Goal: Information Seeking & Learning: Learn about a topic

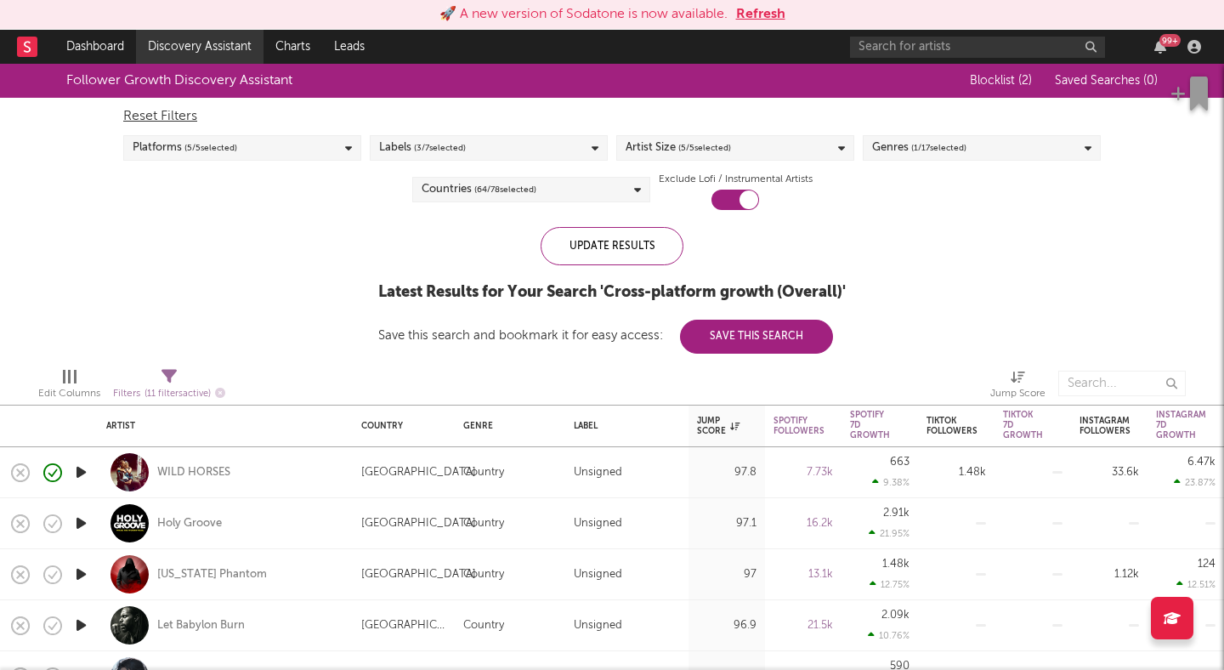
click at [234, 49] on link "Discovery Assistant" at bounding box center [199, 47] width 127 height 34
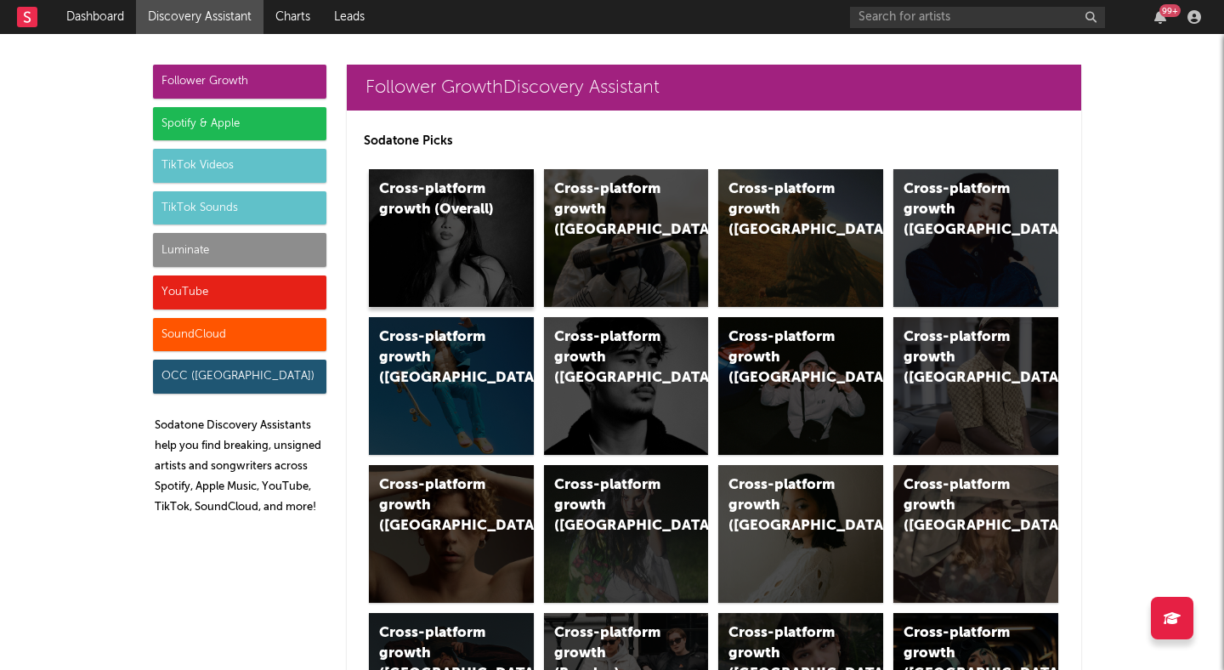
click at [464, 234] on div "Cross-platform growth (Overall)" at bounding box center [451, 238] width 165 height 138
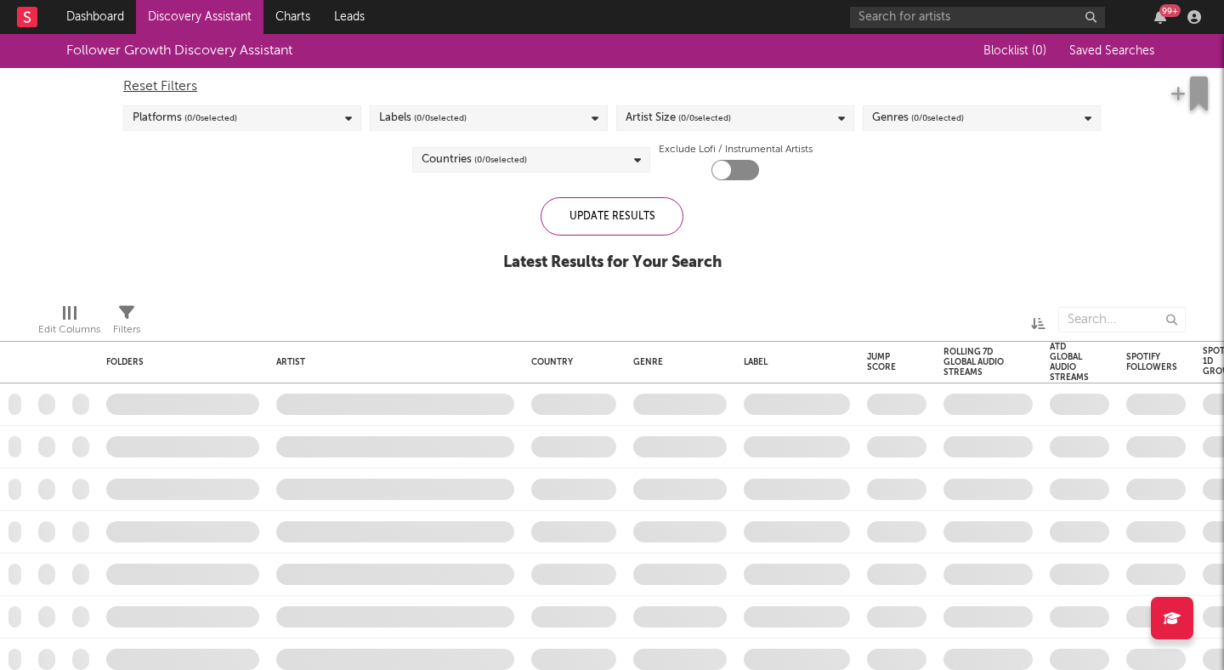
checkbox input "true"
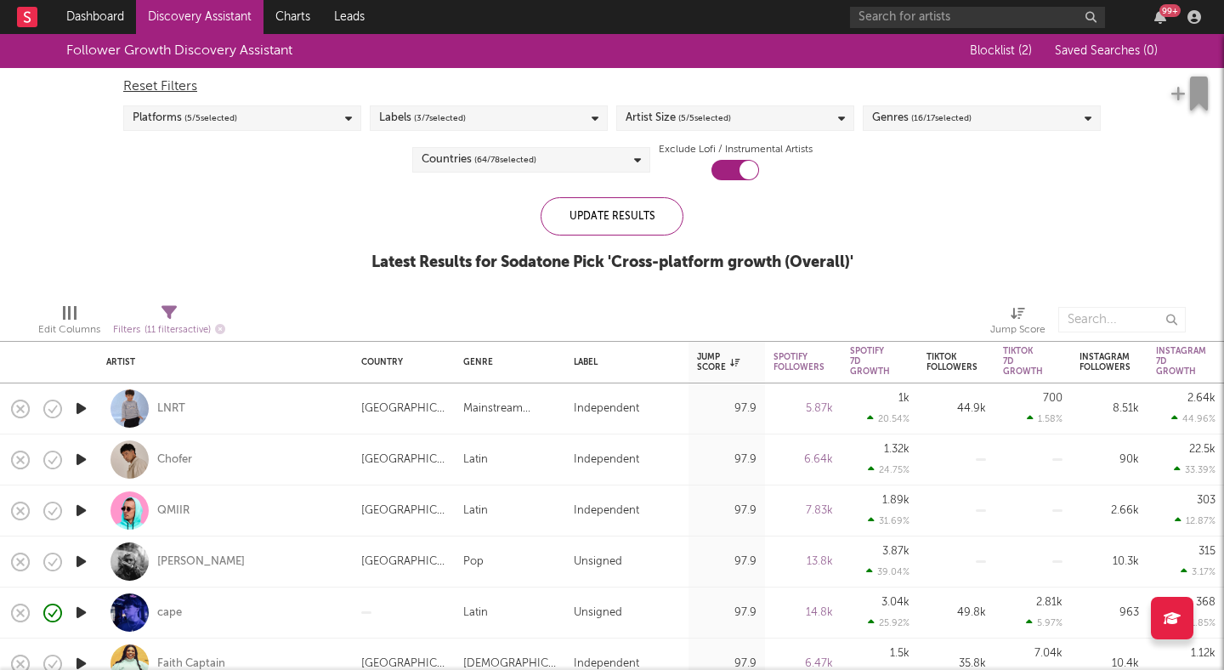
click at [897, 116] on div "Genres ( 16 / 17 selected)" at bounding box center [921, 118] width 99 height 20
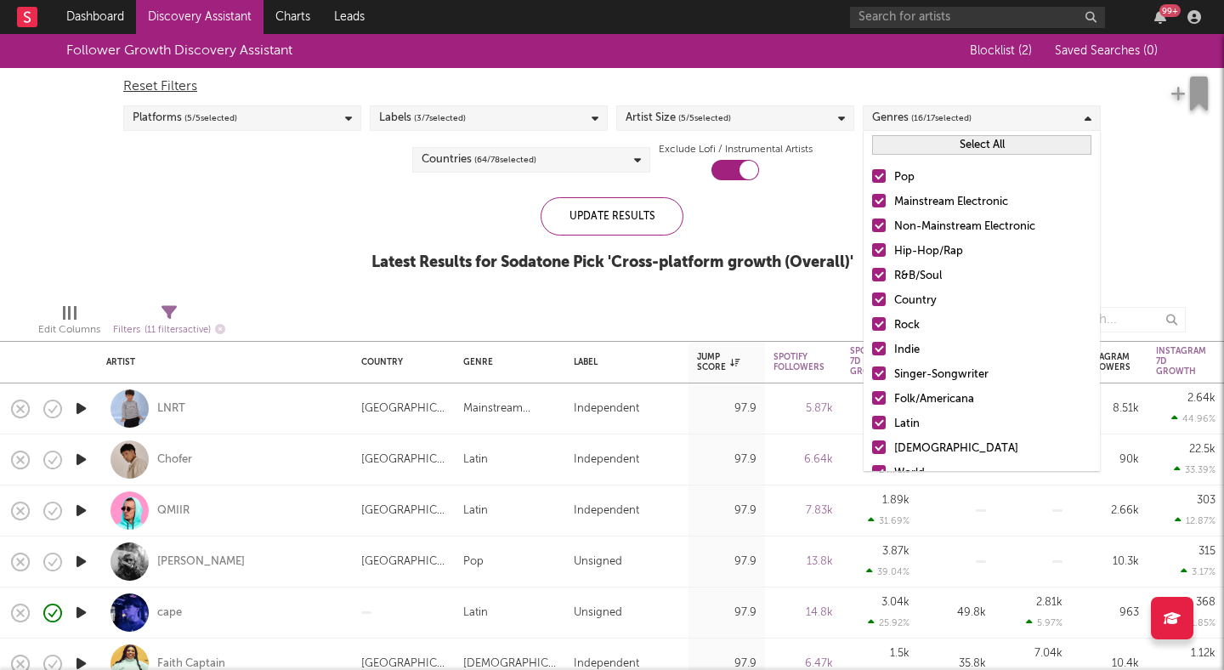
click at [923, 144] on button "Select All" at bounding box center [981, 145] width 219 height 20
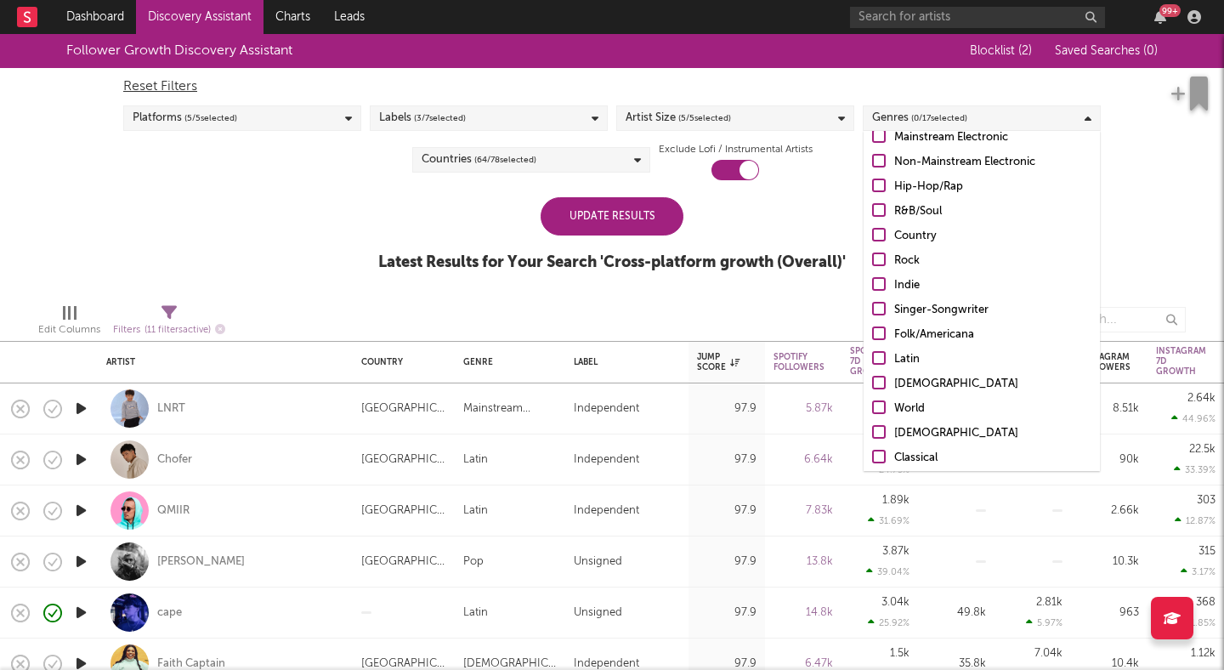
scroll to position [79, 0]
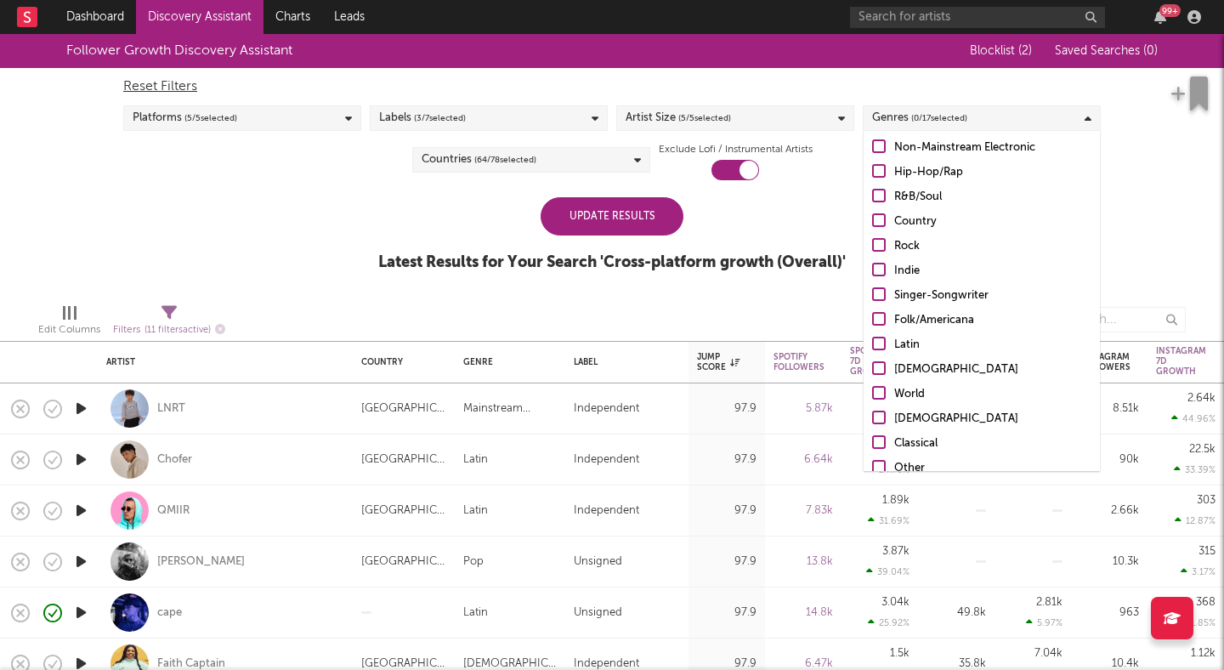
click at [878, 168] on div at bounding box center [879, 171] width 14 height 14
click at [872, 168] on input "Hip-Hop/Rap" at bounding box center [872, 172] width 0 height 20
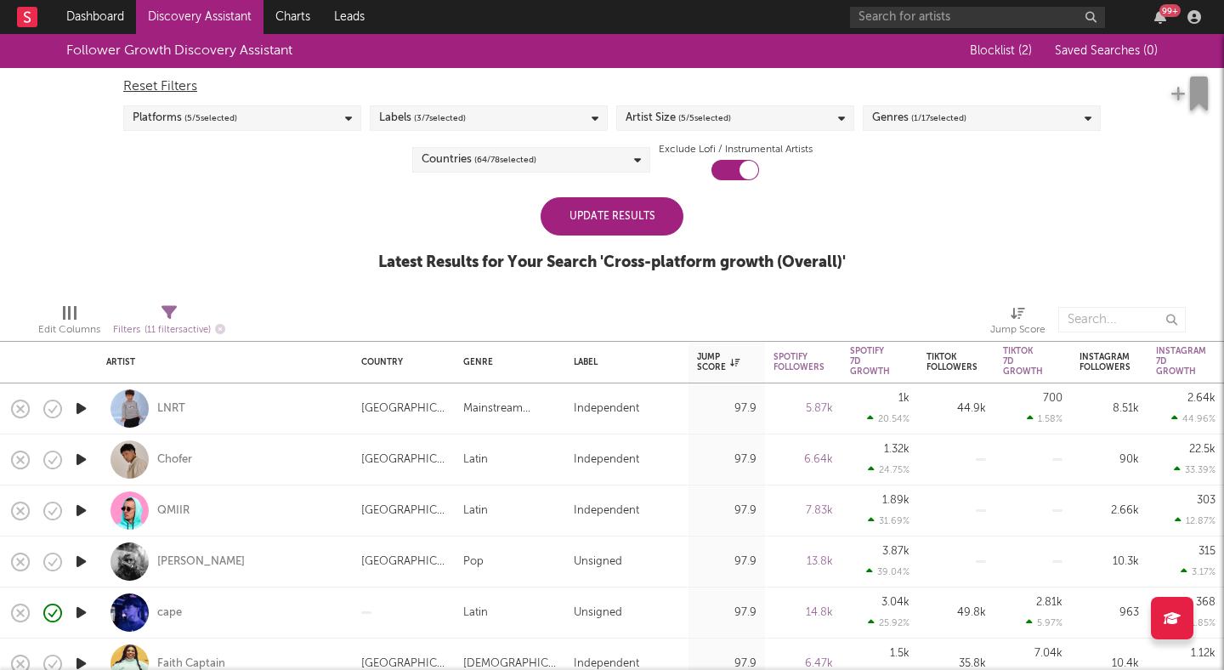
click at [804, 218] on div "Update Results Latest Results for Your Search ' Cross-platform growth (Overall)…" at bounding box center [611, 243] width 467 height 93
click at [649, 219] on div "Update Results" at bounding box center [612, 216] width 143 height 38
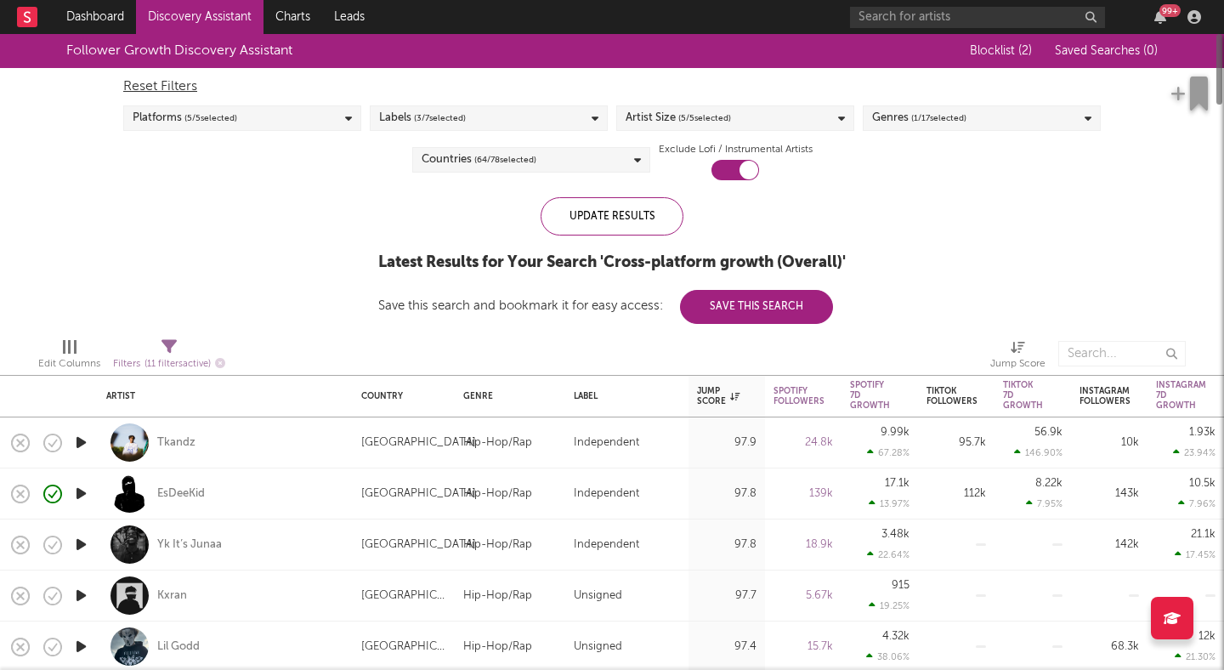
click at [222, 26] on link "Discovery Assistant" at bounding box center [199, 17] width 127 height 34
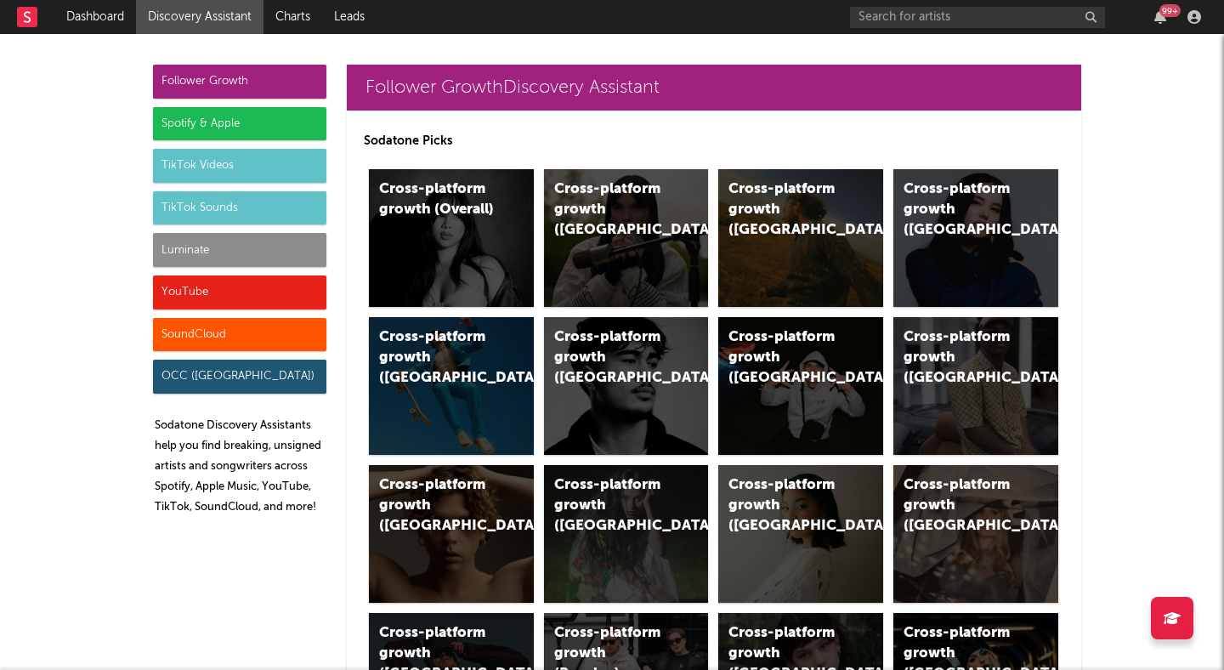
click at [218, 166] on div "TikTok Videos" at bounding box center [239, 166] width 173 height 34
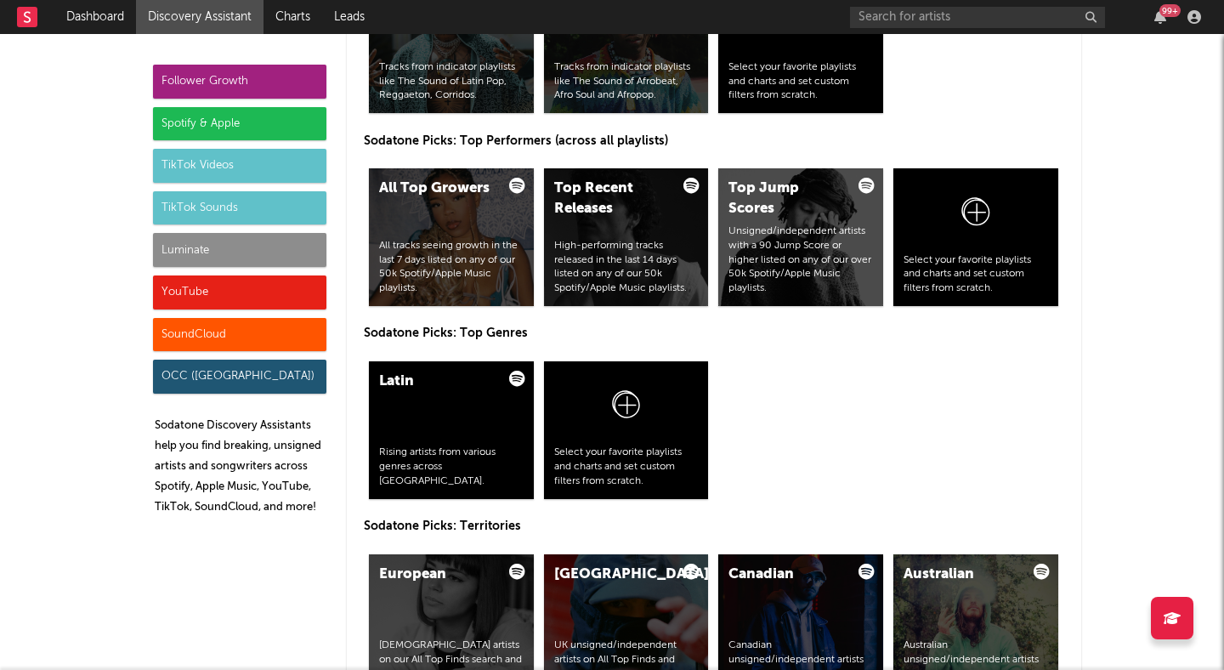
scroll to position [3877, 0]
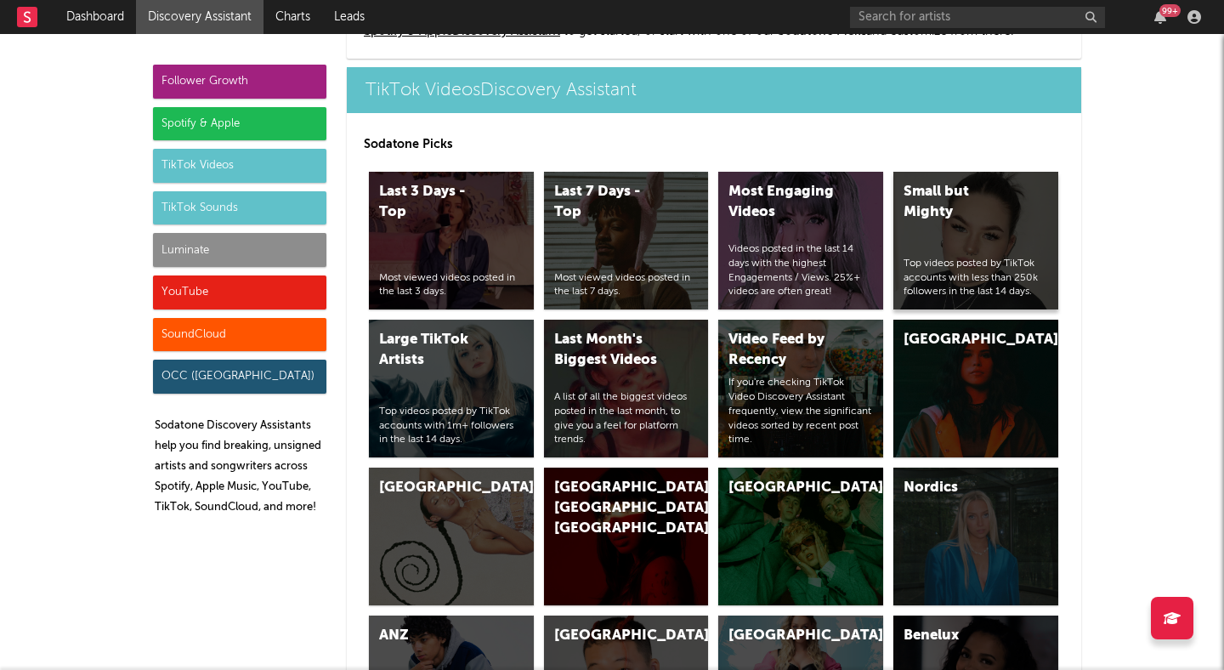
click at [953, 237] on div "Small but Mighty Top videos posted by TikTok accounts with less than 250k follo…" at bounding box center [975, 241] width 165 height 138
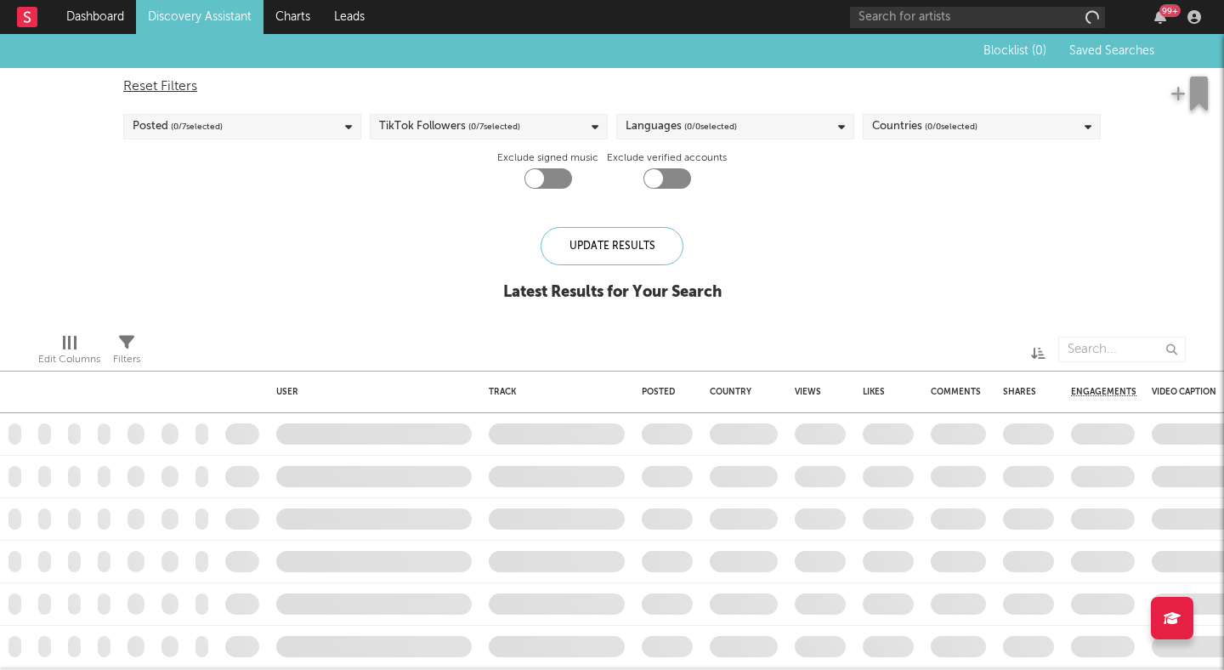
checkbox input "true"
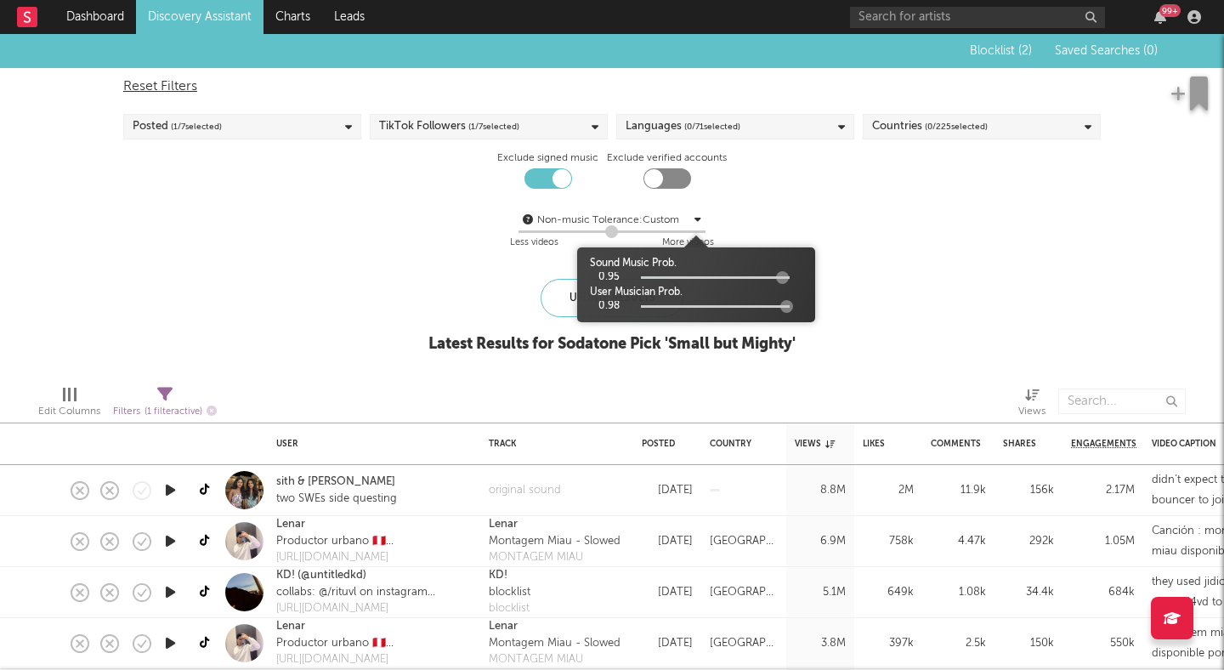
click at [692, 219] on span at bounding box center [695, 220] width 11 height 20
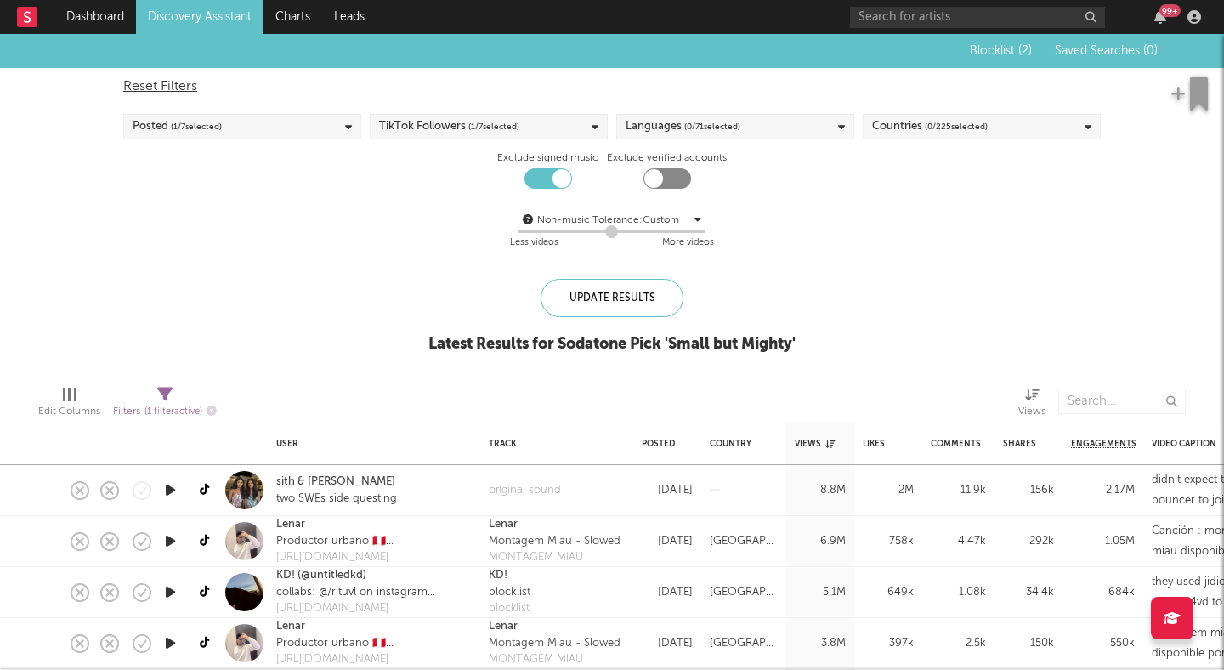
click at [756, 206] on div "Non-music Tolerance: Custom 4 Less videos More videos" at bounding box center [611, 229] width 977 height 65
click at [286, 113] on div "Reset Filters Posted ( 1 / 7 selected) TikTok Followers ( 1 / 7 selected) Langu…" at bounding box center [612, 165] width 994 height 194
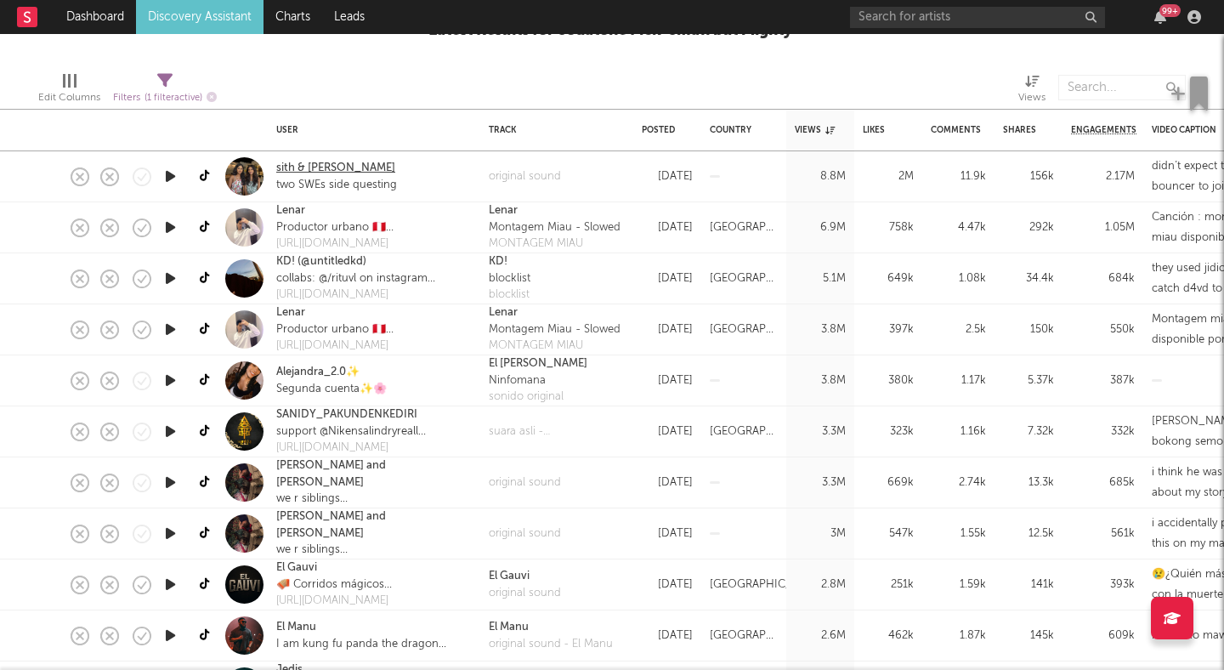
click at [310, 161] on link "sith & savi" at bounding box center [335, 168] width 119 height 17
click at [326, 182] on div "two SWEs side questing" at bounding box center [336, 185] width 121 height 17
click at [342, 185] on div "two SWEs side questing" at bounding box center [336, 185] width 121 height 17
click at [521, 168] on div "original sound" at bounding box center [525, 176] width 72 height 17
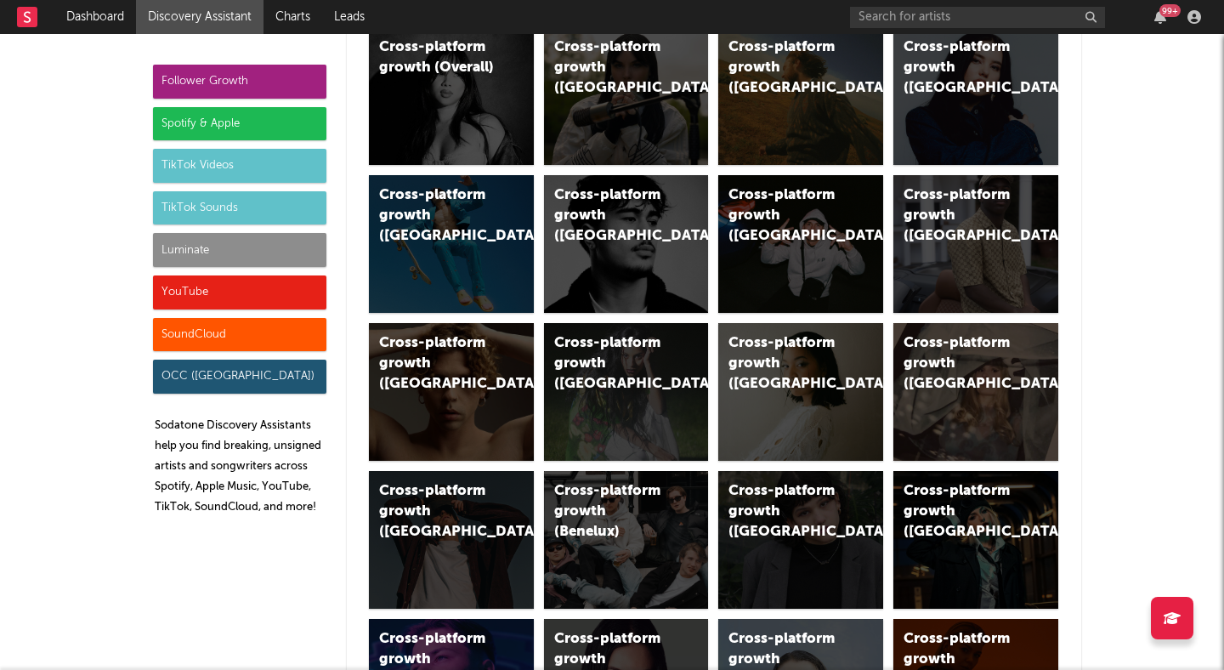
scroll to position [122, 0]
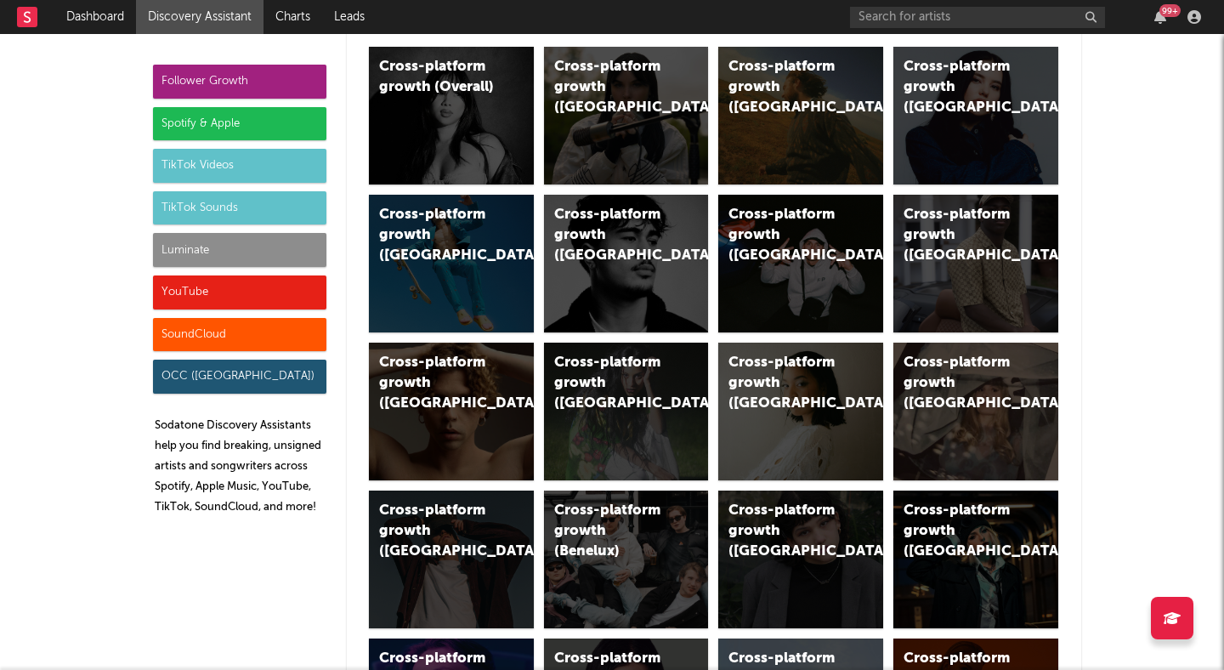
click at [185, 171] on div "TikTok Videos" at bounding box center [239, 166] width 173 height 34
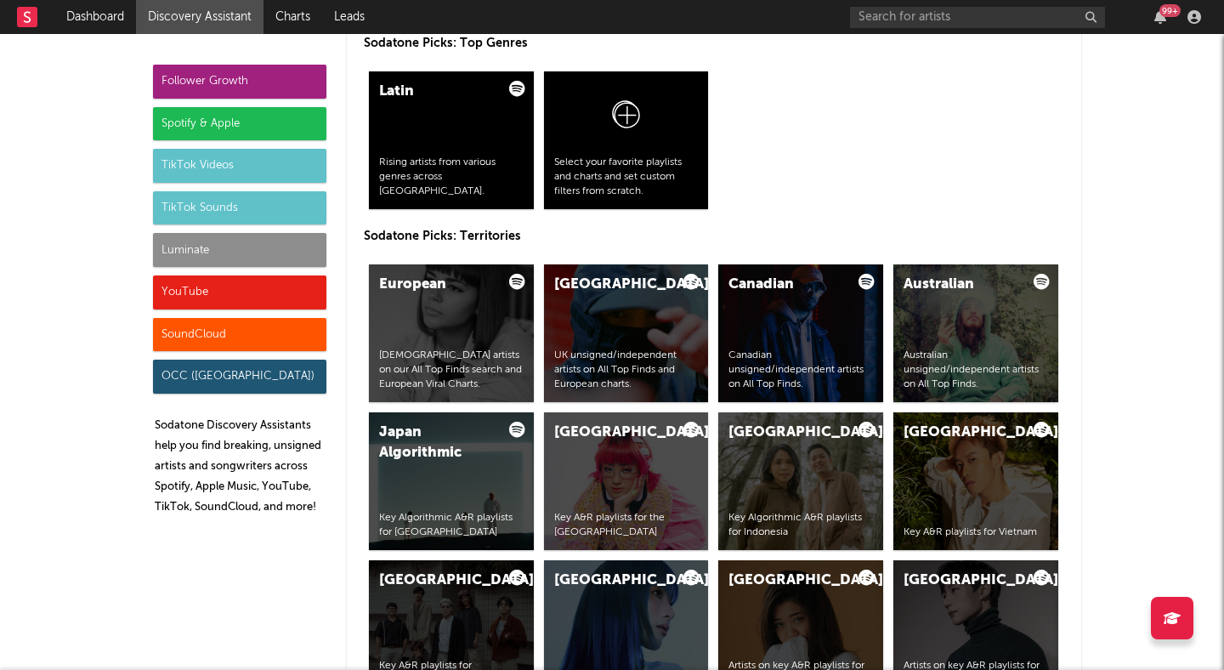
scroll to position [3877, 0]
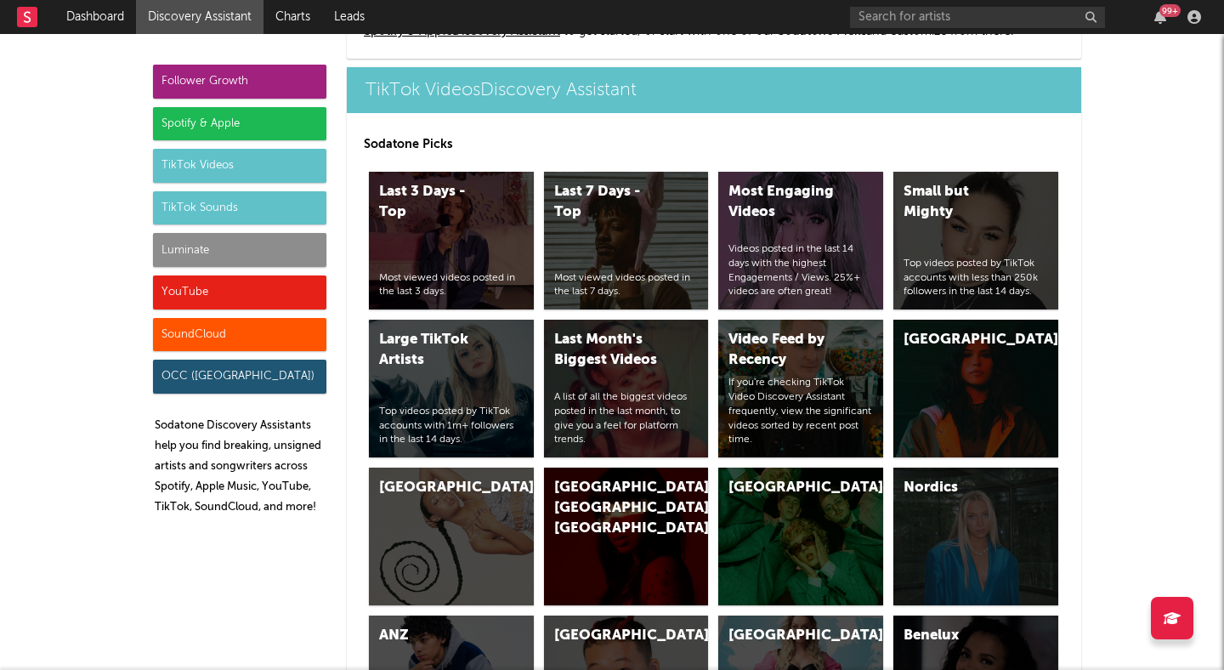
click at [213, 204] on div "TikTok Sounds" at bounding box center [239, 208] width 173 height 34
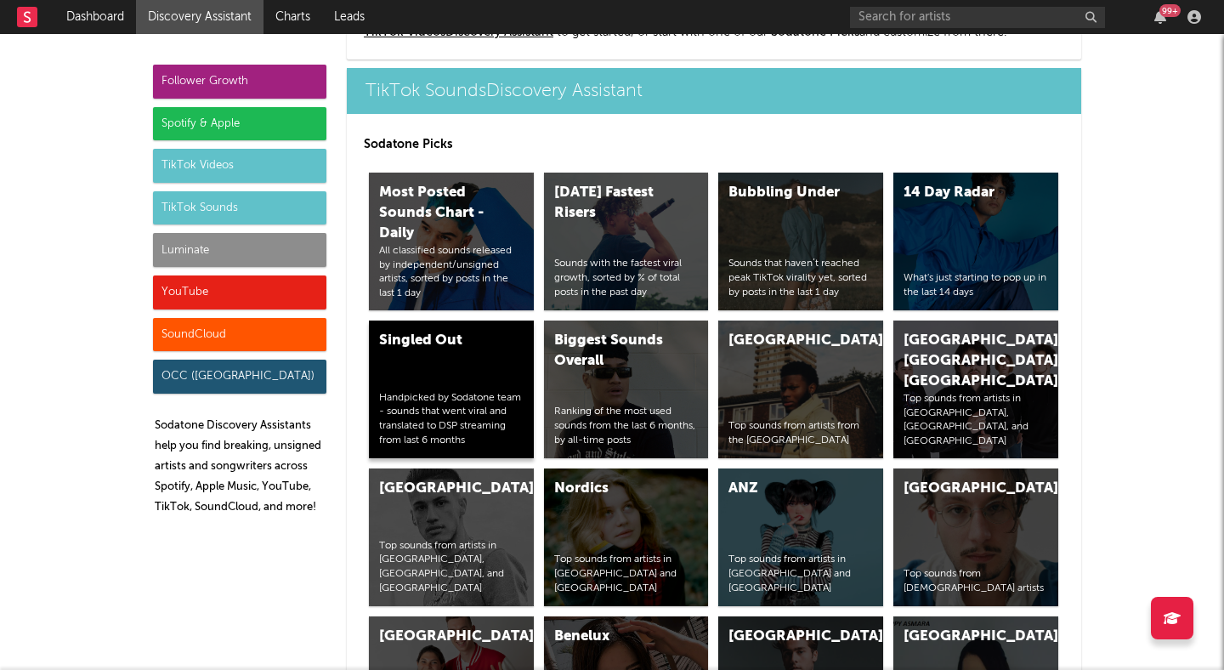
scroll to position [5632, 0]
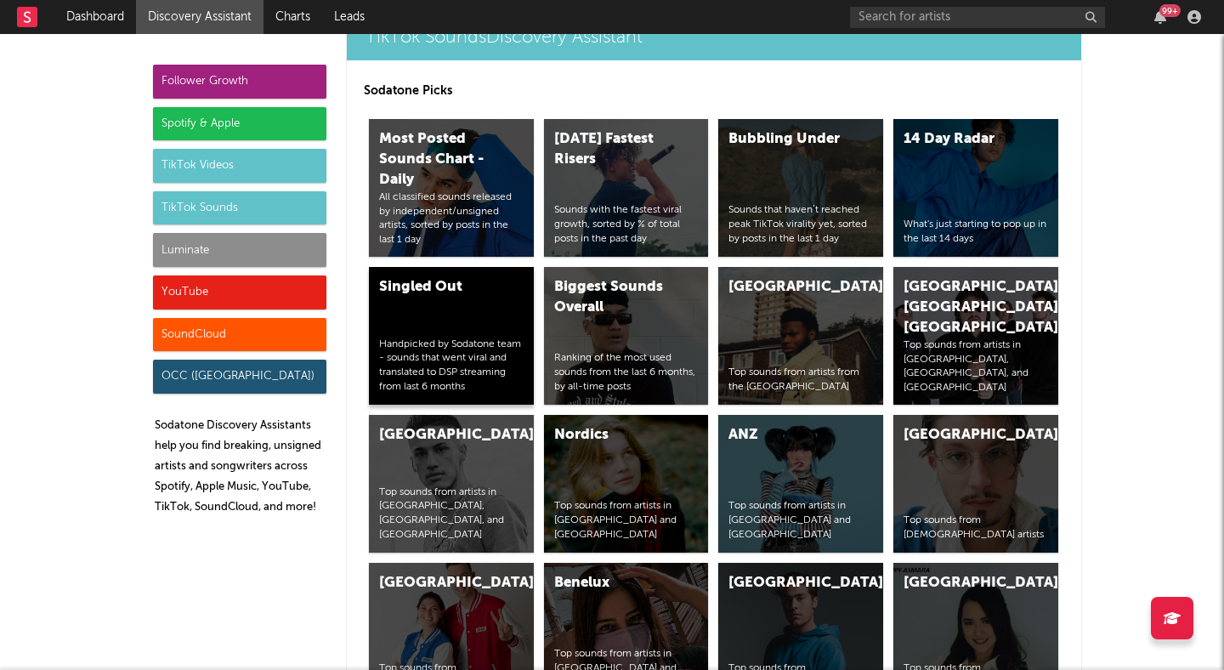
click at [459, 306] on div "Singled Out Handpicked by Sodatone team - sounds that went viral and translated…" at bounding box center [451, 336] width 165 height 138
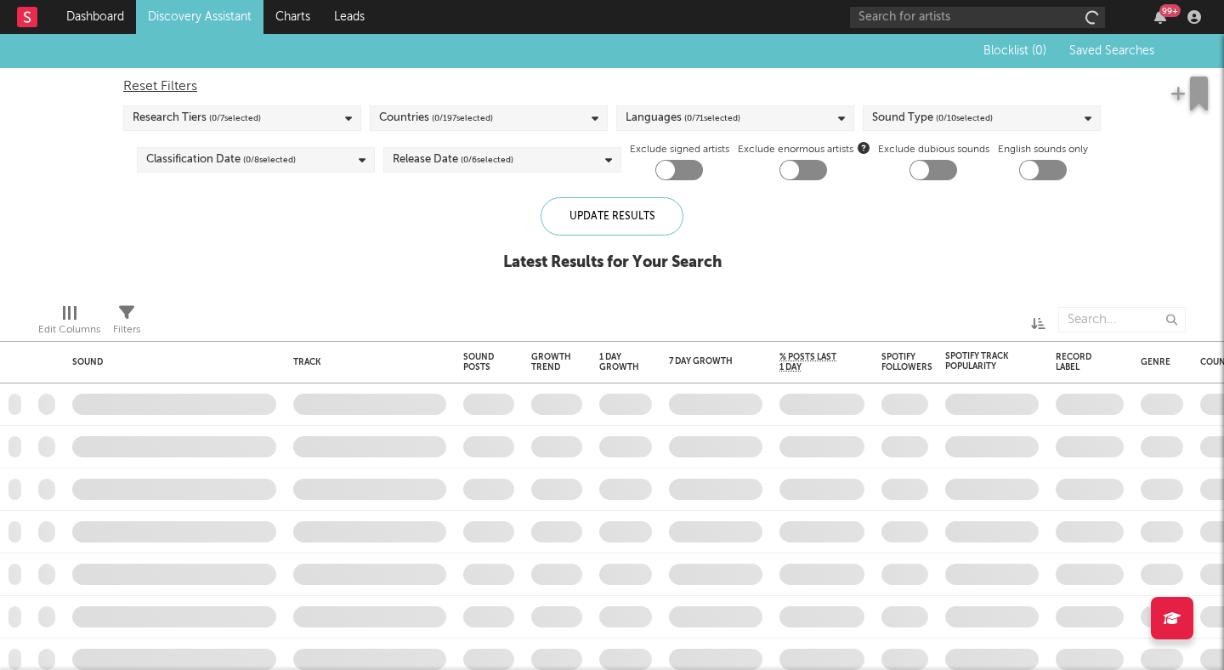
checkbox input "true"
click at [959, 122] on span "( 7 / 10 selected)" at bounding box center [964, 118] width 56 height 20
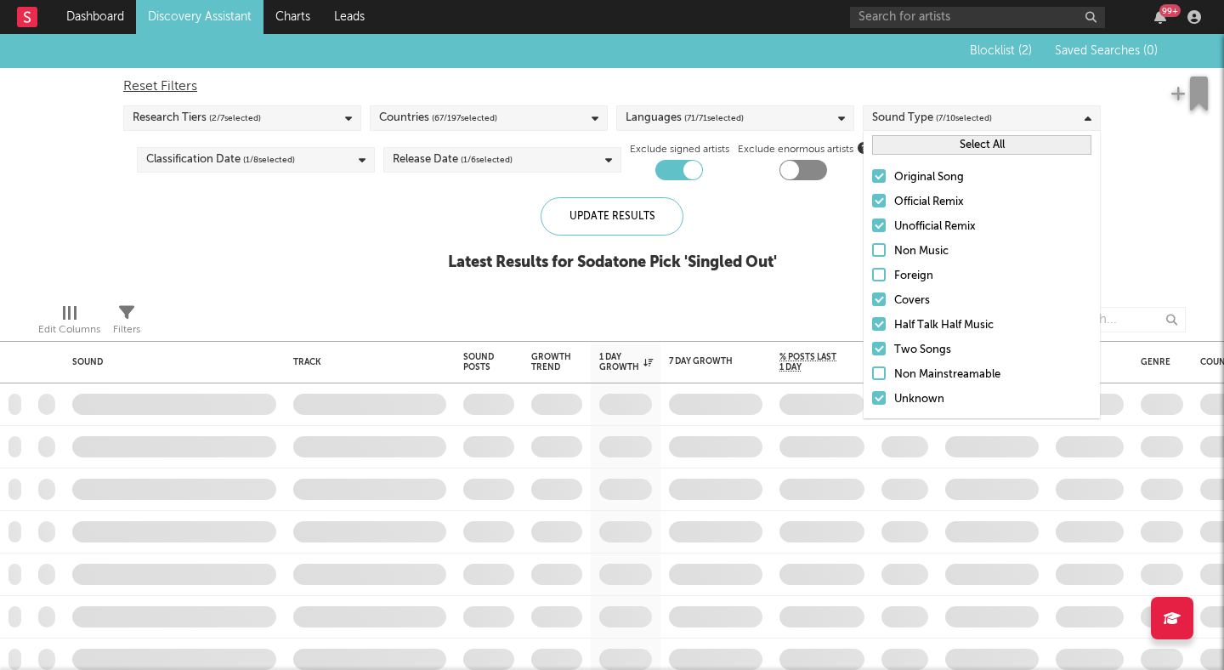
click at [908, 77] on div "Reset Filters" at bounding box center [611, 86] width 977 height 20
checkbox input "false"
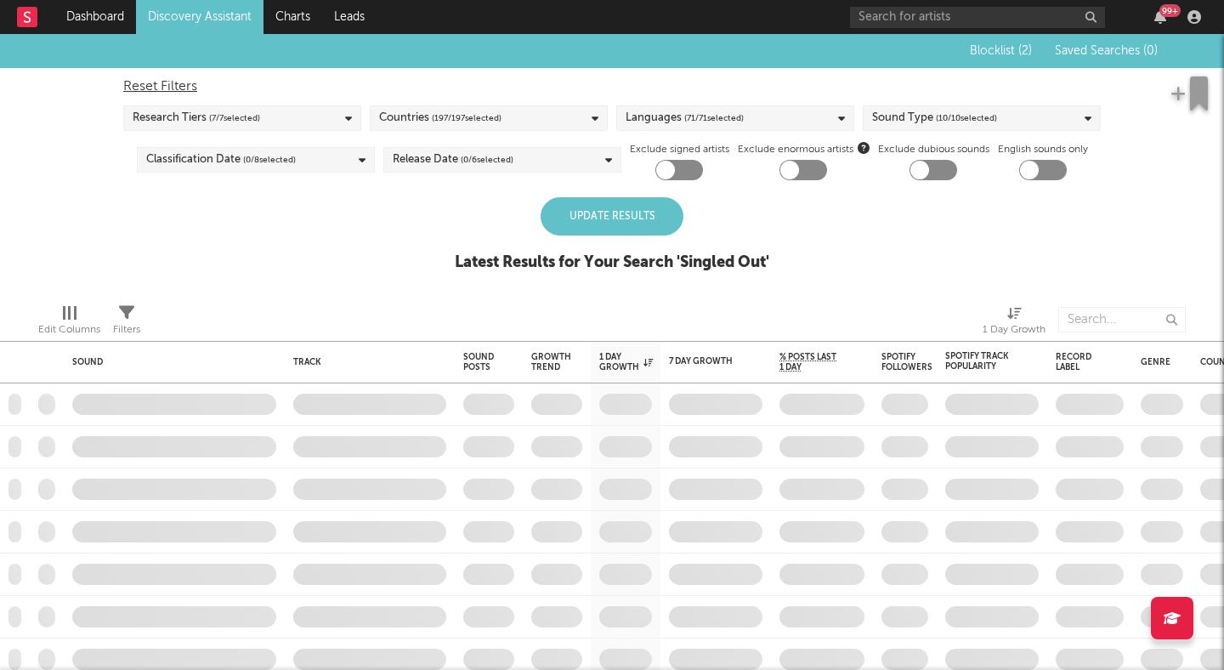
click at [176, 216] on div "Blocklist ( 2 ) Saved Searches ( 0 ) Reset Filters Research Tiers ( 7 / 7 selec…" at bounding box center [612, 162] width 1224 height 256
click at [224, 231] on div "Blocklist ( 2 ) Saved Searches ( 0 ) Reset Filters Research Tiers ( 7 / 7 selec…" at bounding box center [612, 162] width 1224 height 256
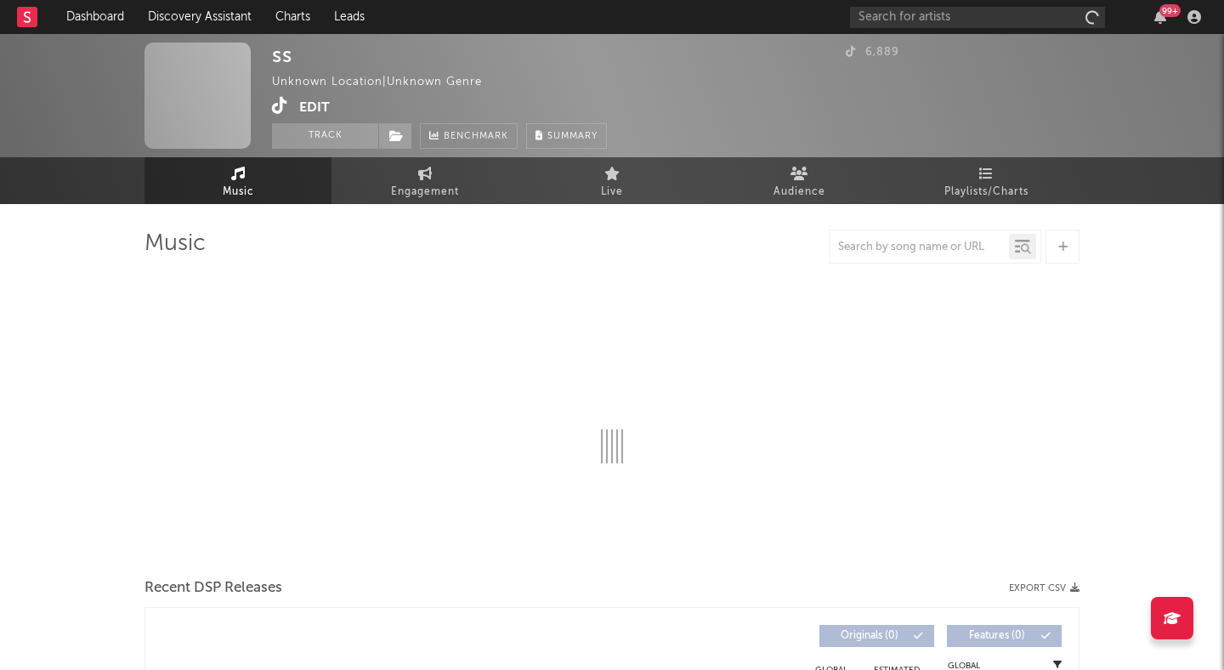
select select "1w"
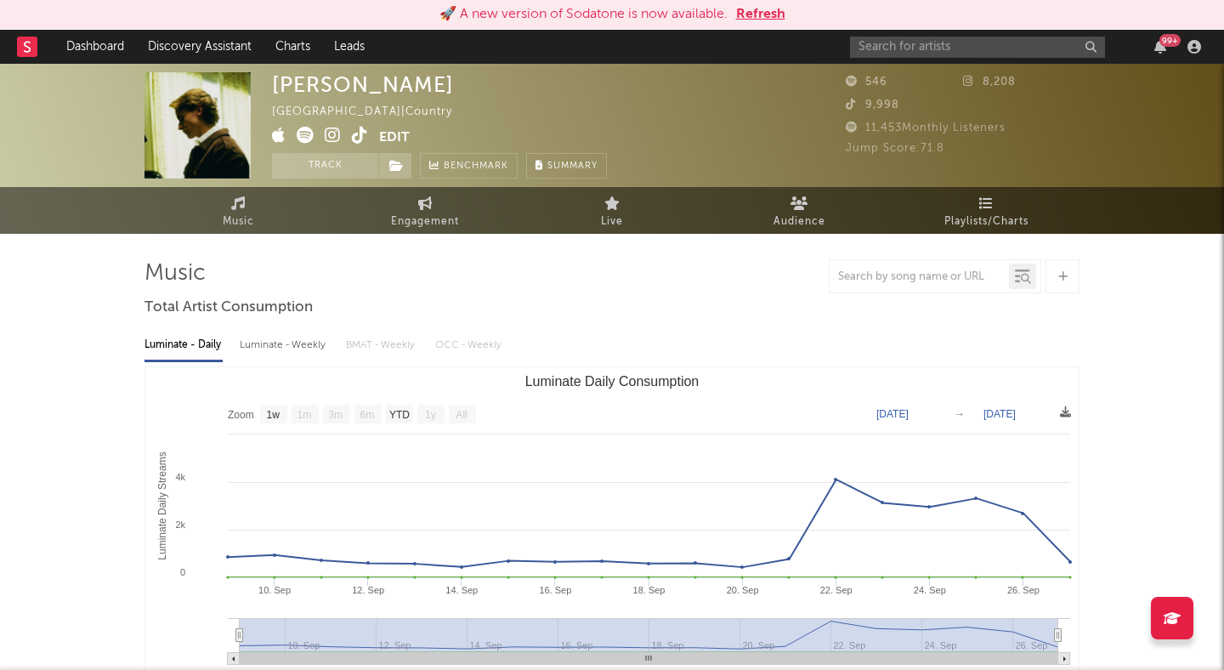
select select "1w"
click at [754, 3] on div "🚀 A new version of Sodatone is now available. Refresh" at bounding box center [612, 15] width 1224 height 30
click at [766, 10] on button "Refresh" at bounding box center [760, 14] width 49 height 20
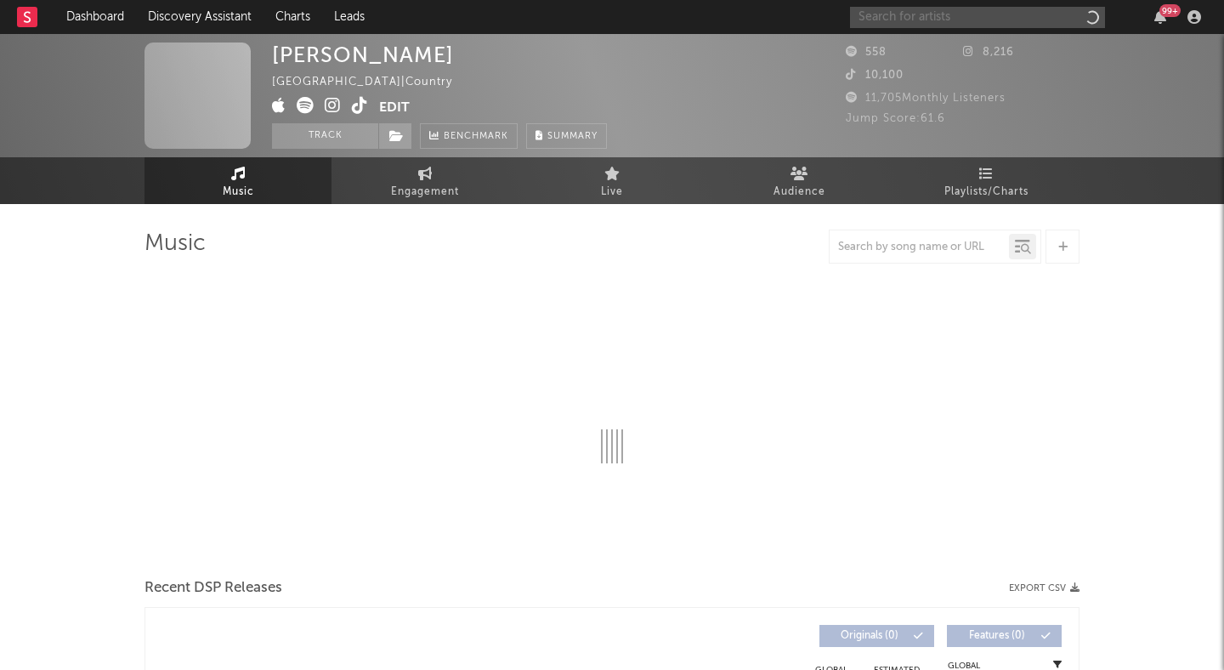
click at [903, 18] on input "text" at bounding box center [977, 17] width 255 height 21
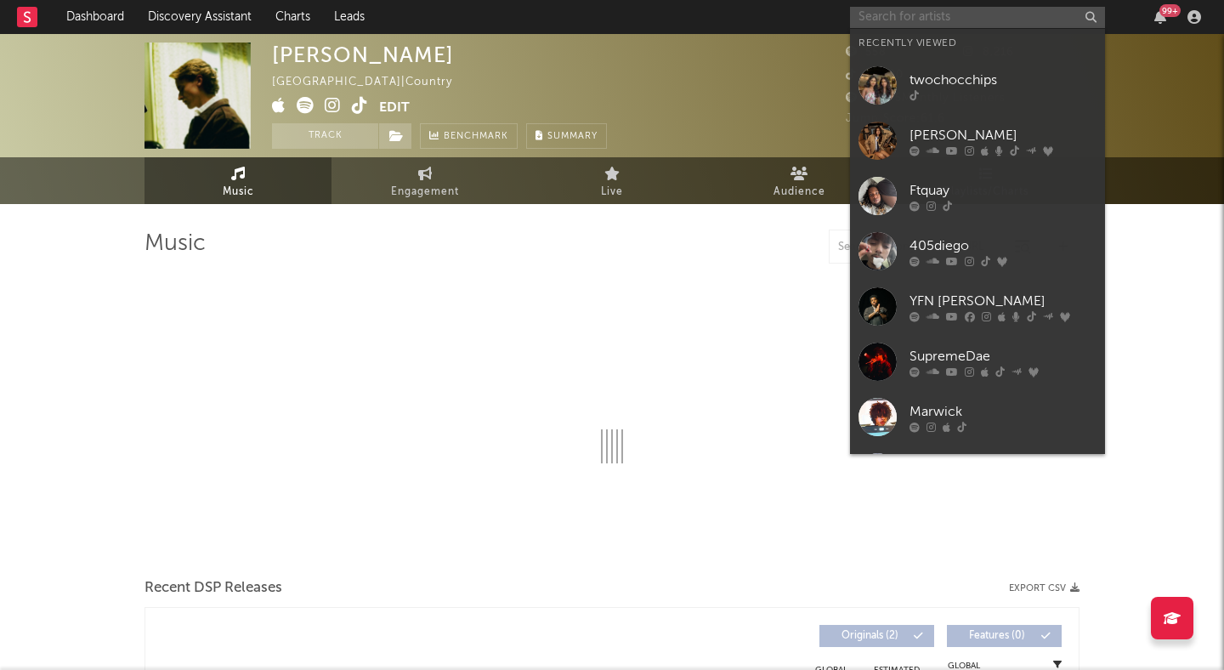
select select "1w"
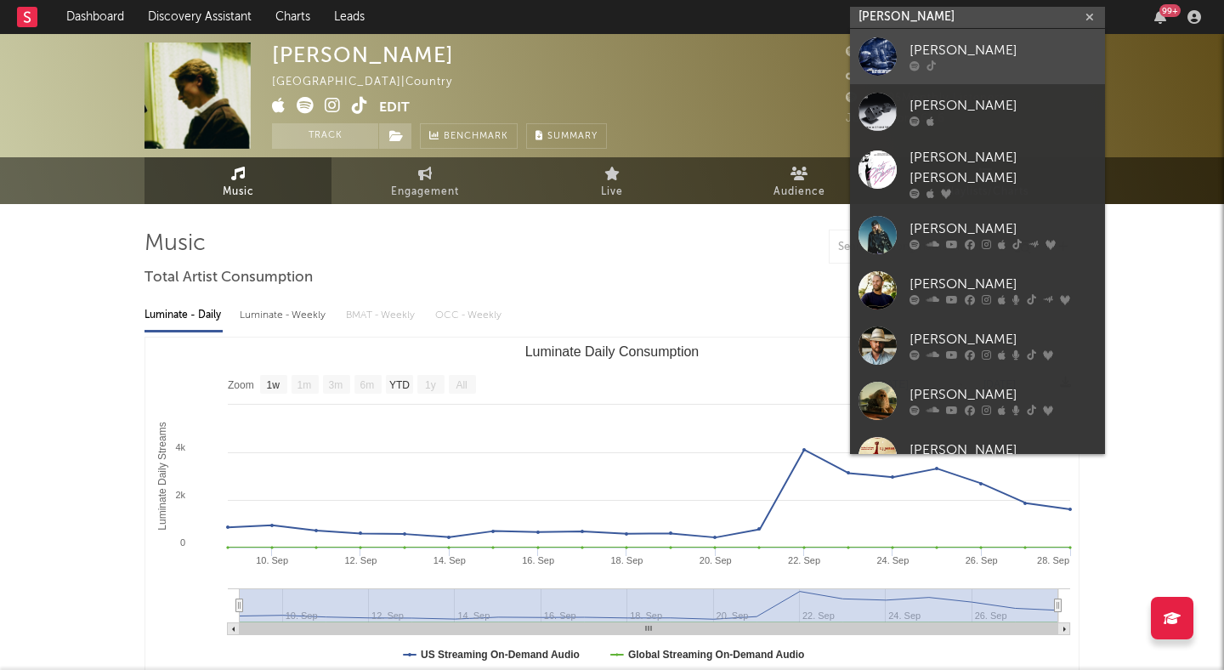
type input "j johnson"
click at [987, 42] on div "J. Johnson" at bounding box center [1002, 51] width 187 height 20
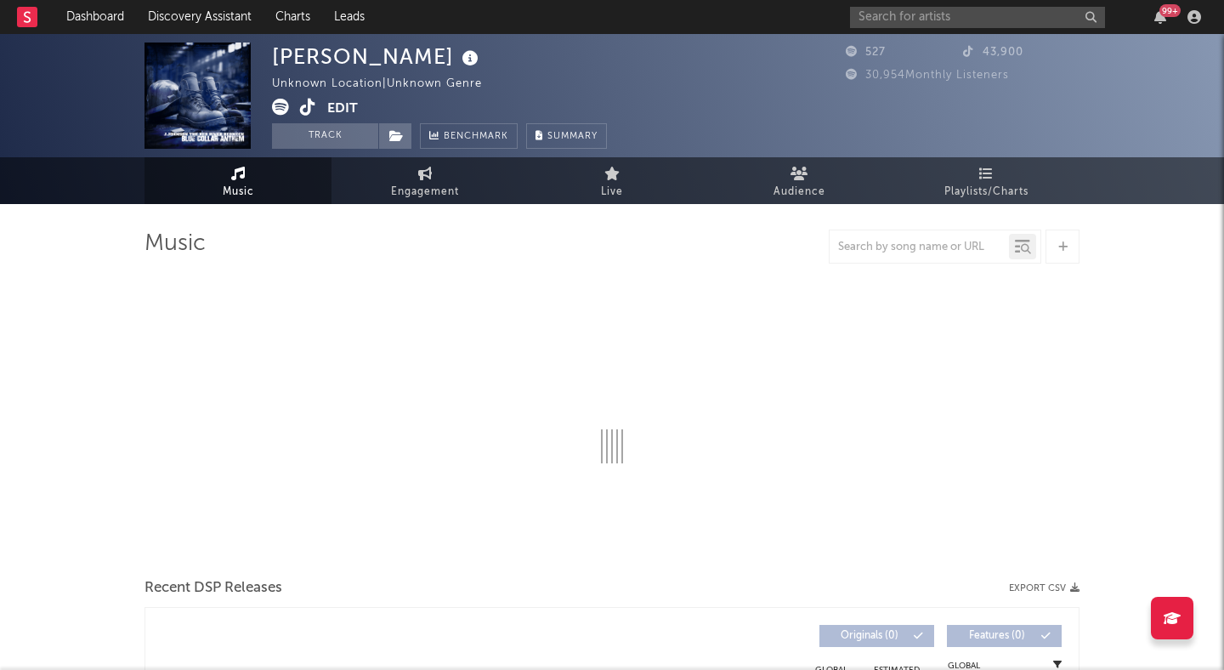
select select "6m"
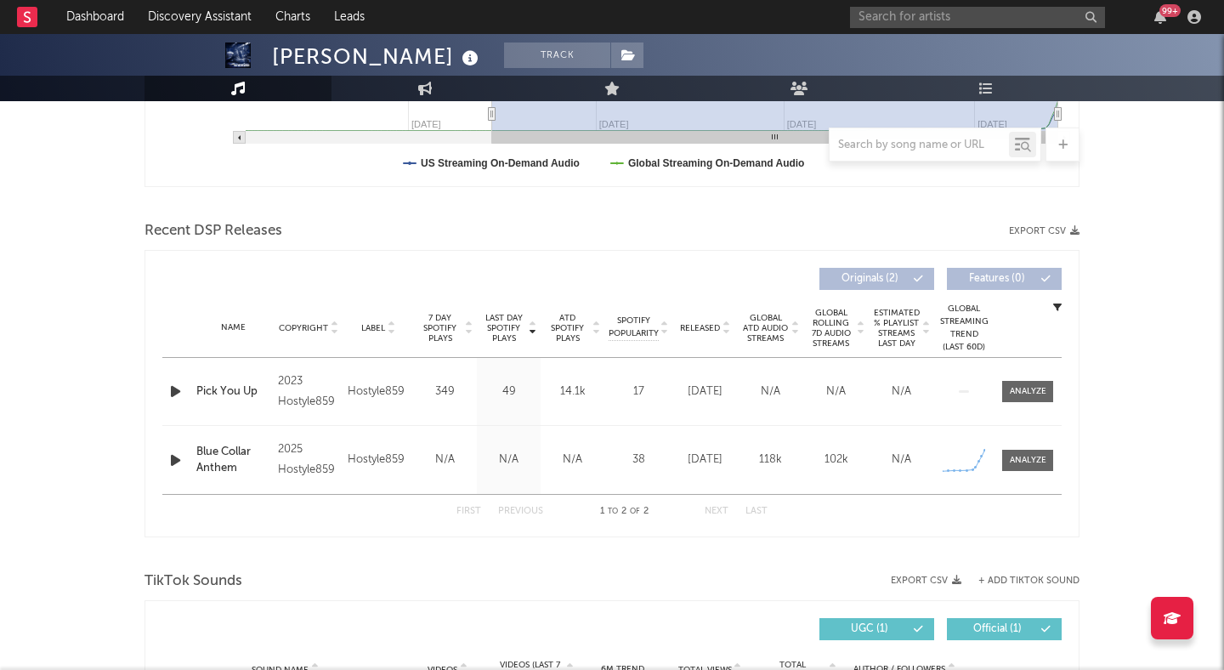
scroll to position [722, 0]
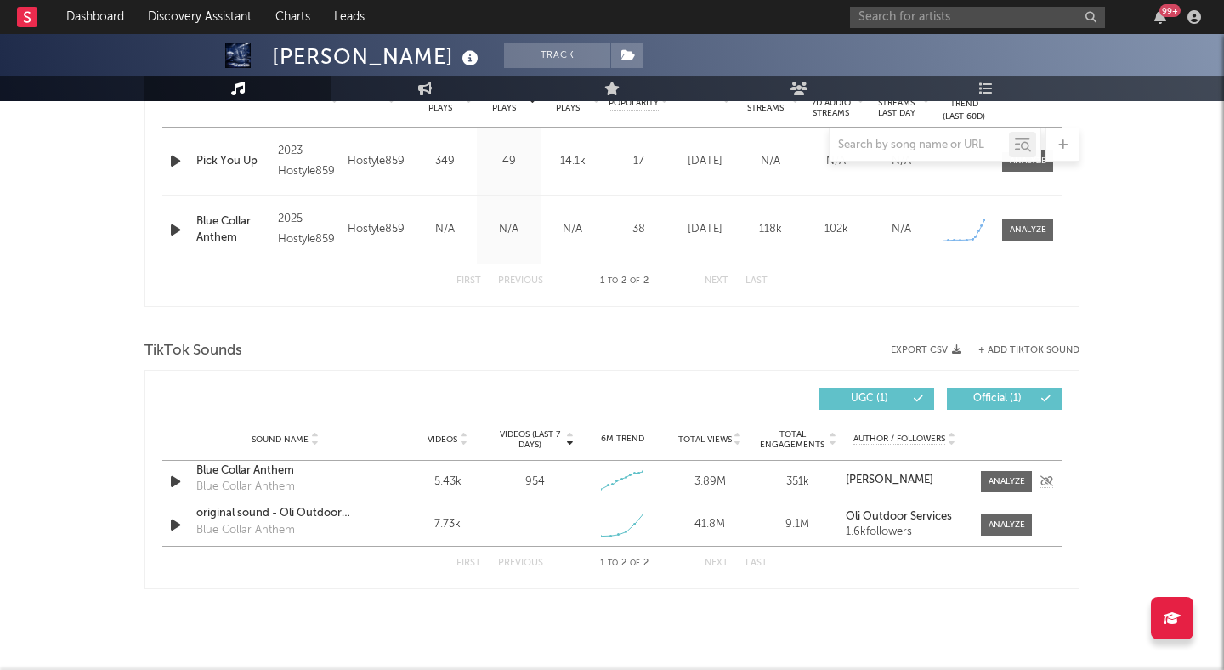
click at [244, 469] on div "Blue Collar Anthem" at bounding box center [285, 470] width 178 height 17
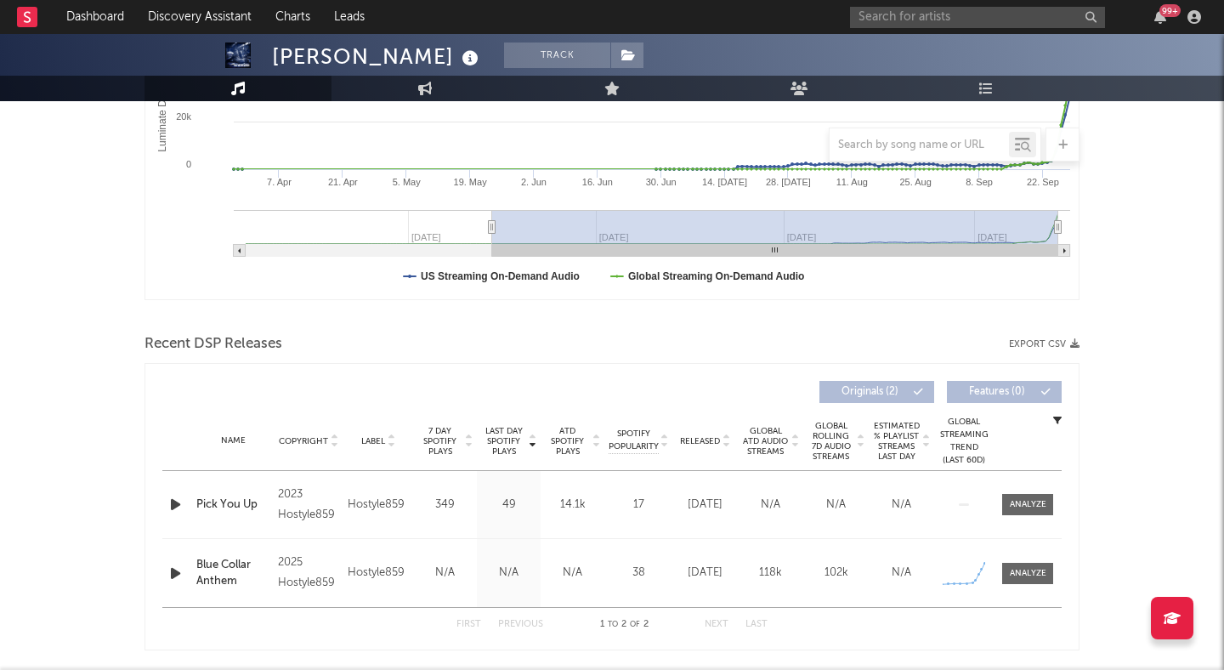
scroll to position [0, 0]
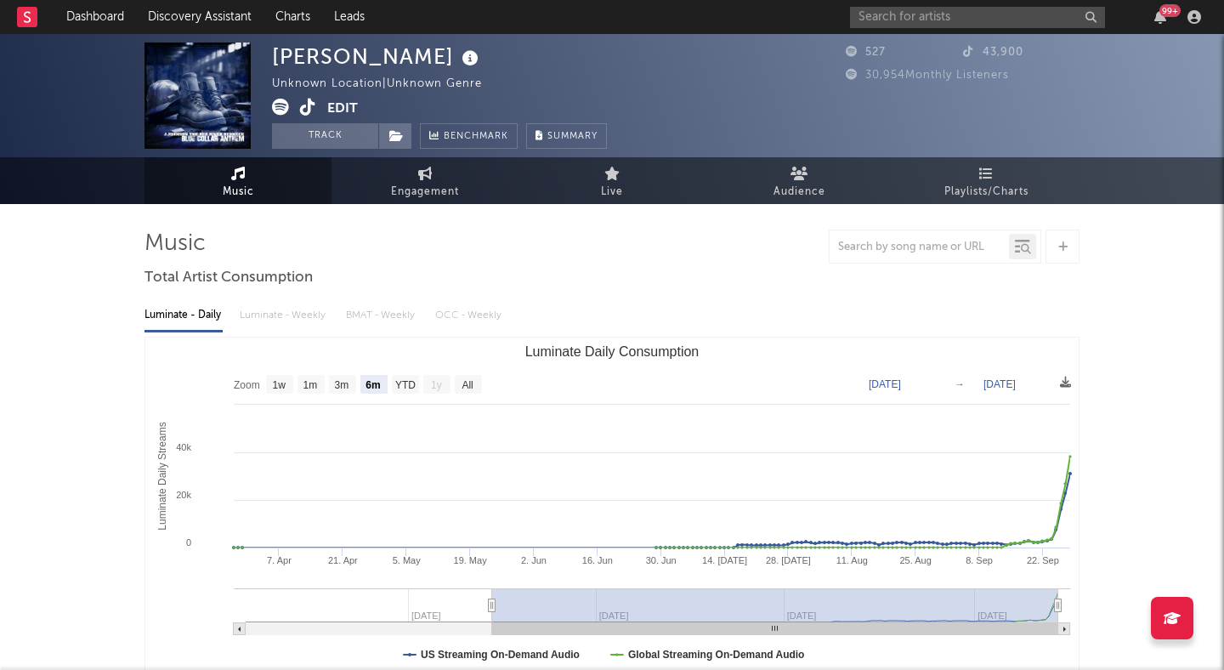
click at [303, 104] on icon at bounding box center [308, 107] width 16 height 17
click at [228, 18] on link "Discovery Assistant" at bounding box center [199, 17] width 127 height 34
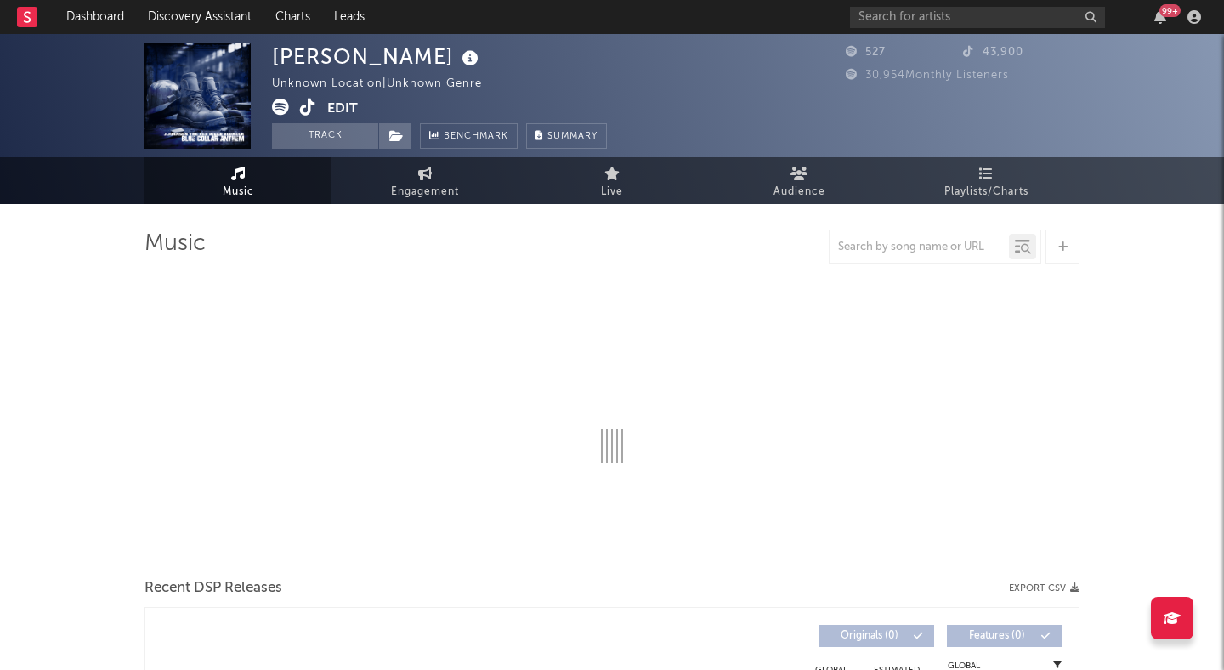
select select "6m"
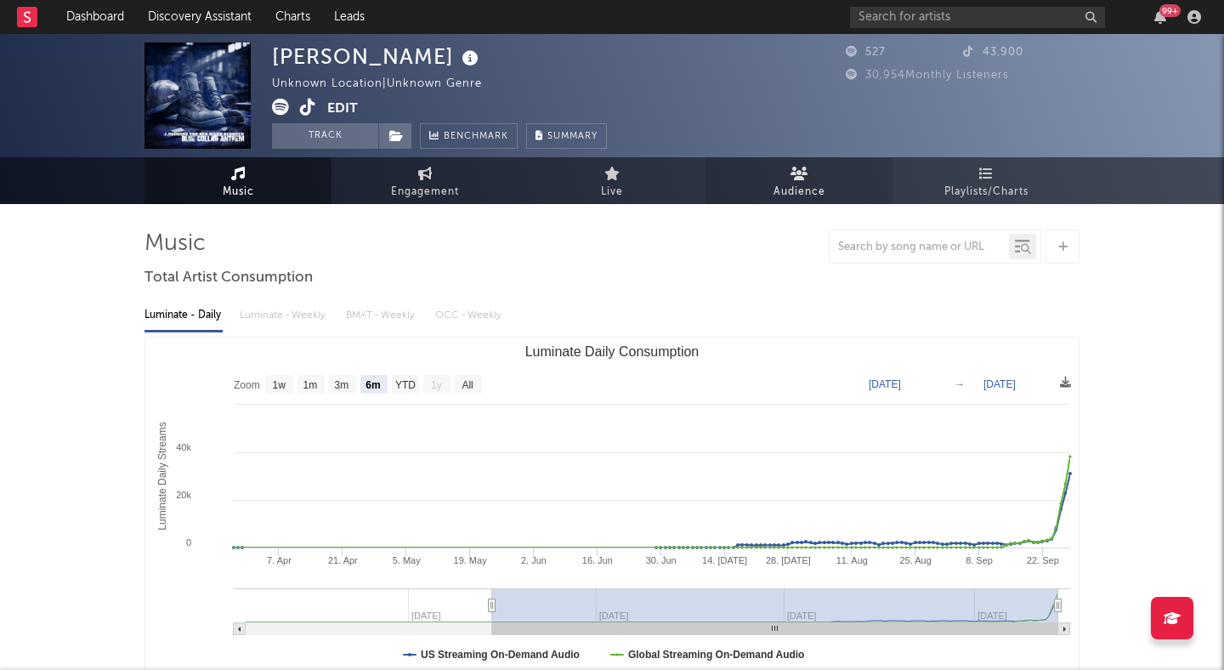
click at [796, 180] on link "Audience" at bounding box center [798, 180] width 187 height 47
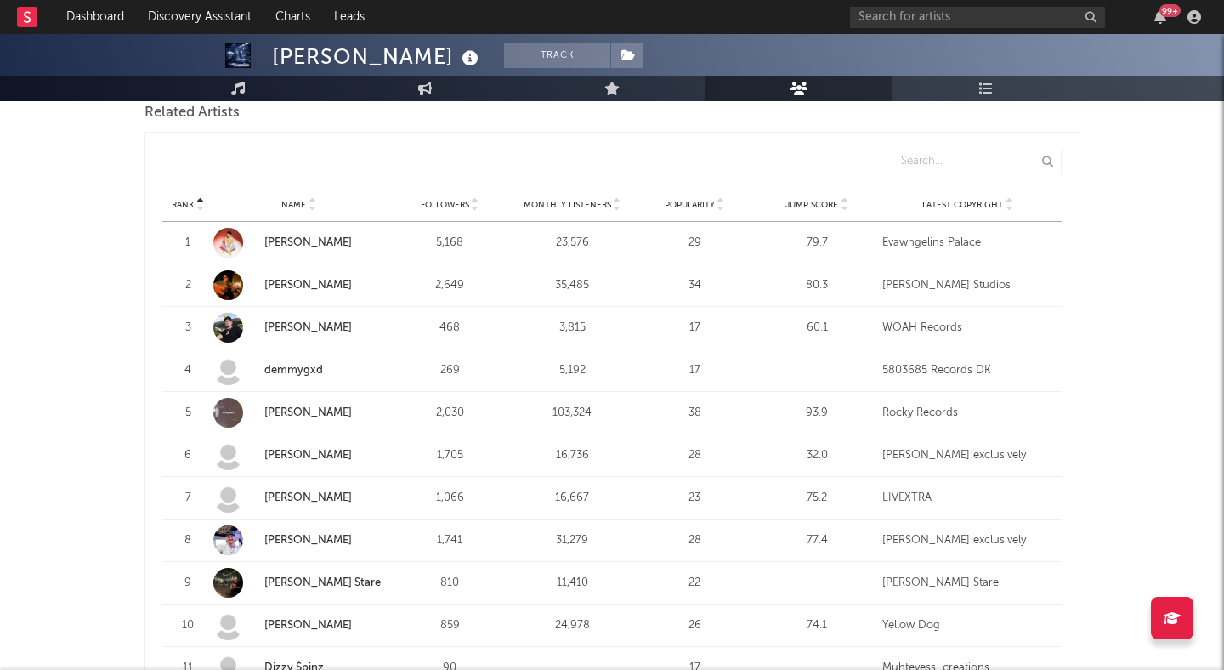
scroll to position [592, 0]
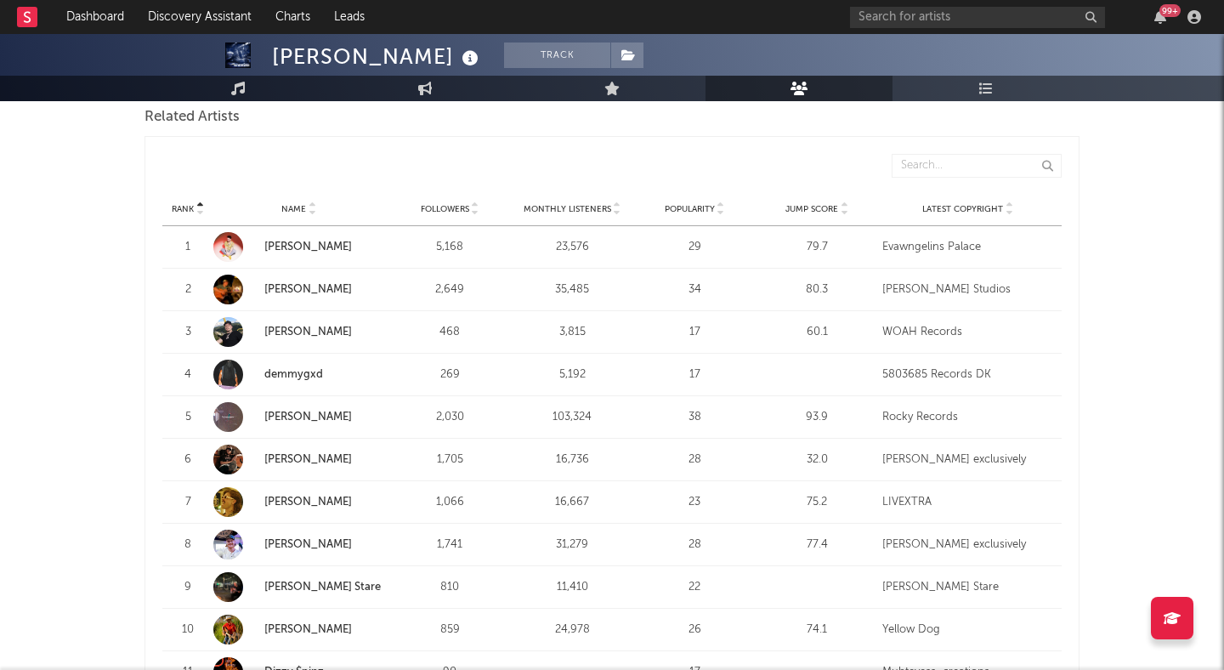
click at [837, 207] on span "Jump Score" at bounding box center [811, 209] width 53 height 10
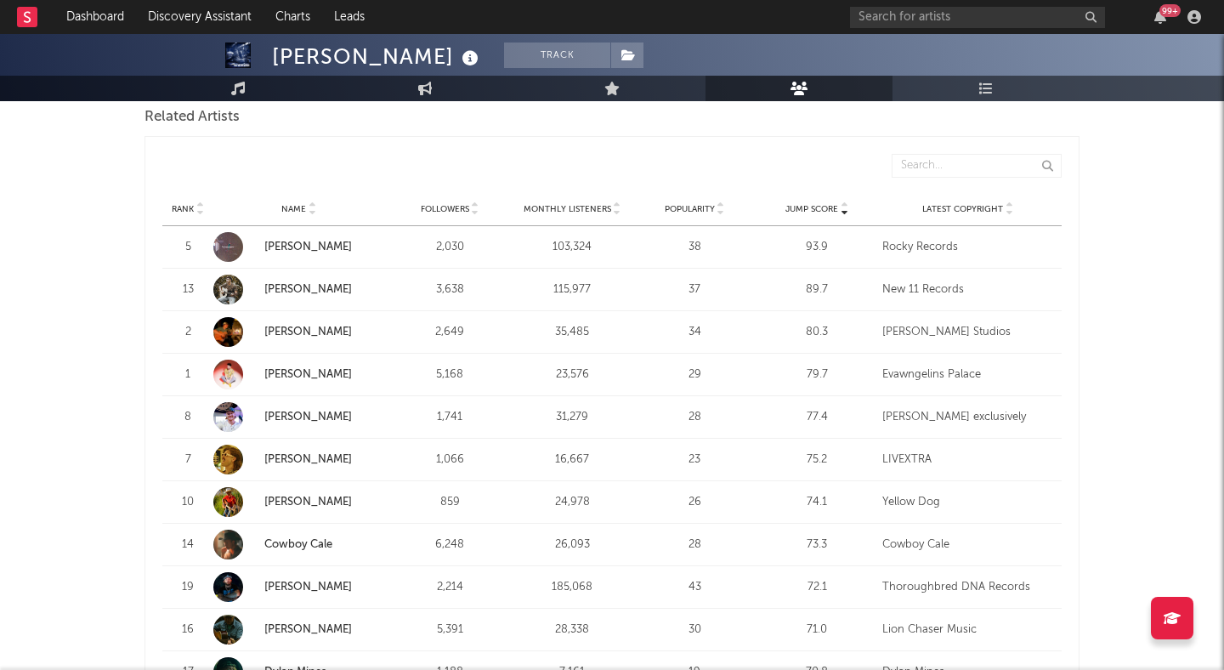
click at [297, 370] on link "[PERSON_NAME]" at bounding box center [308, 374] width 88 height 11
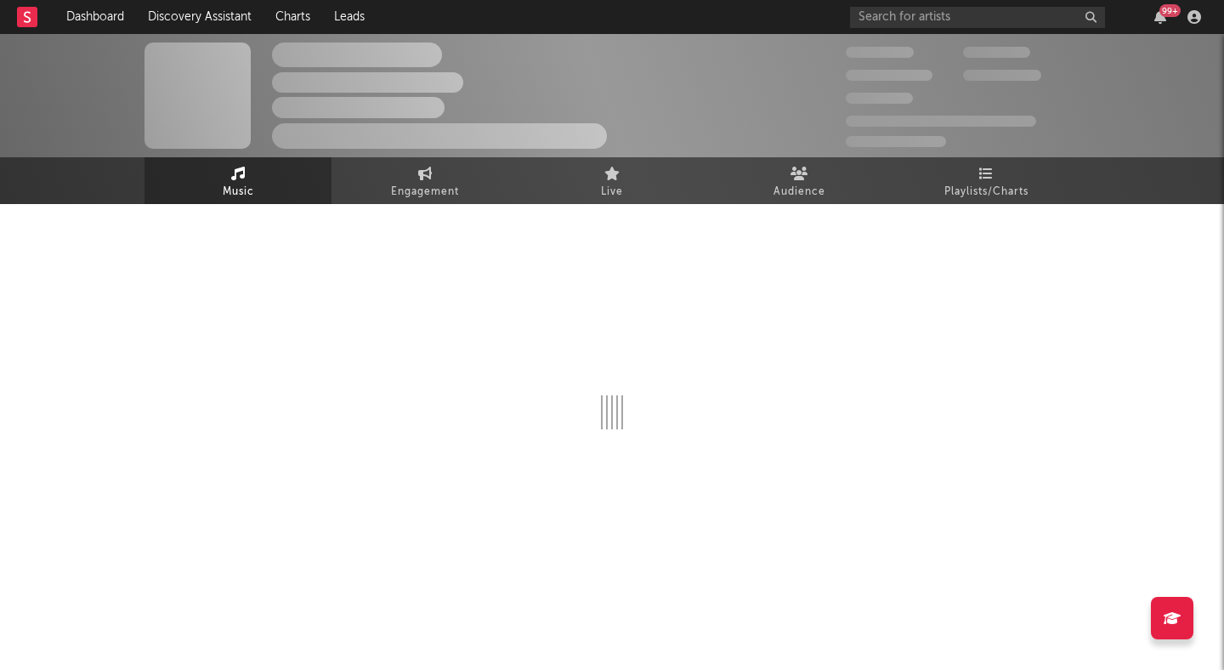
select select "1w"
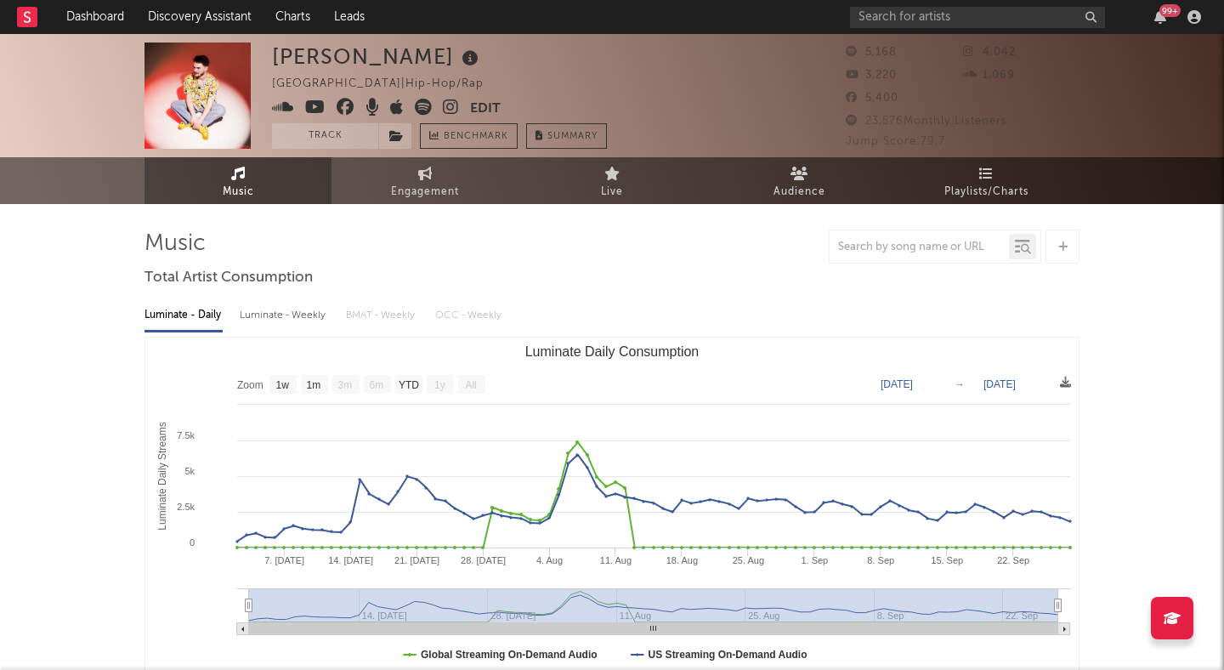
click at [450, 103] on icon at bounding box center [451, 107] width 16 height 17
click at [864, 11] on input "text" at bounding box center [977, 17] width 255 height 21
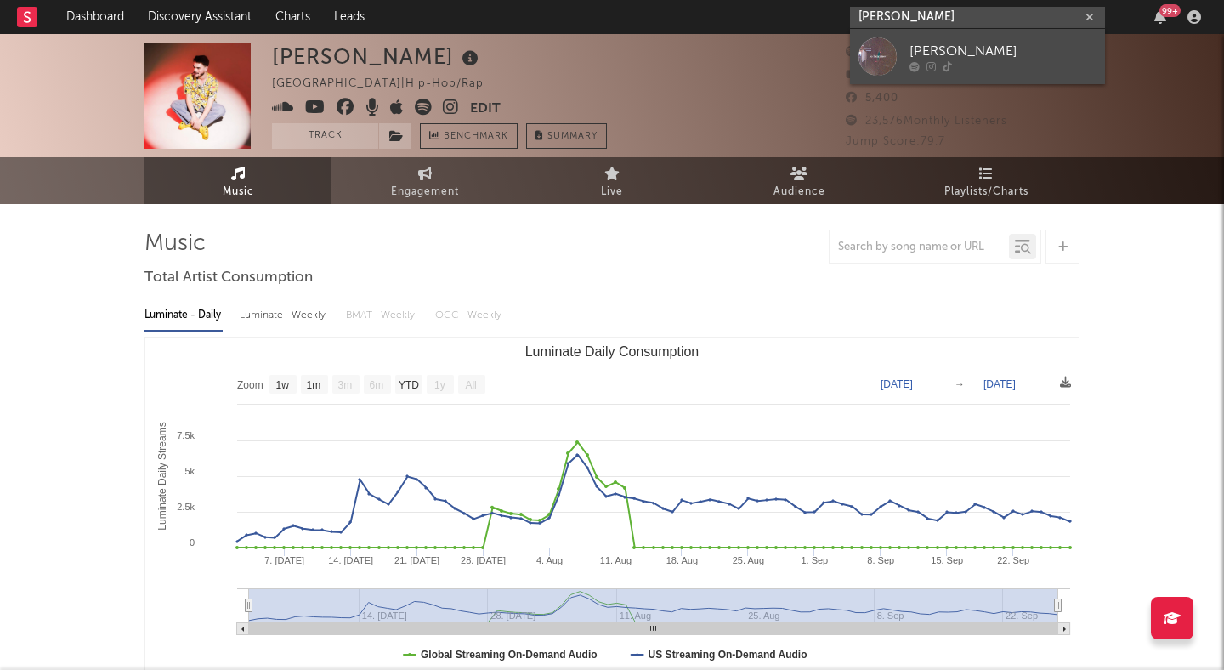
type input "isaac peder"
click at [977, 54] on div "[PERSON_NAME]" at bounding box center [1002, 51] width 187 height 20
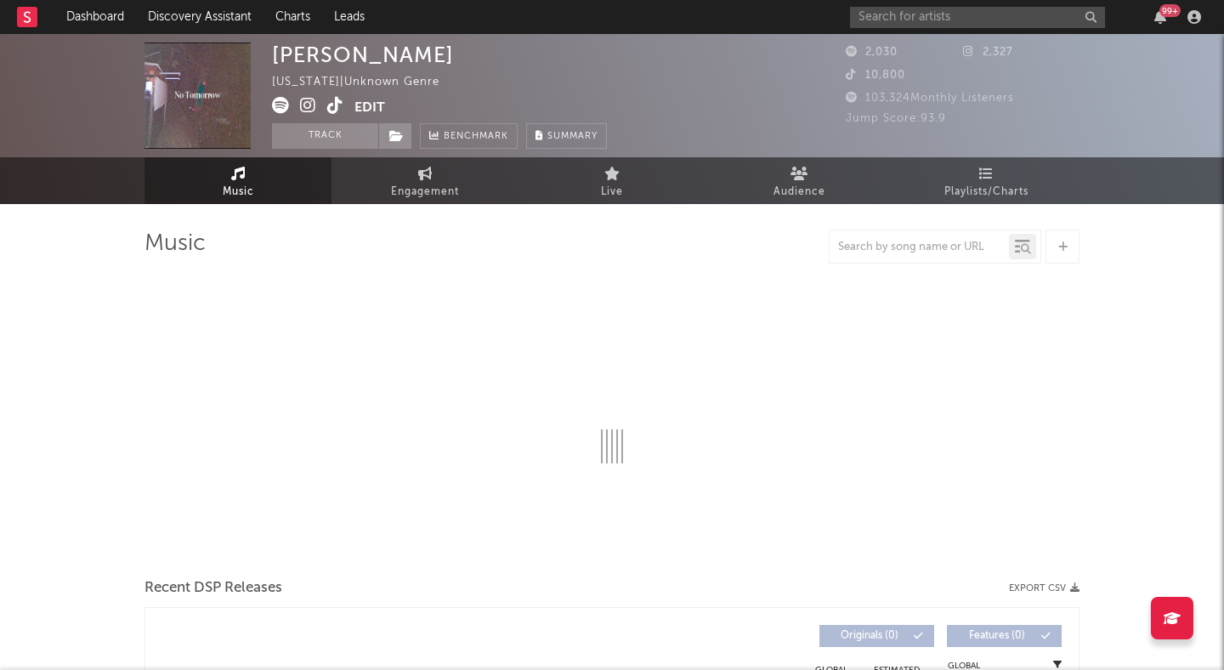
select select "1w"
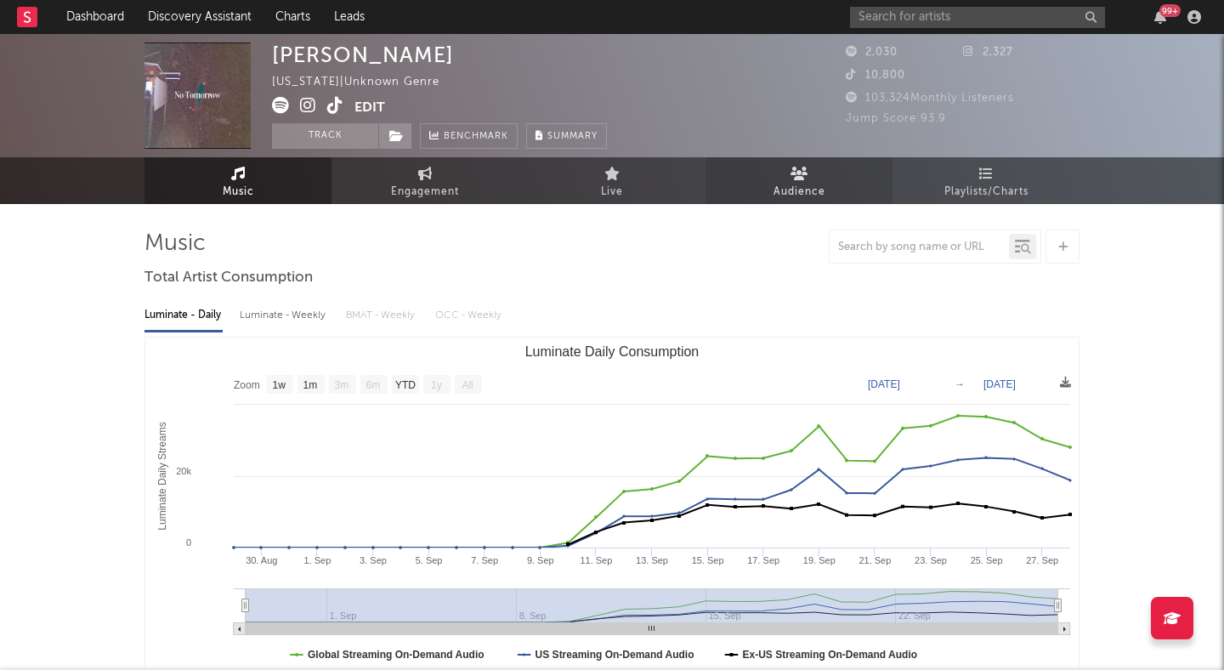
click at [765, 181] on link "Audience" at bounding box center [798, 180] width 187 height 47
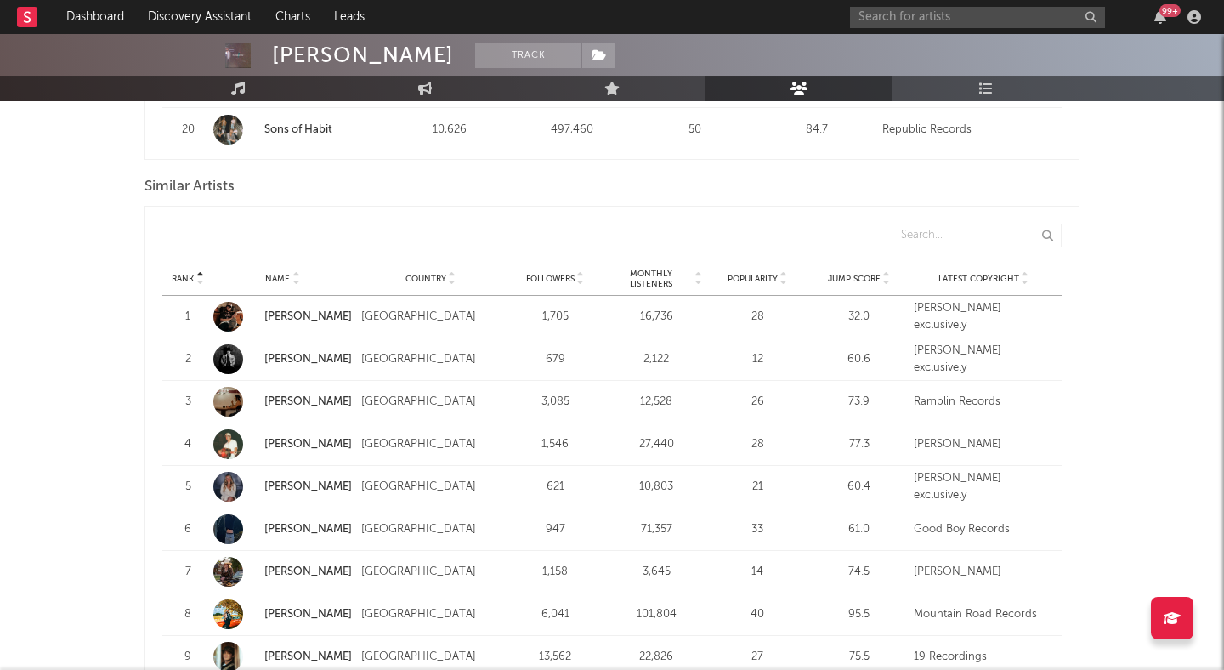
scroll to position [1529, 0]
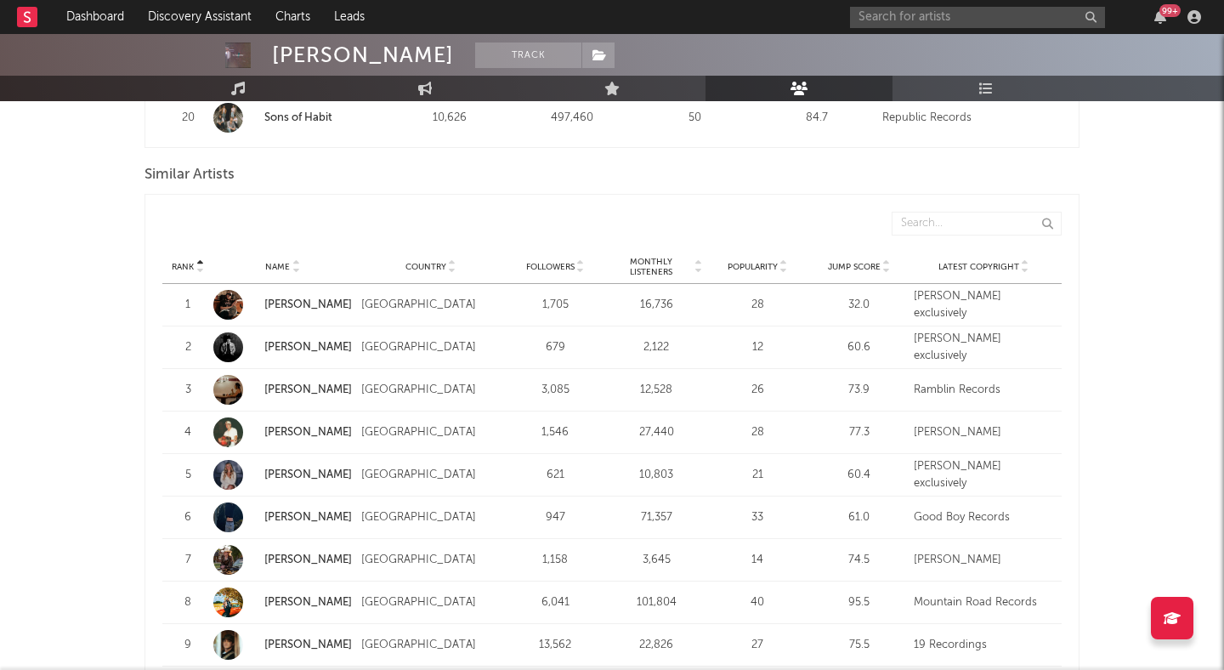
click at [885, 271] on icon at bounding box center [886, 270] width 8 height 7
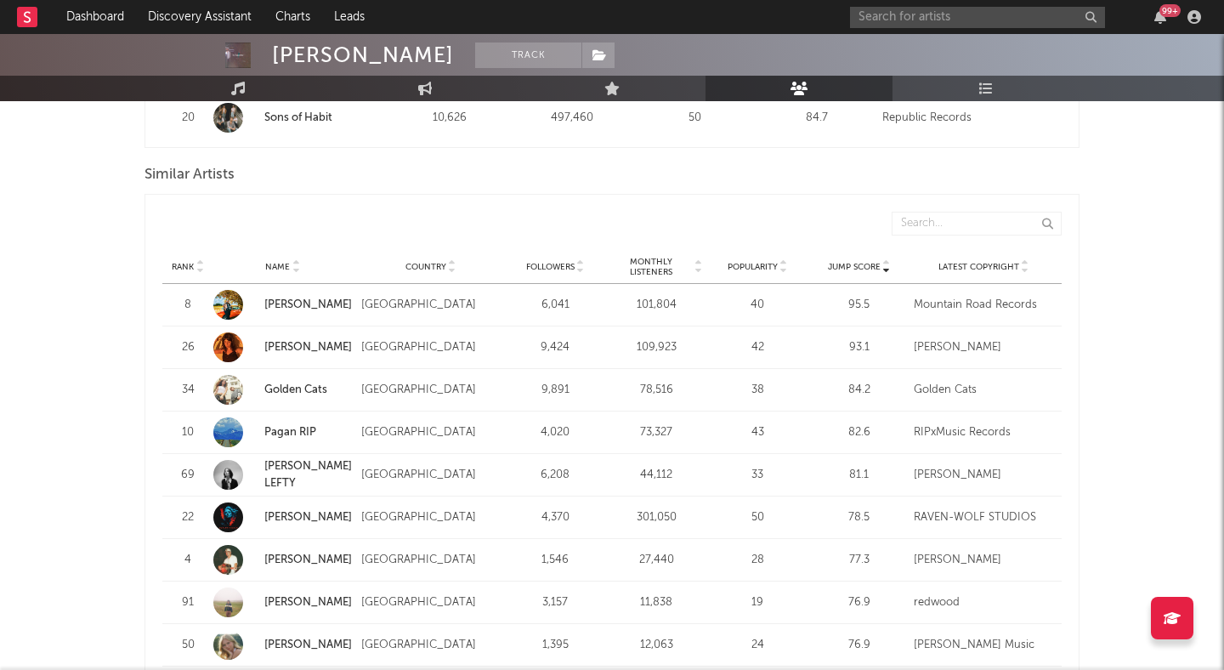
click at [281, 385] on link "Golden Cats" at bounding box center [295, 389] width 63 height 11
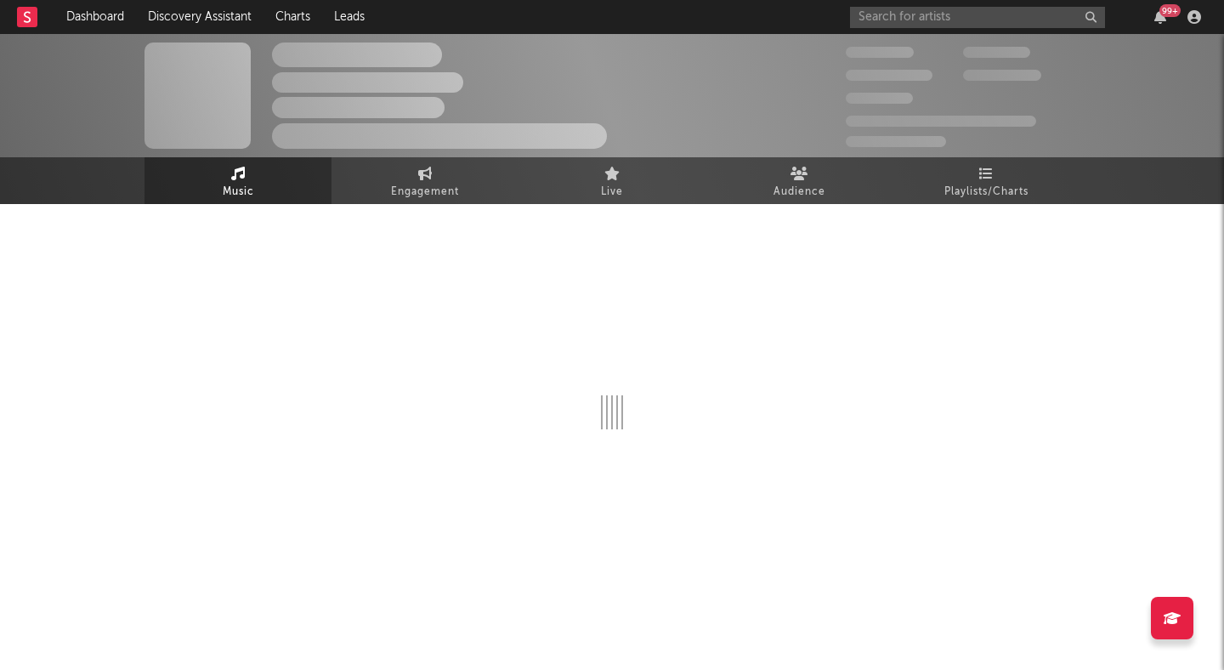
select select "6m"
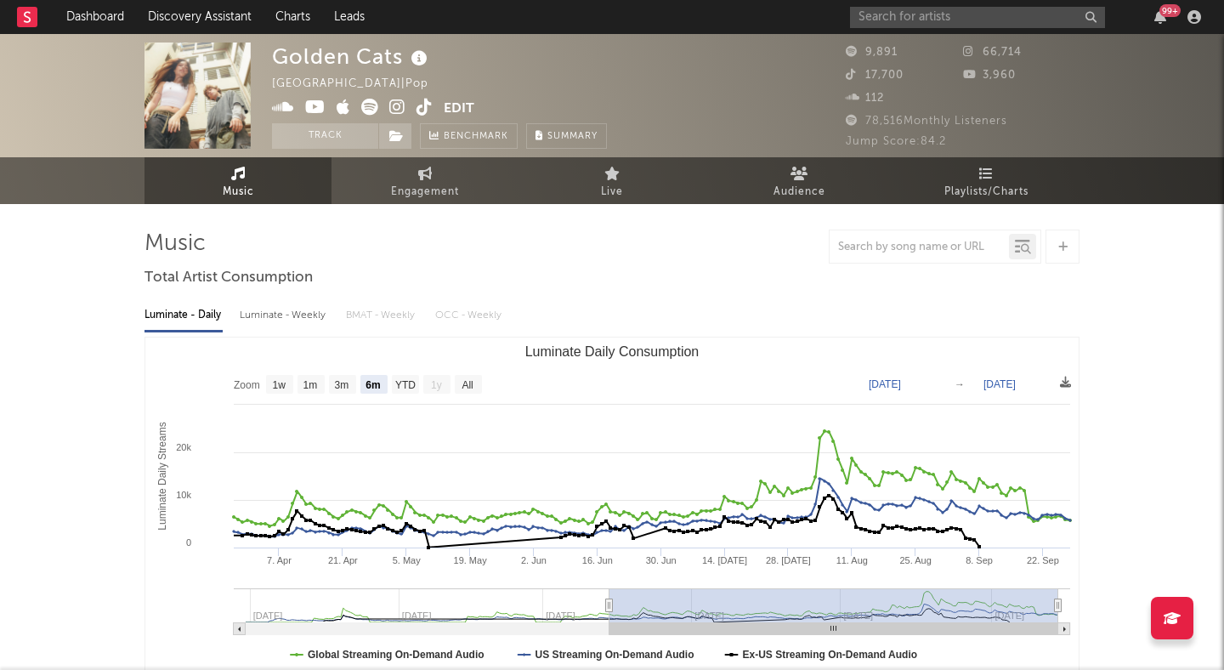
click at [394, 99] on icon at bounding box center [397, 107] width 16 height 17
click at [999, 26] on input "text" at bounding box center [977, 17] width 255 height 21
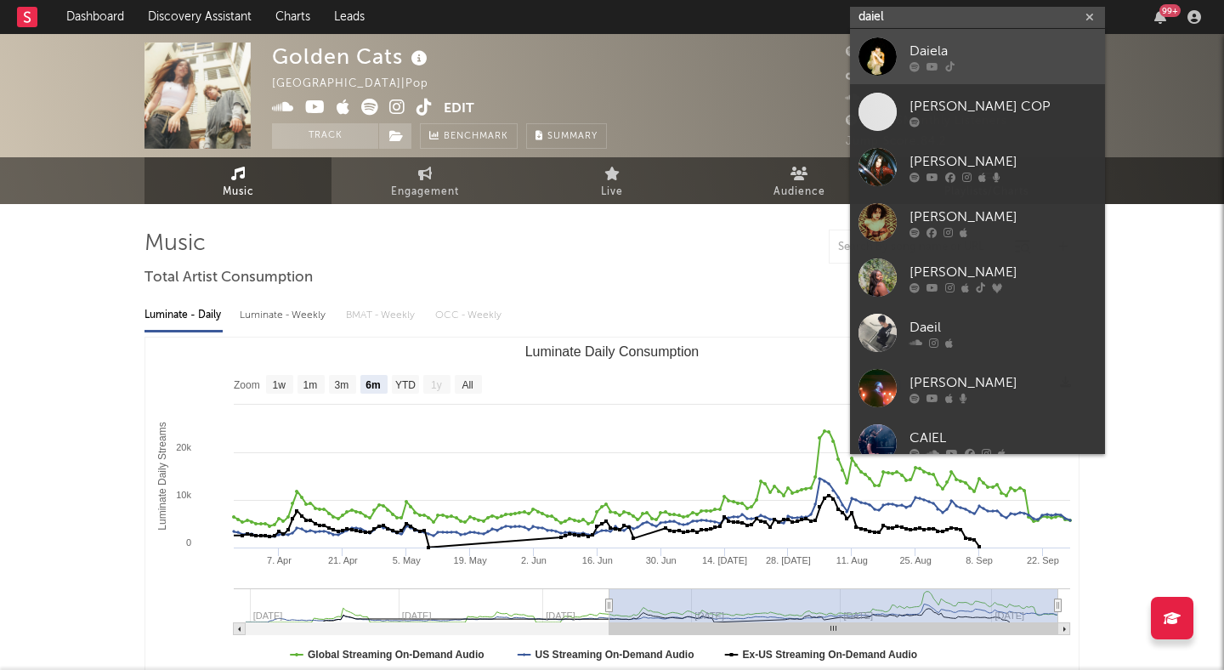
type input "daiel"
click at [975, 36] on link "Daiela" at bounding box center [977, 56] width 255 height 55
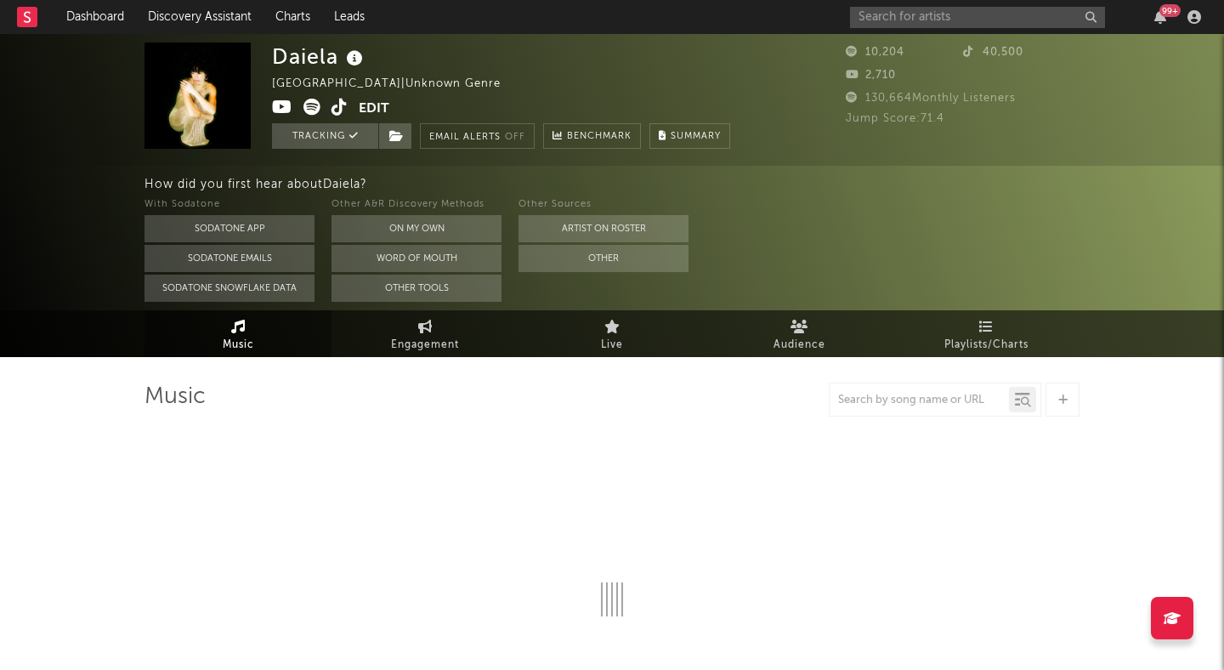
select select "6m"
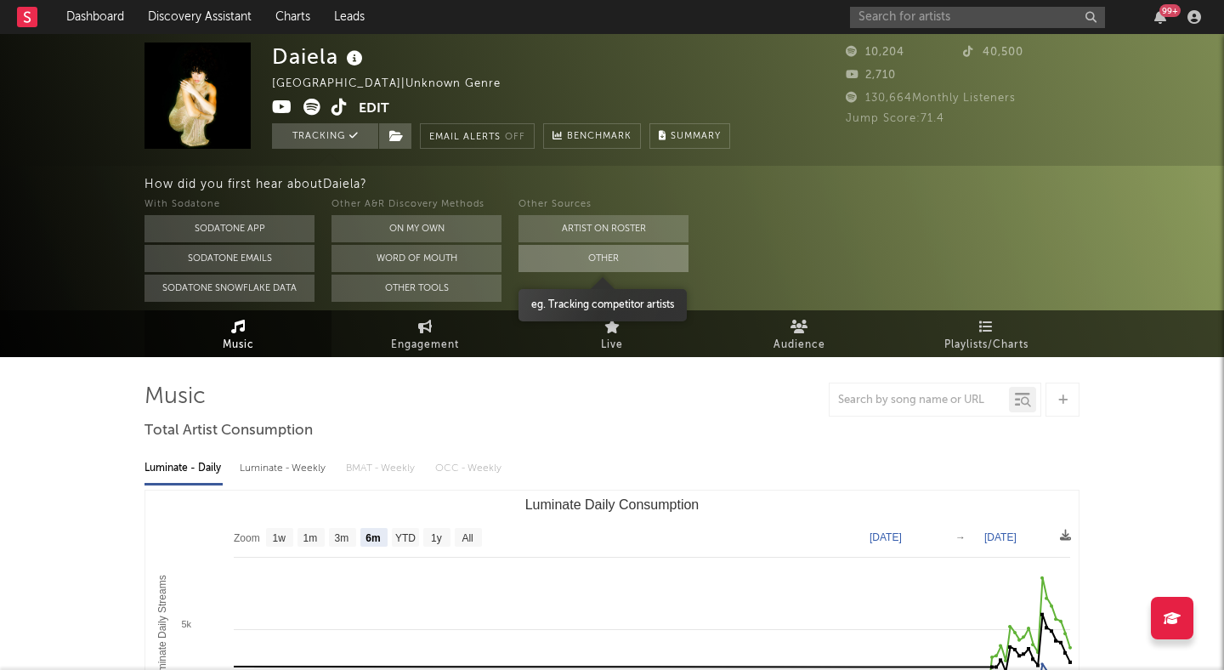
click at [556, 254] on button "Other" at bounding box center [603, 258] width 170 height 27
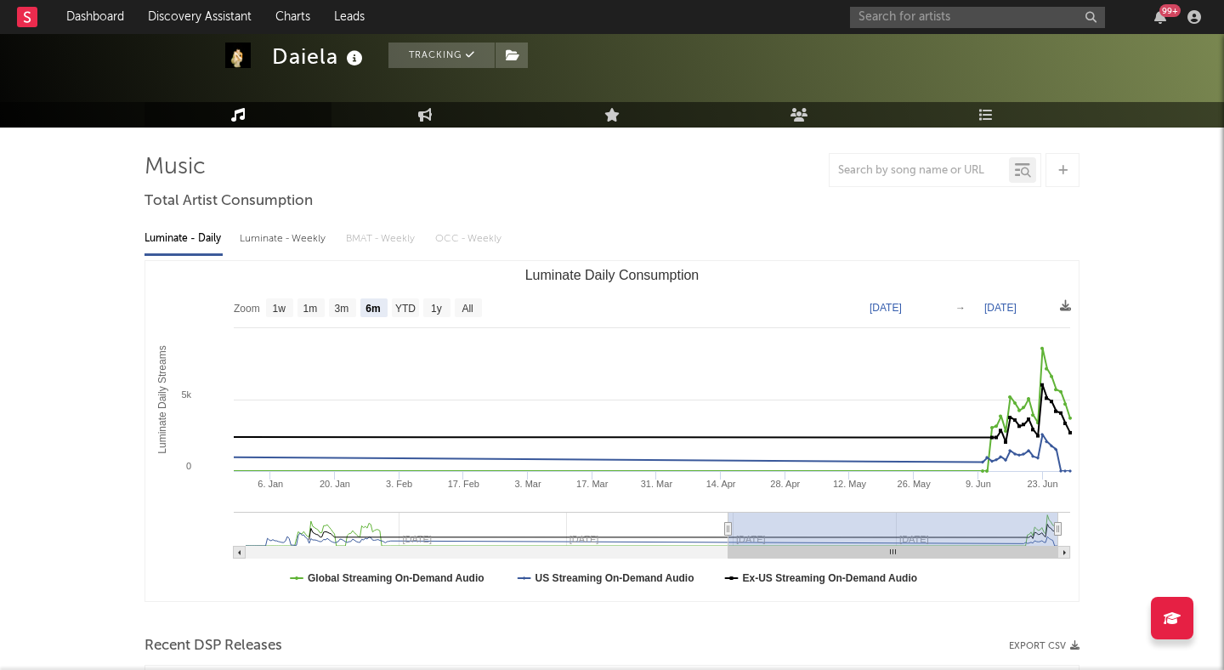
scroll to position [73, 0]
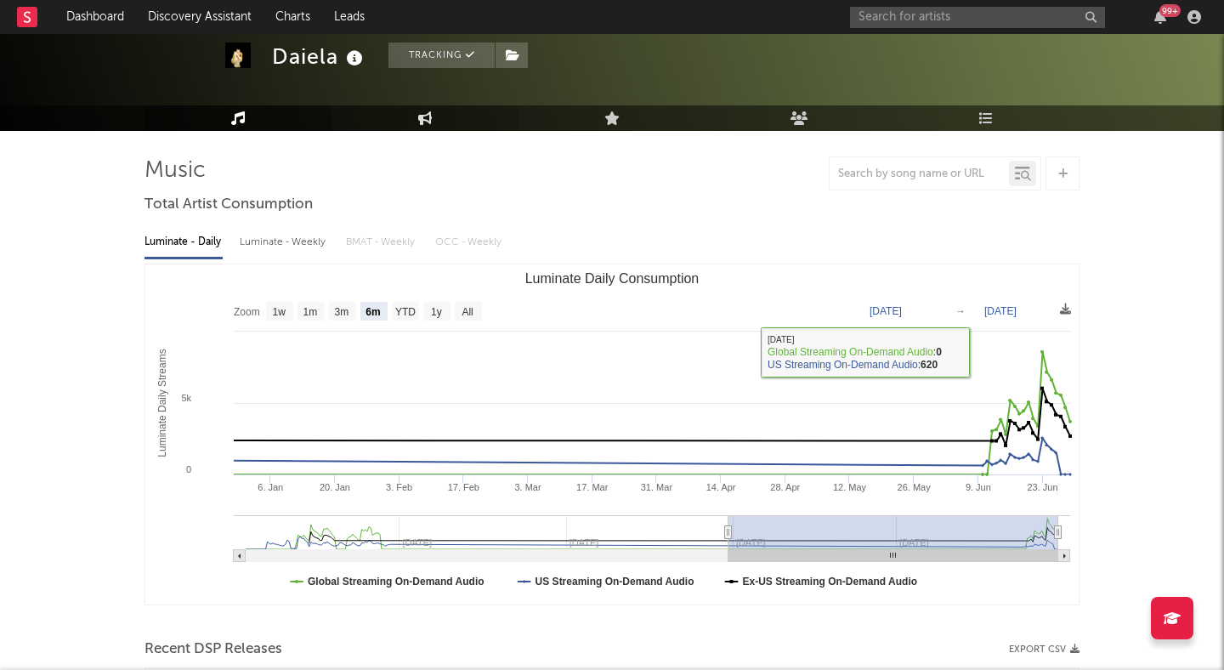
click at [439, 121] on link "Engagement" at bounding box center [424, 117] width 187 height 25
select select "1w"
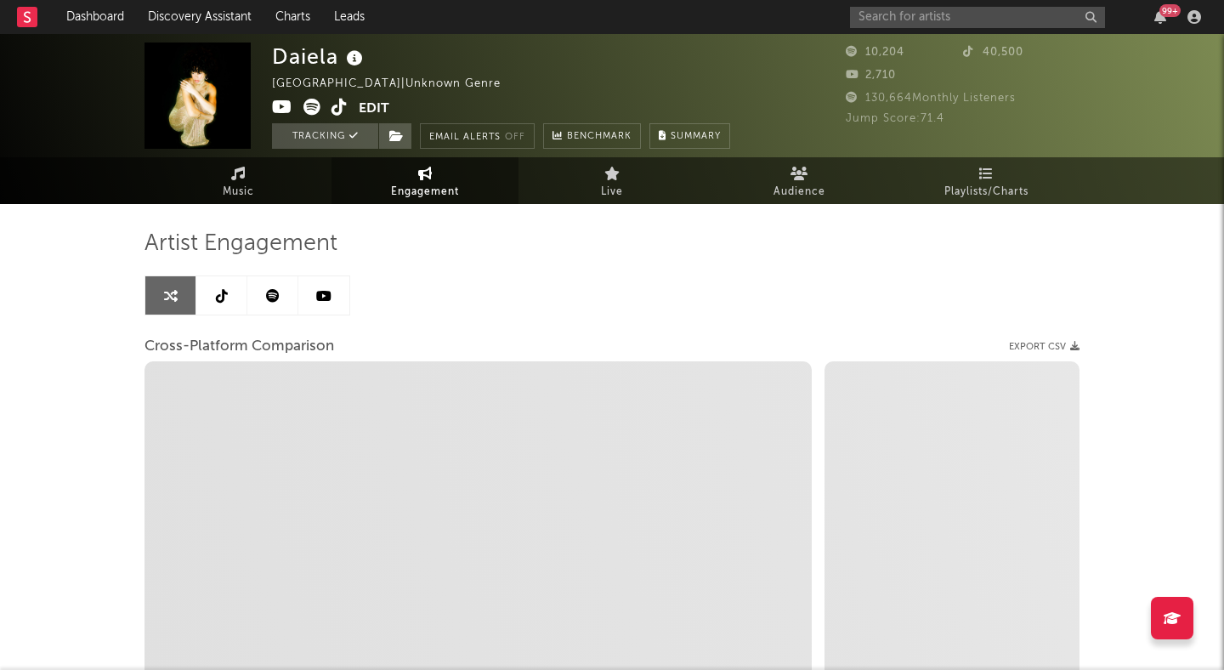
select select "1m"
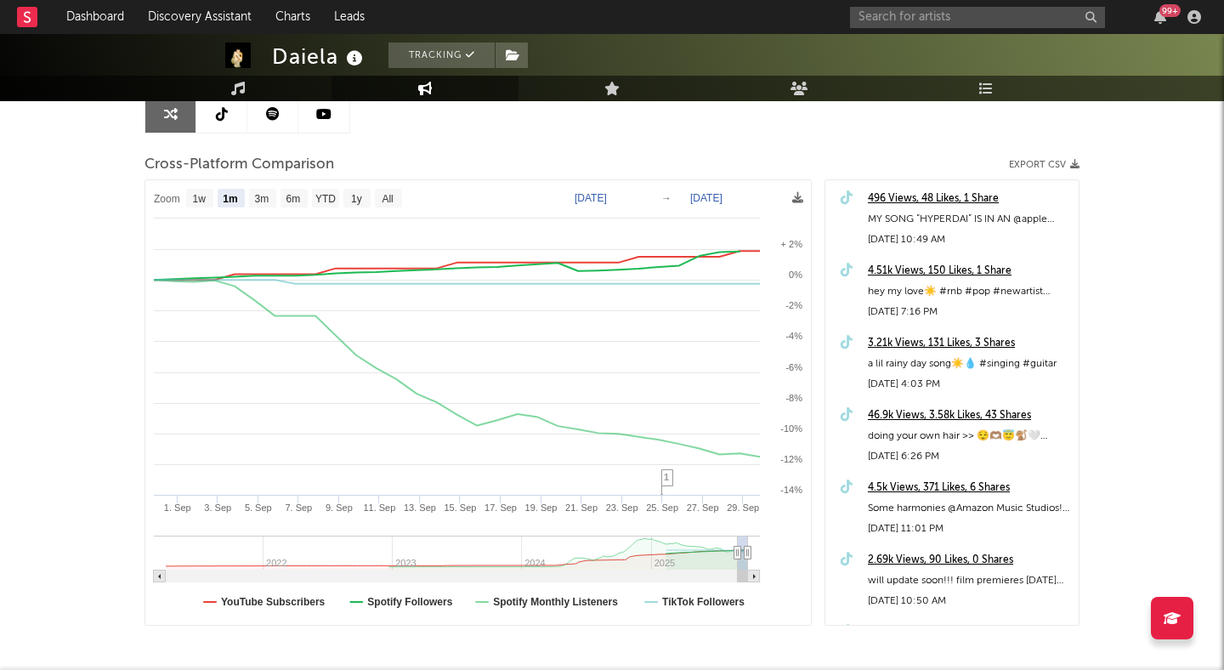
scroll to position [257, 0]
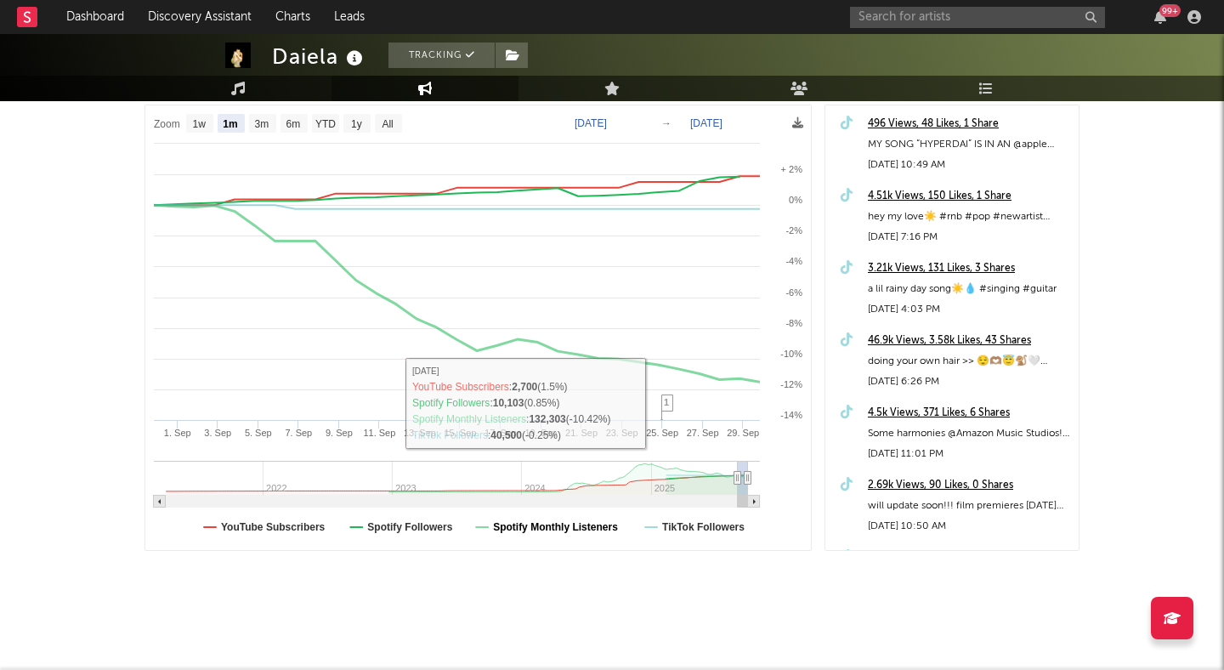
click at [591, 527] on text "Spotify Monthly Listeners" at bounding box center [555, 527] width 125 height 12
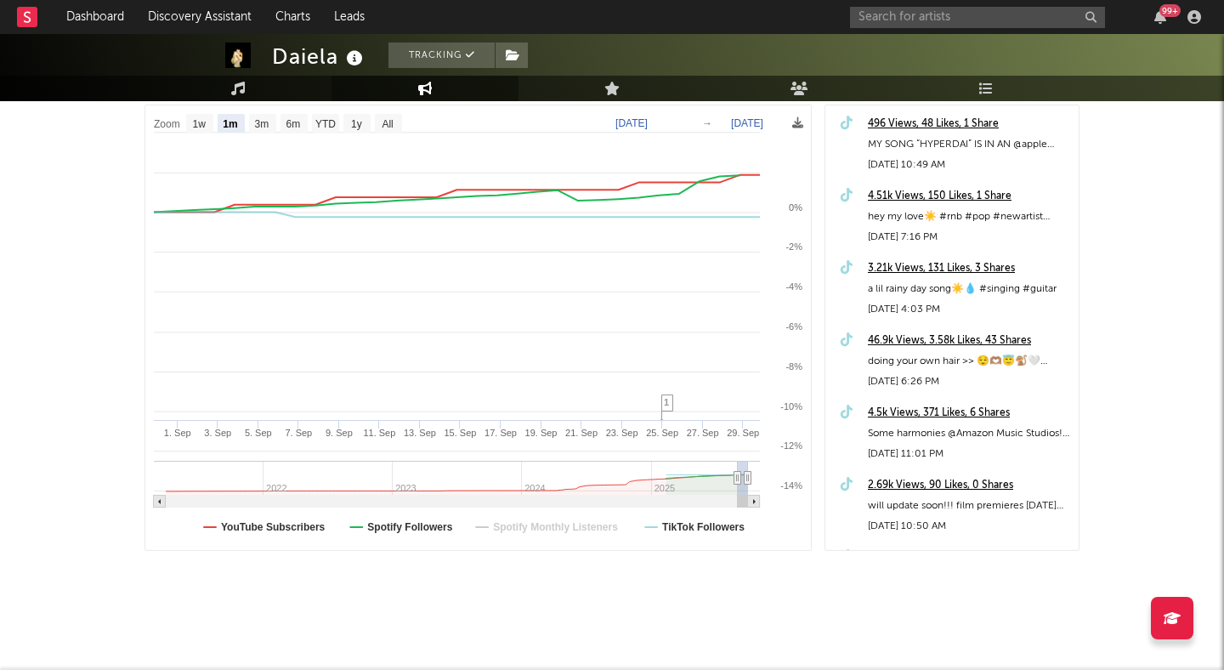
select select "1m"
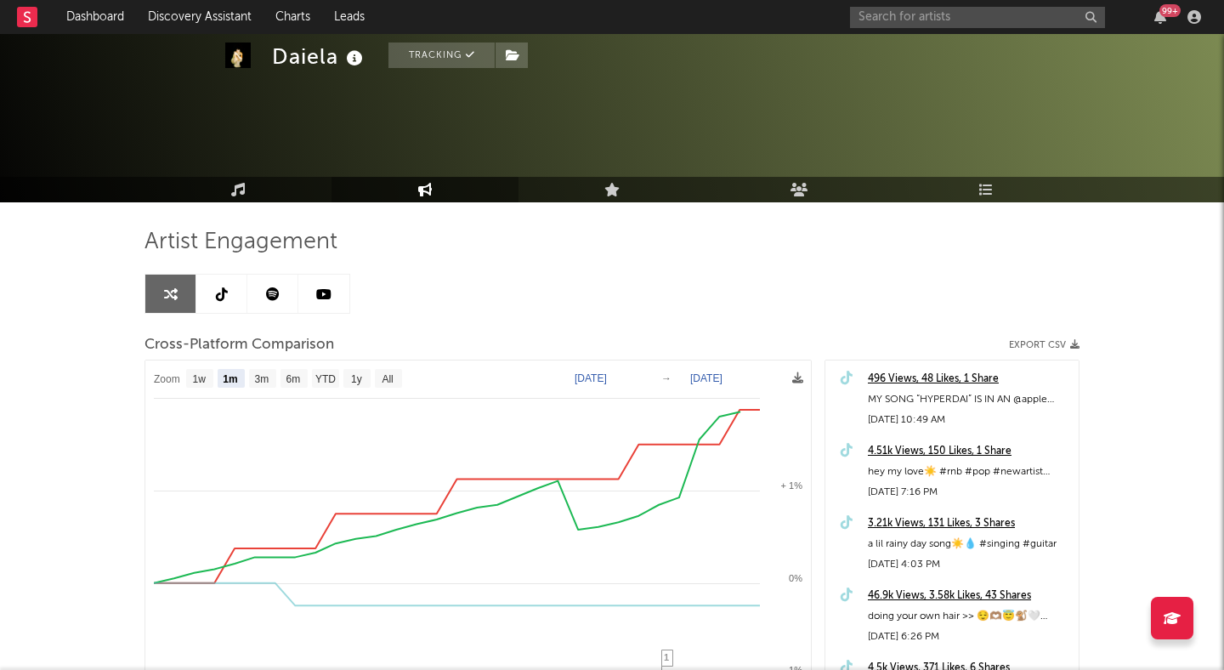
scroll to position [0, 0]
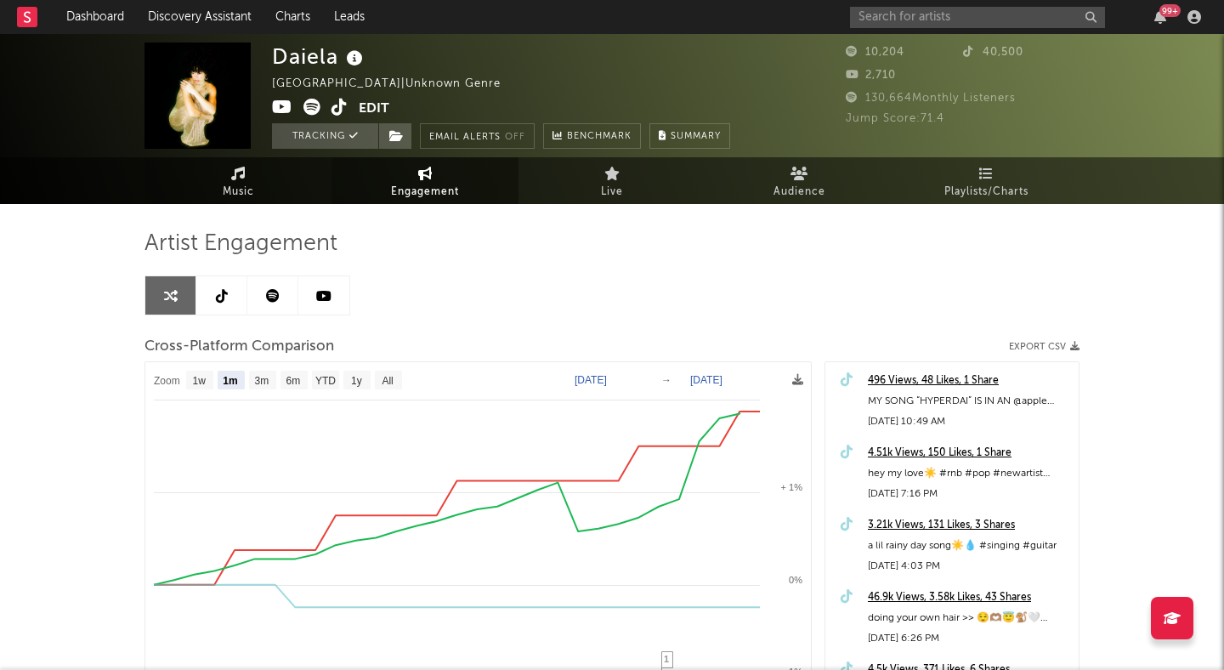
click at [257, 188] on link "Music" at bounding box center [237, 180] width 187 height 47
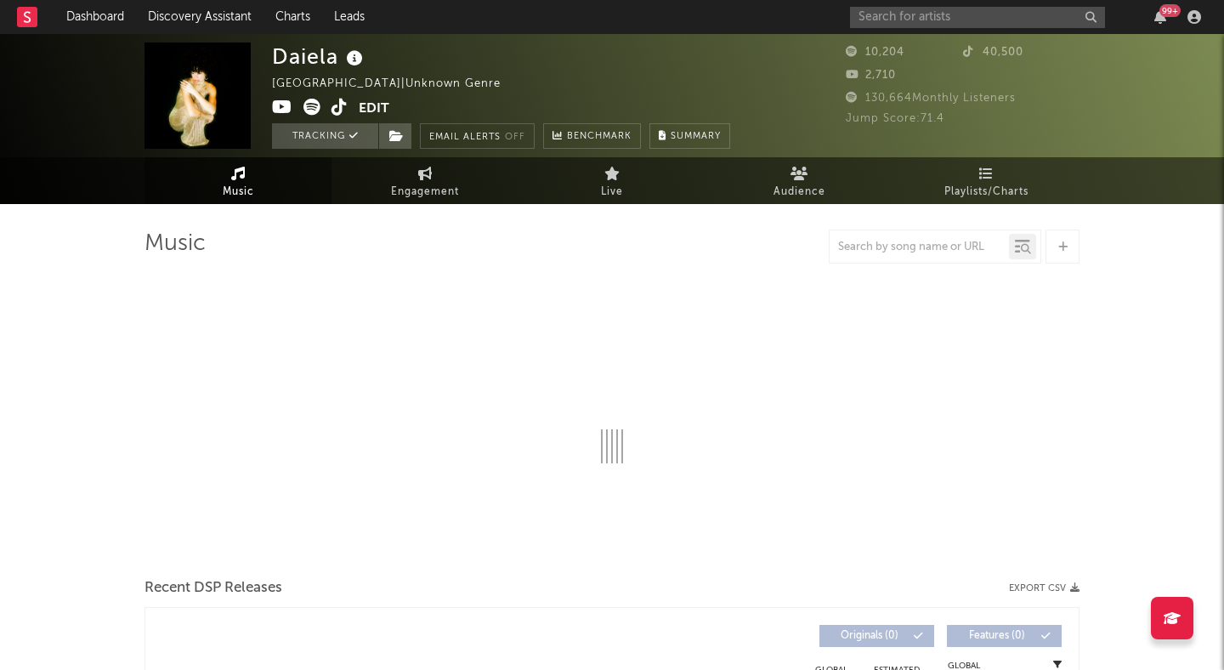
select select "6m"
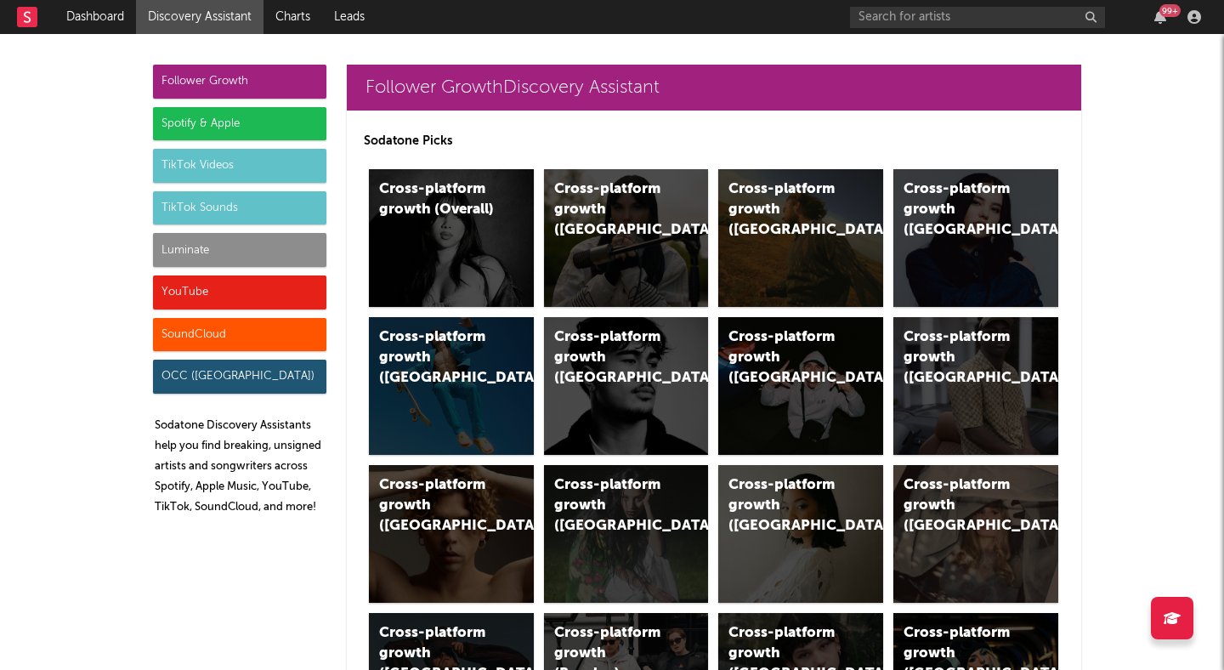
click at [240, 114] on div "Spotify & Apple" at bounding box center [239, 124] width 173 height 34
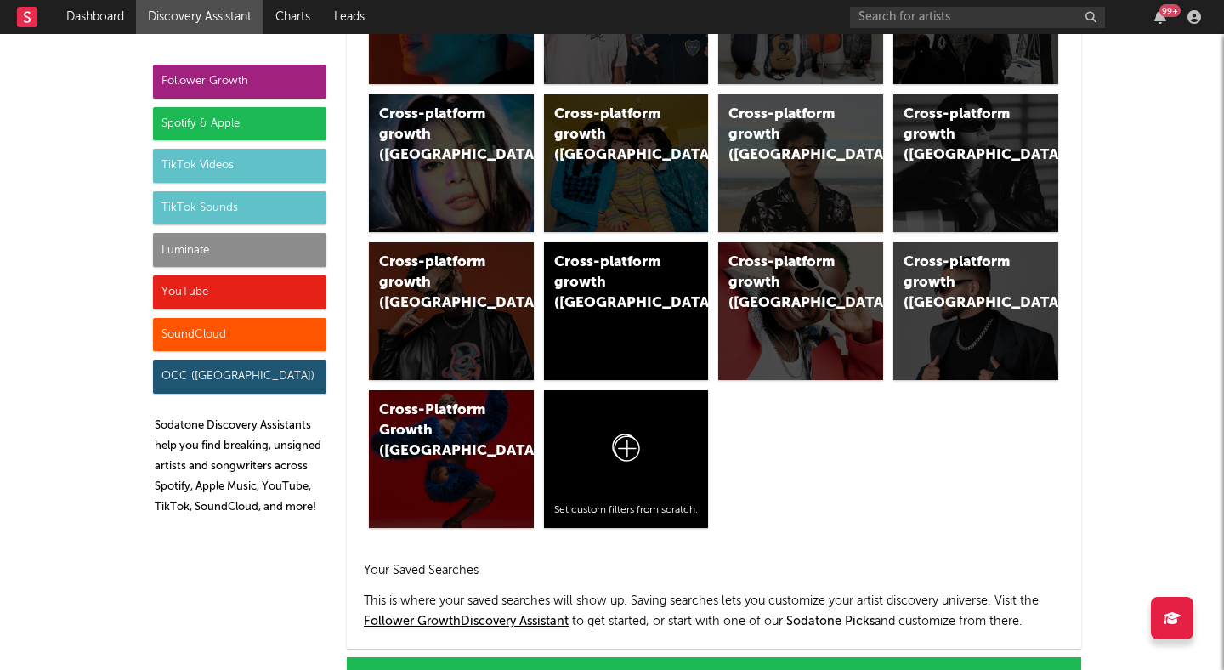
scroll to position [1699, 0]
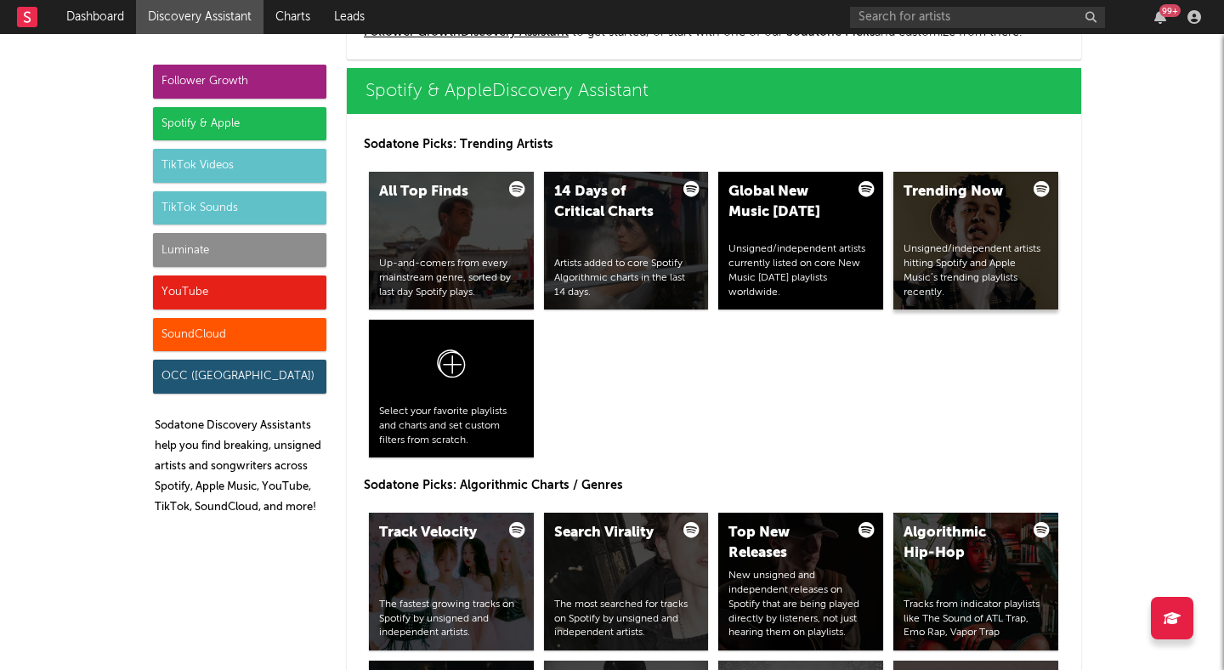
click at [964, 236] on div "Trending Now Unsigned/independent artists hitting Spotify and Apple Music’s tre…" at bounding box center [975, 241] width 165 height 138
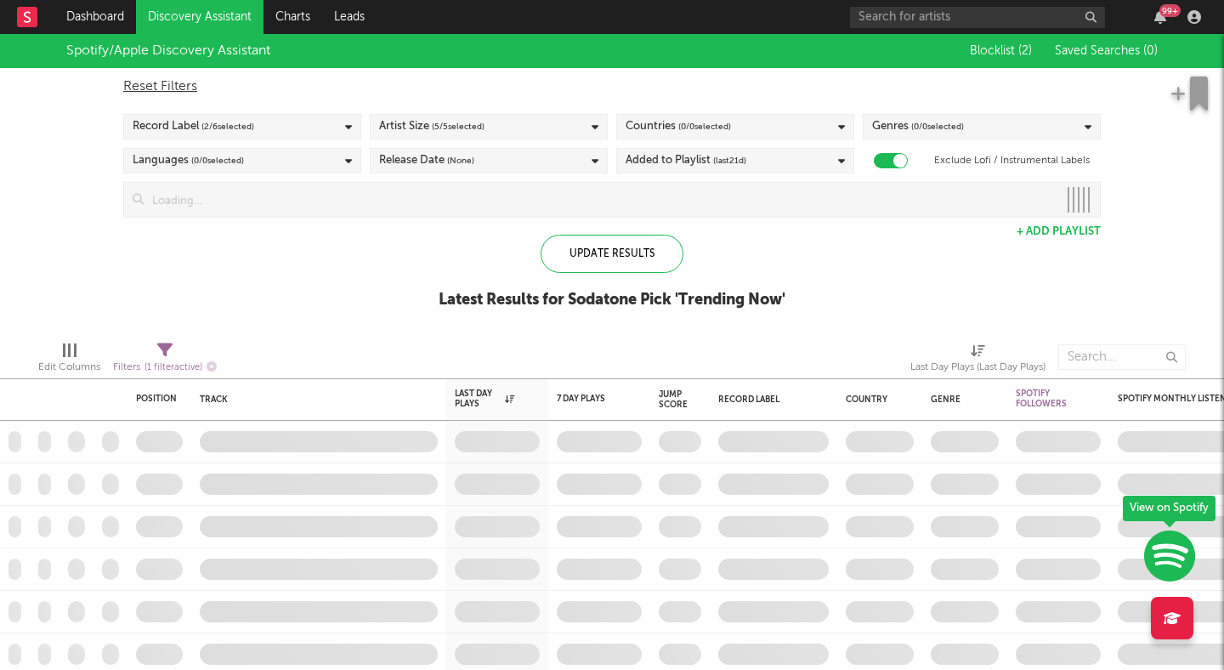
click at [478, 124] on span "( 5 / 5 selected)" at bounding box center [458, 126] width 53 height 20
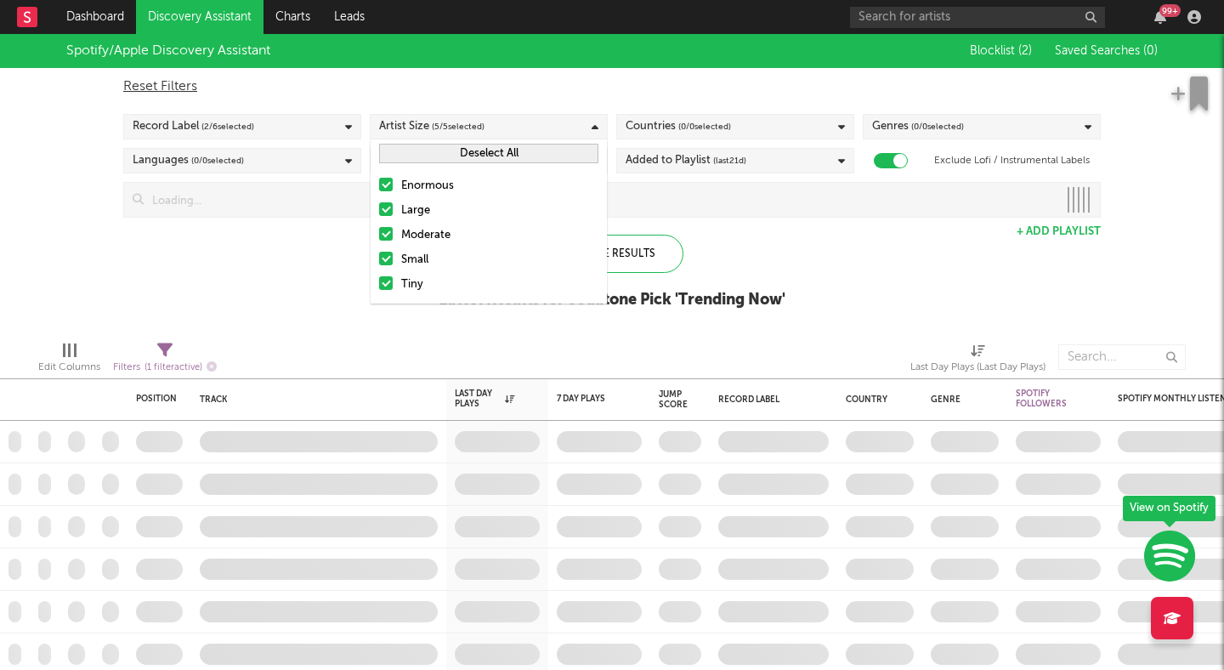
click at [382, 184] on div at bounding box center [386, 185] width 14 height 14
click at [379, 184] on input "Enormous" at bounding box center [379, 186] width 0 height 20
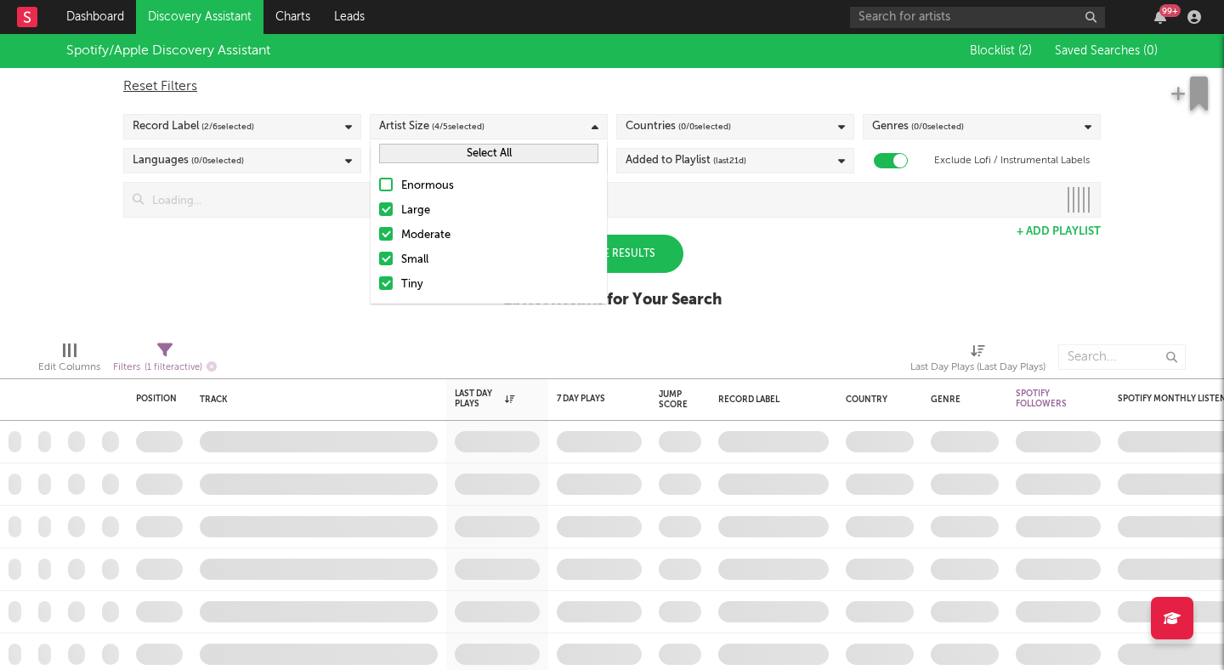
click at [383, 209] on div at bounding box center [386, 209] width 14 height 14
click at [379, 209] on input "Large" at bounding box center [379, 211] width 0 height 20
click at [388, 239] on div at bounding box center [386, 234] width 14 height 14
click at [379, 239] on input "Moderate" at bounding box center [379, 235] width 0 height 20
click at [345, 259] on div "Spotify/Apple Discovery Assistant Blocklist ( 2 ) Saved Searches ( 0 ) Reset Fi…" at bounding box center [612, 180] width 1224 height 293
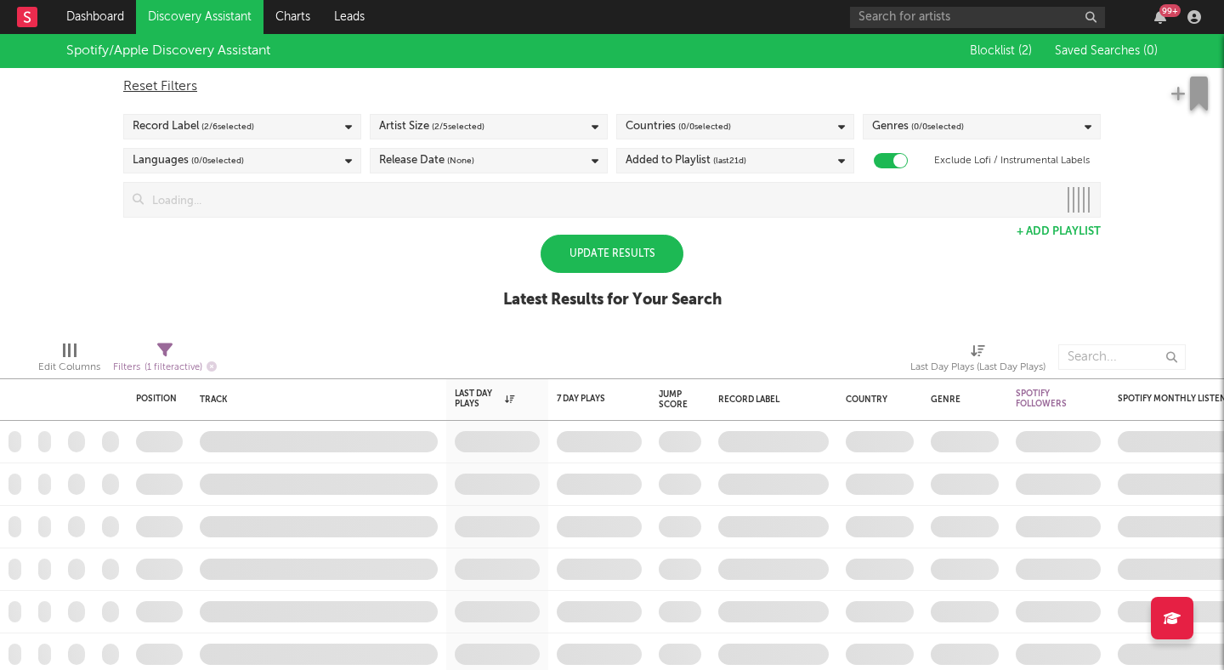
click at [613, 263] on div "Update Results" at bounding box center [612, 254] width 143 height 38
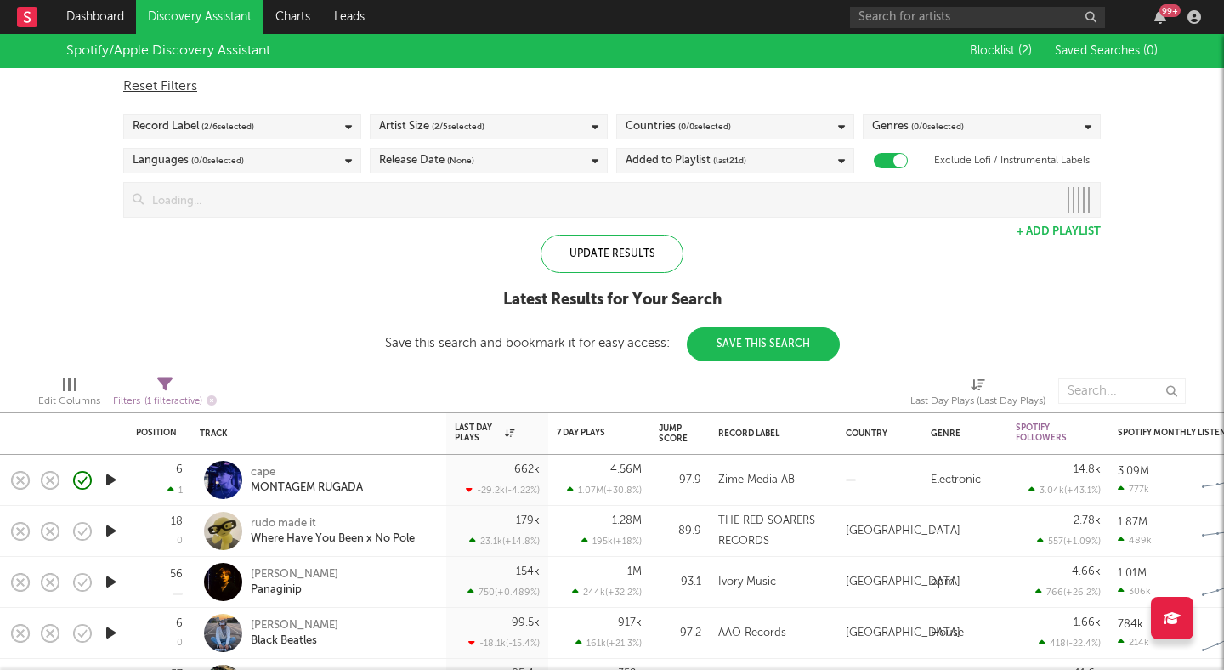
click at [888, 118] on div "Genres ( 0 / 0 selected)" at bounding box center [918, 126] width 92 height 20
click at [842, 86] on div "Reset Filters" at bounding box center [611, 86] width 977 height 20
checkbox input "false"
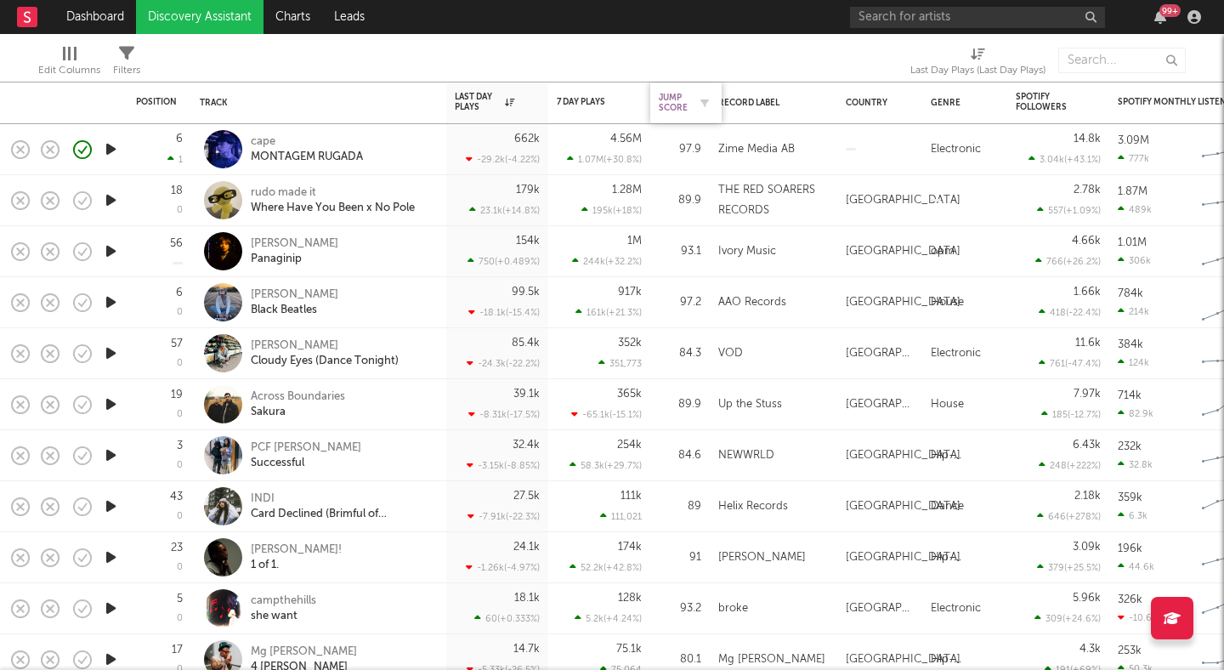
click at [680, 106] on div "Jump Score" at bounding box center [673, 103] width 29 height 20
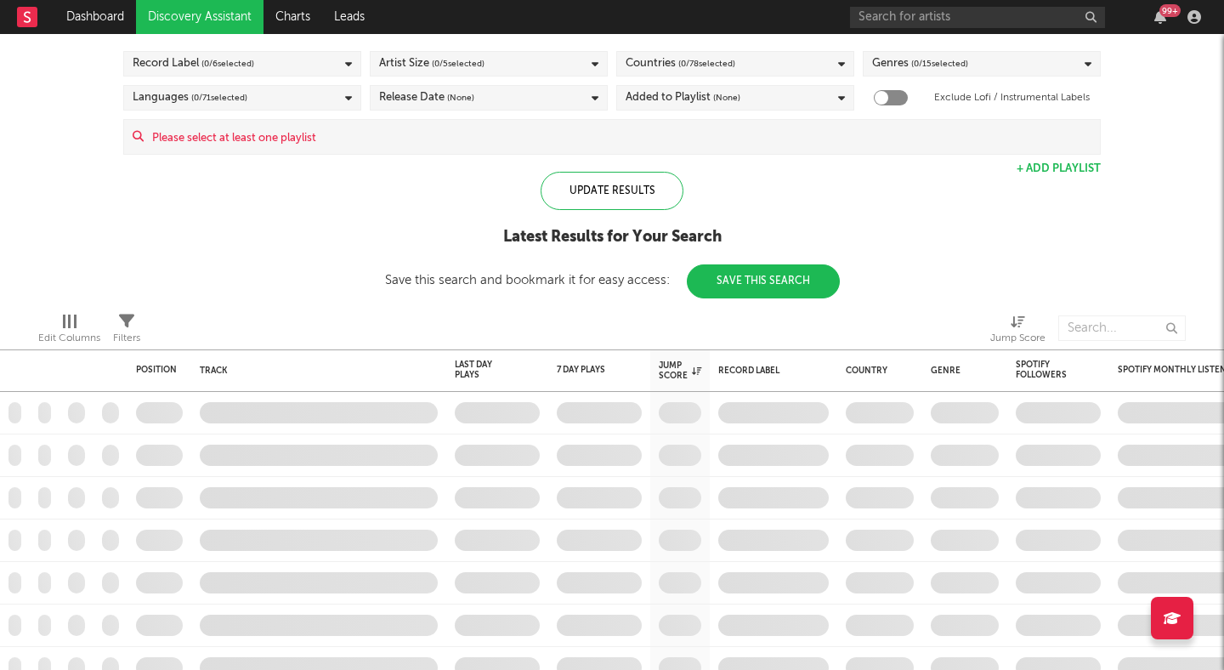
click at [287, 71] on div "Record Label ( 0 / 6 selected)" at bounding box center [242, 63] width 238 height 25
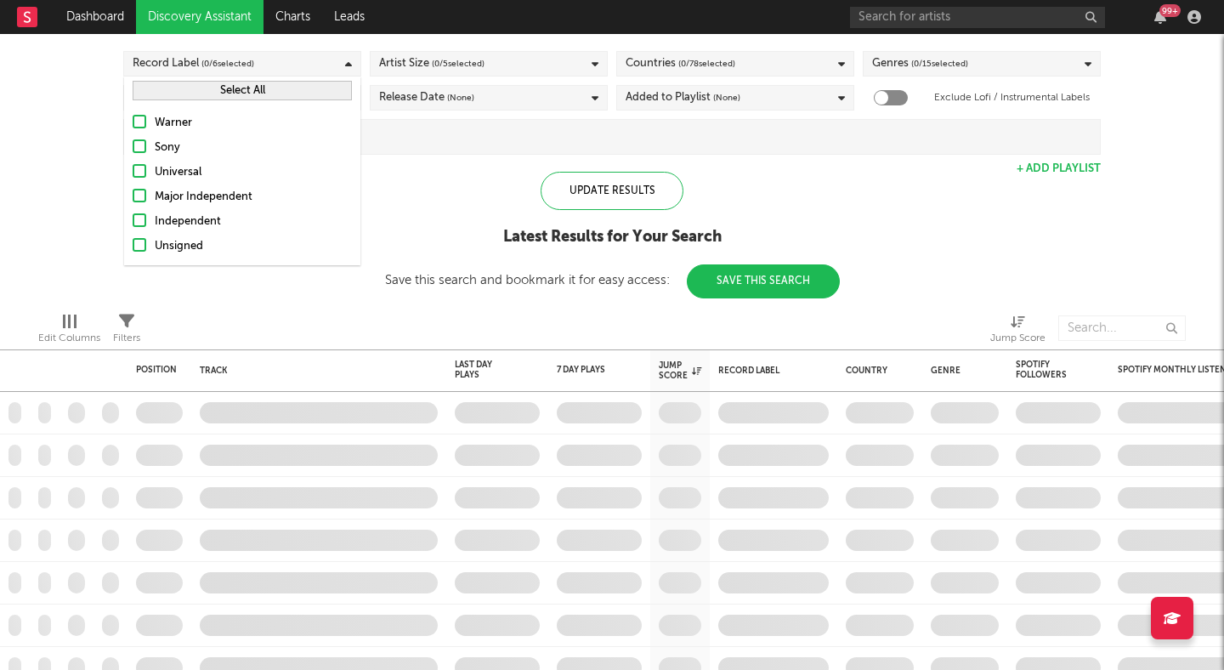
click at [139, 241] on div at bounding box center [140, 245] width 14 height 14
click at [133, 241] on input "Unsigned" at bounding box center [133, 246] width 0 height 20
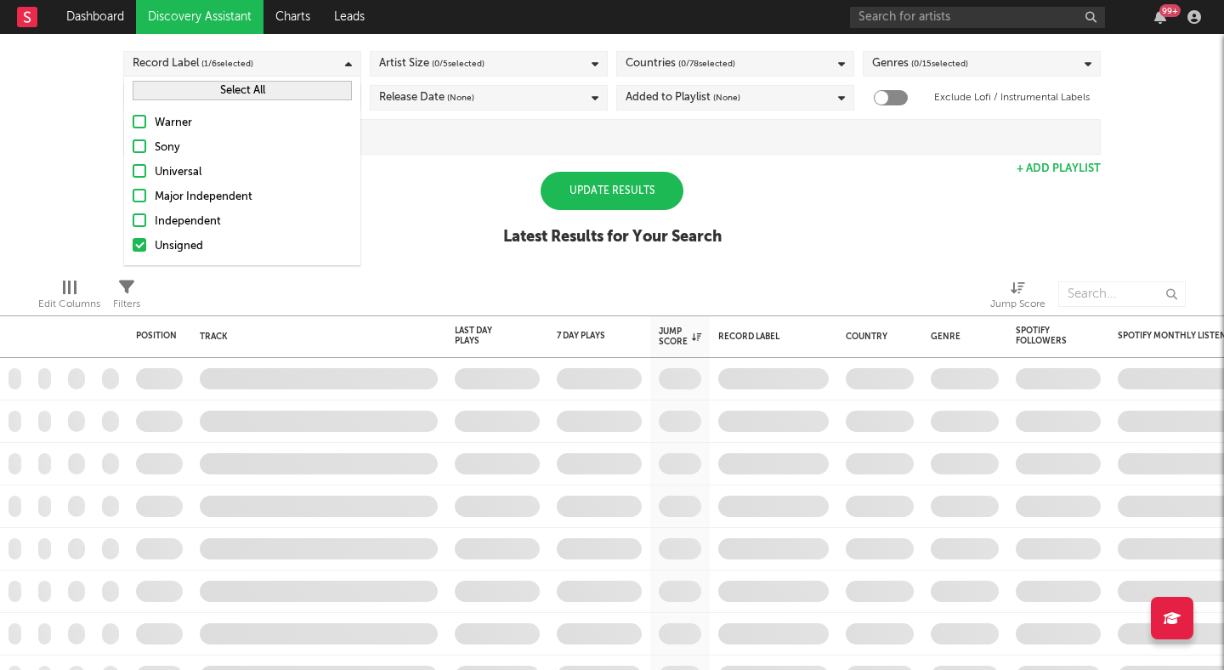
click at [410, 190] on div "Spotify/Apple Discovery Assistant Blocklist ( 2 ) Saved Searches ( 0 ) Reset Fi…" at bounding box center [612, 117] width 1224 height 293
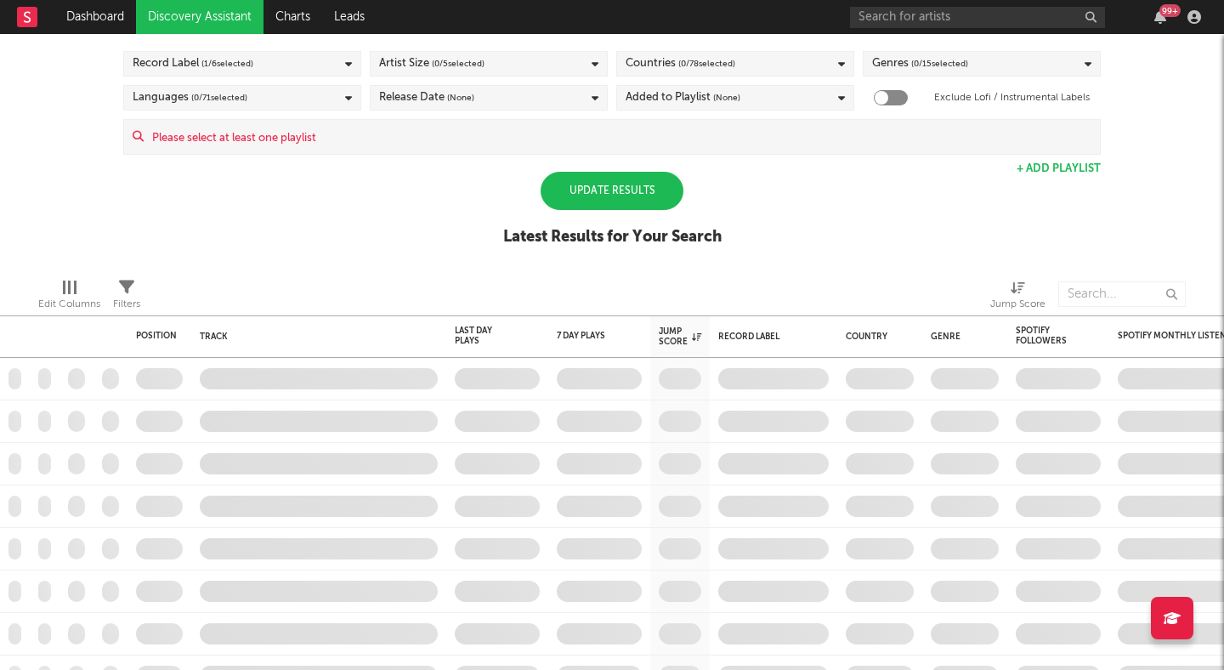
click at [483, 57] on span "( 0 / 5 selected)" at bounding box center [458, 64] width 53 height 20
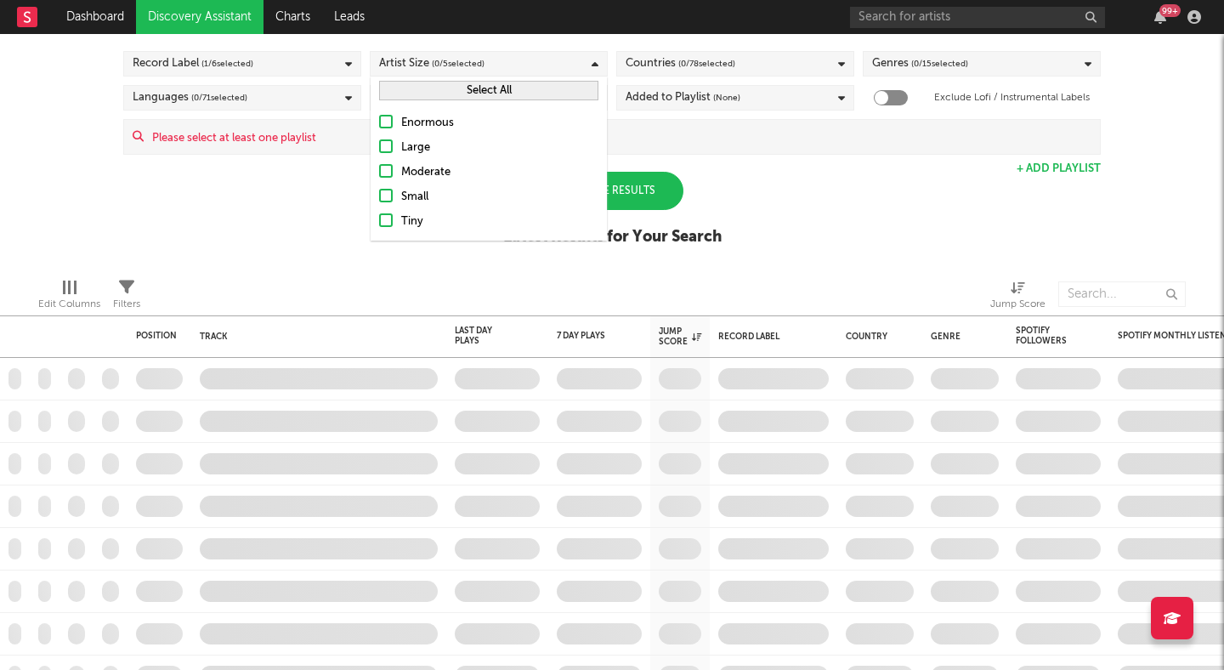
click at [389, 187] on label "Small" at bounding box center [488, 197] width 219 height 20
click at [379, 187] on input "Small" at bounding box center [379, 197] width 0 height 20
click at [386, 226] on div at bounding box center [386, 220] width 14 height 14
click at [379, 226] on input "Tiny" at bounding box center [379, 222] width 0 height 20
click at [914, 57] on span "( 0 / 15 selected)" at bounding box center [939, 64] width 57 height 20
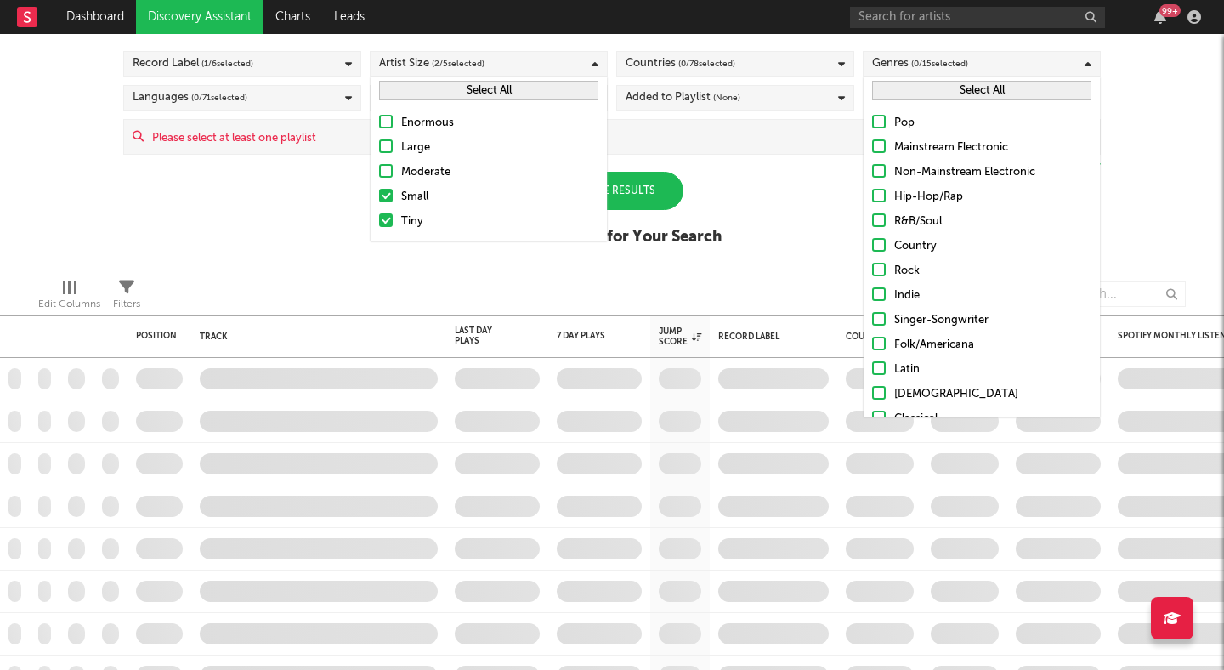
click at [904, 90] on button "Select All" at bounding box center [981, 91] width 219 height 20
click at [813, 188] on div "Spotify/Apple Discovery Assistant Blocklist ( 2 ) Saved Searches ( 0 ) Reset Fi…" at bounding box center [612, 117] width 1224 height 293
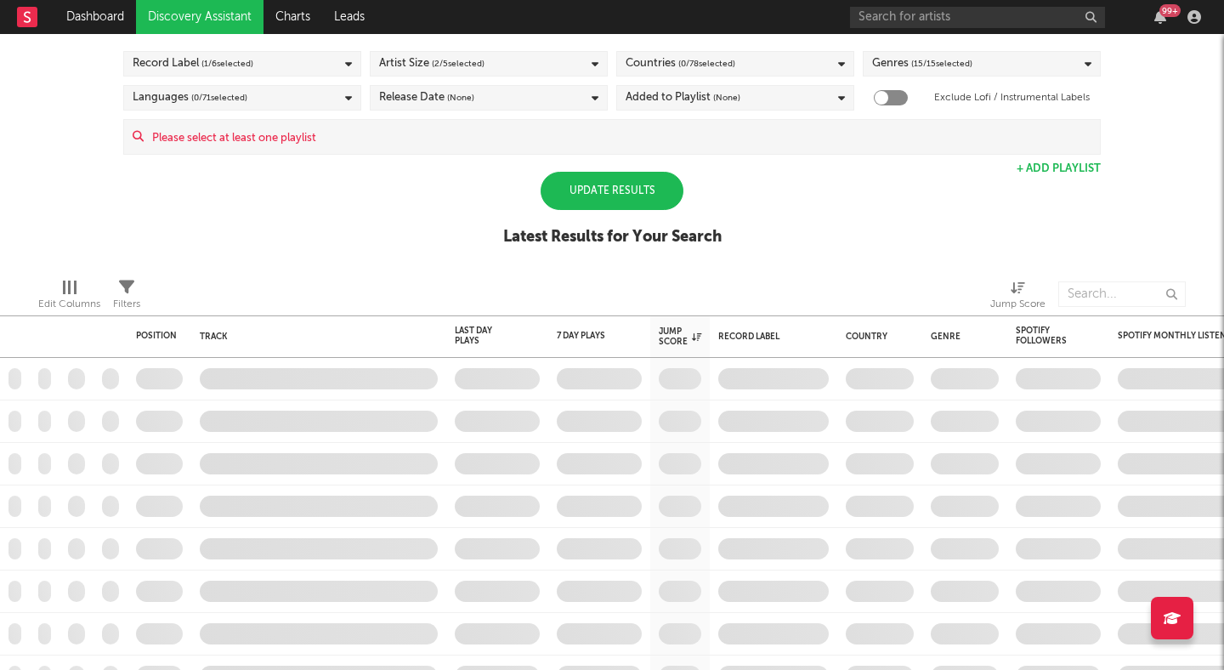
click at [503, 99] on div "Release Date (None)" at bounding box center [489, 97] width 238 height 25
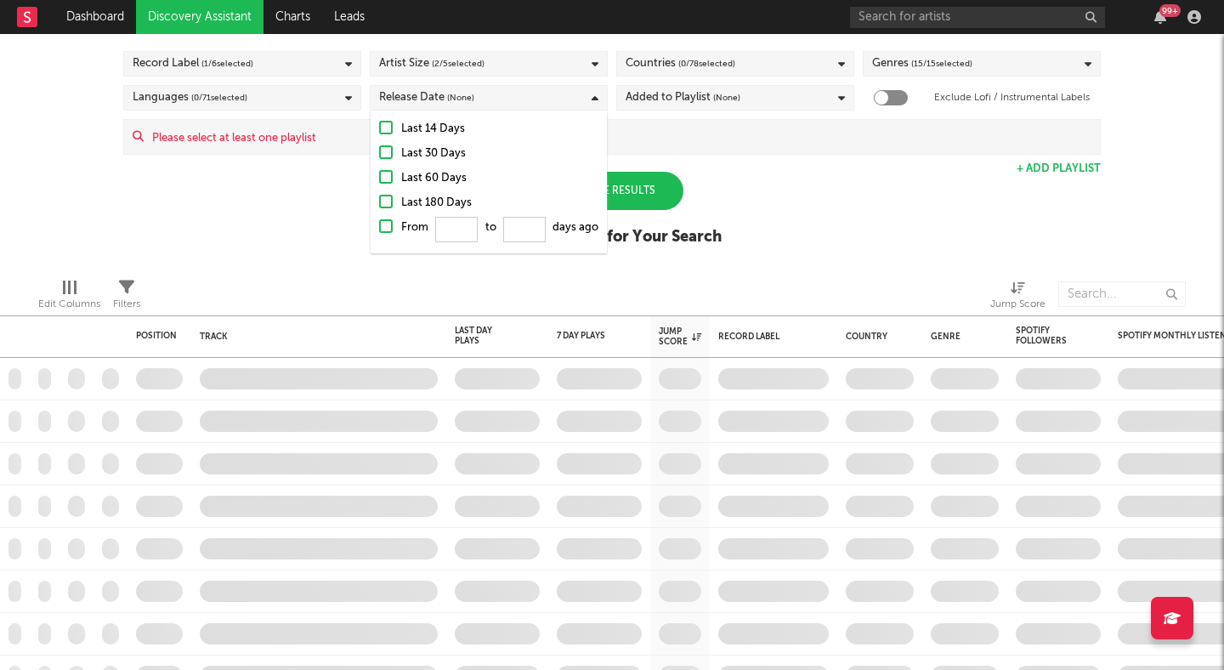
click at [385, 154] on div at bounding box center [386, 152] width 14 height 14
click at [379, 154] on input "Last 30 Days" at bounding box center [379, 154] width 0 height 20
click at [258, 203] on div "Spotify/Apple Discovery Assistant Blocklist ( 2 ) Saved Searches ( 0 ) Reset Fi…" at bounding box center [612, 117] width 1224 height 293
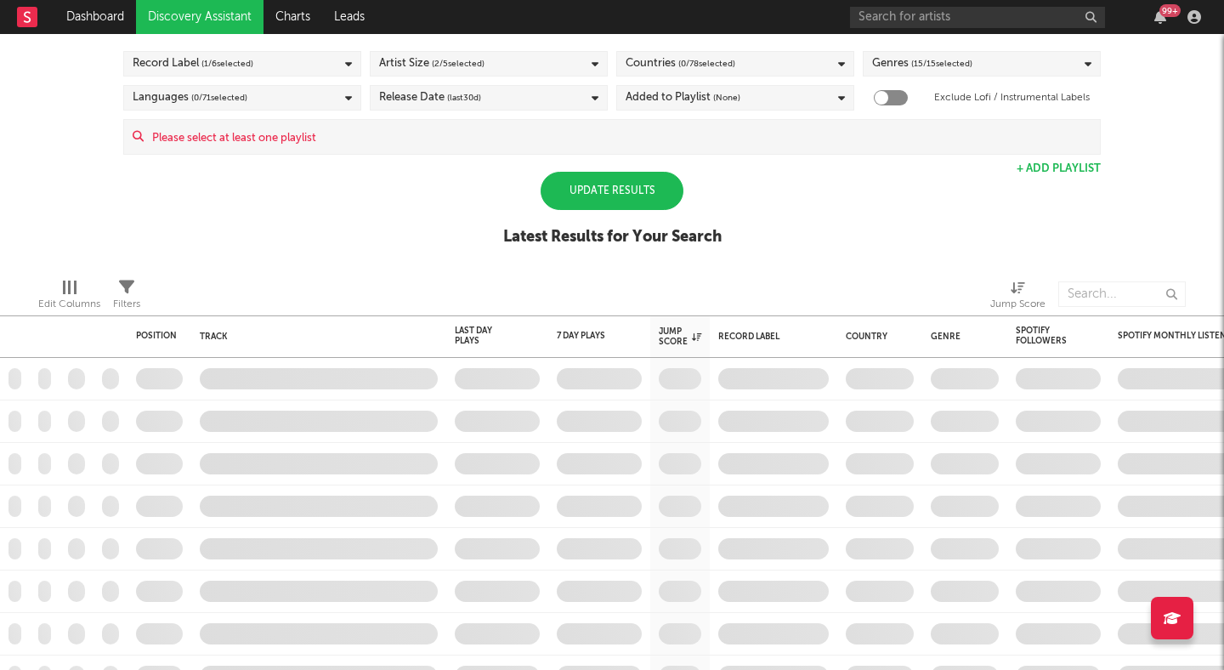
click at [266, 80] on div "Reset Filters Record Label ( 1 / 6 selected) Artist Size ( 2 / 5 selected) Coun…" at bounding box center [612, 80] width 994 height 150
click at [248, 103] on div "Languages ( 0 / 71 selected)" at bounding box center [242, 97] width 238 height 25
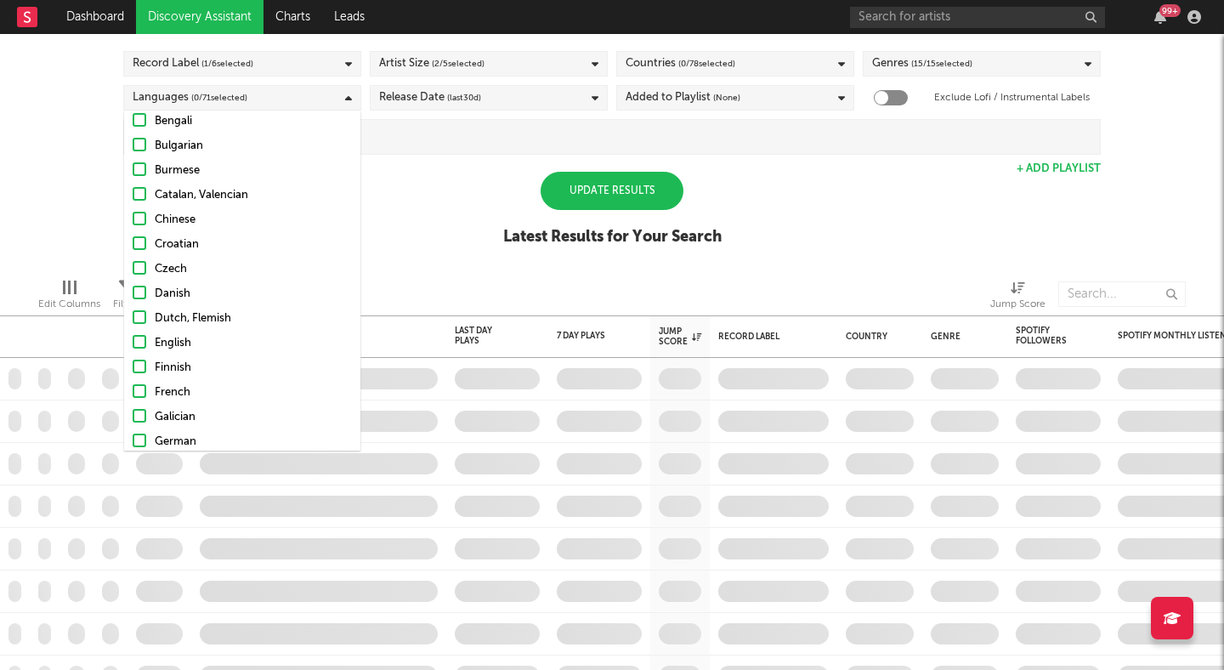
scroll to position [183, 0]
click at [140, 316] on div at bounding box center [140, 318] width 14 height 14
click at [133, 316] on input "English" at bounding box center [133, 319] width 0 height 20
click at [756, 99] on div "Added to Playlist (None)" at bounding box center [735, 97] width 238 height 25
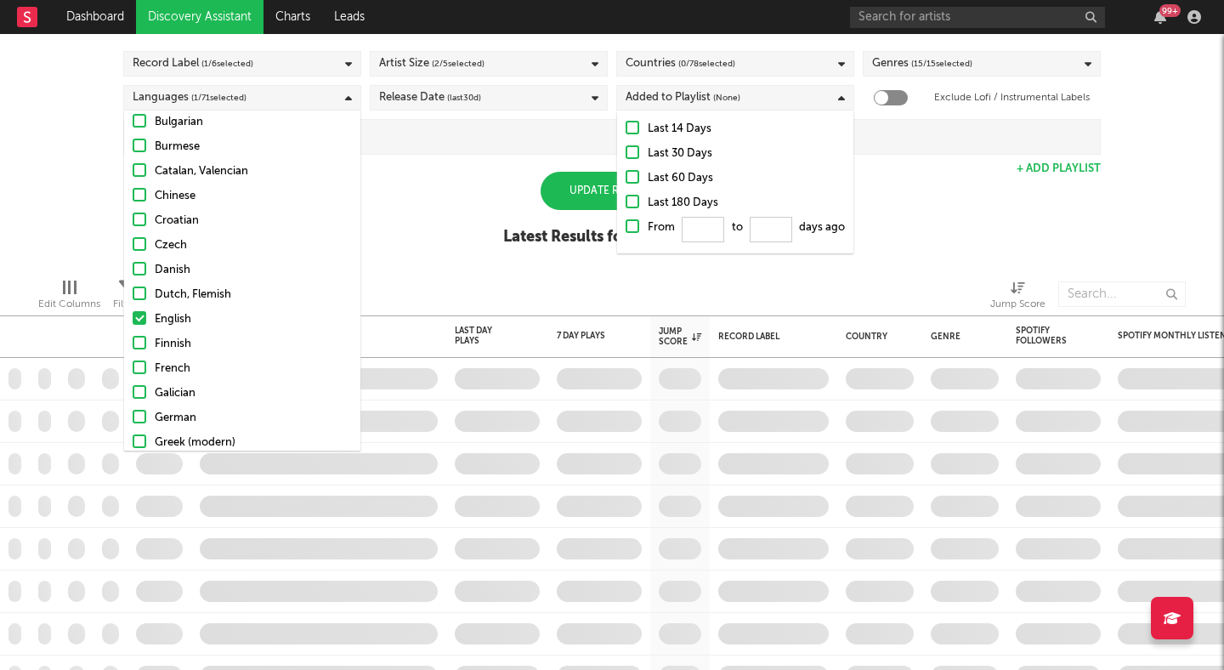
click at [633, 156] on div at bounding box center [633, 152] width 14 height 14
click at [626, 156] on input "Last 30 Days" at bounding box center [626, 154] width 0 height 20
click at [496, 193] on div "Spotify/Apple Discovery Assistant Blocklist ( 2 ) Saved Searches ( 0 ) Reset Fi…" at bounding box center [612, 117] width 1224 height 293
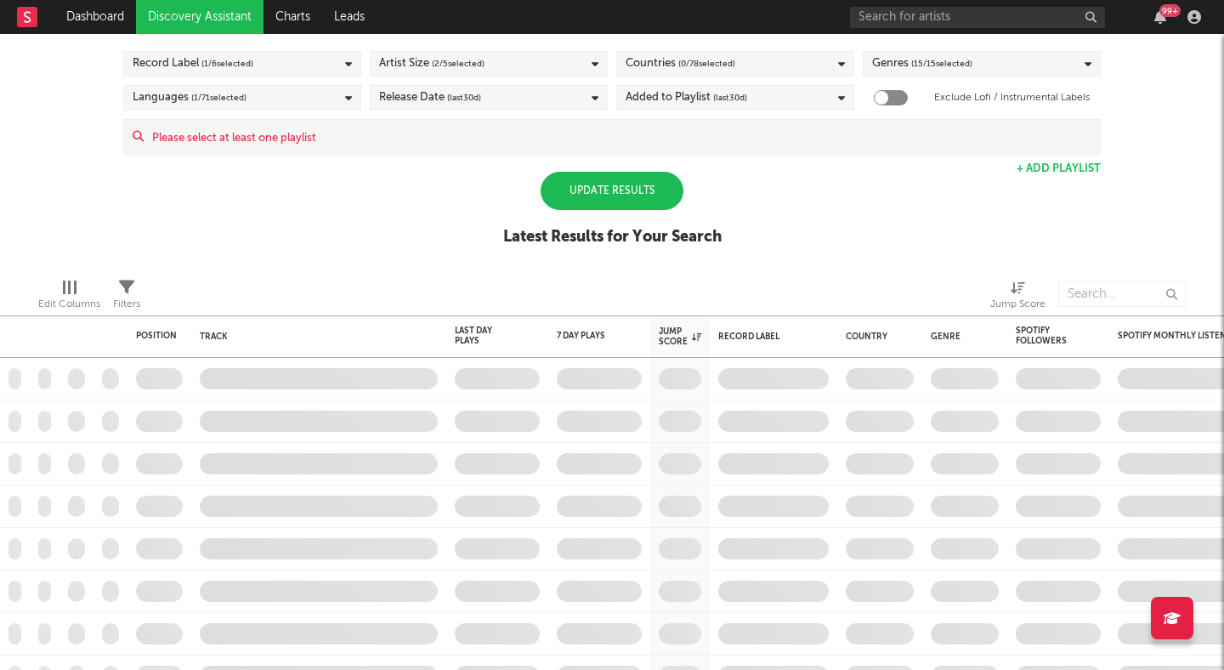
click at [600, 194] on div "Update Results" at bounding box center [612, 191] width 143 height 38
click at [632, 186] on div "Update Results" at bounding box center [612, 191] width 143 height 38
click at [697, 107] on div "Added to Playlist (last 30 d)" at bounding box center [687, 98] width 122 height 20
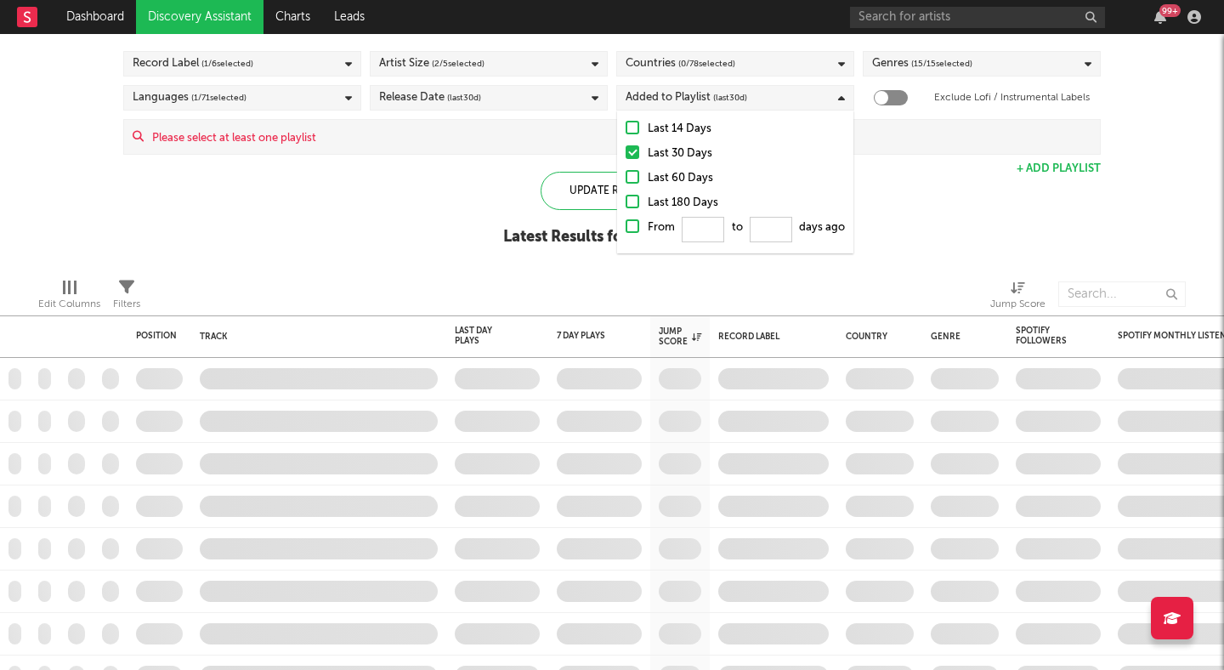
click at [632, 179] on div at bounding box center [633, 177] width 14 height 14
click at [626, 179] on input "Last 60 Days" at bounding box center [626, 178] width 0 height 20
click at [510, 190] on div "Update Results Latest Results for Your Search" at bounding box center [612, 218] width 218 height 93
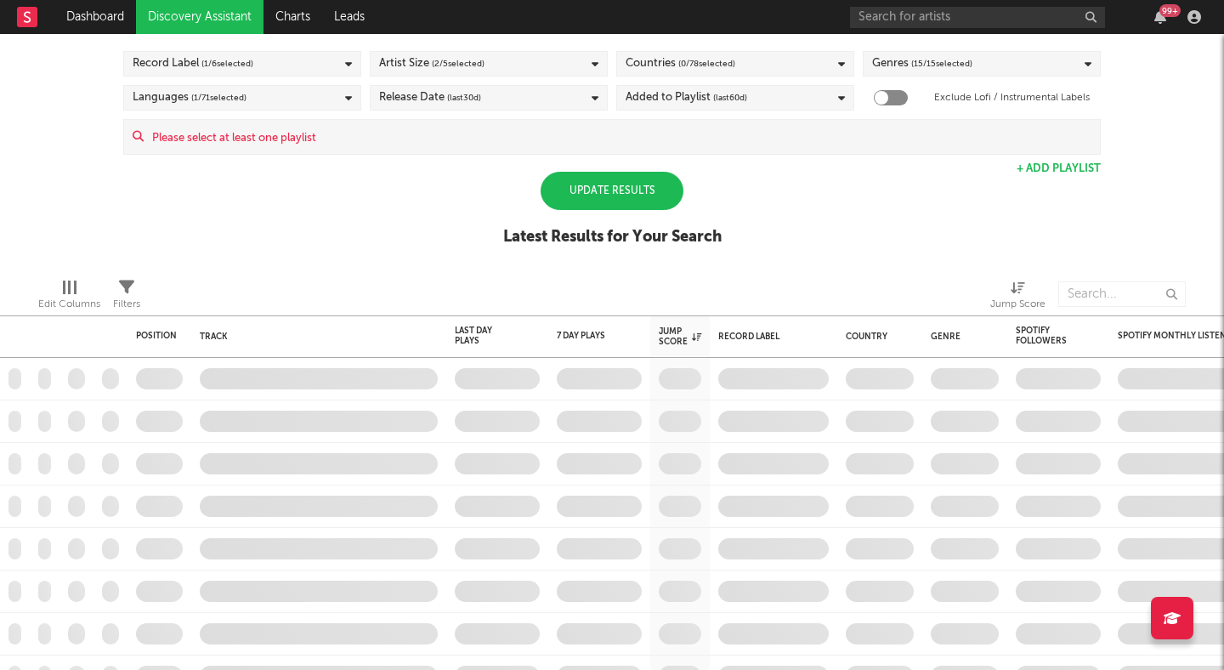
click at [601, 190] on div "Update Results" at bounding box center [612, 191] width 143 height 38
click at [745, 70] on div "Countries ( 0 / 78 selected)" at bounding box center [735, 63] width 238 height 25
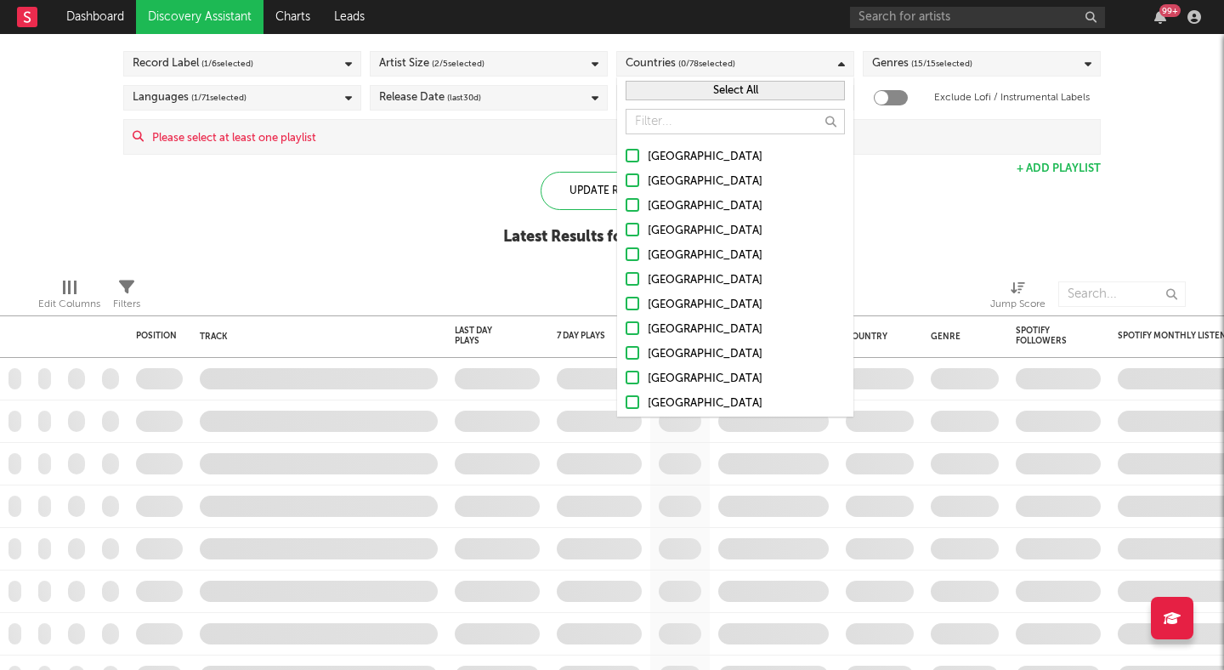
click at [633, 150] on div at bounding box center [633, 156] width 14 height 14
click at [626, 150] on input "[GEOGRAPHIC_DATA]" at bounding box center [626, 157] width 0 height 20
click at [567, 197] on div "Update Results" at bounding box center [612, 191] width 143 height 38
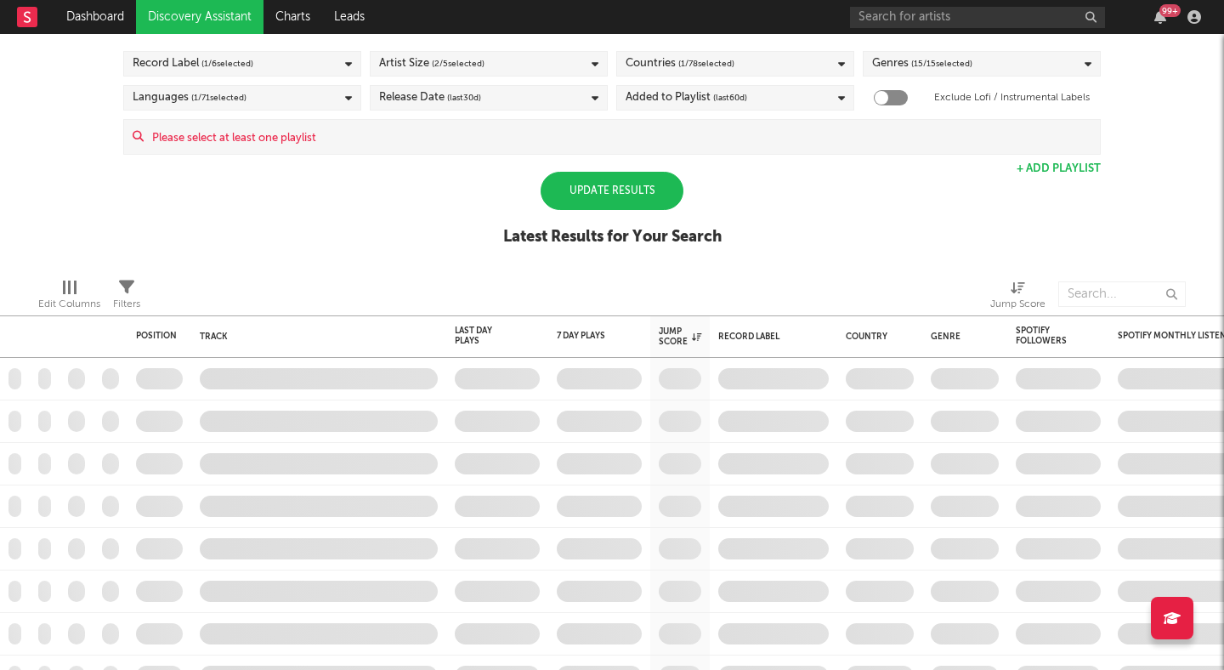
click at [567, 192] on div "Update Results" at bounding box center [612, 191] width 143 height 38
click at [479, 202] on div "Spotify/Apple Discovery Assistant Blocklist ( 2 ) Saved Searches ( 0 ) Reset Fi…" at bounding box center [612, 117] width 1224 height 293
click at [616, 195] on div "Update Results" at bounding box center [612, 191] width 143 height 38
click at [1063, 165] on button "+ Add Playlist" at bounding box center [1059, 168] width 84 height 11
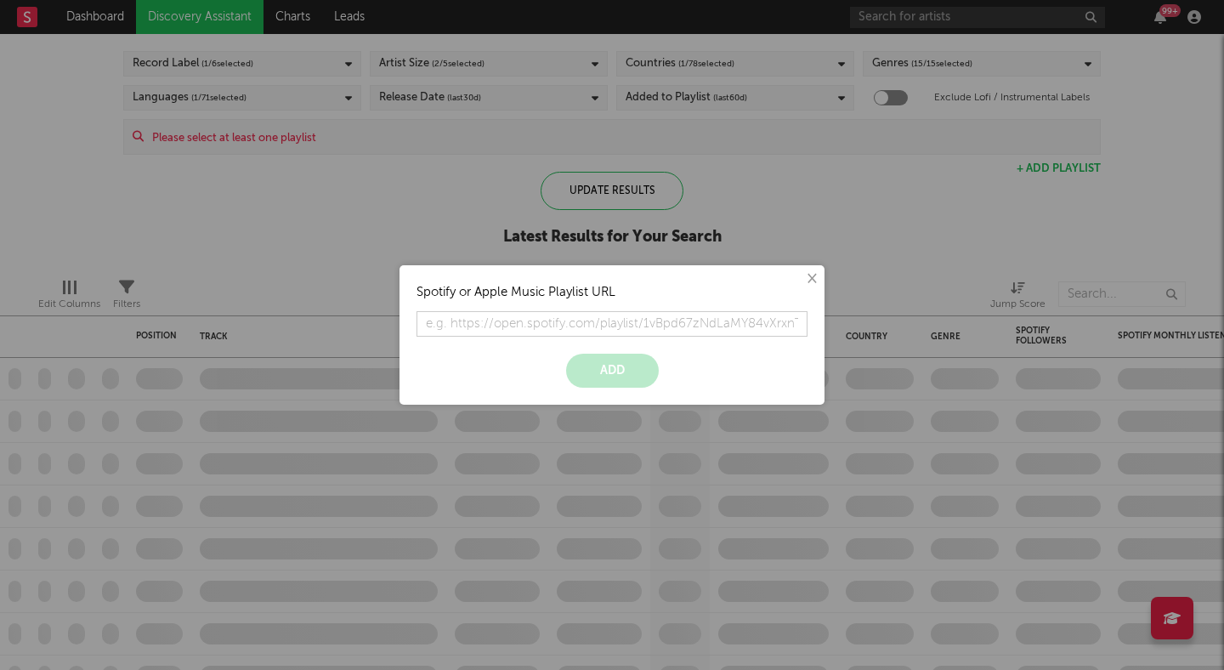
click at [802, 269] on button "×" at bounding box center [811, 278] width 19 height 19
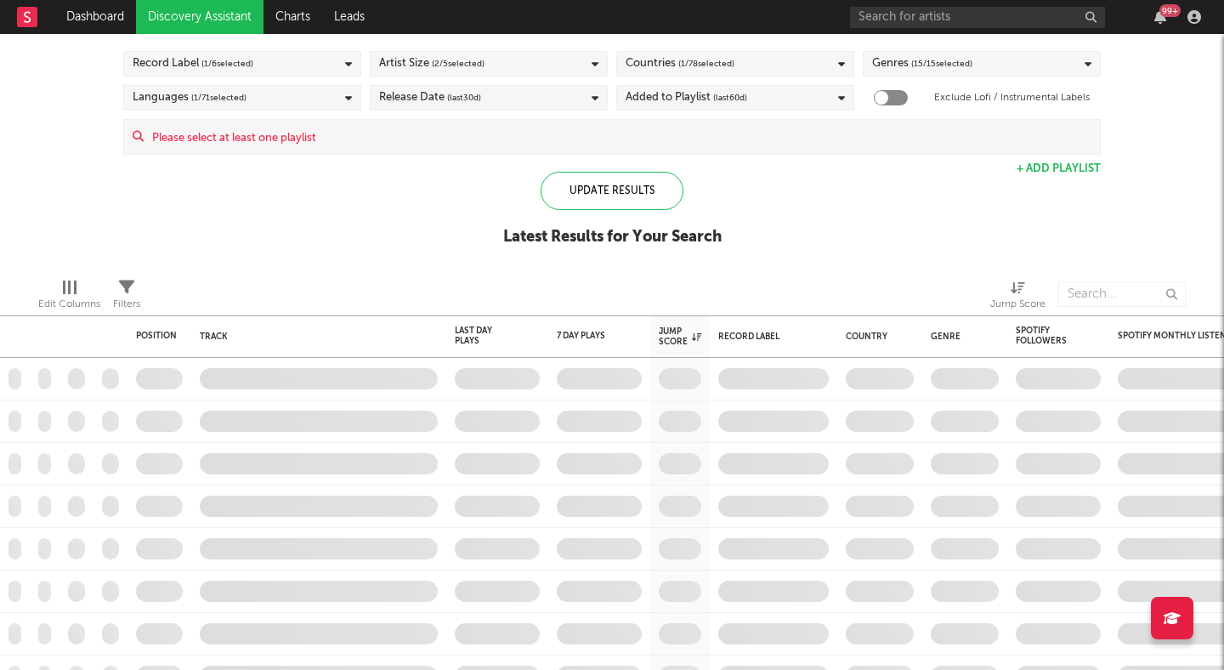
click at [742, 105] on span "(last 60 d)" at bounding box center [730, 98] width 34 height 20
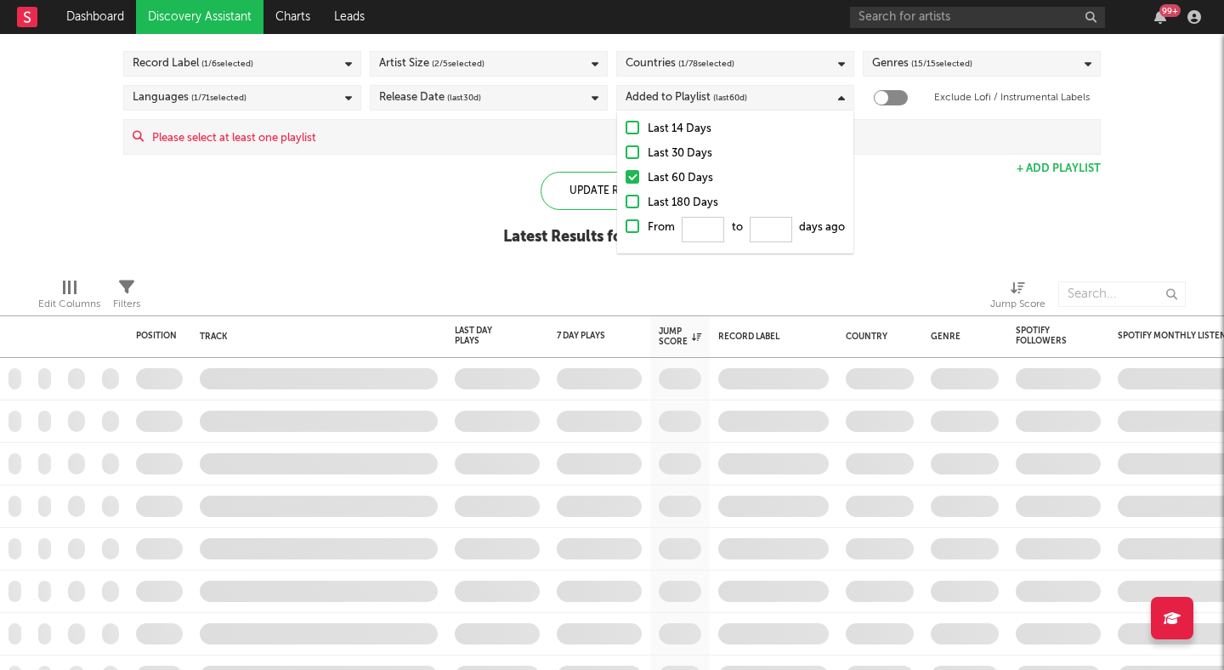
click at [636, 224] on div at bounding box center [633, 226] width 14 height 14
click at [626, 224] on input "From to days ago" at bounding box center [626, 231] width 0 height 27
click at [635, 227] on div at bounding box center [633, 226] width 14 height 14
click at [626, 227] on input "From to days ago" at bounding box center [626, 231] width 0 height 27
click at [508, 240] on div "Latest Results for Your Search" at bounding box center [612, 237] width 218 height 20
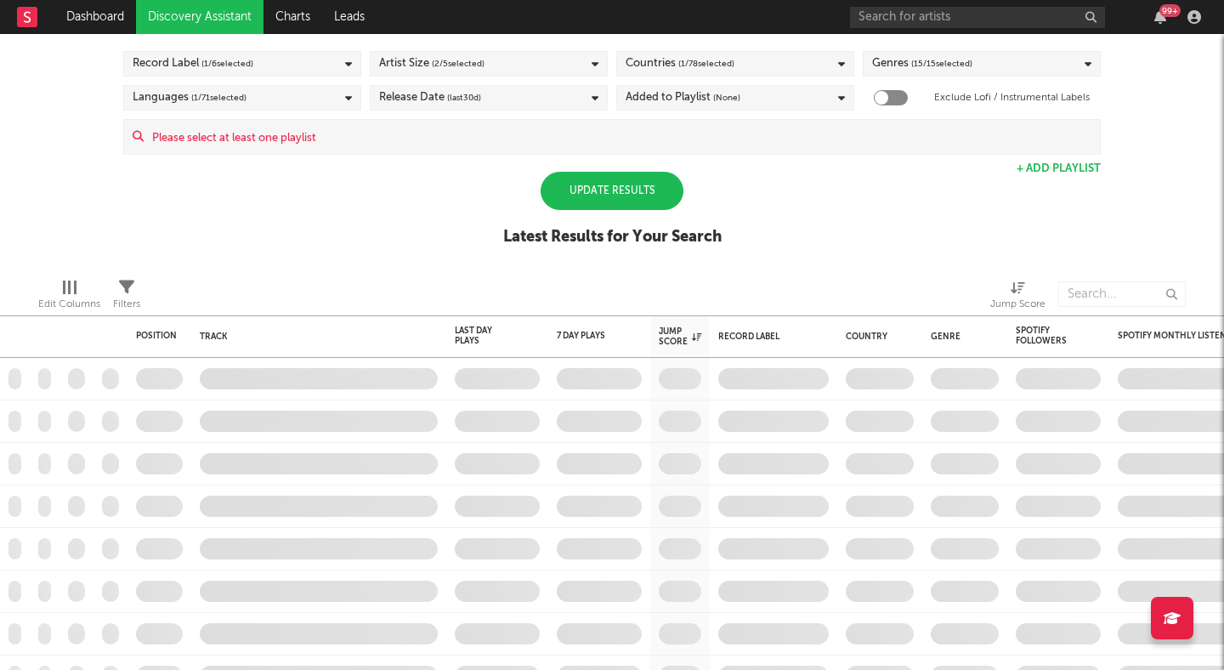
click at [640, 193] on div "Update Results" at bounding box center [612, 191] width 143 height 38
click at [637, 192] on div "Update Results" at bounding box center [612, 191] width 143 height 38
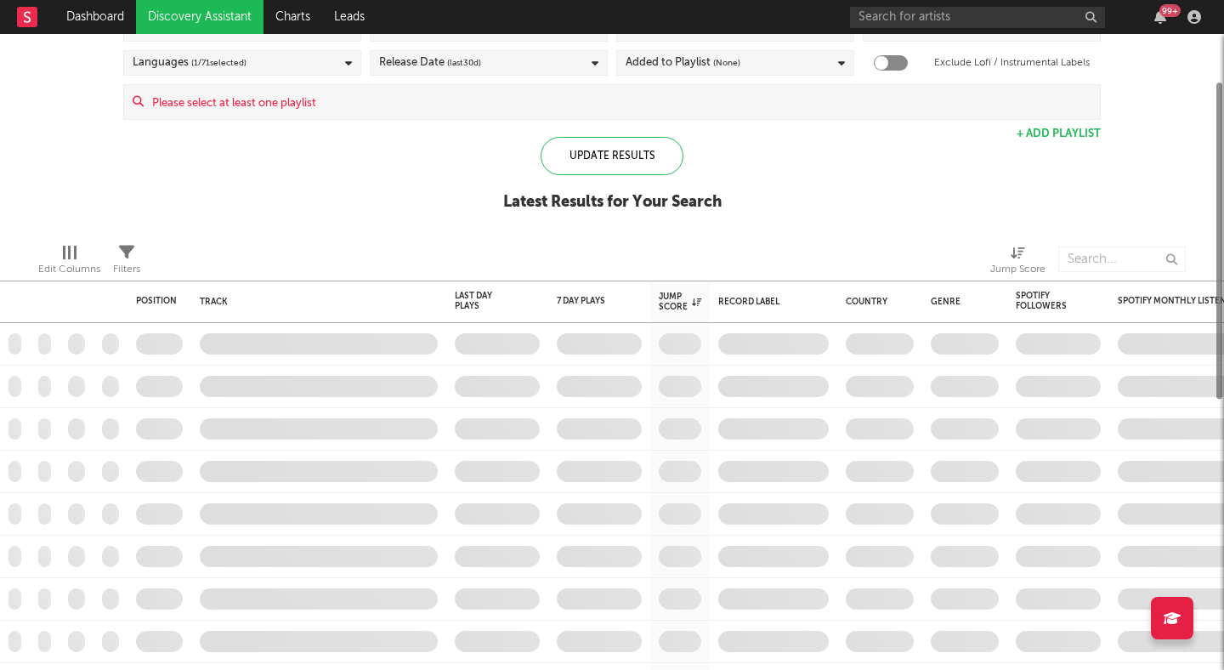
click at [836, 218] on div "Spotify/Apple Discovery Assistant Blocklist ( 2 ) Saved Searches ( 0 ) Reset Fi…" at bounding box center [612, 82] width 1224 height 293
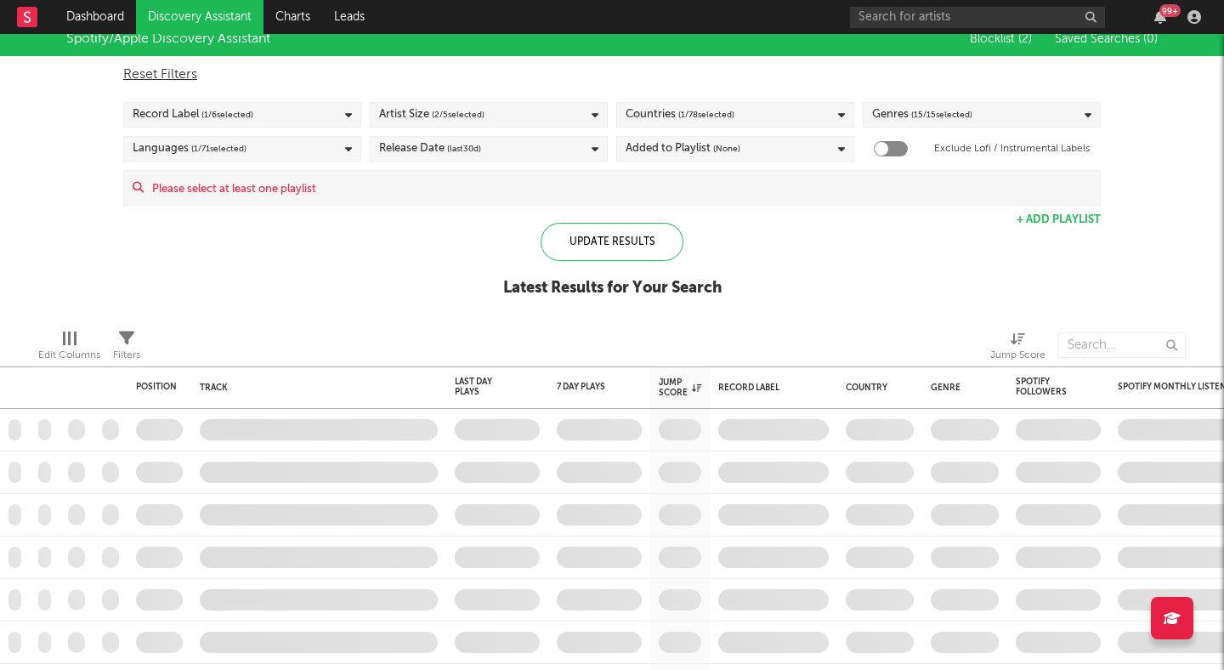
click at [677, 143] on div "Added to Playlist (None)" at bounding box center [683, 149] width 115 height 20
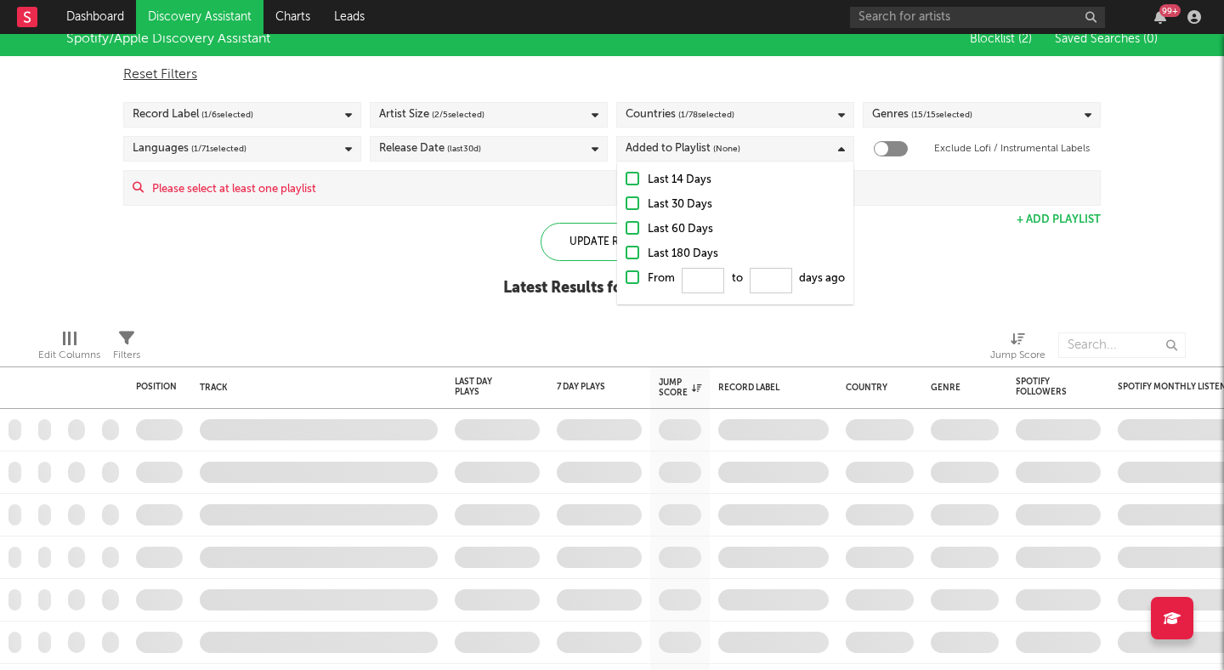
click at [559, 193] on input at bounding box center [622, 188] width 956 height 34
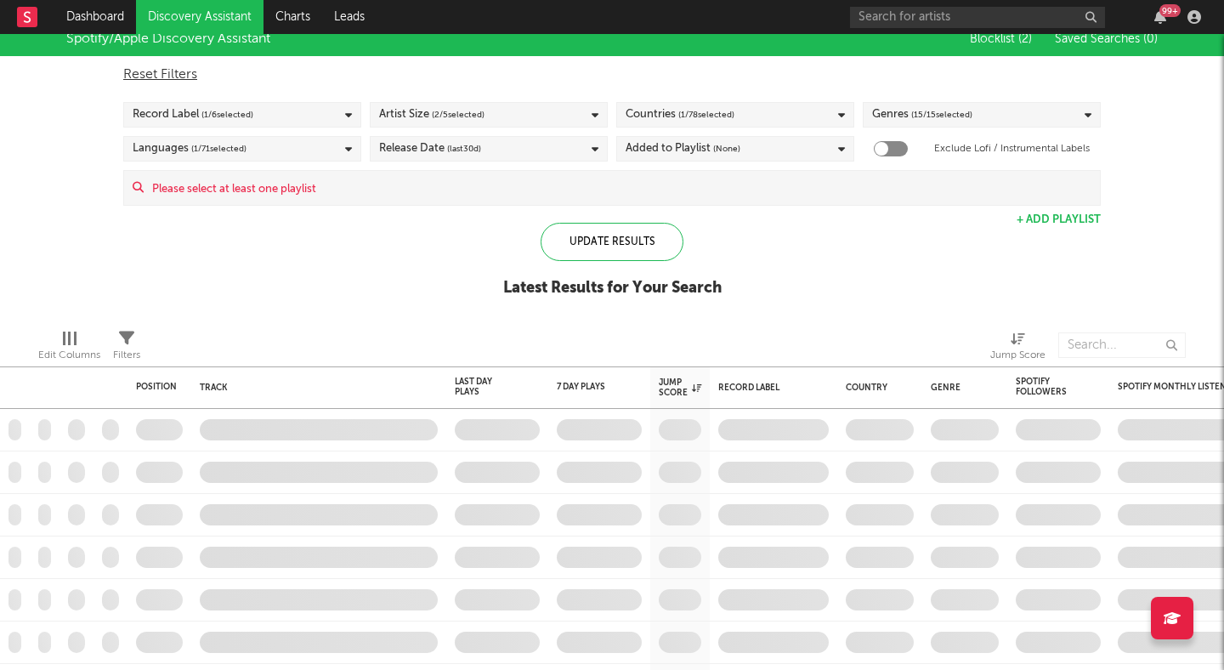
click at [1161, 150] on div "Spotify/Apple Discovery Assistant Blocklist ( 2 ) Saved Searches ( 0 ) Reset Fi…" at bounding box center [612, 168] width 1224 height 293
click at [642, 238] on div "Update Results" at bounding box center [612, 242] width 143 height 38
click at [737, 144] on span "(None)" at bounding box center [726, 149] width 27 height 20
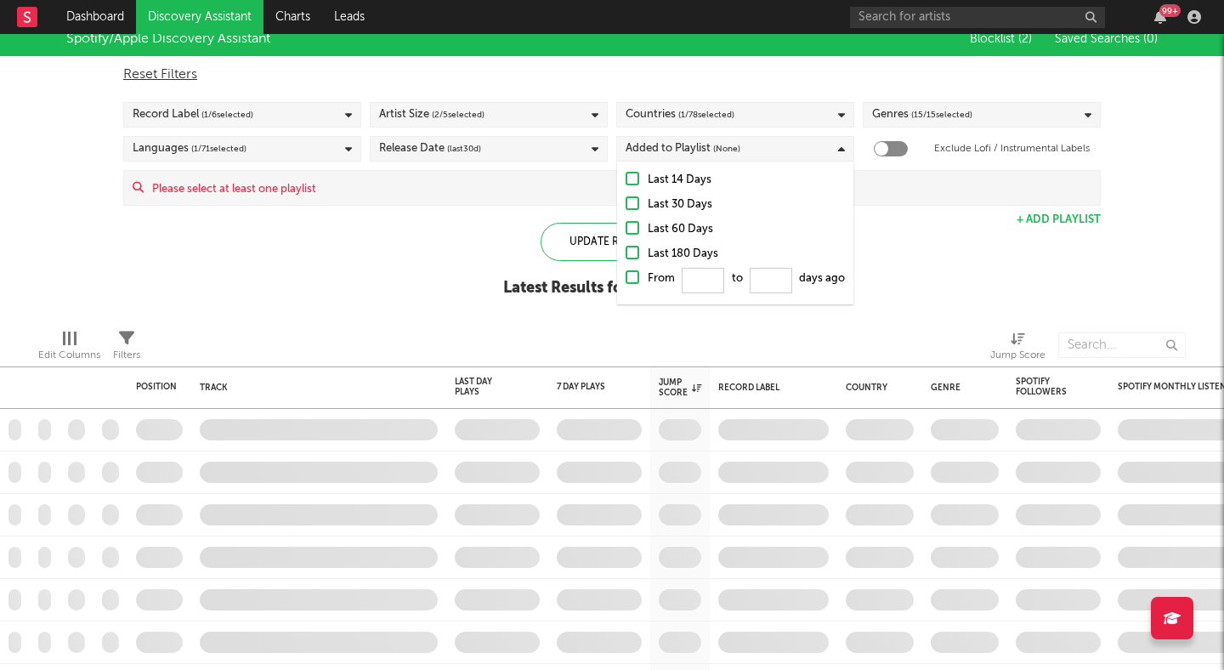
click at [633, 221] on div at bounding box center [633, 228] width 14 height 14
click at [626, 221] on input "Last 60 Days" at bounding box center [626, 229] width 0 height 20
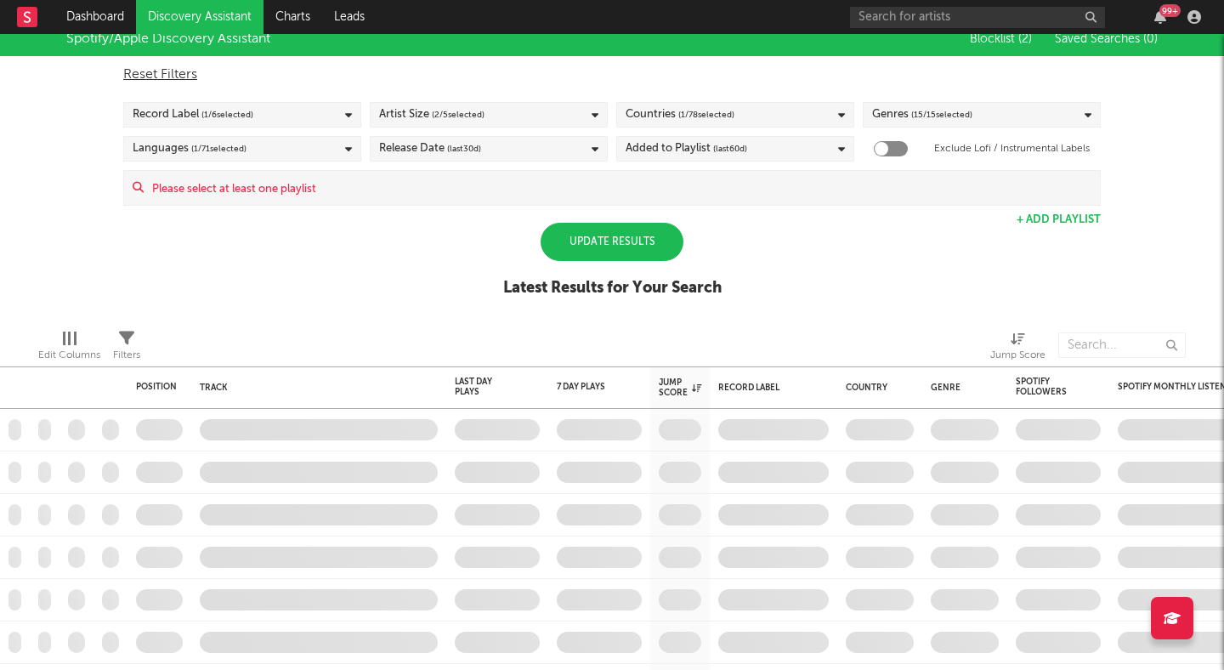
click at [914, 225] on div "Spotify/Apple Discovery Assistant Blocklist ( 2 ) Saved Searches ( 0 ) Reset Fi…" at bounding box center [612, 168] width 1224 height 293
click at [802, 153] on div "Added to Playlist (last 60 d)" at bounding box center [735, 148] width 238 height 25
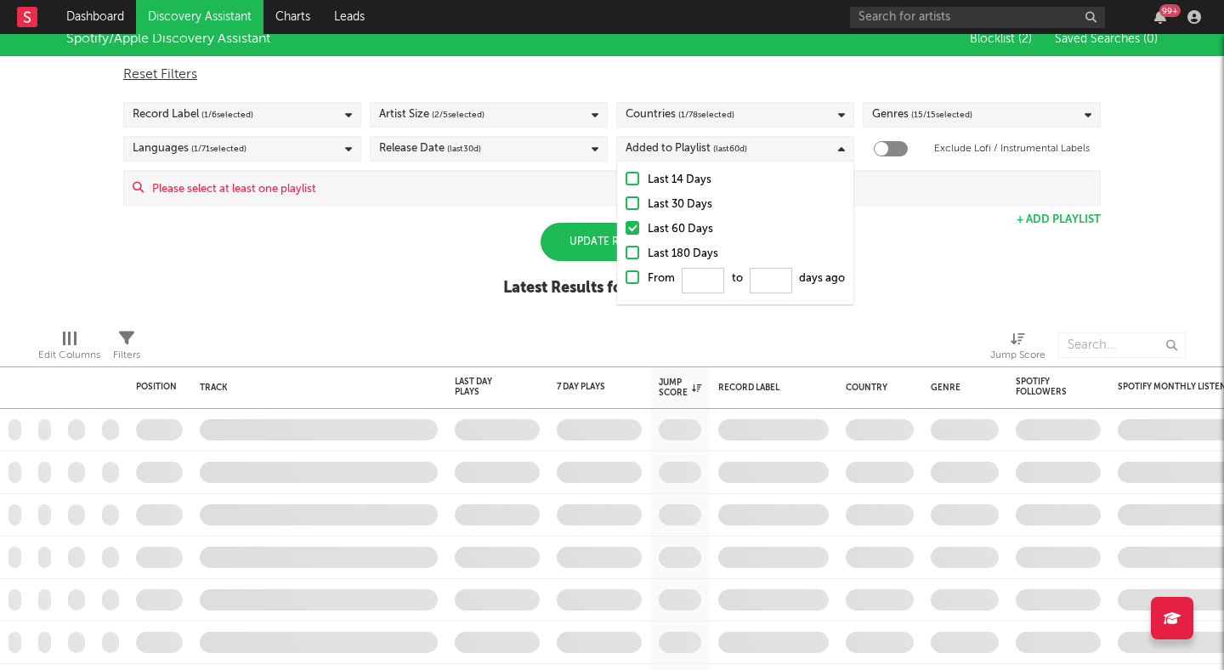
click at [632, 224] on div at bounding box center [633, 228] width 14 height 14
click at [626, 224] on input "Last 60 Days" at bounding box center [626, 229] width 0 height 20
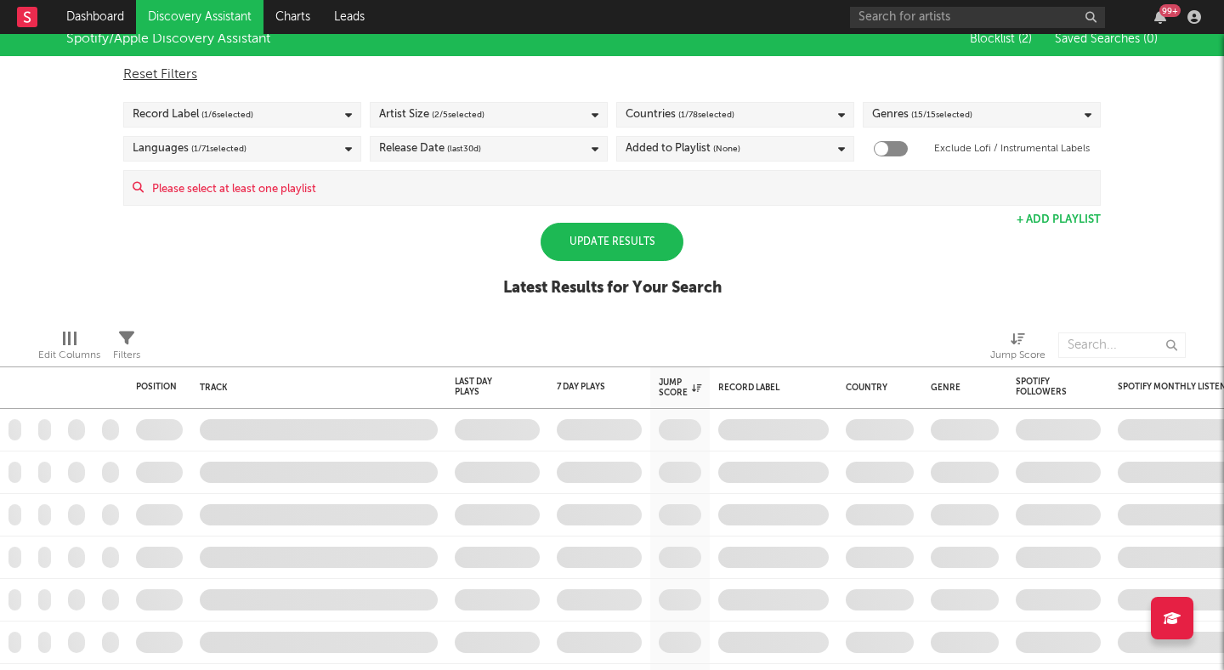
click at [481, 220] on div "Spotify/Apple Discovery Assistant Blocklist ( 2 ) Saved Searches ( 0 ) Reset Fi…" at bounding box center [612, 168] width 1224 height 293
click at [676, 141] on div "Added to Playlist (None)" at bounding box center [683, 149] width 115 height 20
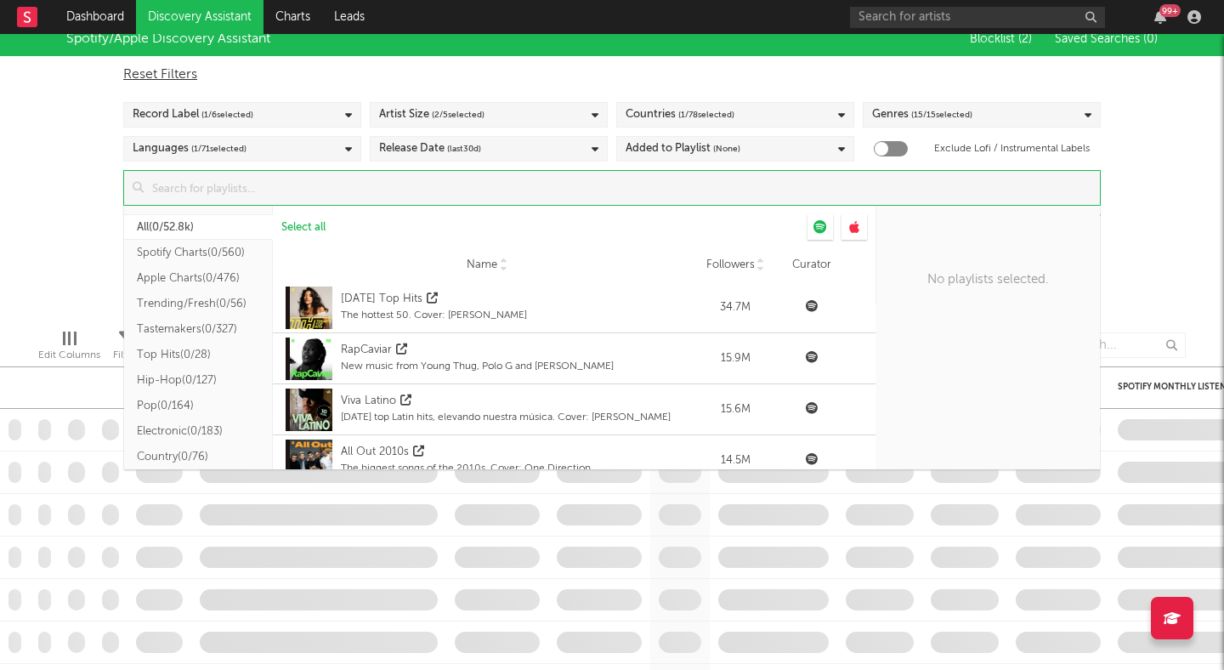
click at [519, 200] on input at bounding box center [622, 188] width 956 height 34
click at [1205, 206] on div "Spotify/Apple Discovery Assistant Blocklist ( 2 ) Saved Searches ( 0 ) Reset Fi…" at bounding box center [612, 168] width 1224 height 293
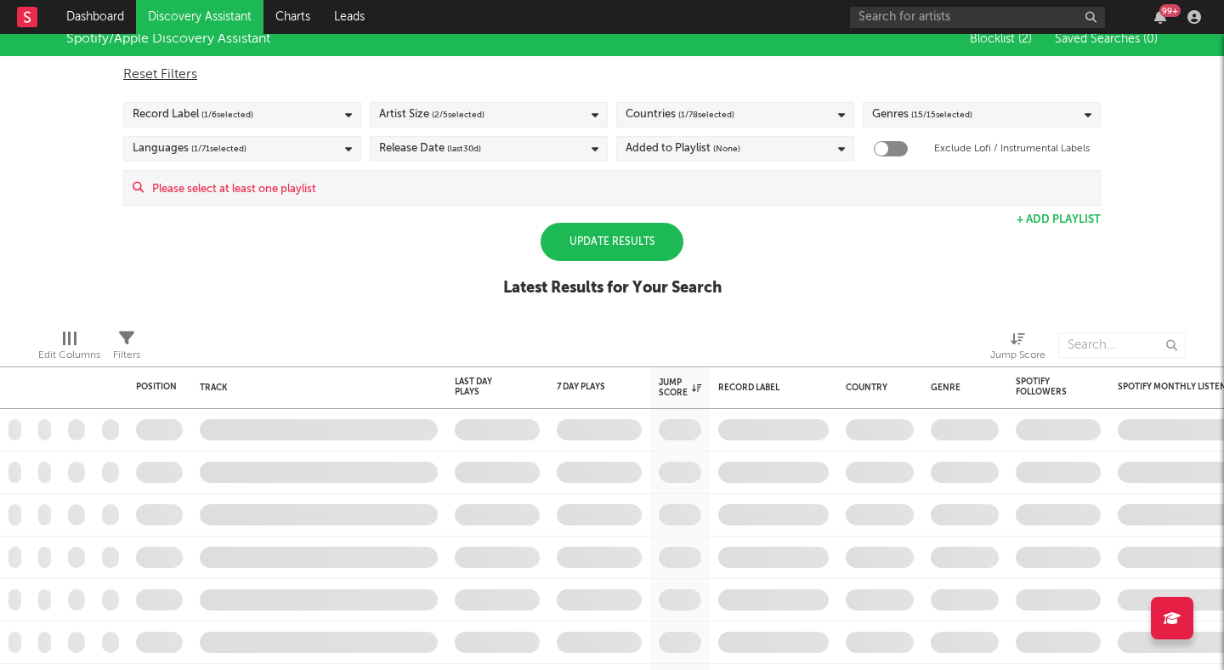
click at [623, 232] on div "Update Results" at bounding box center [612, 242] width 143 height 38
click at [653, 235] on div "Update Results" at bounding box center [612, 242] width 143 height 38
click at [726, 143] on span "(None)" at bounding box center [726, 149] width 27 height 20
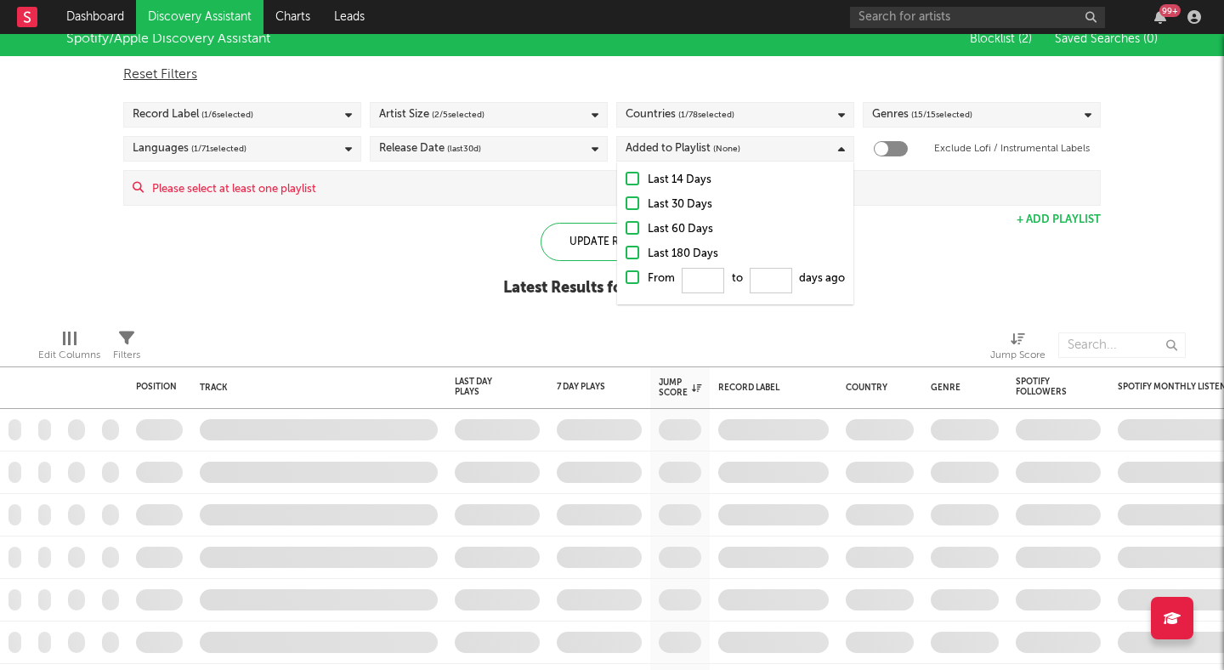
click at [629, 247] on div at bounding box center [633, 253] width 14 height 14
click at [626, 247] on input "Last 180 Days" at bounding box center [626, 254] width 0 height 20
click at [454, 248] on div "Spotify/Apple Discovery Assistant Blocklist ( 2 ) Saved Searches ( 0 ) Reset Fi…" at bounding box center [612, 168] width 1224 height 293
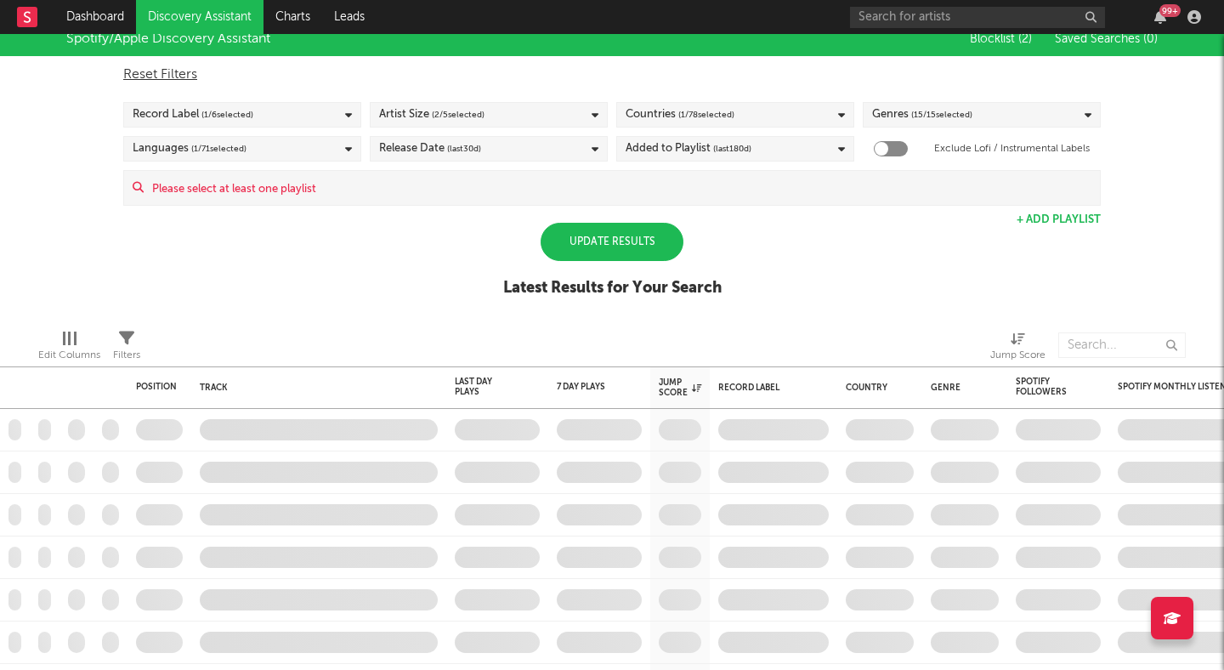
click at [1045, 214] on button "+ Add Playlist" at bounding box center [1059, 219] width 84 height 11
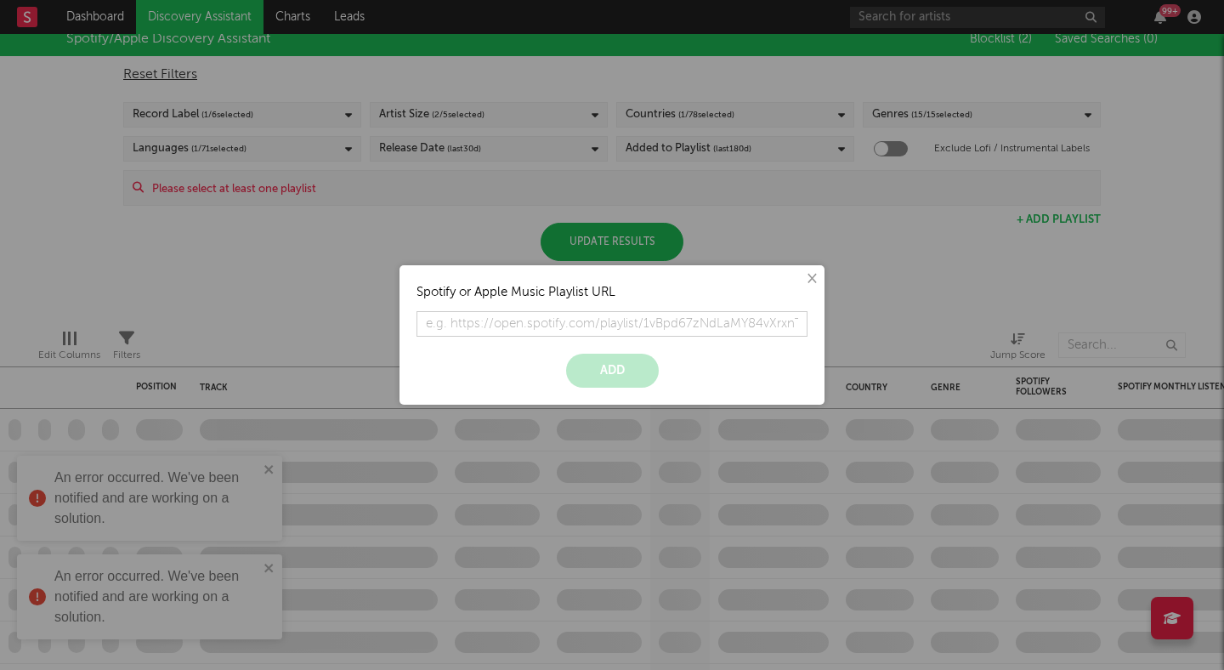
click at [814, 280] on button "×" at bounding box center [811, 278] width 19 height 19
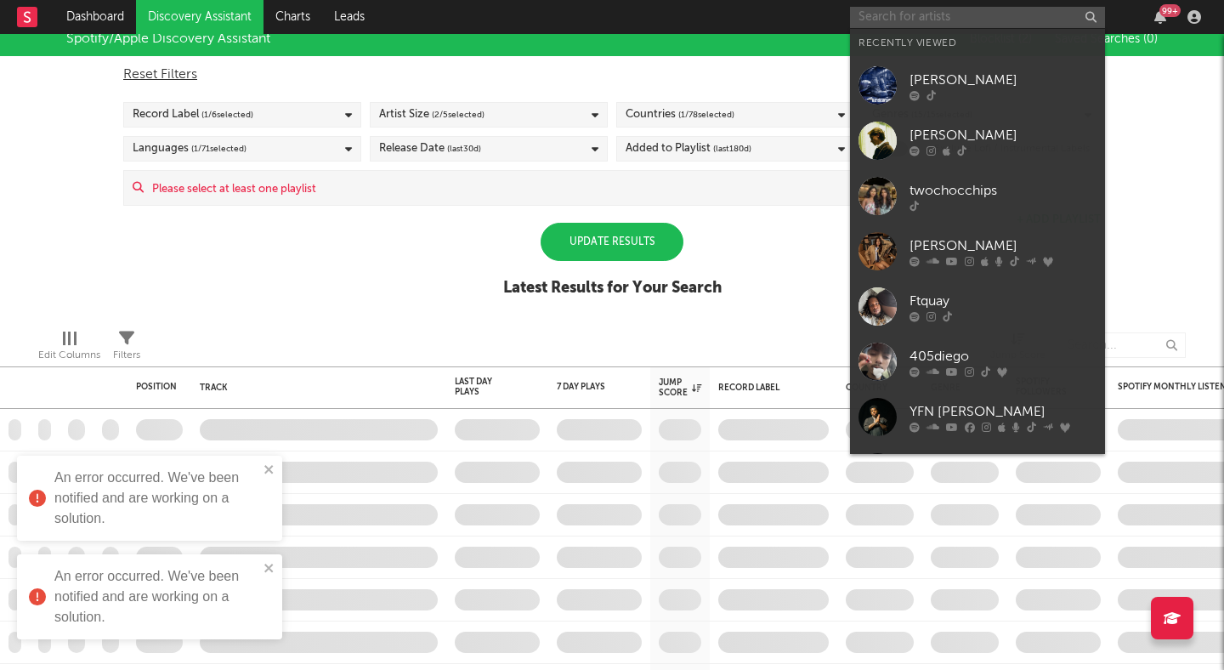
click at [944, 16] on input "text" at bounding box center [977, 17] width 255 height 21
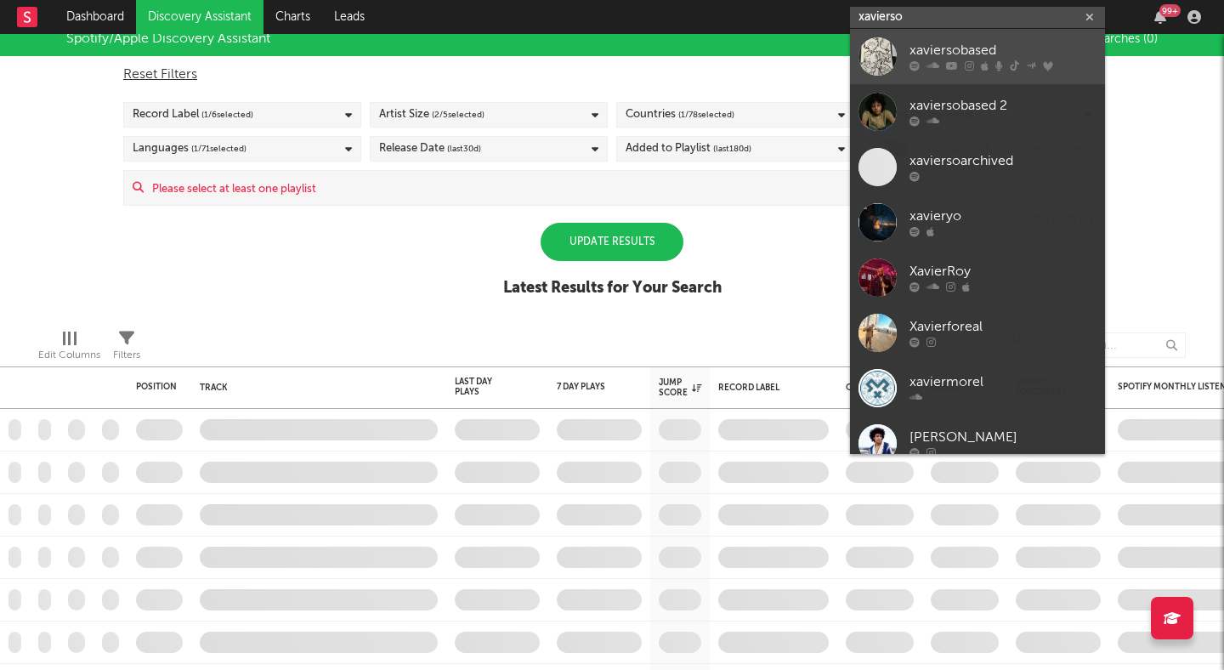
type input "xavierso"
click at [930, 48] on div "xaviersobased" at bounding box center [1002, 51] width 187 height 20
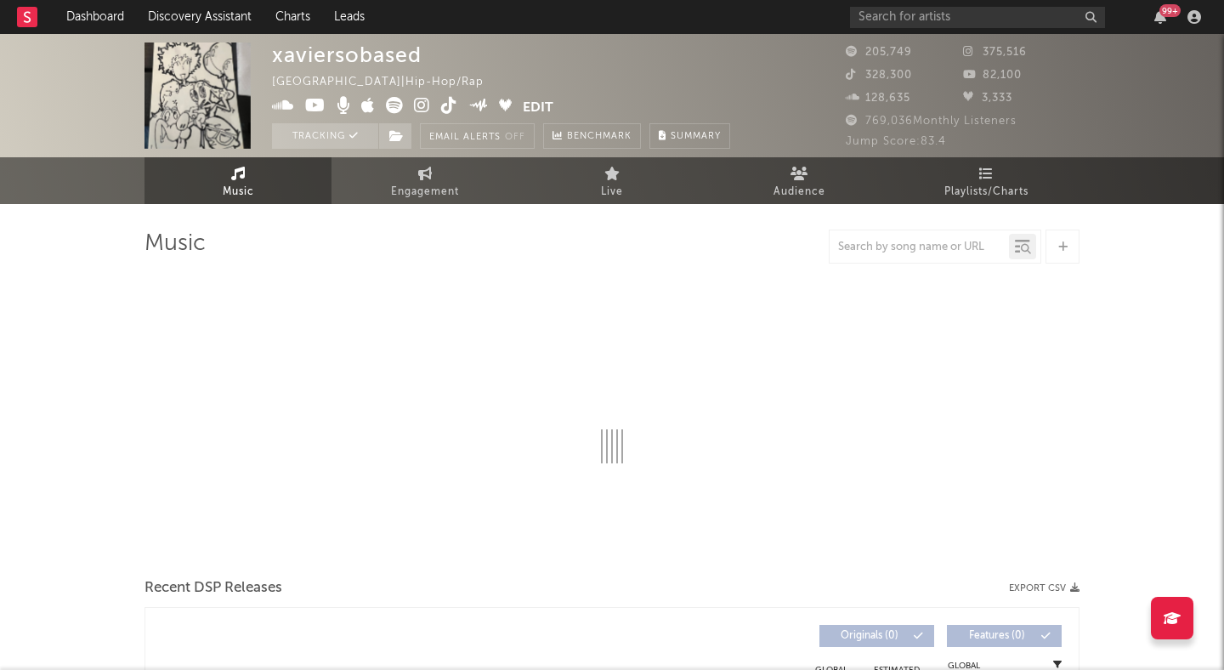
select select "6m"
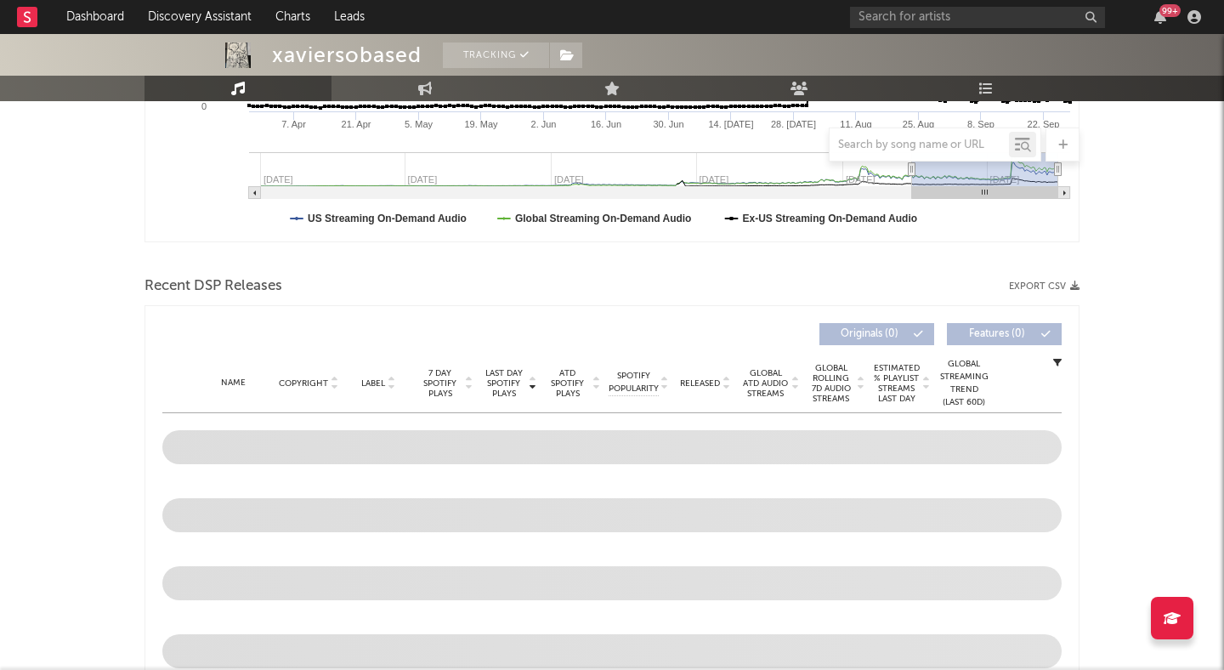
scroll to position [435, 0]
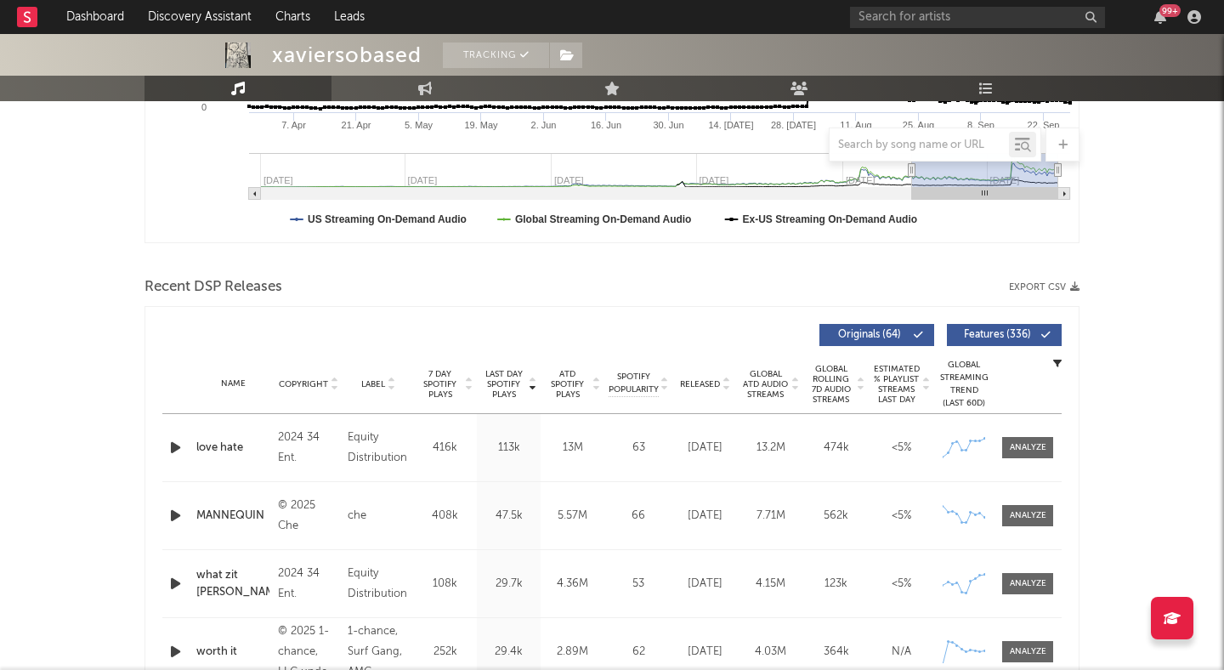
click at [724, 390] on div "Name Copyright Label Album Names Composer Names 7 Day Spotify Plays Last Day Sp…" at bounding box center [611, 383] width 899 height 59
click at [1002, 337] on span "Features ( 336 )" at bounding box center [997, 335] width 78 height 10
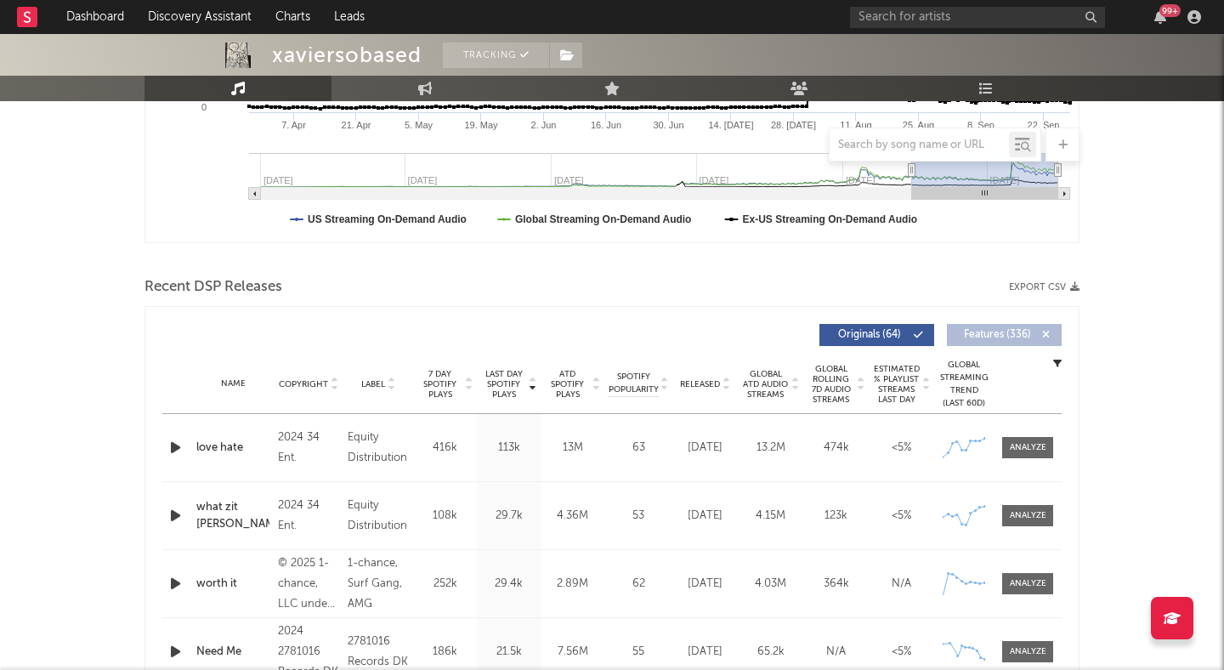
click at [727, 384] on icon at bounding box center [726, 387] width 8 height 7
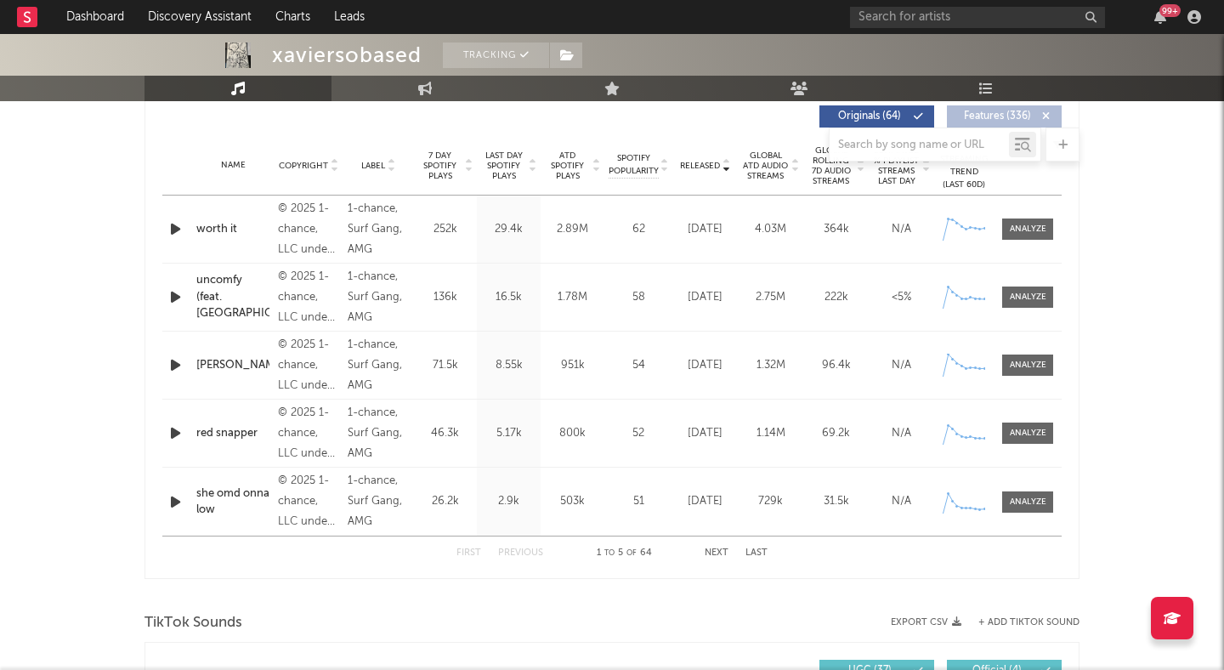
scroll to position [691, 0]
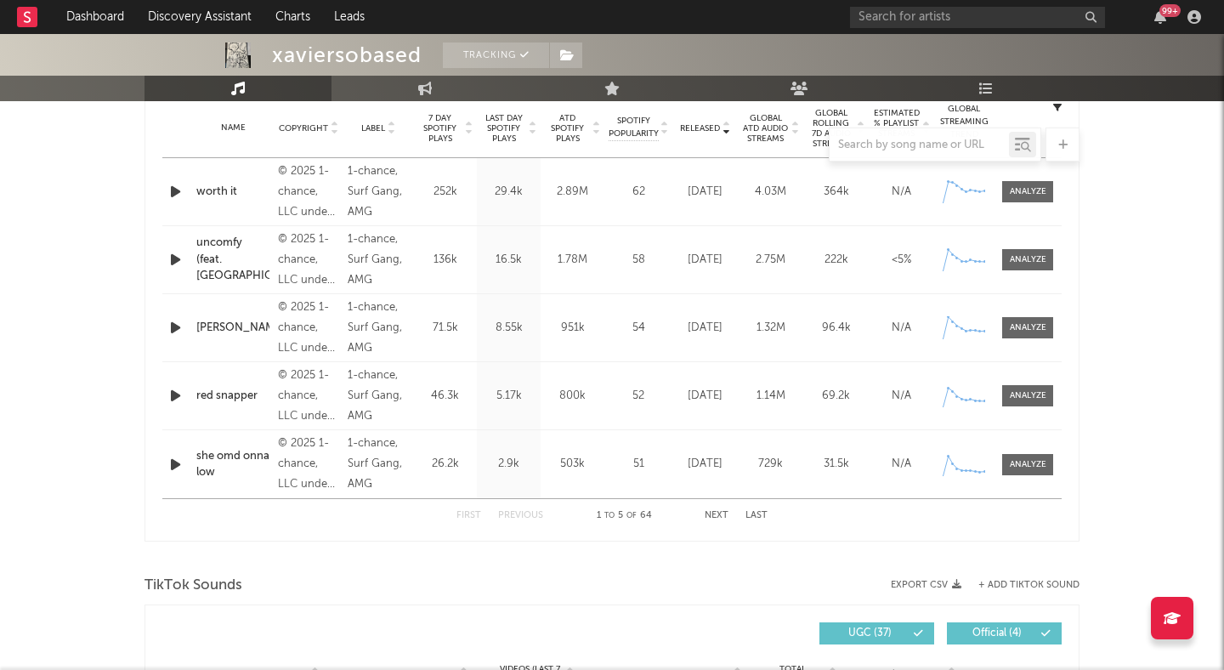
click at [717, 512] on button "Next" at bounding box center [717, 515] width 24 height 9
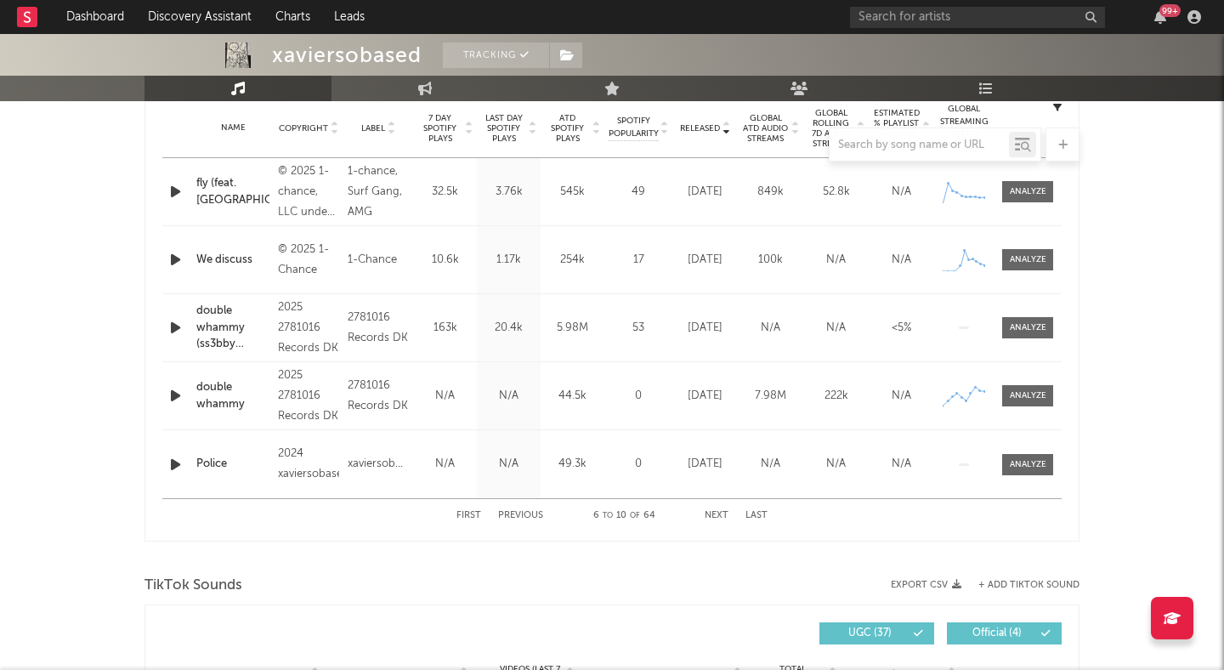
click at [467, 509] on div "First Previous 6 to 10 of 64 Next Last" at bounding box center [611, 515] width 311 height 33
click at [471, 513] on button "First" at bounding box center [468, 515] width 25 height 9
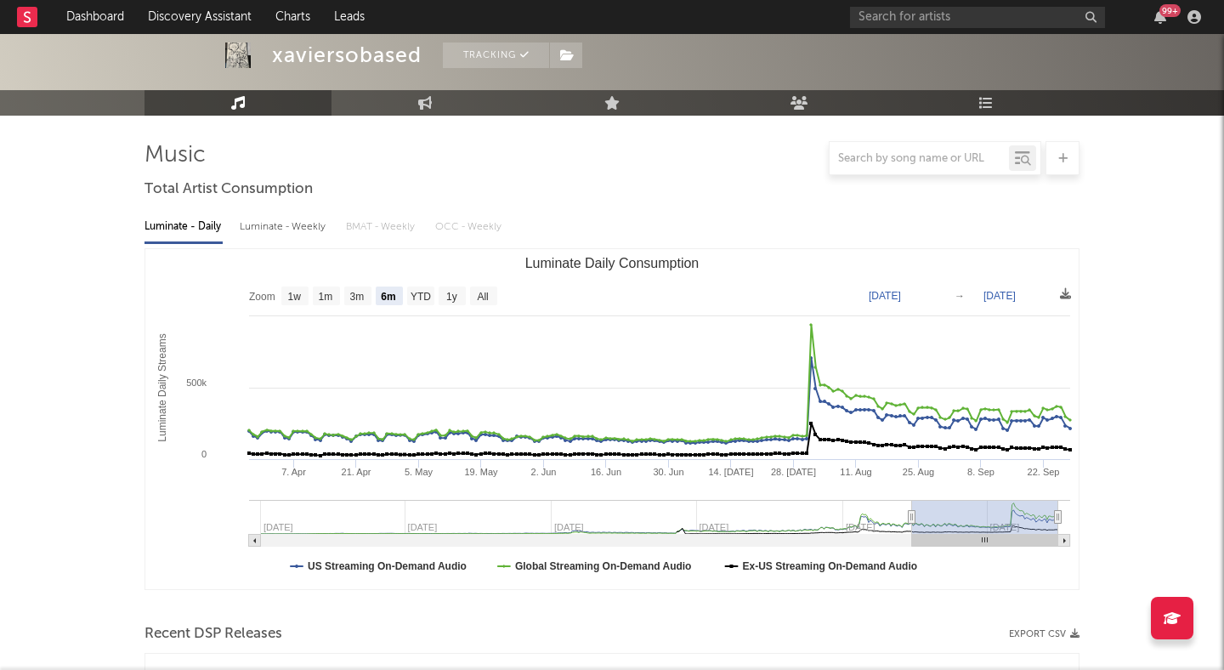
scroll to position [0, 0]
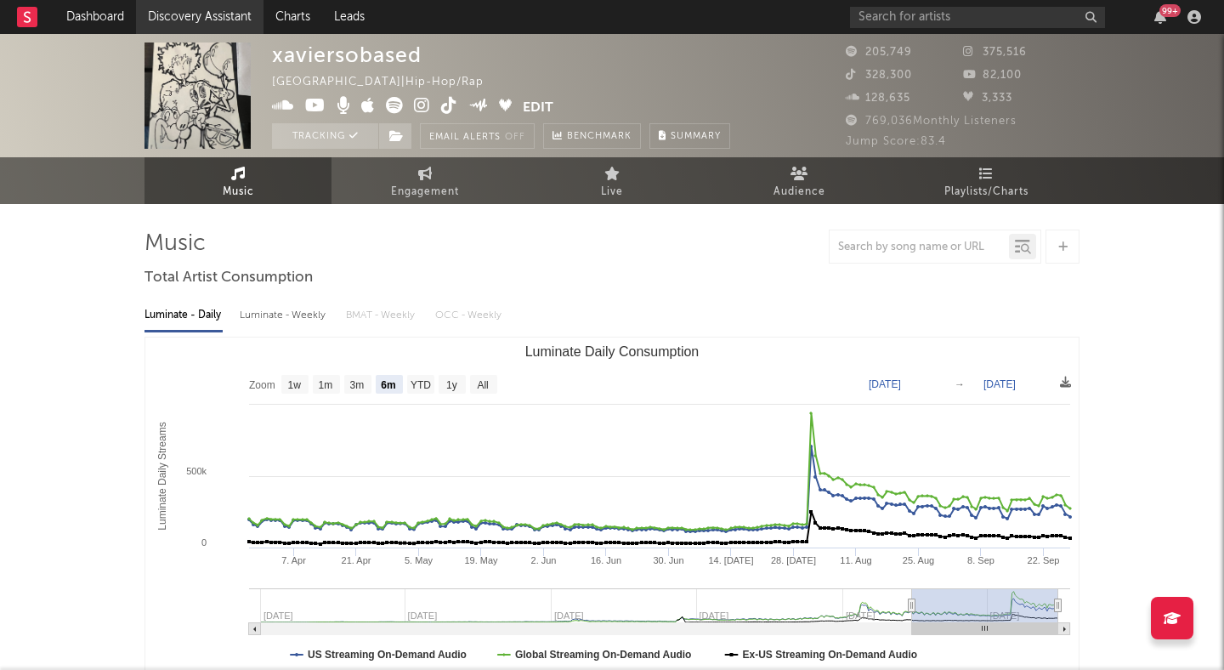
click at [187, 22] on link "Discovery Assistant" at bounding box center [199, 17] width 127 height 34
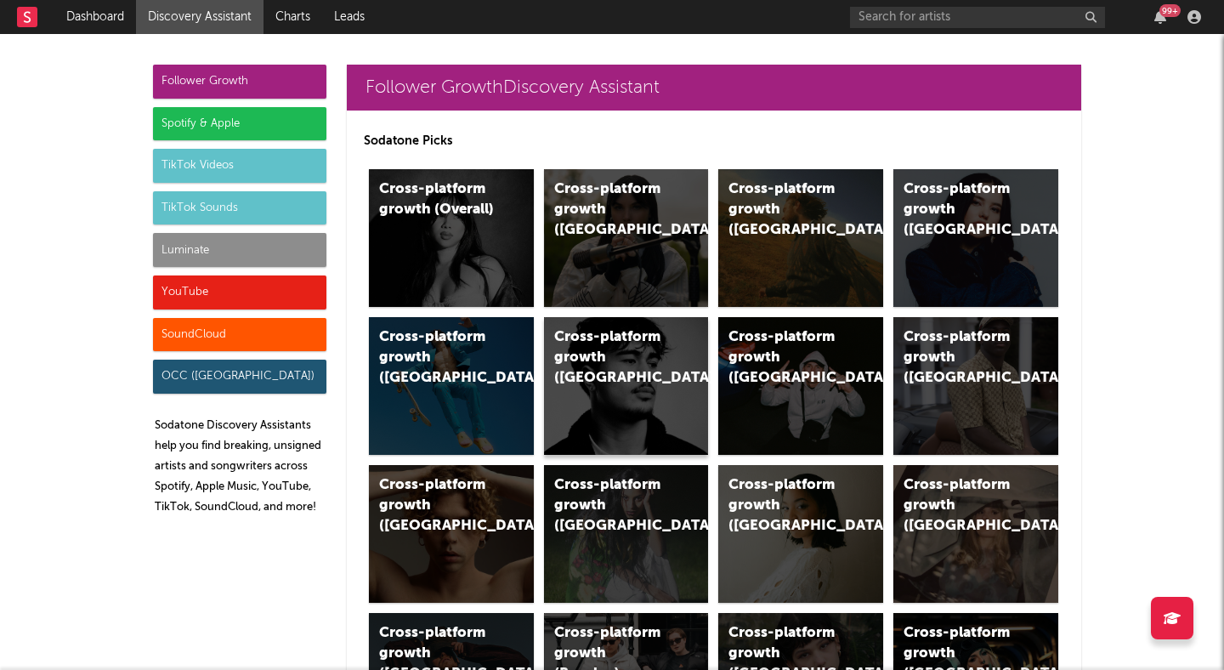
click at [582, 341] on div "Cross-platform growth (New Zealand)" at bounding box center [612, 357] width 116 height 61
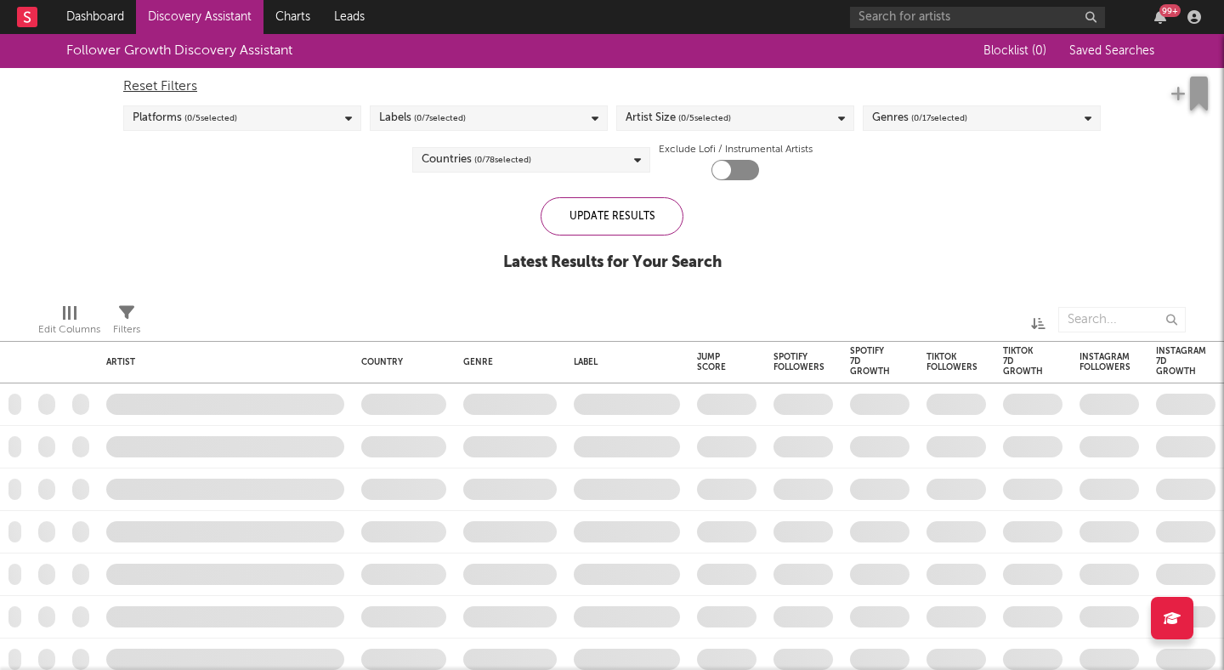
checkbox input "true"
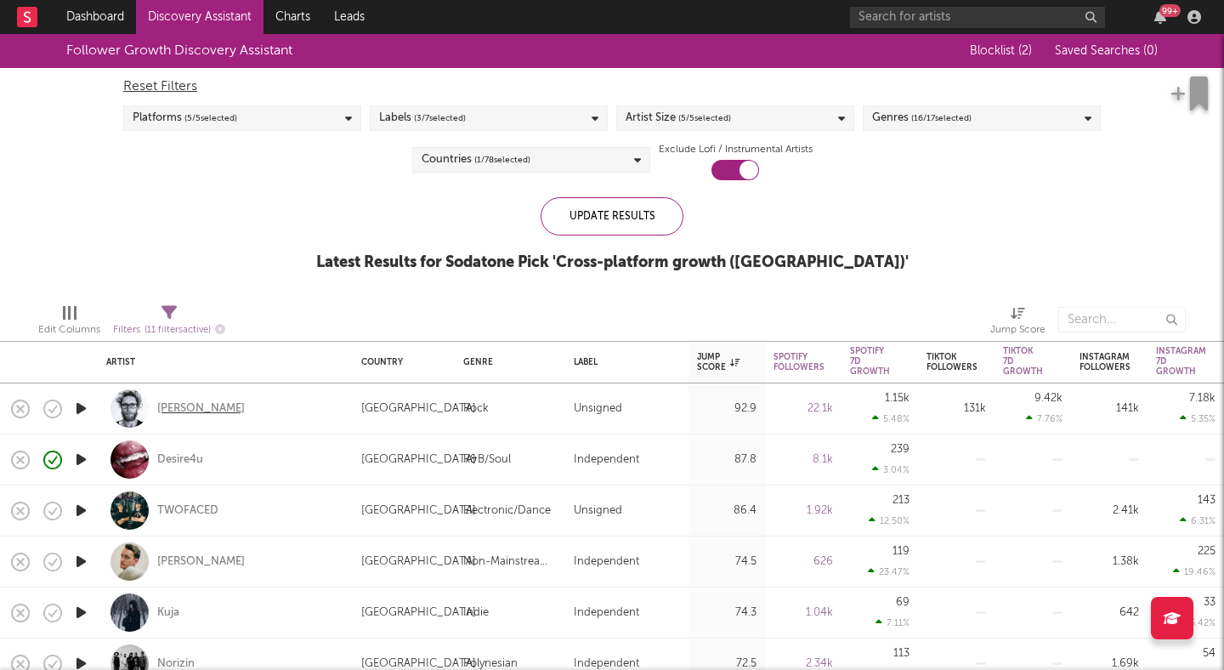
click at [196, 405] on div "Carli Oso" at bounding box center [201, 408] width 88 height 15
click at [967, 14] on input "text" at bounding box center [977, 17] width 255 height 21
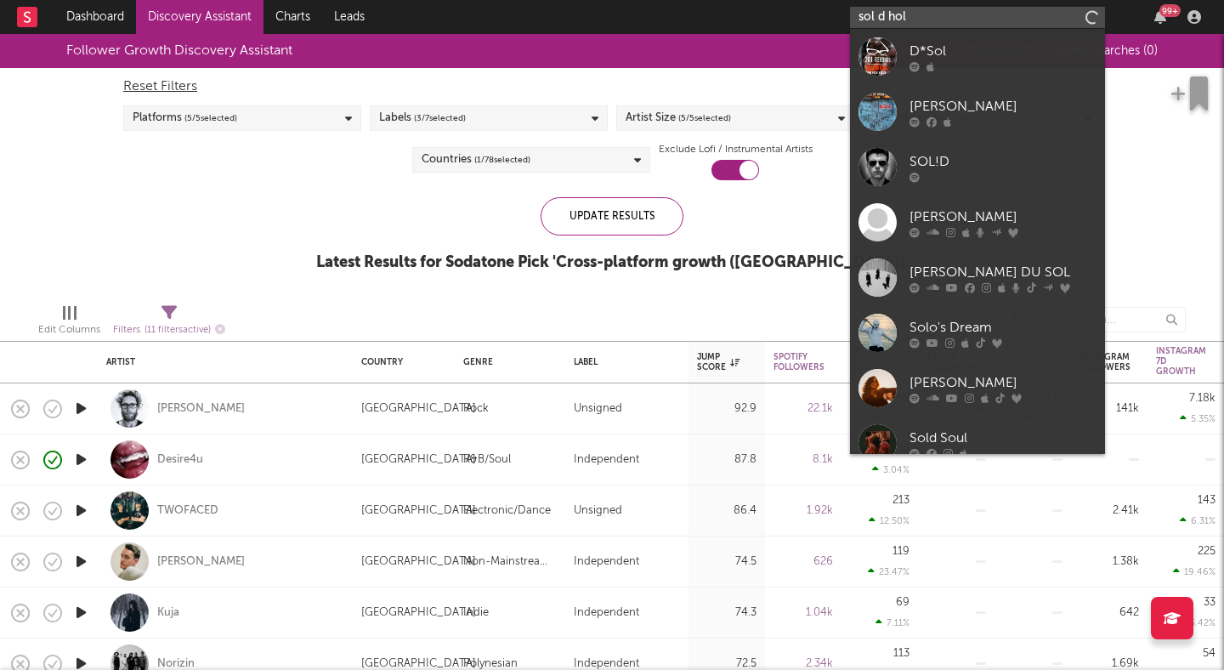
type input "sol d holt"
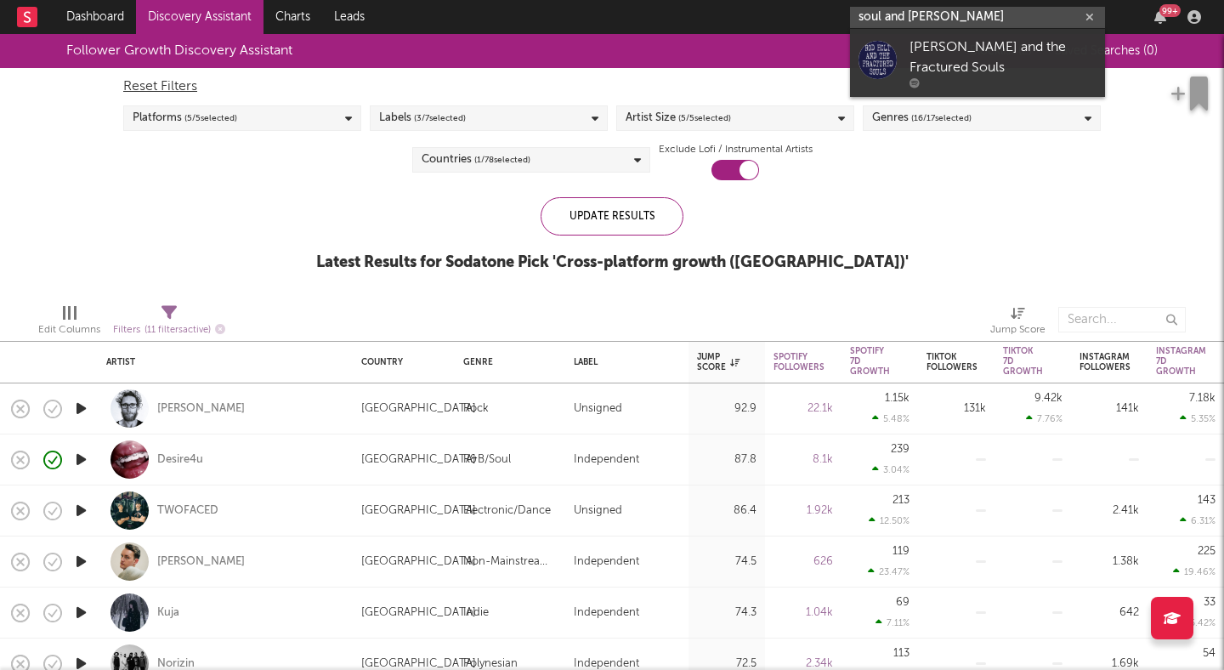
click at [901, 18] on input "soul and holt" at bounding box center [977, 17] width 255 height 21
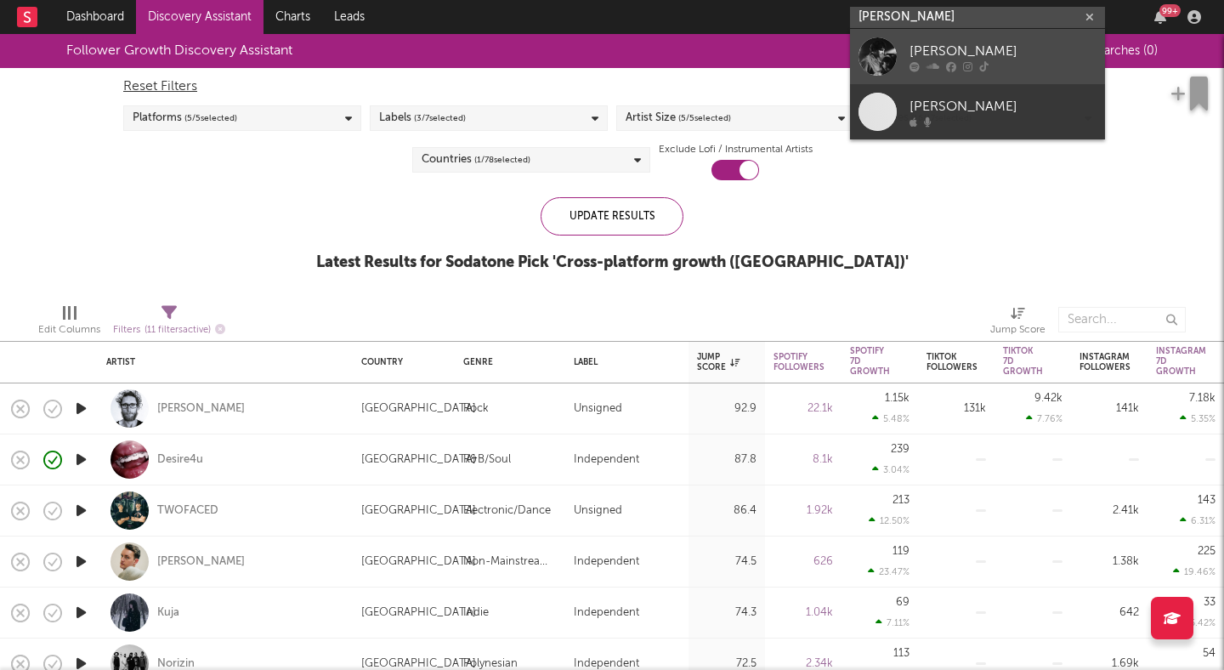
type input "solon holt"
click at [952, 42] on div "[PERSON_NAME]" at bounding box center [1002, 51] width 187 height 20
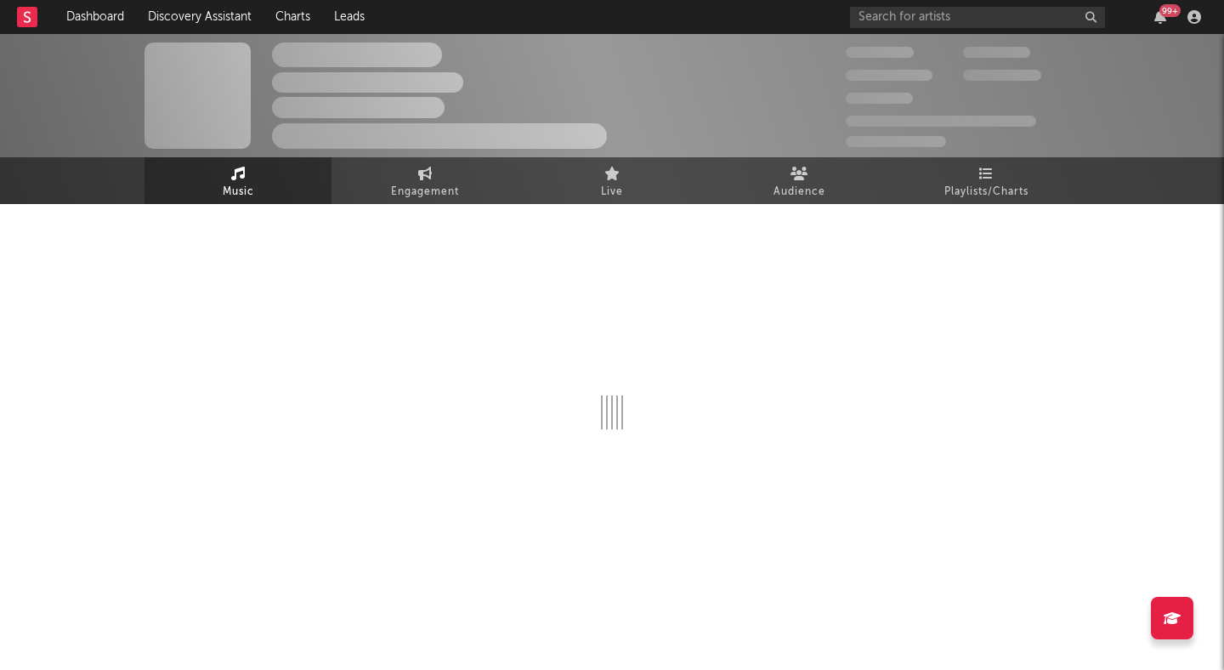
select select "6m"
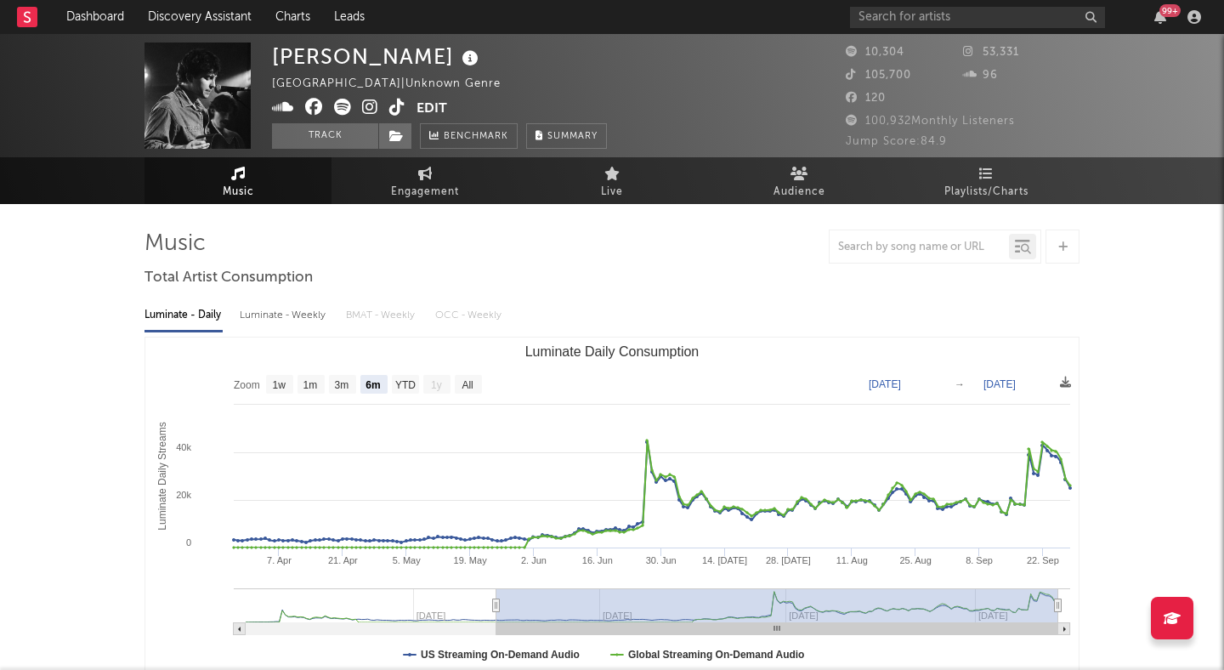
click at [369, 101] on icon at bounding box center [370, 107] width 16 height 17
click at [352, 142] on button "Track" at bounding box center [325, 135] width 106 height 25
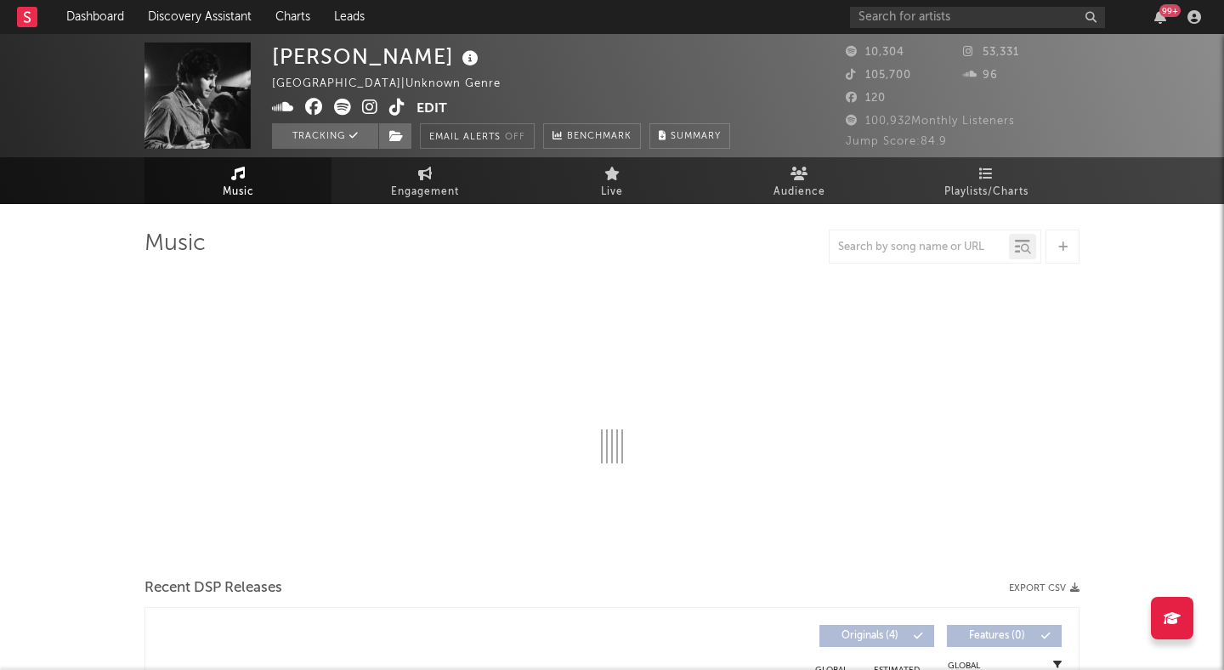
select select "6m"
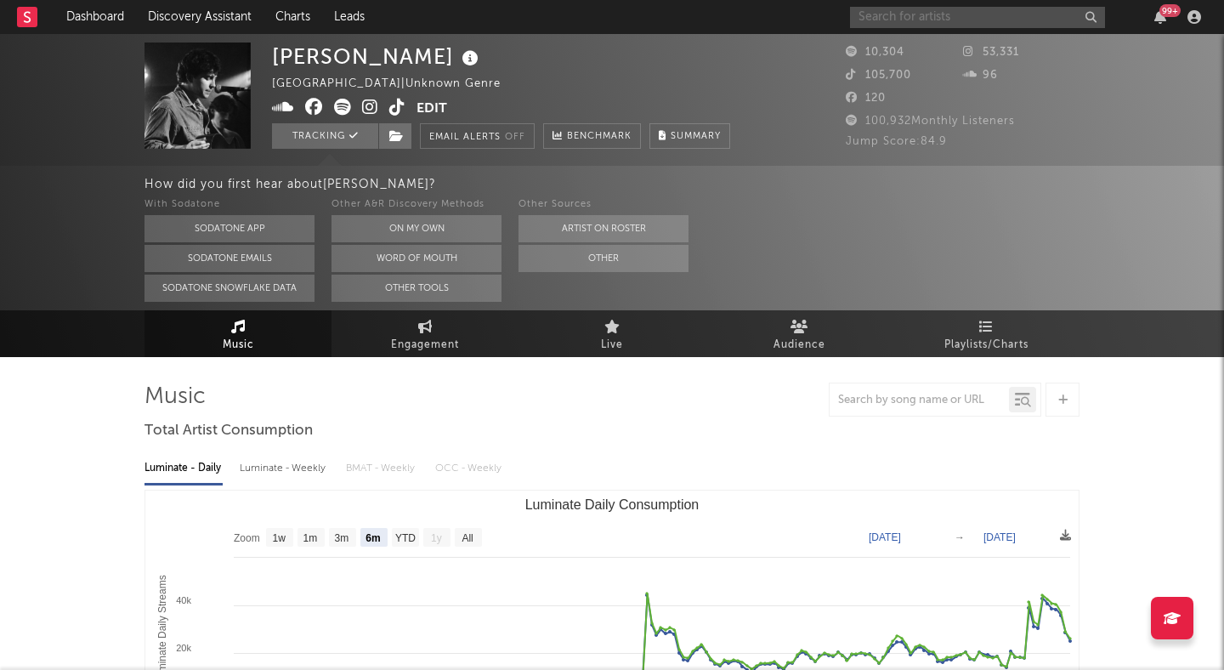
click at [906, 25] on input "text" at bounding box center [977, 17] width 255 height 21
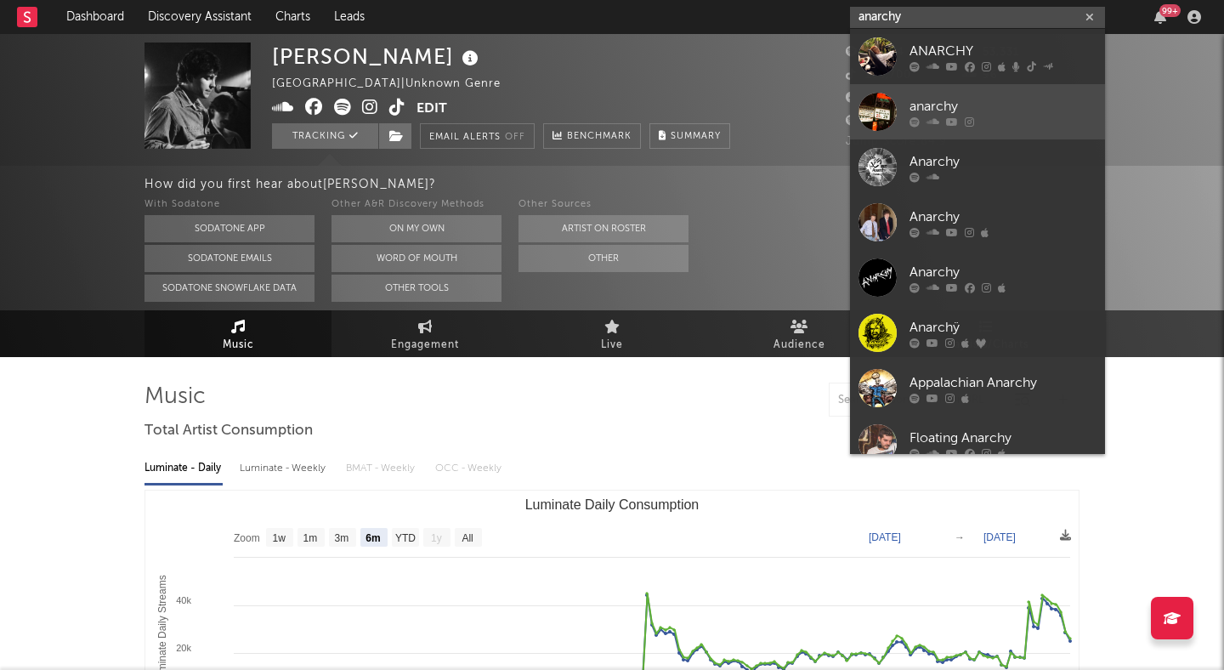
type input "anarchy"
click at [915, 93] on link "anarchy" at bounding box center [977, 111] width 255 height 55
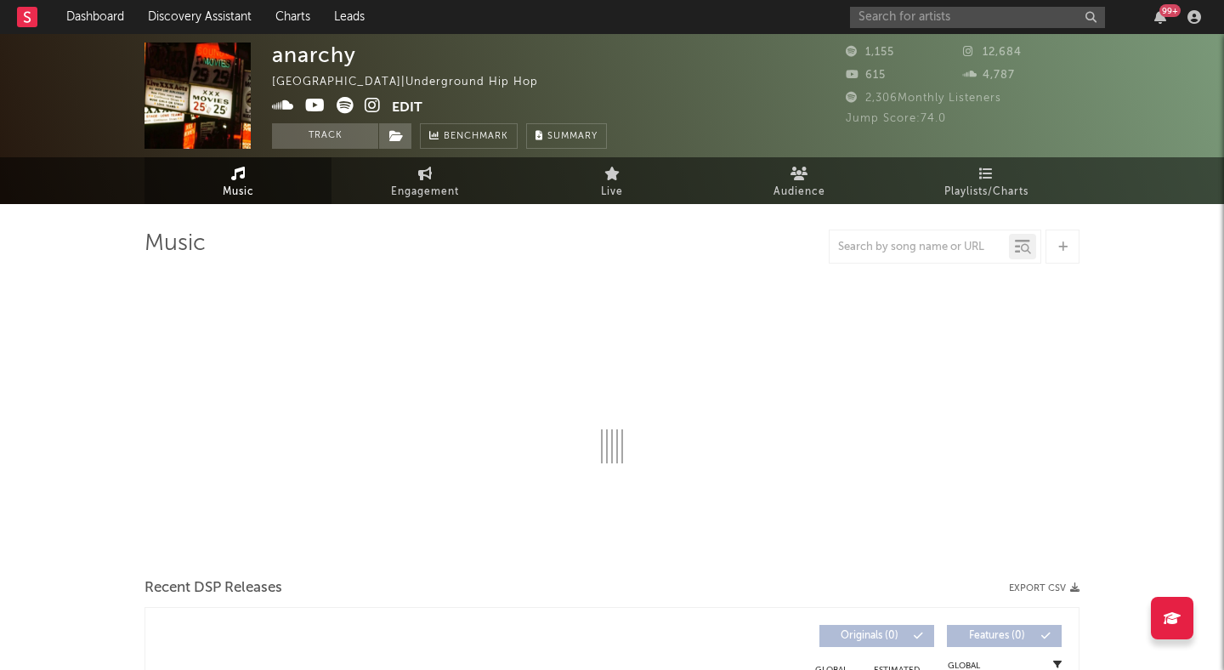
select select "1w"
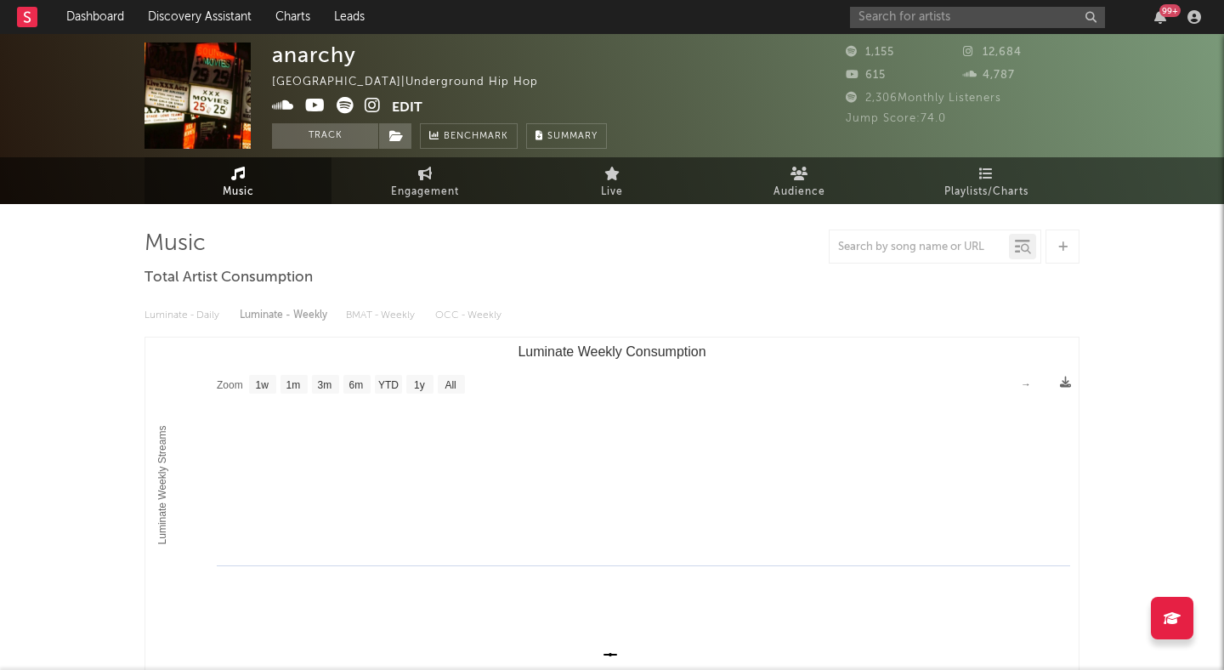
click at [371, 102] on icon at bounding box center [373, 105] width 16 height 17
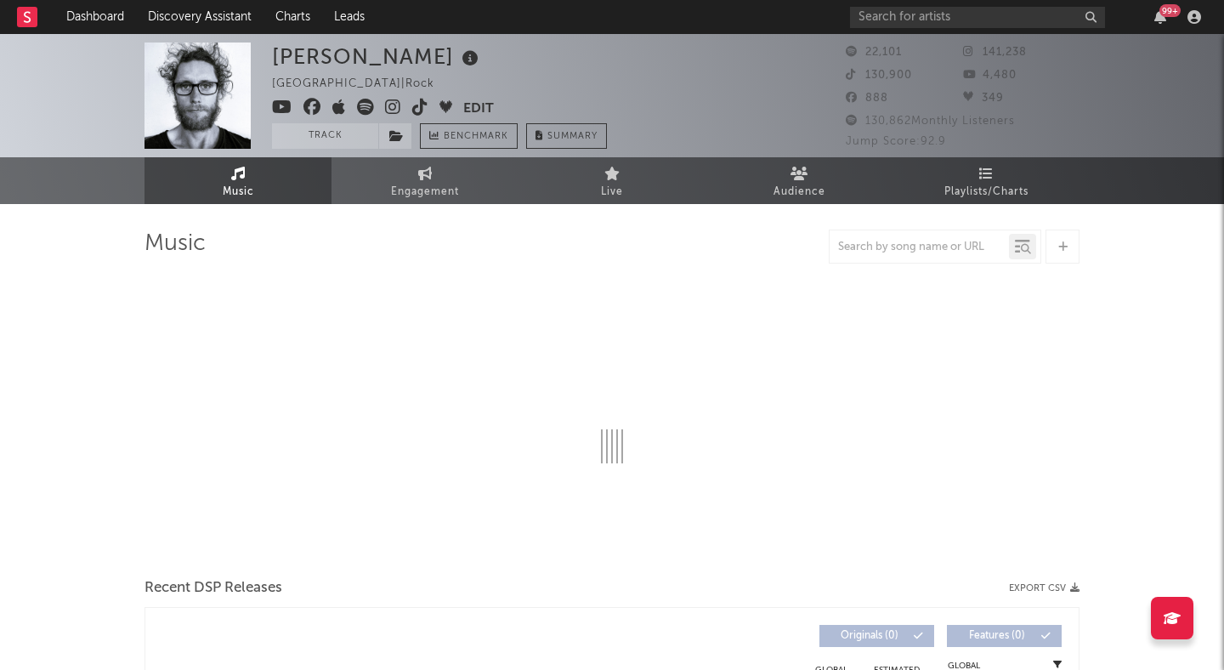
select select "6m"
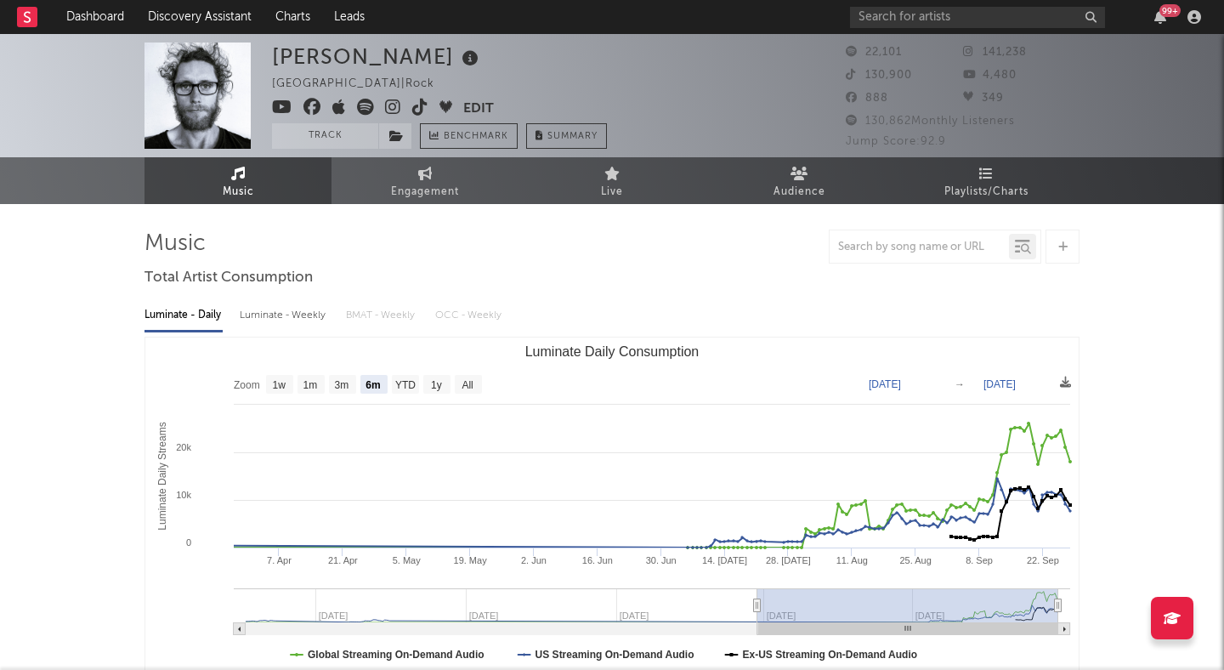
click at [389, 104] on icon at bounding box center [393, 107] width 16 height 17
click at [420, 104] on icon at bounding box center [420, 107] width 16 height 17
click at [399, 133] on icon at bounding box center [396, 136] width 14 height 12
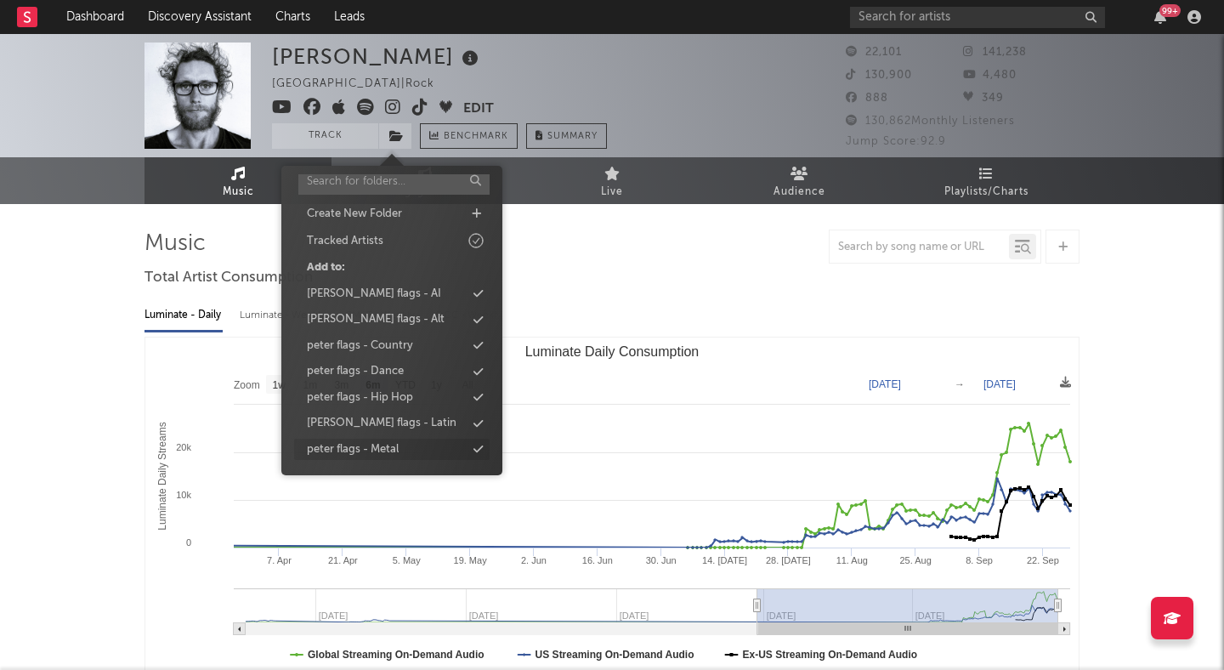
scroll to position [30, 0]
click at [405, 317] on div "peter flags - Alt" at bounding box center [391, 318] width 195 height 22
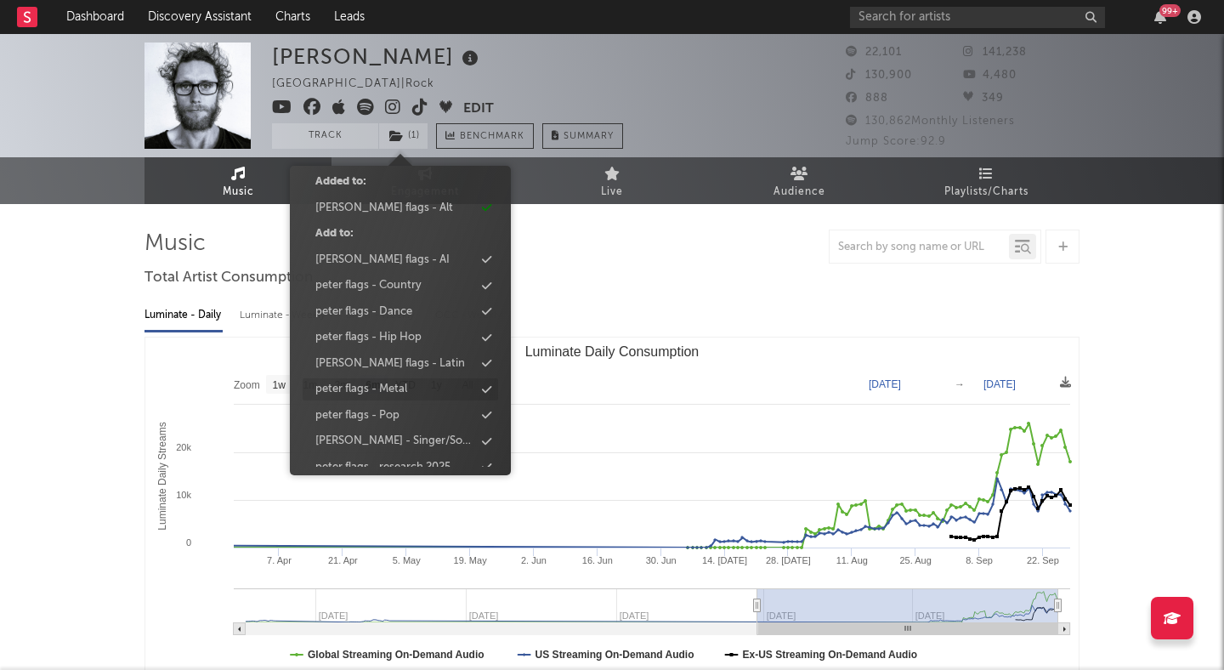
scroll to position [129, 0]
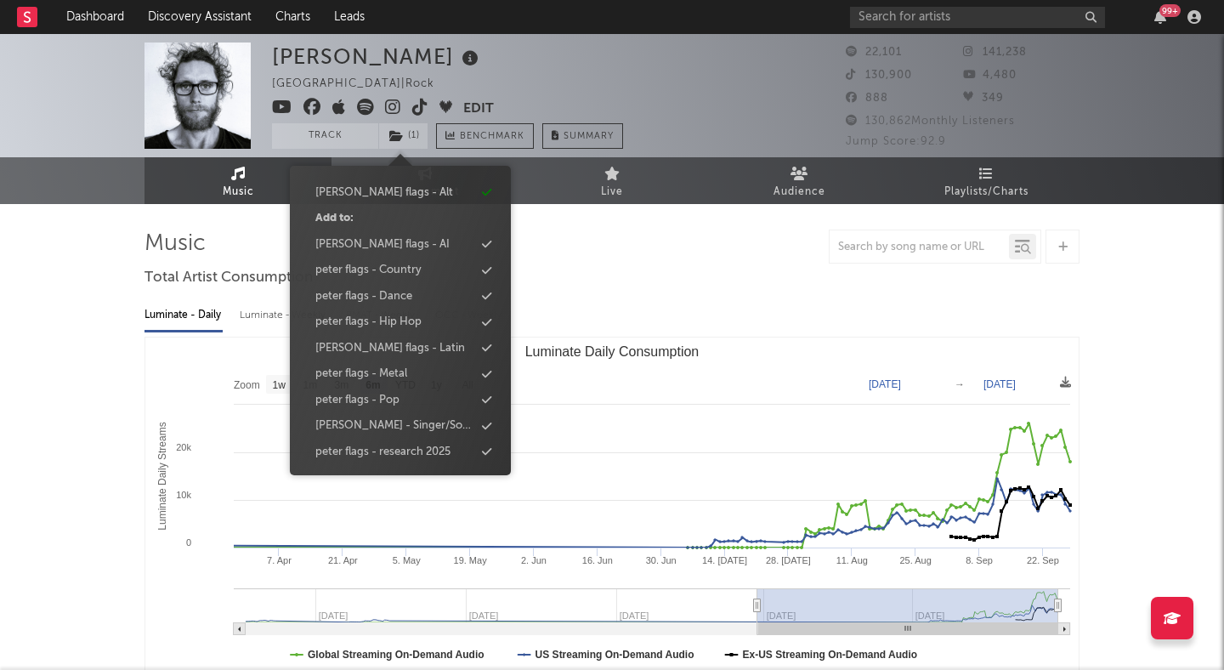
click at [586, 249] on div at bounding box center [611, 246] width 935 height 34
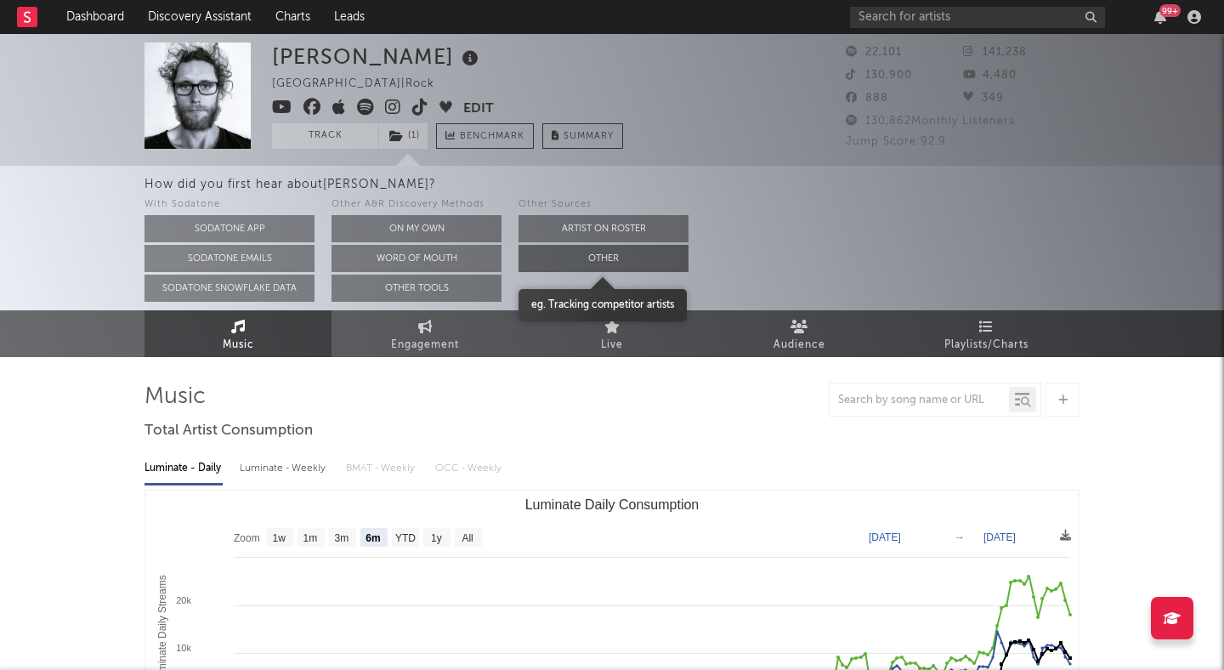
click at [560, 259] on button "Other" at bounding box center [603, 258] width 170 height 27
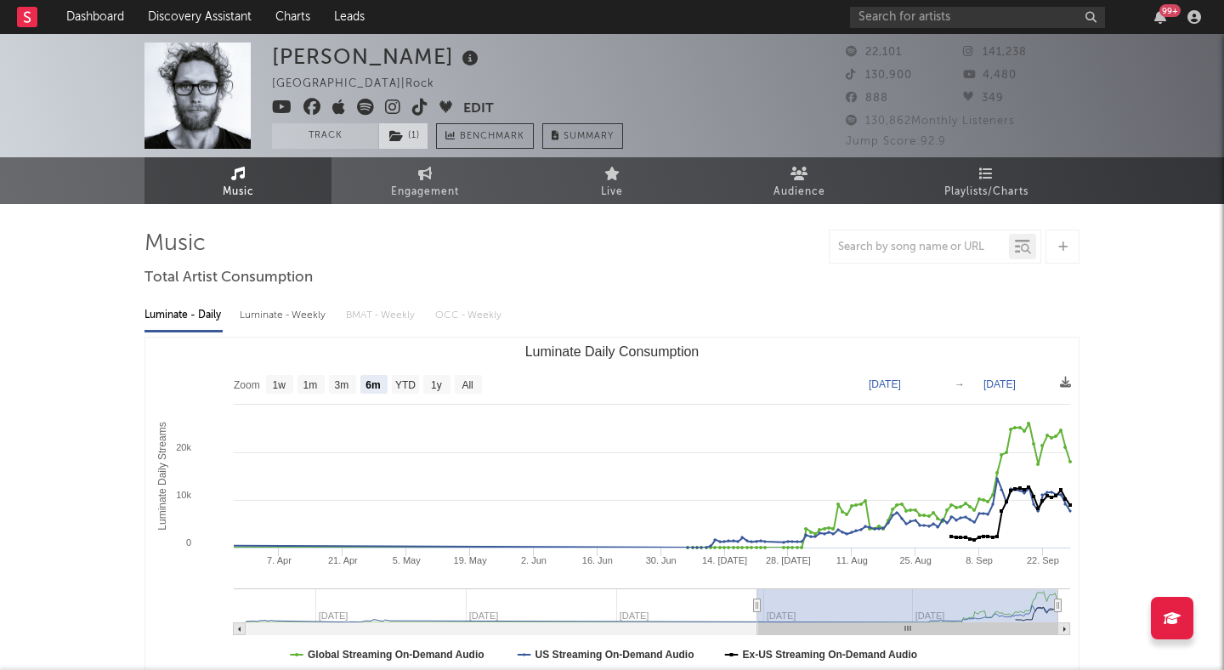
click at [412, 123] on span "( 1 )" at bounding box center [403, 135] width 50 height 25
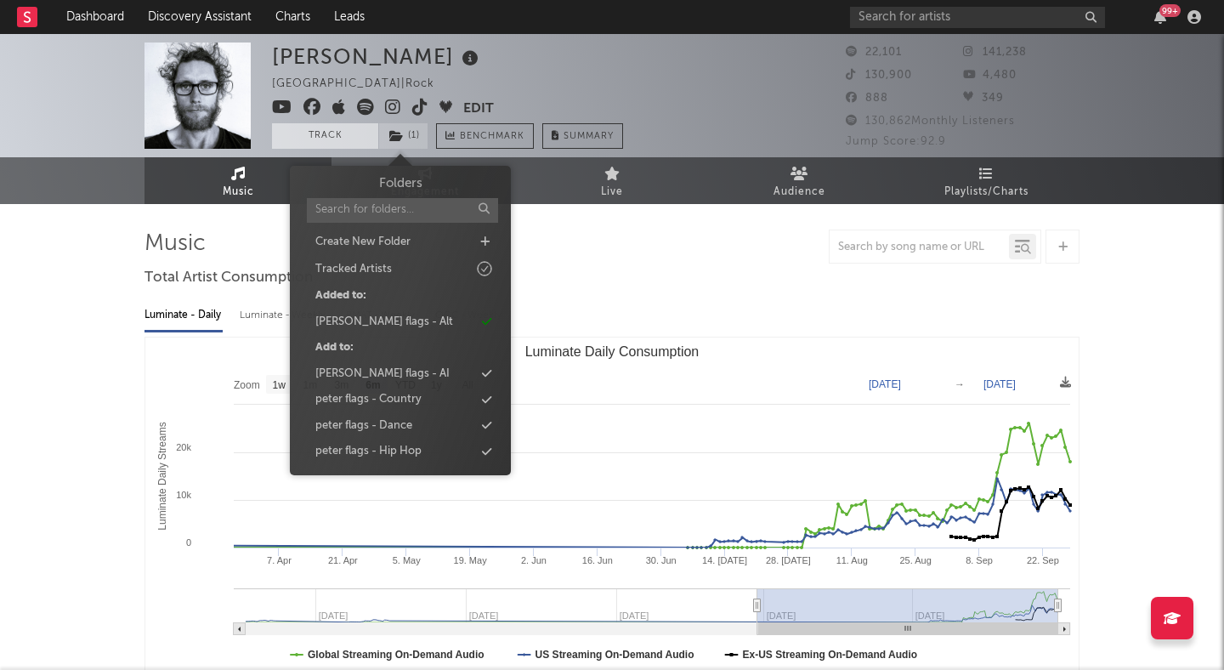
click at [342, 132] on button "Track" at bounding box center [325, 135] width 106 height 25
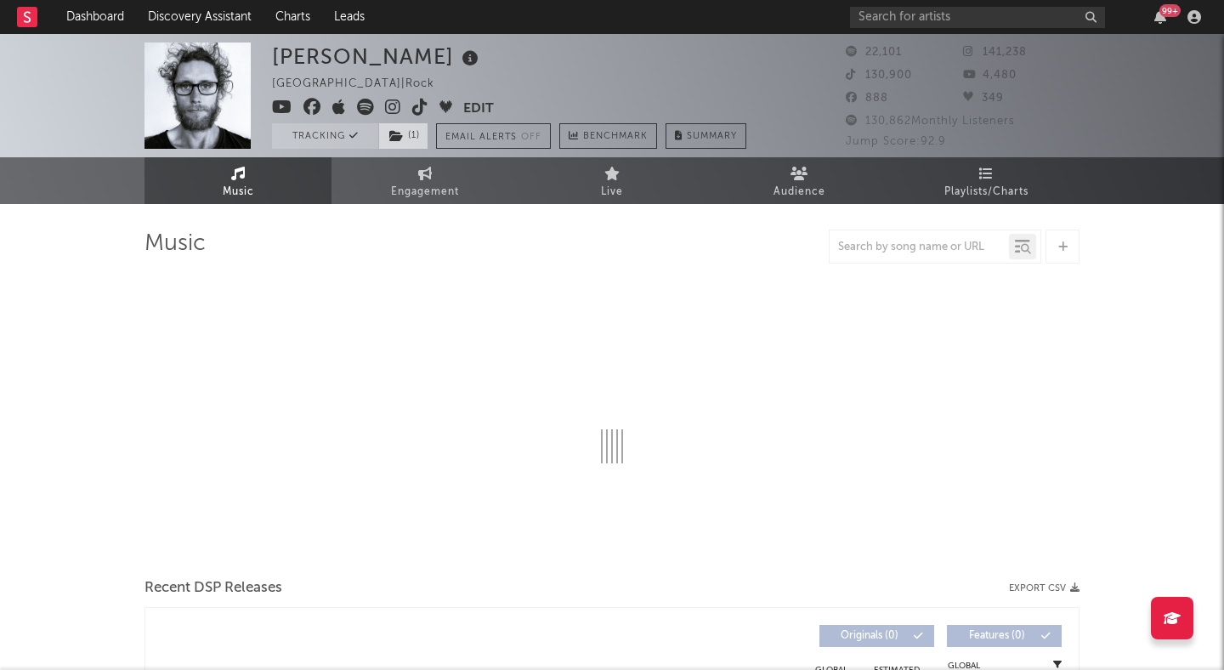
click at [422, 133] on span "( 1 )" at bounding box center [403, 135] width 50 height 25
select select "6m"
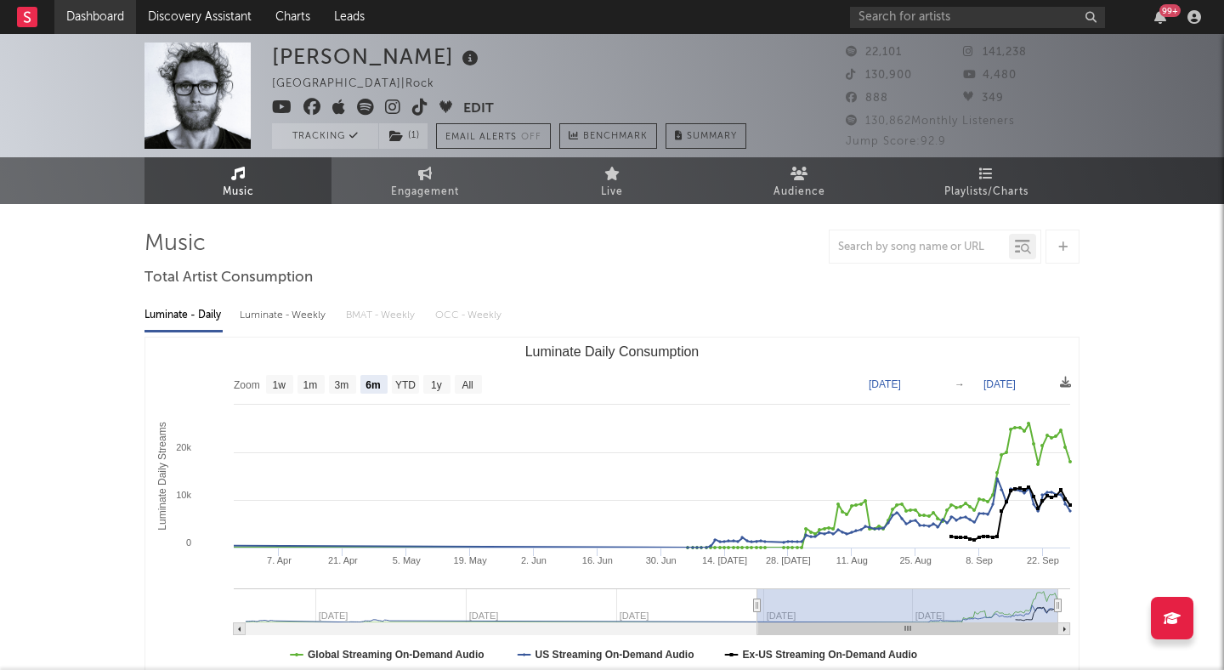
click at [83, 14] on link "Dashboard" at bounding box center [95, 17] width 82 height 34
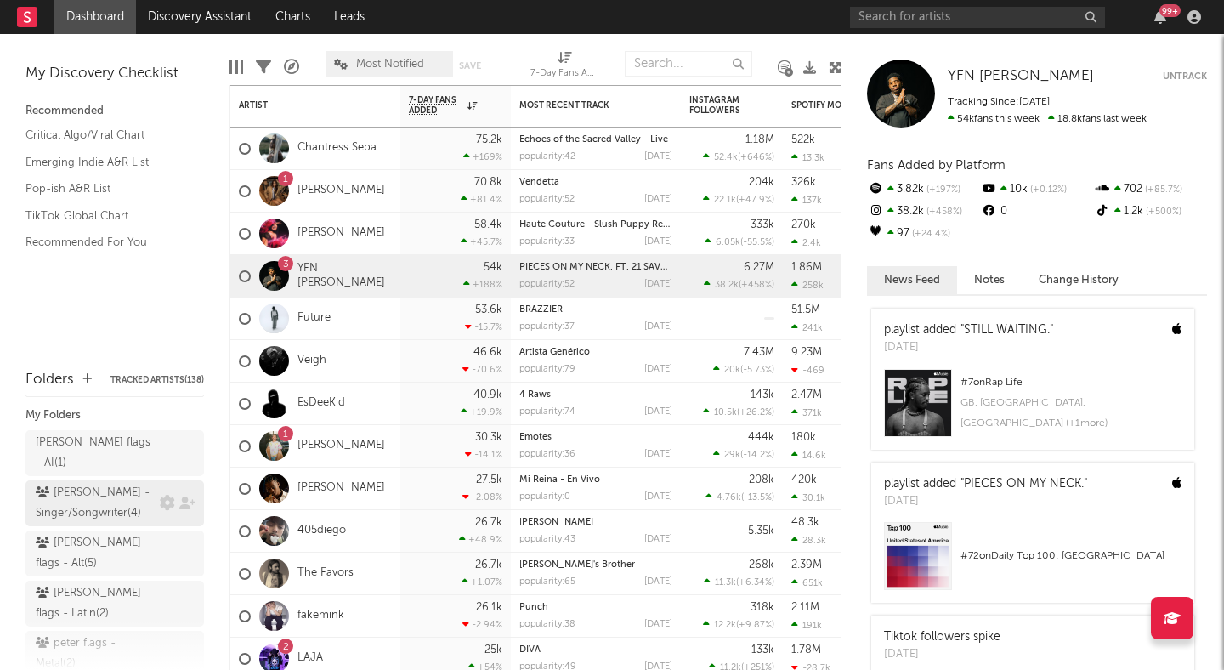
scroll to position [25, 0]
click at [111, 531] on div "peter flags - Alt ( 5 )" at bounding box center [114, 554] width 178 height 46
click at [118, 534] on div "peter flags - Alt ( 5 )" at bounding box center [96, 554] width 120 height 41
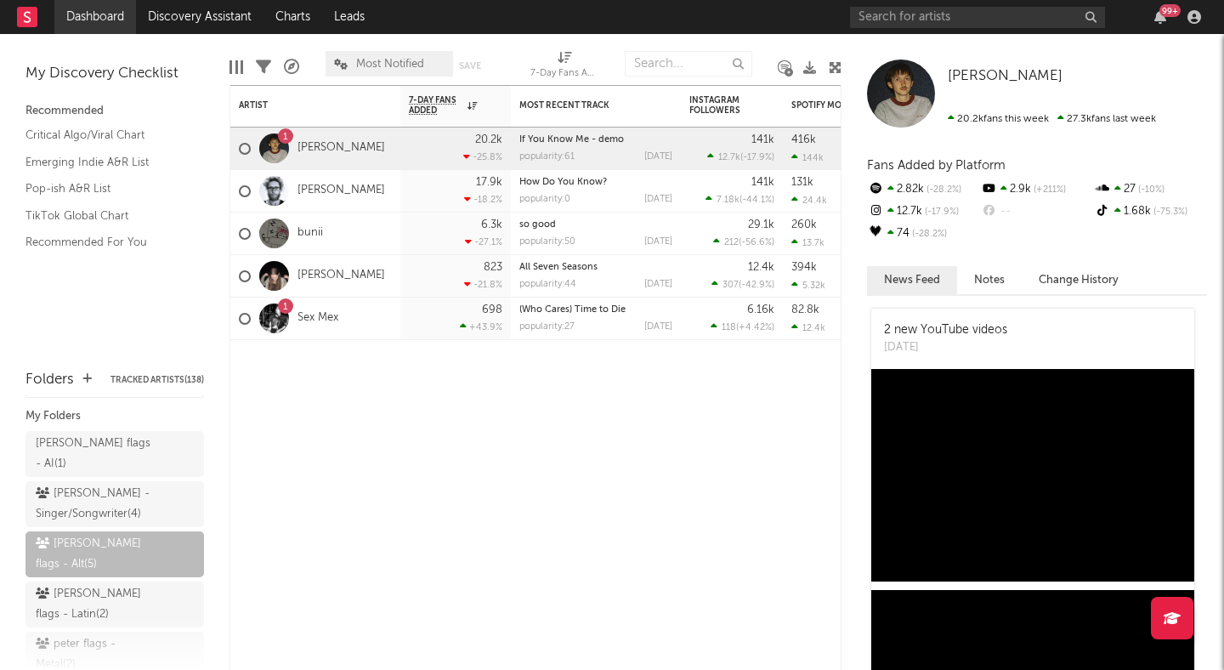
click at [96, 17] on link "Dashboard" at bounding box center [95, 17] width 82 height 34
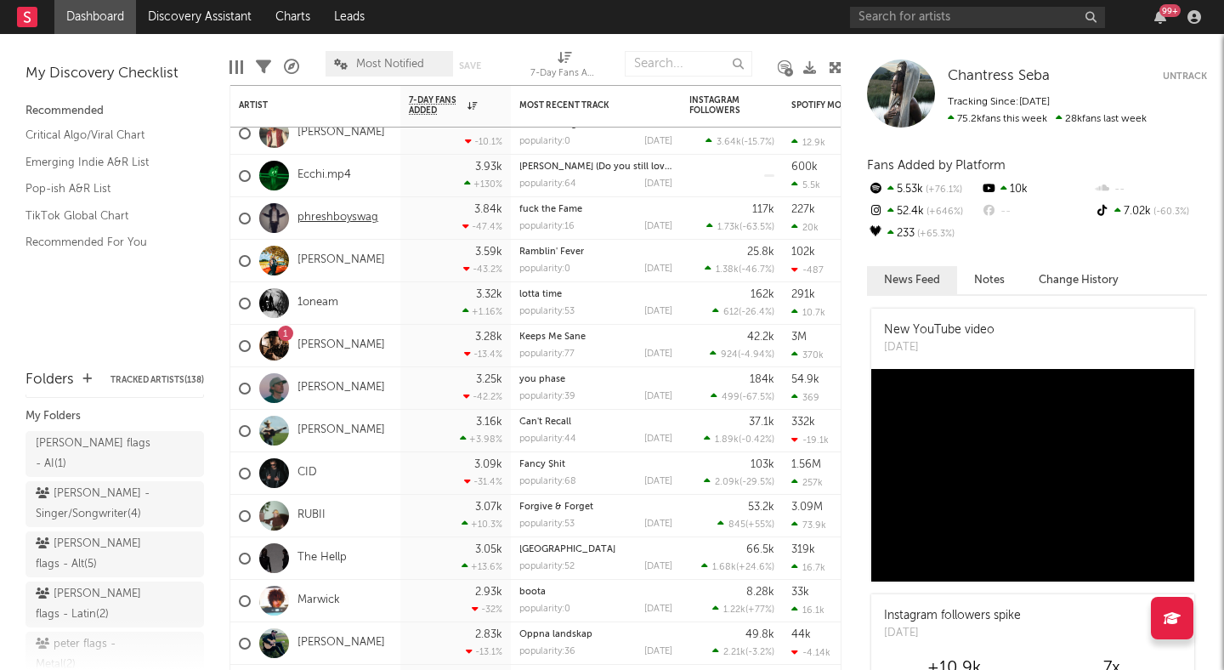
click at [337, 212] on link "phreshboyswag" at bounding box center [337, 218] width 81 height 14
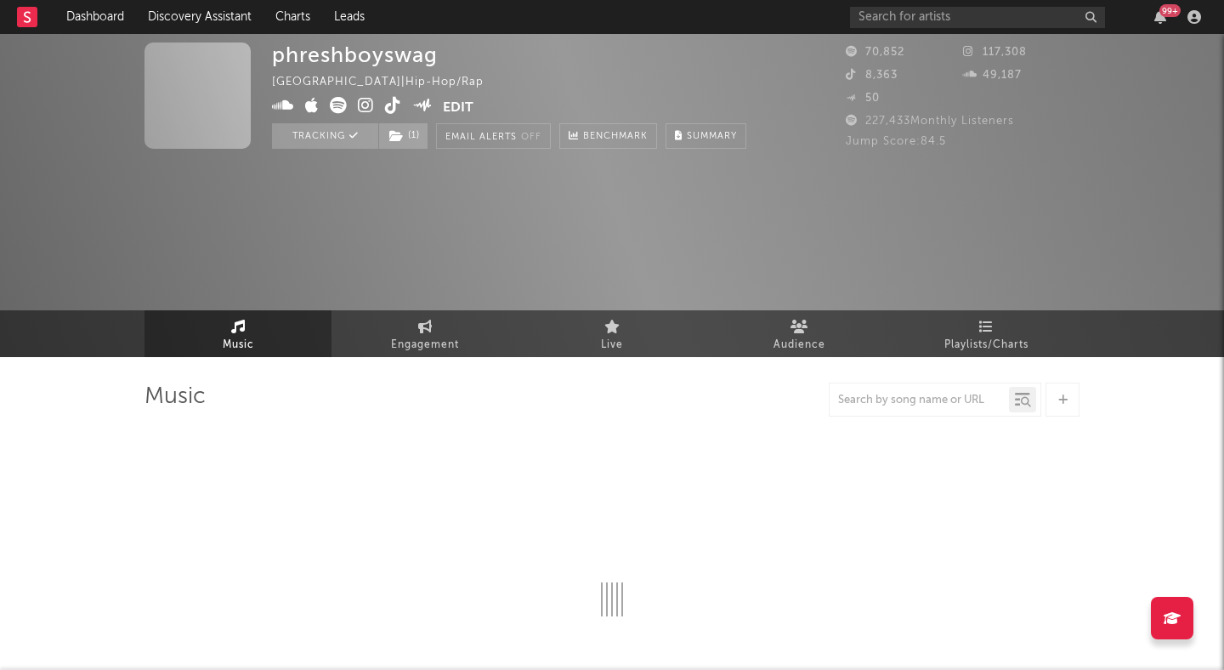
select select "6m"
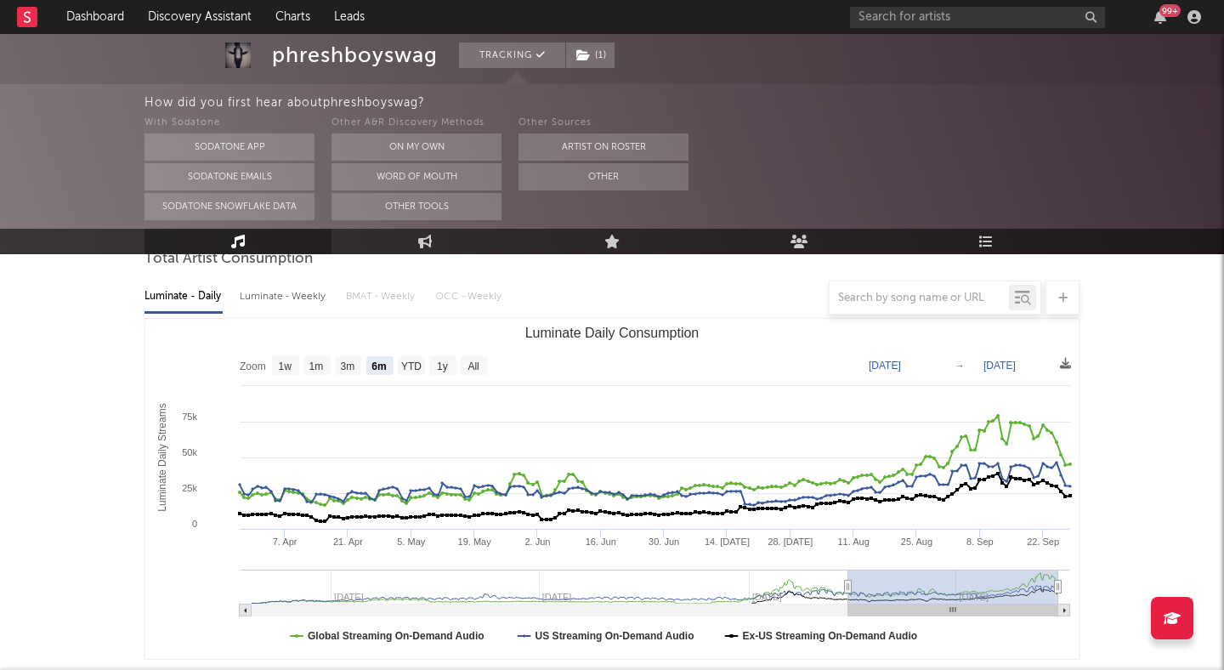
scroll to position [205, 0]
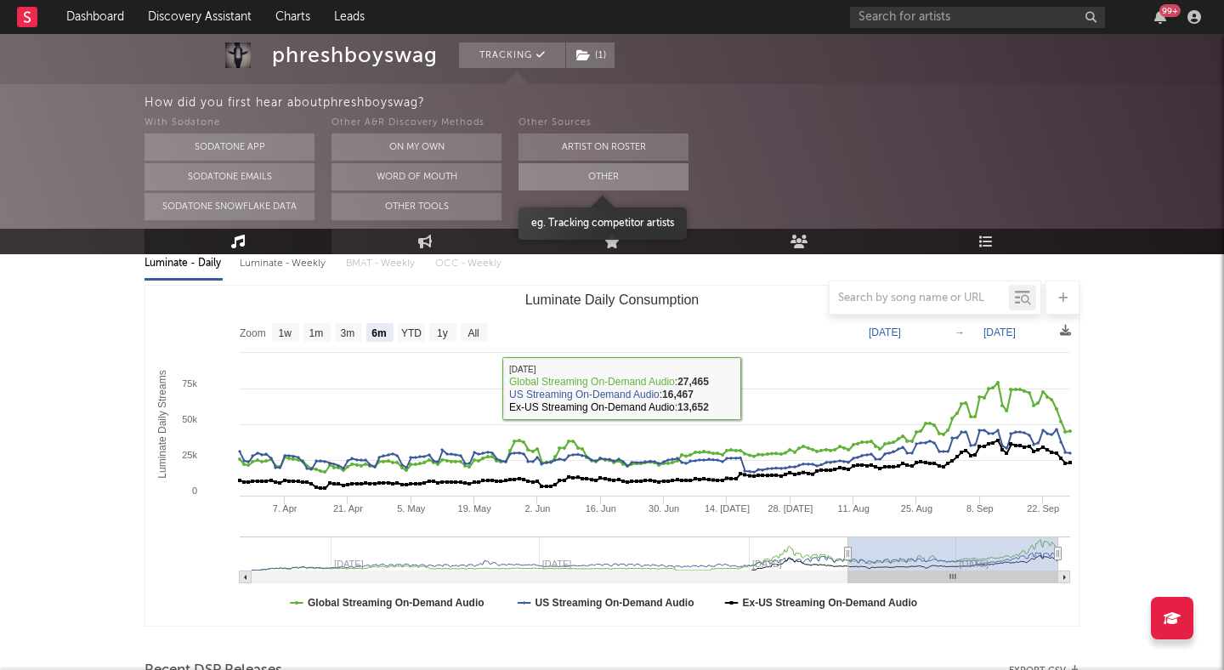
click at [636, 176] on button "Other" at bounding box center [603, 176] width 170 height 27
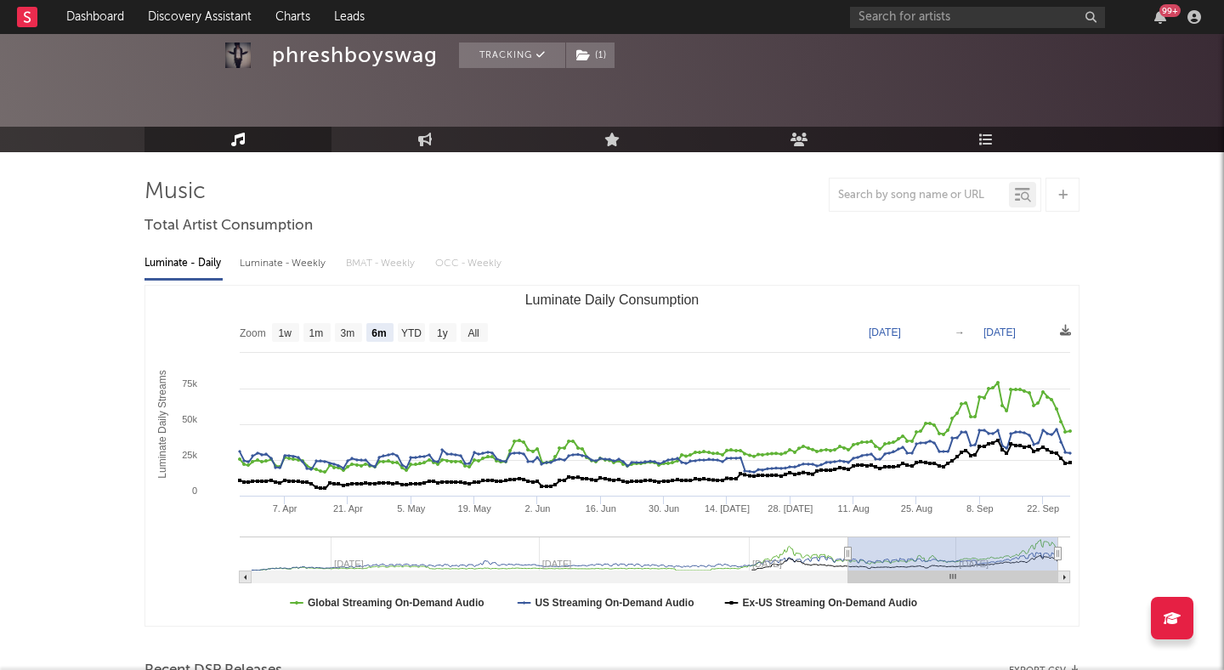
scroll to position [114, 0]
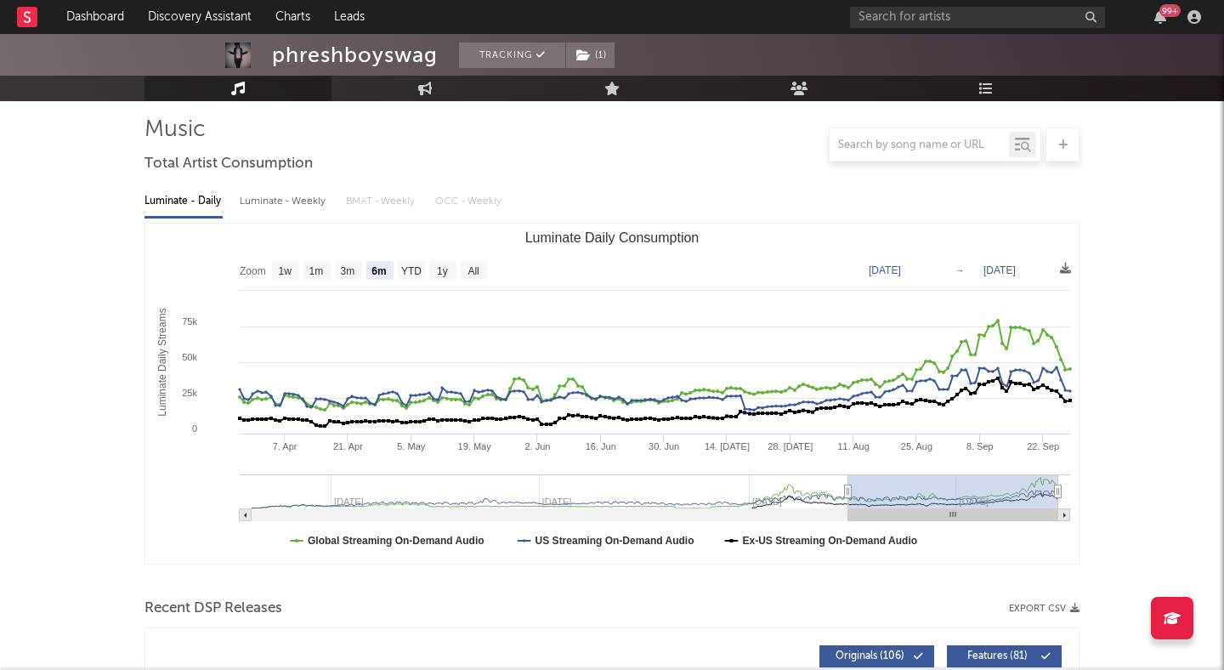
drag, startPoint x: 852, startPoint y: 490, endPoint x: 921, endPoint y: 490, distance: 68.9
click at [921, 490] on rect "Luminate Daily Consumption" at bounding box center [953, 491] width 210 height 34
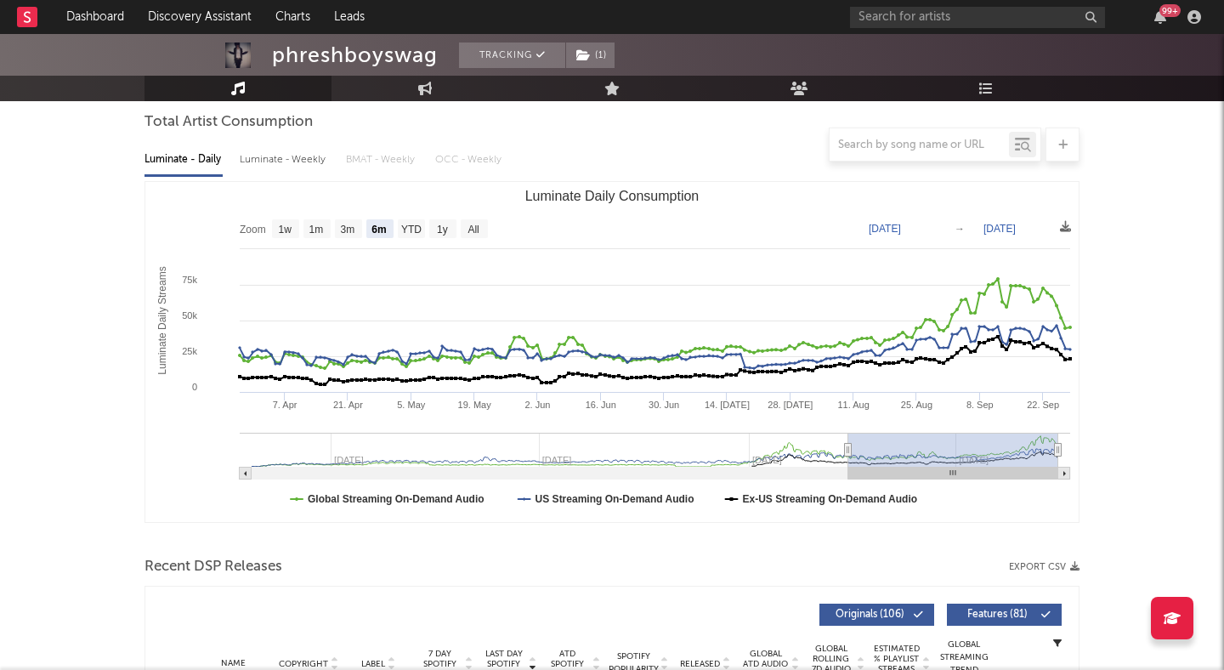
scroll to position [150, 0]
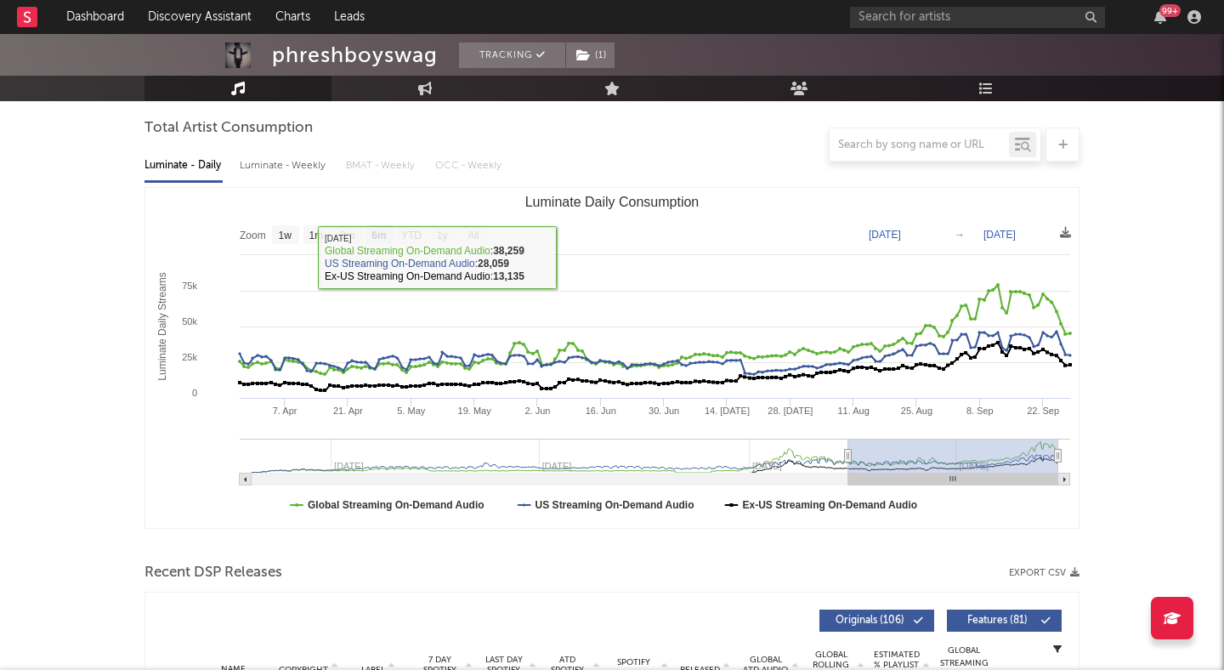
click at [292, 164] on div "Luminate - Weekly" at bounding box center [284, 165] width 89 height 29
select select "6m"
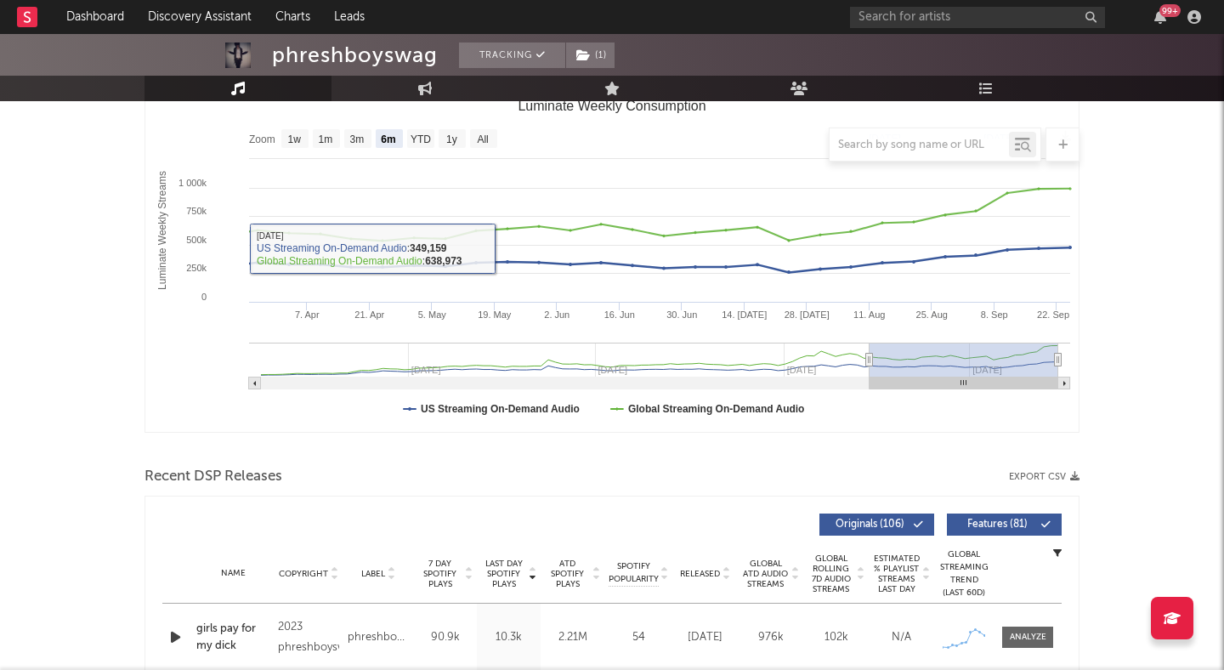
scroll to position [247, 0]
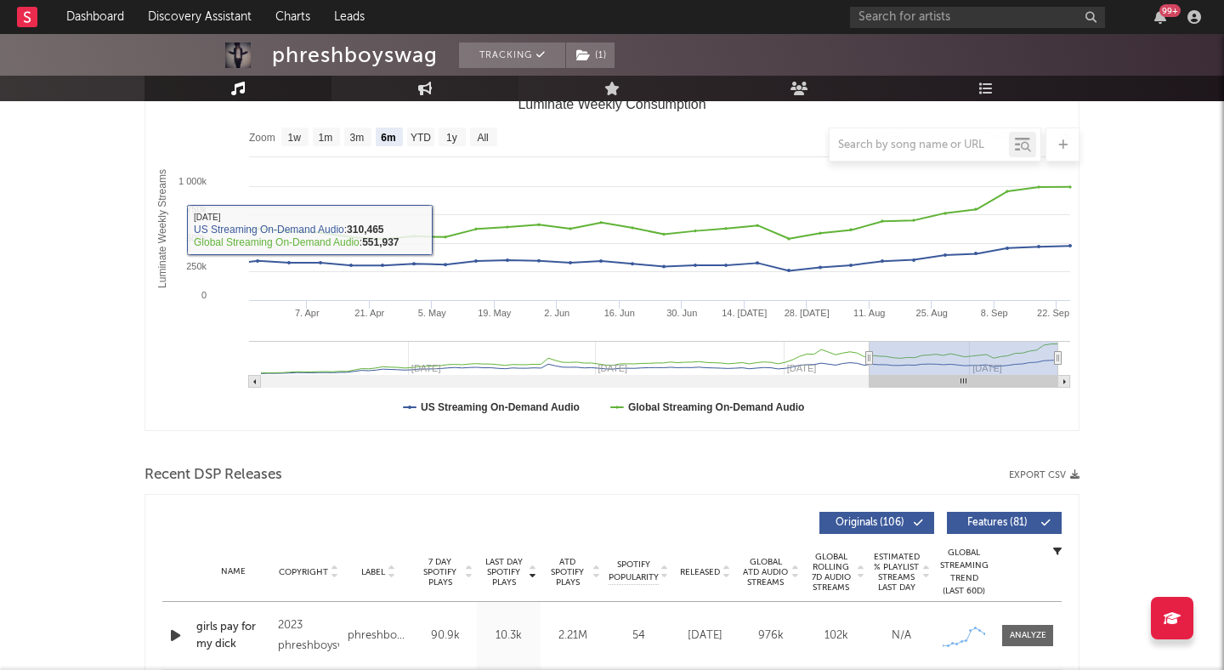
click at [384, 82] on link "Engagement" at bounding box center [424, 88] width 187 height 25
select select "1w"
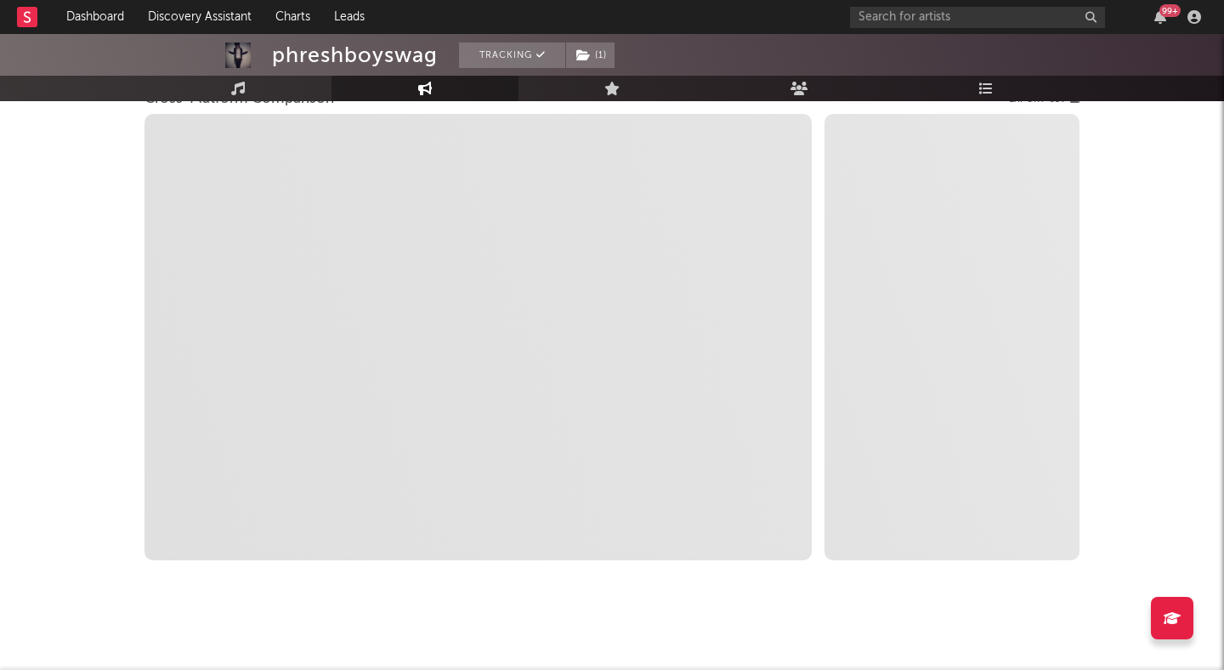
select select "1m"
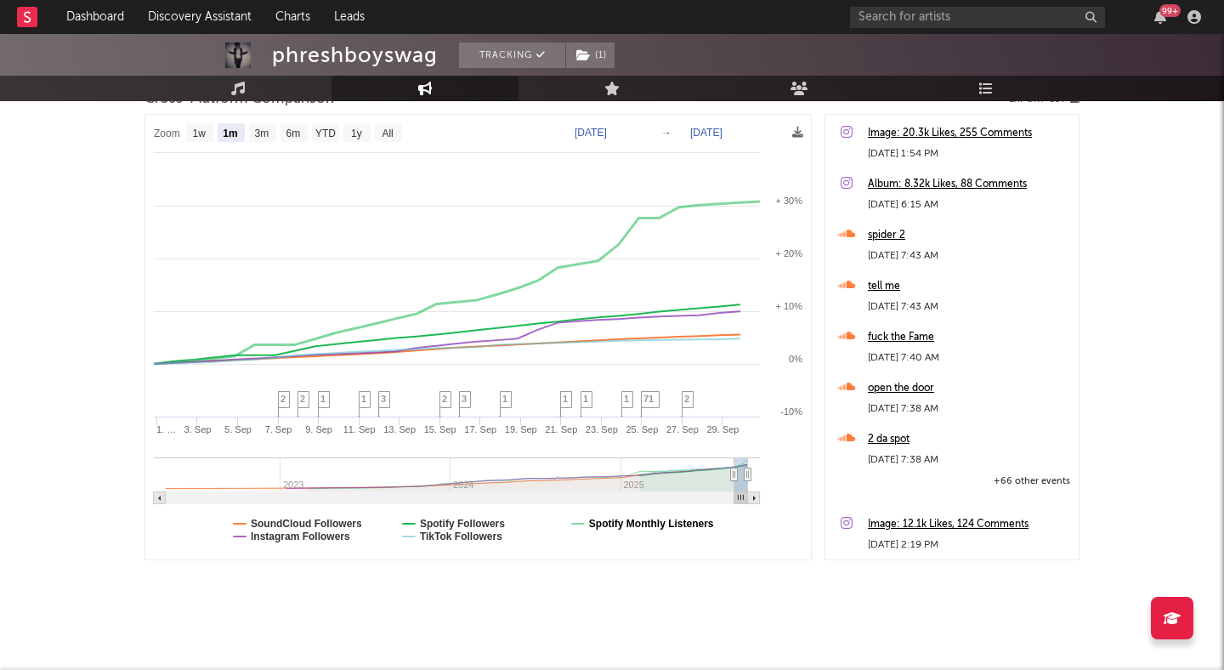
click at [593, 520] on text "Spotify Monthly Listeners" at bounding box center [651, 524] width 125 height 12
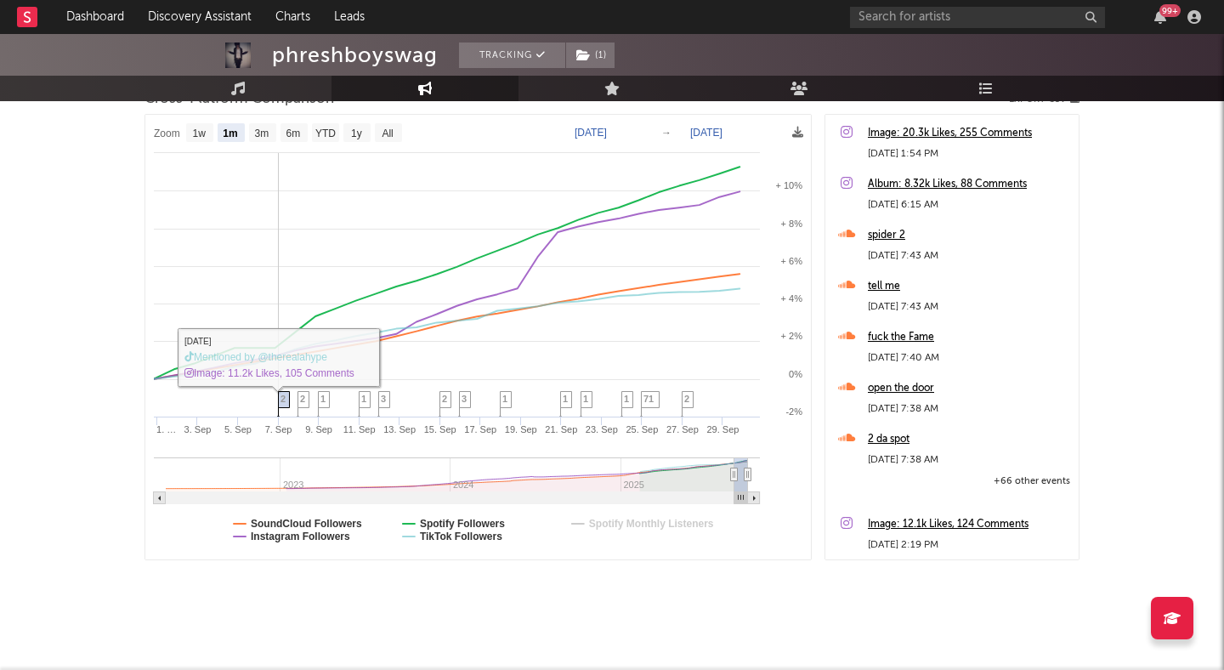
click at [286, 403] on span "2" at bounding box center [282, 399] width 5 height 10
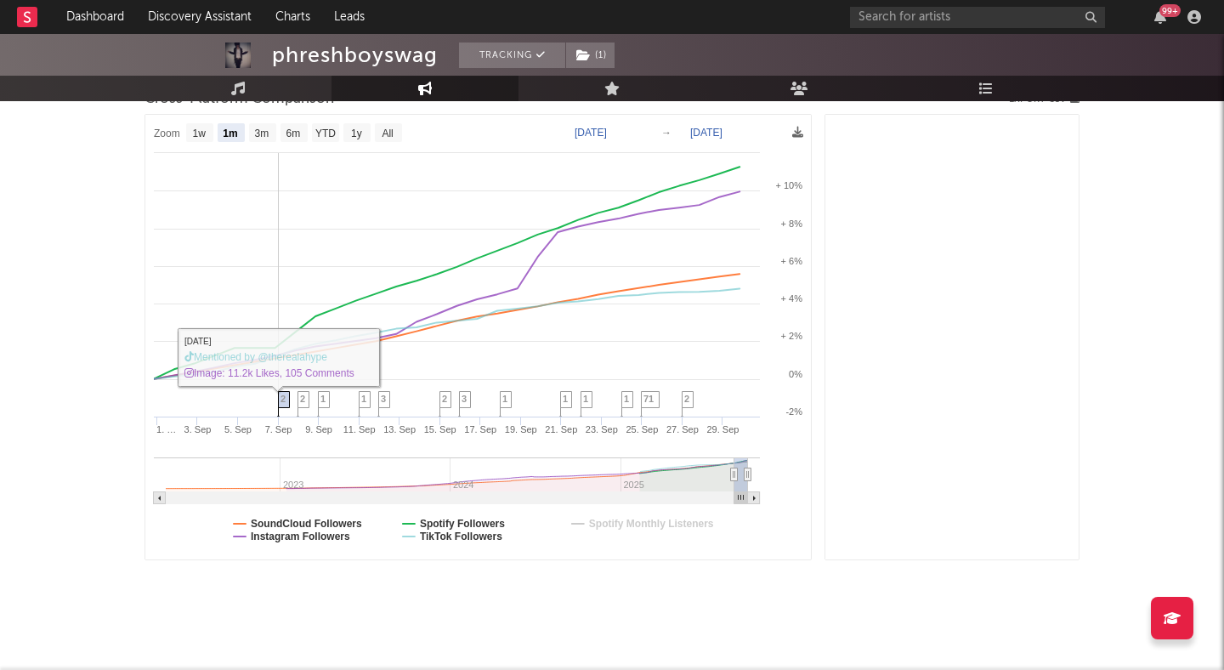
scroll to position [1271, 0]
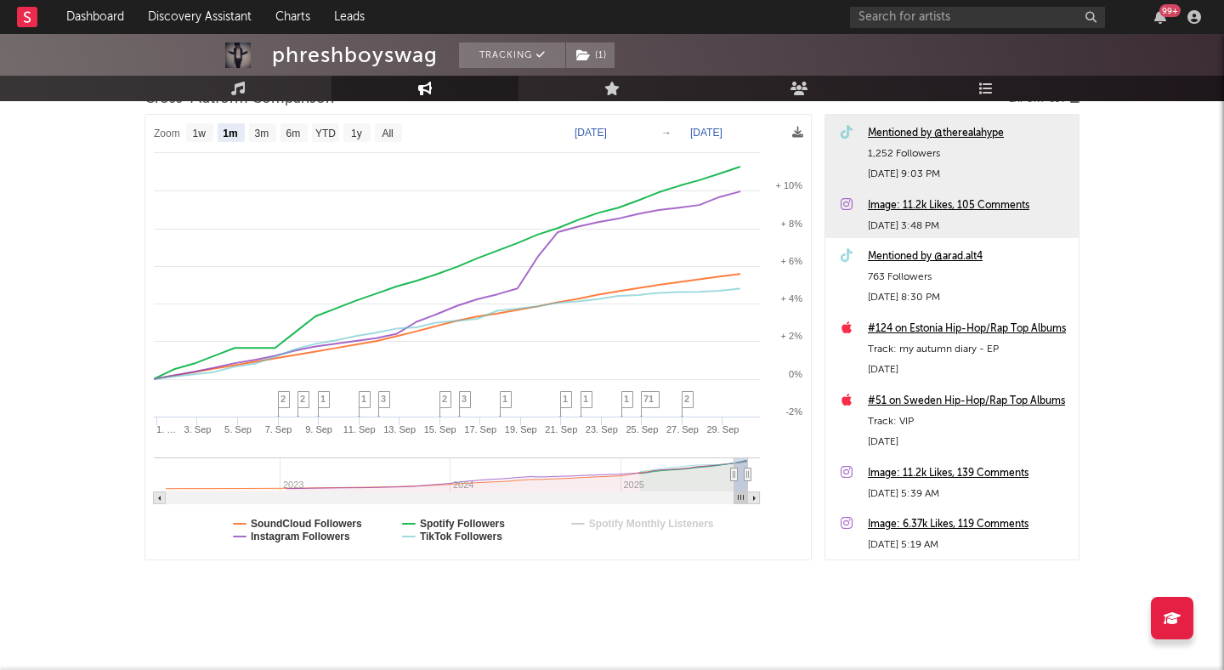
click at [983, 131] on div "Mentioned by @therealahype" at bounding box center [969, 133] width 202 height 20
click at [304, 397] on span "2" at bounding box center [302, 399] width 5 height 10
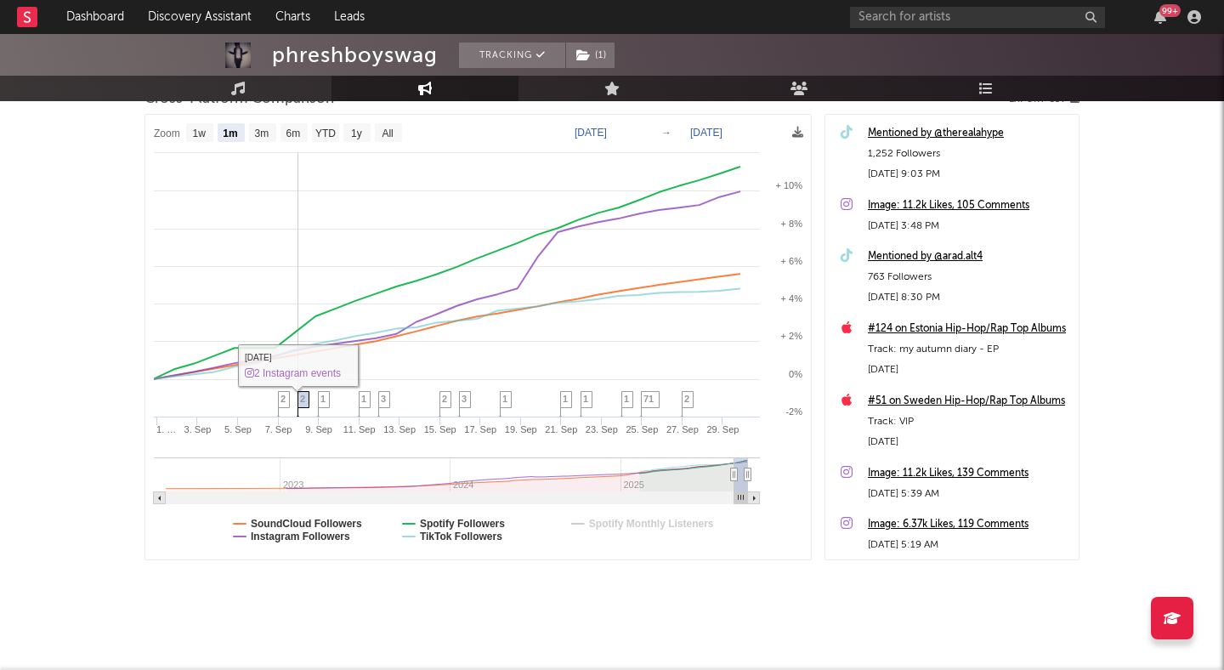
scroll to position [1169, 0]
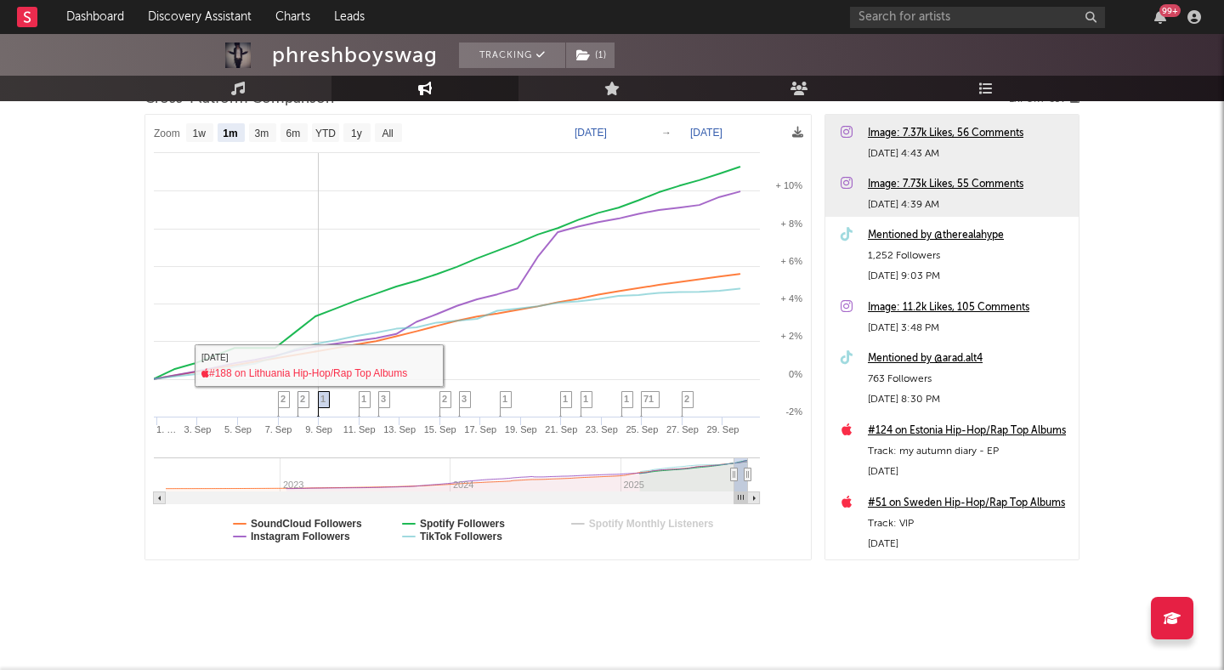
click at [326, 397] on span "1" at bounding box center [322, 399] width 5 height 10
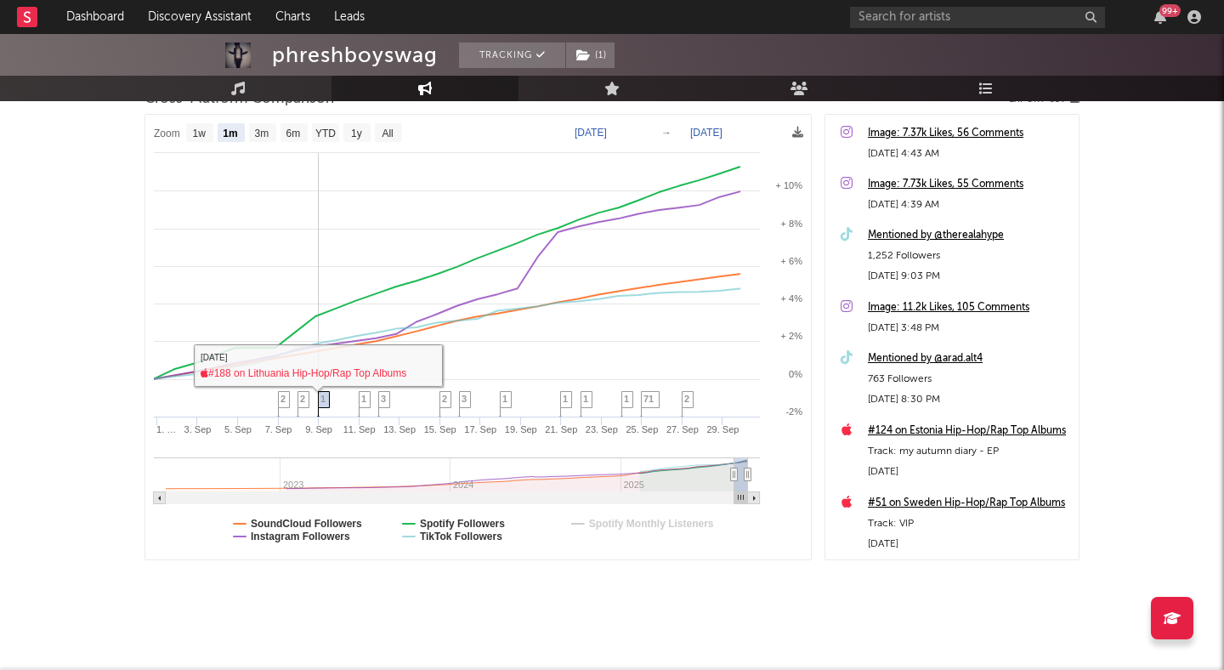
scroll to position [1096, 0]
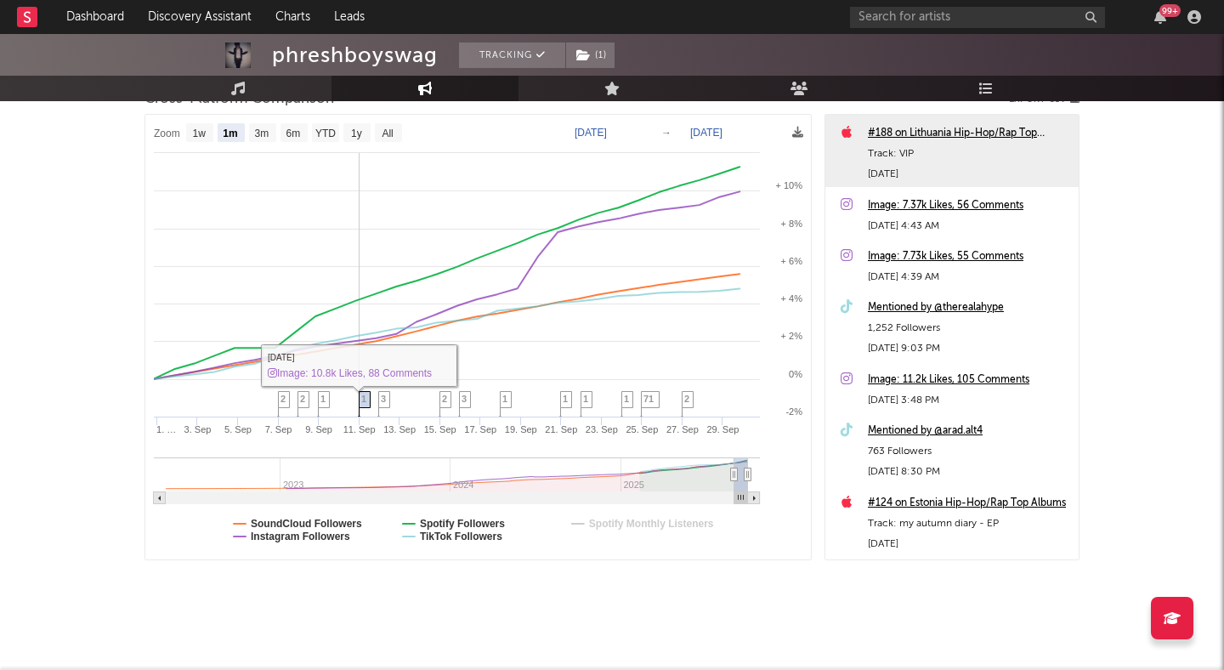
click at [368, 396] on icon at bounding box center [365, 405] width 12 height 26
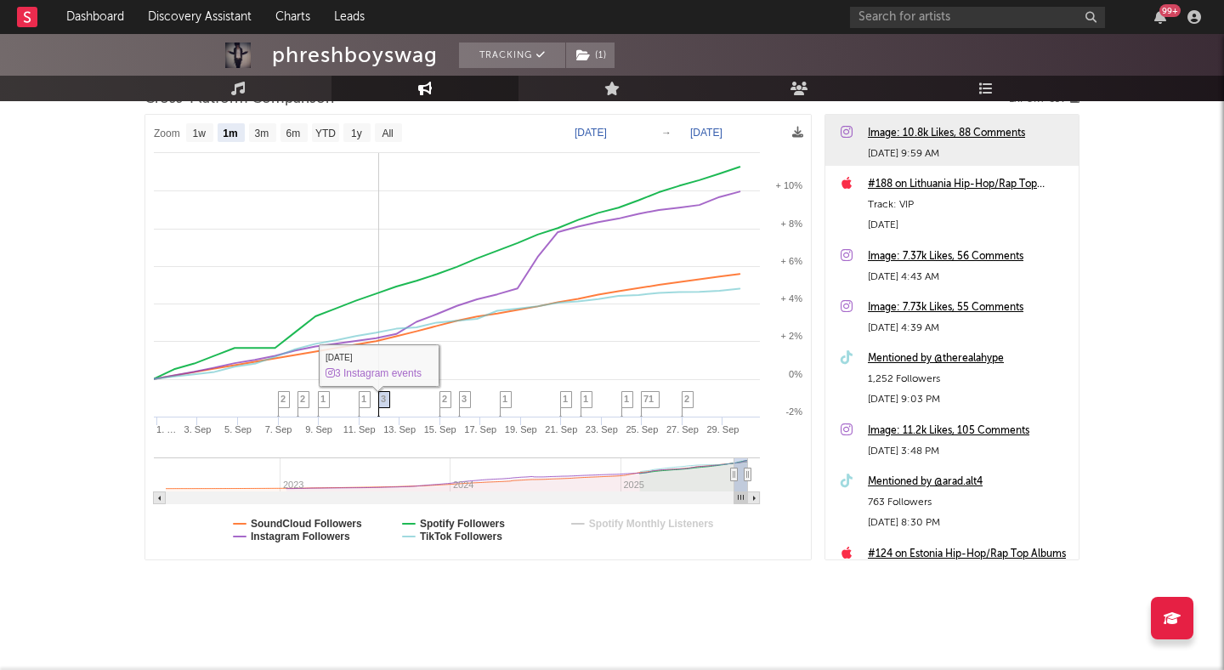
click at [389, 397] on icon at bounding box center [384, 405] width 12 height 26
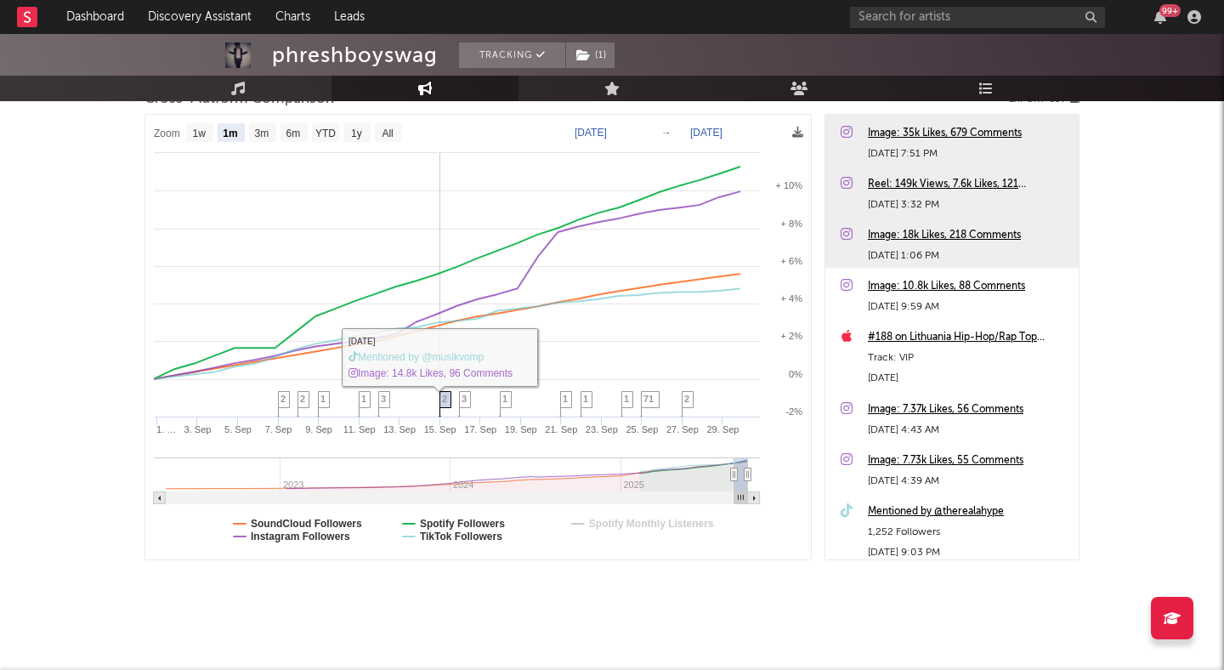
click at [449, 393] on icon at bounding box center [445, 405] width 12 height 26
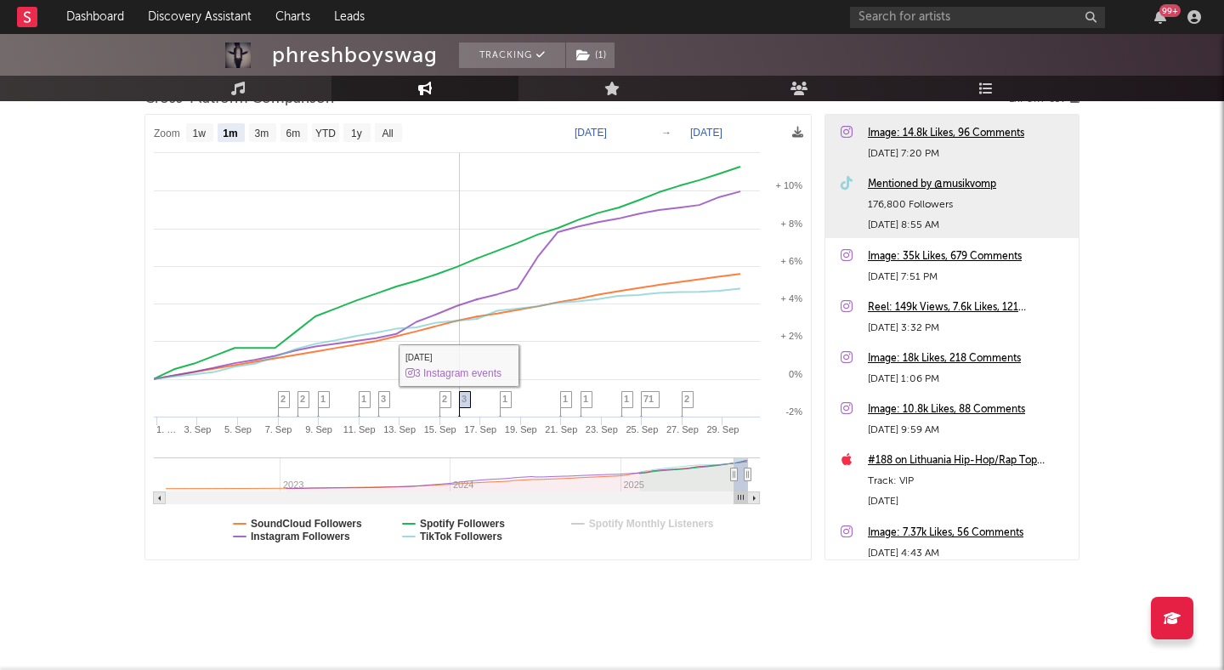
click at [469, 394] on icon at bounding box center [465, 405] width 12 height 26
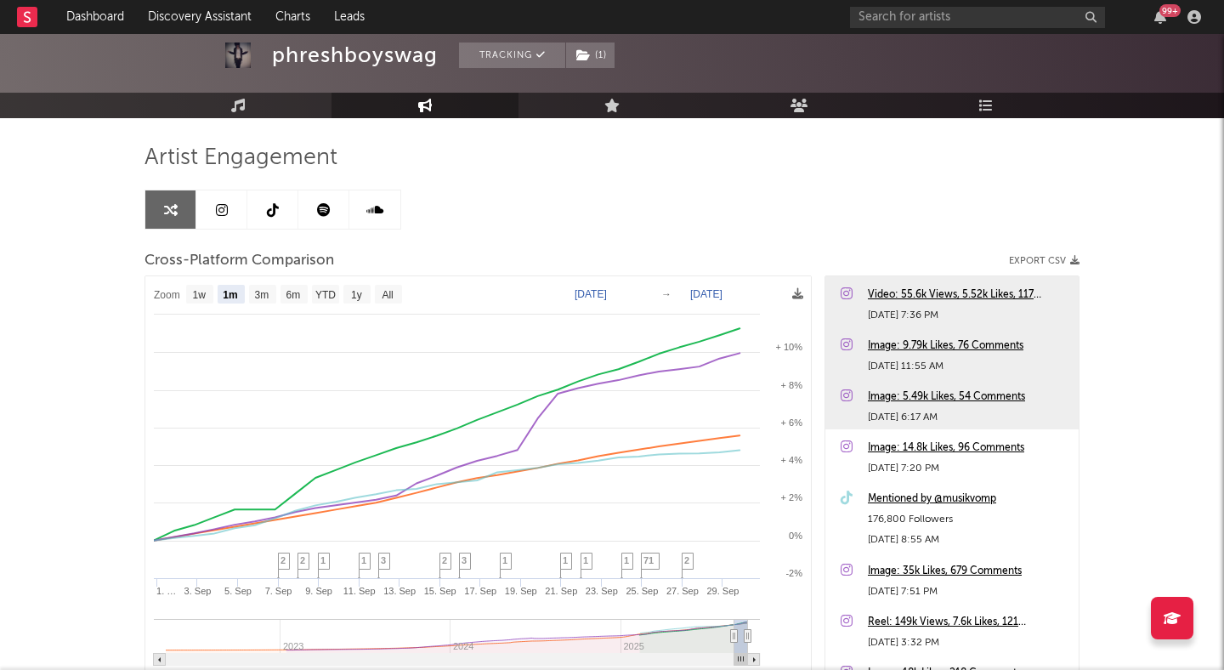
scroll to position [88, 0]
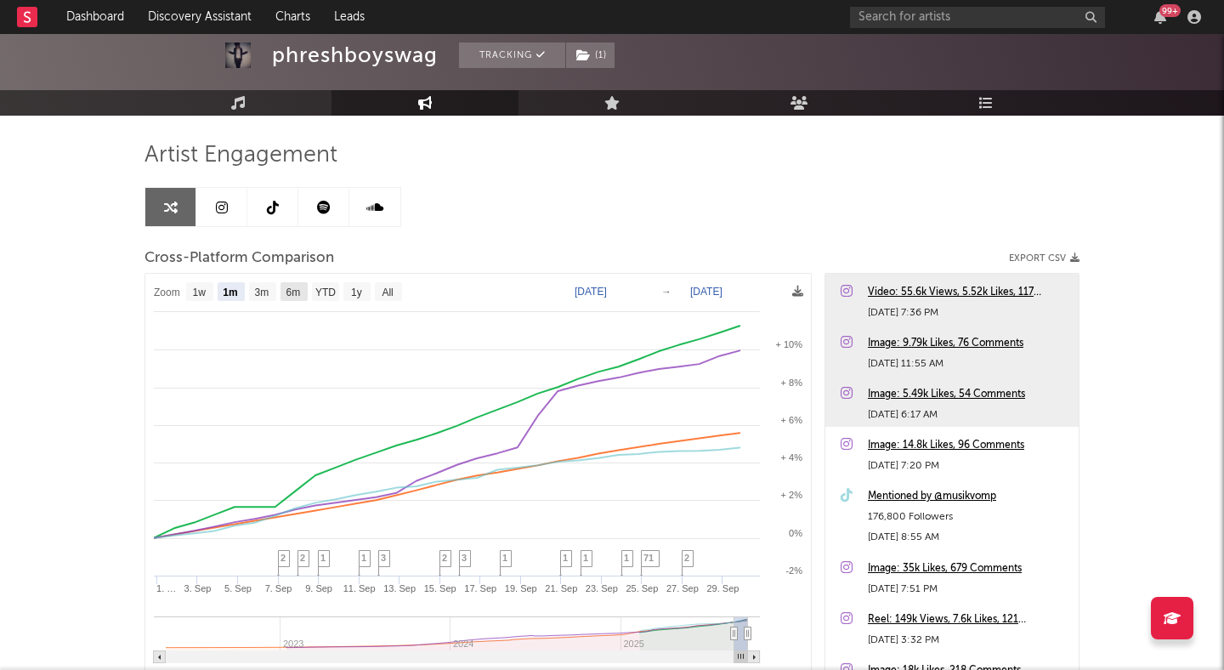
click at [288, 291] on text "6m" at bounding box center [293, 292] width 14 height 12
select select "6m"
type input "2025-03-30"
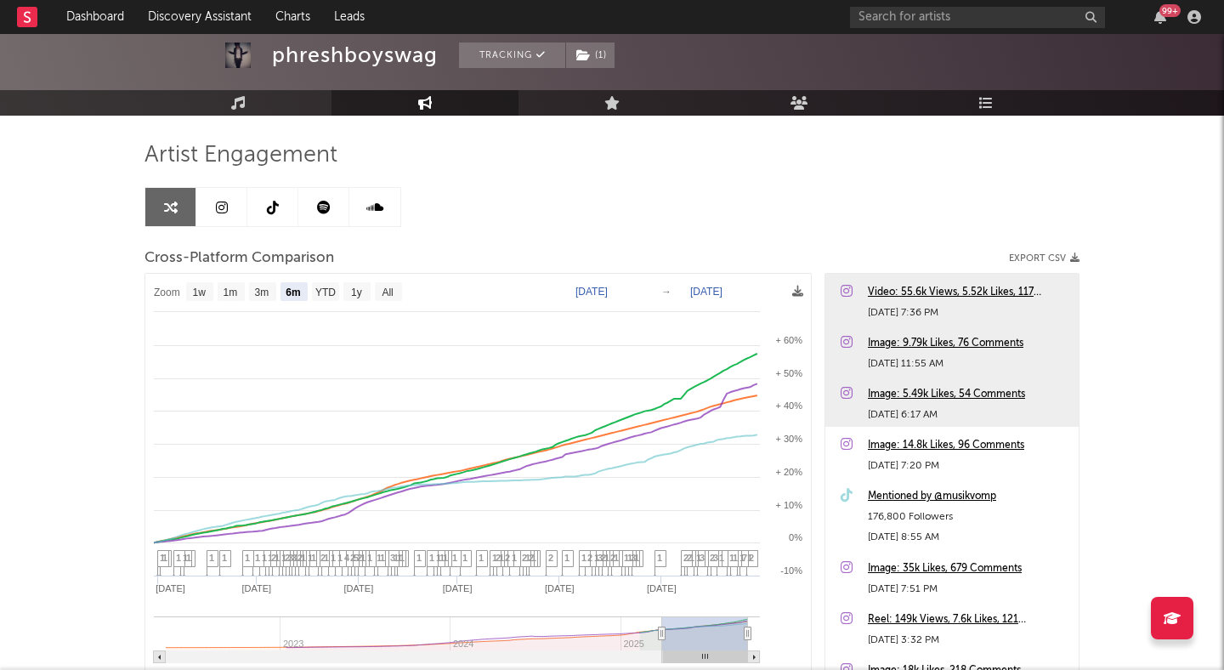
scroll to position [0, 0]
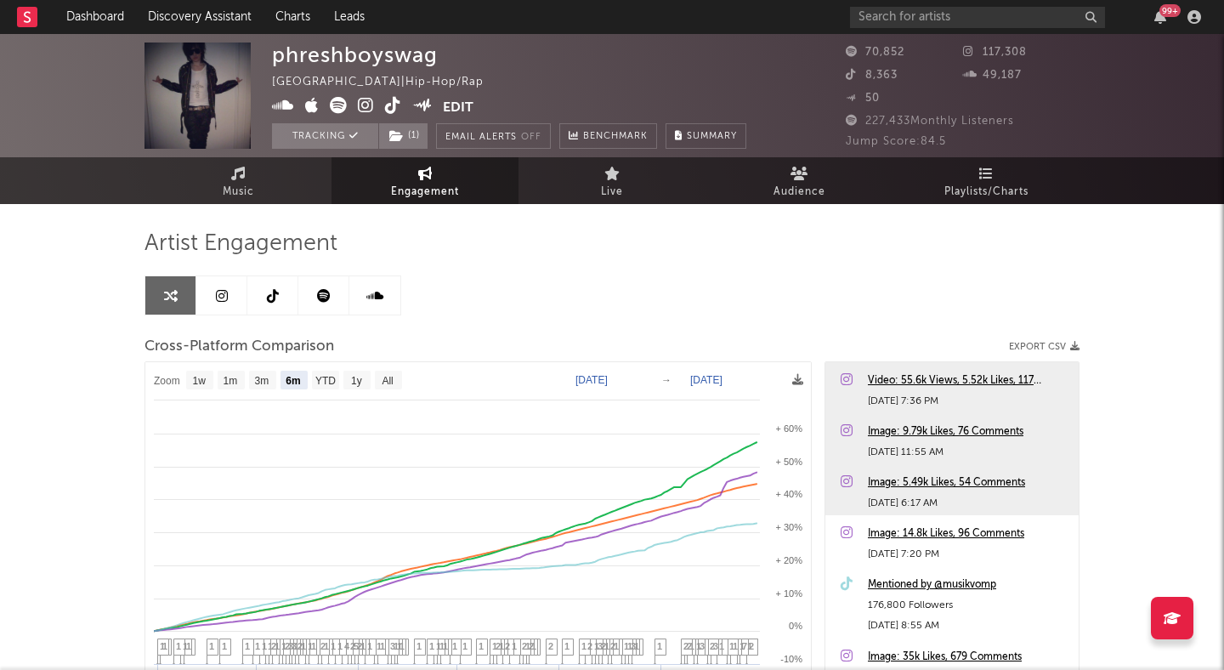
click at [365, 102] on icon at bounding box center [366, 105] width 16 height 17
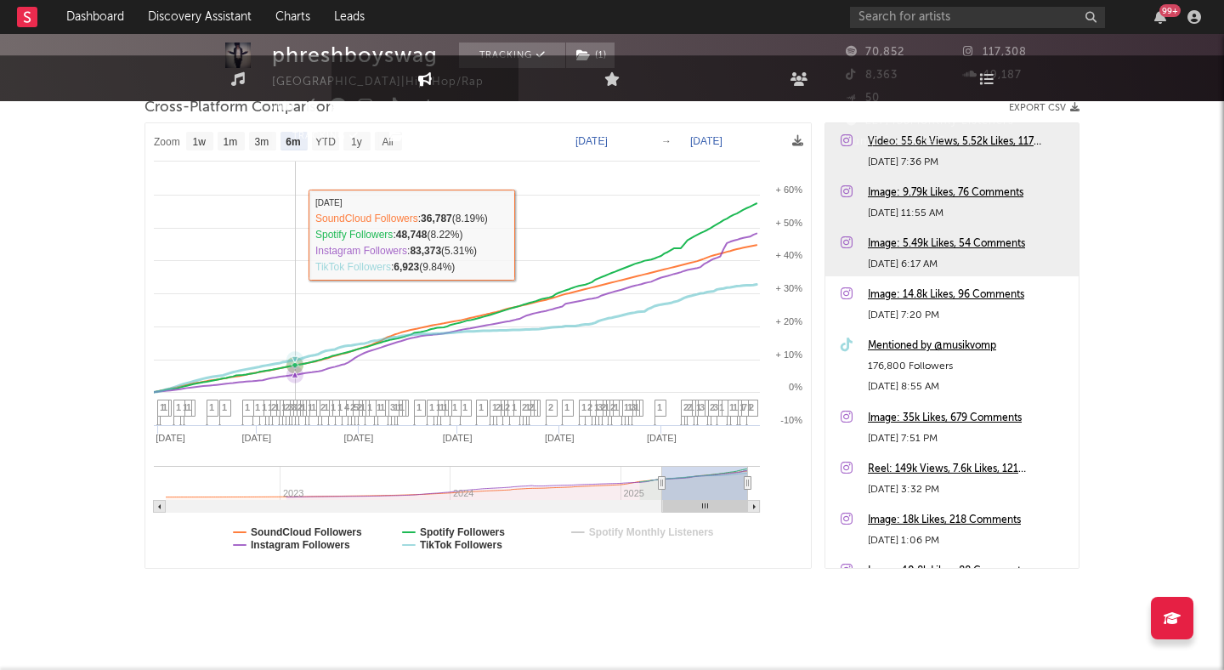
scroll to position [257, 0]
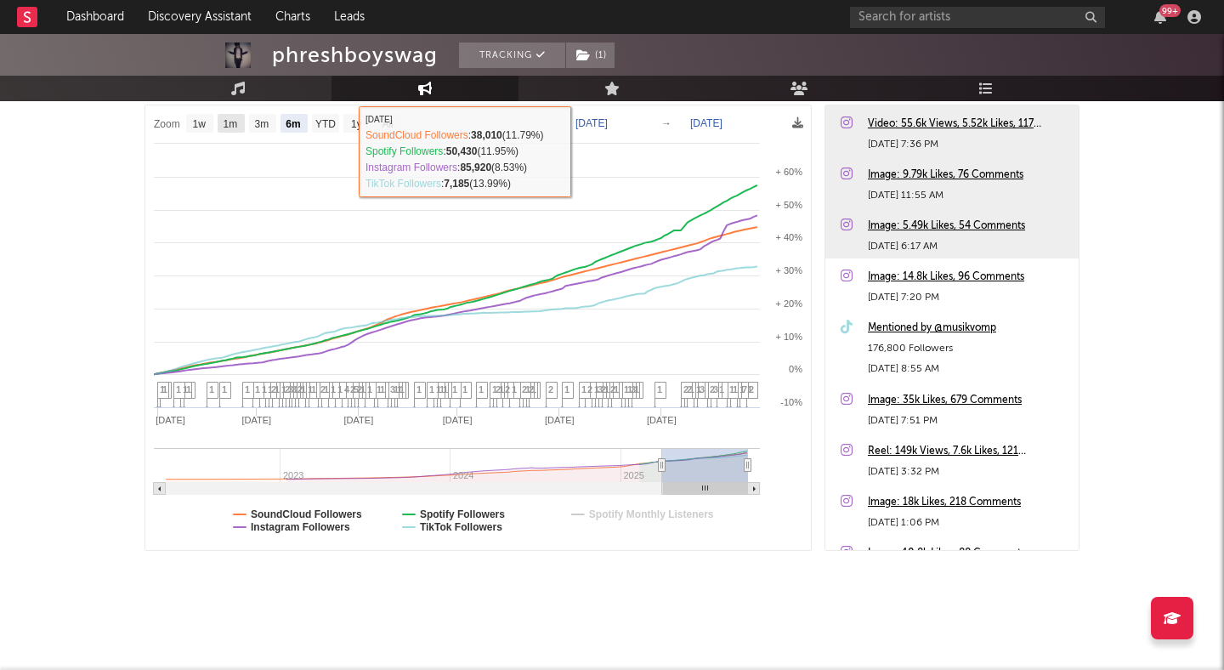
click at [230, 125] on text "1m" at bounding box center [231, 124] width 14 height 12
select select "1m"
type input "2025-08-30"
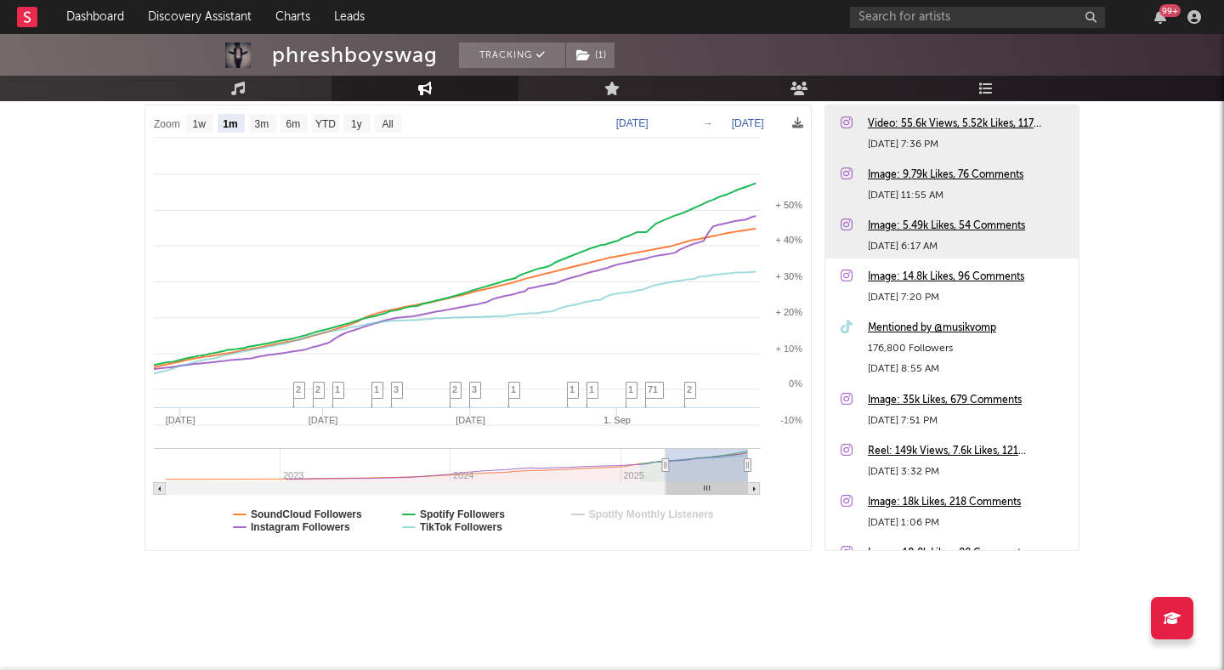
select select "1m"
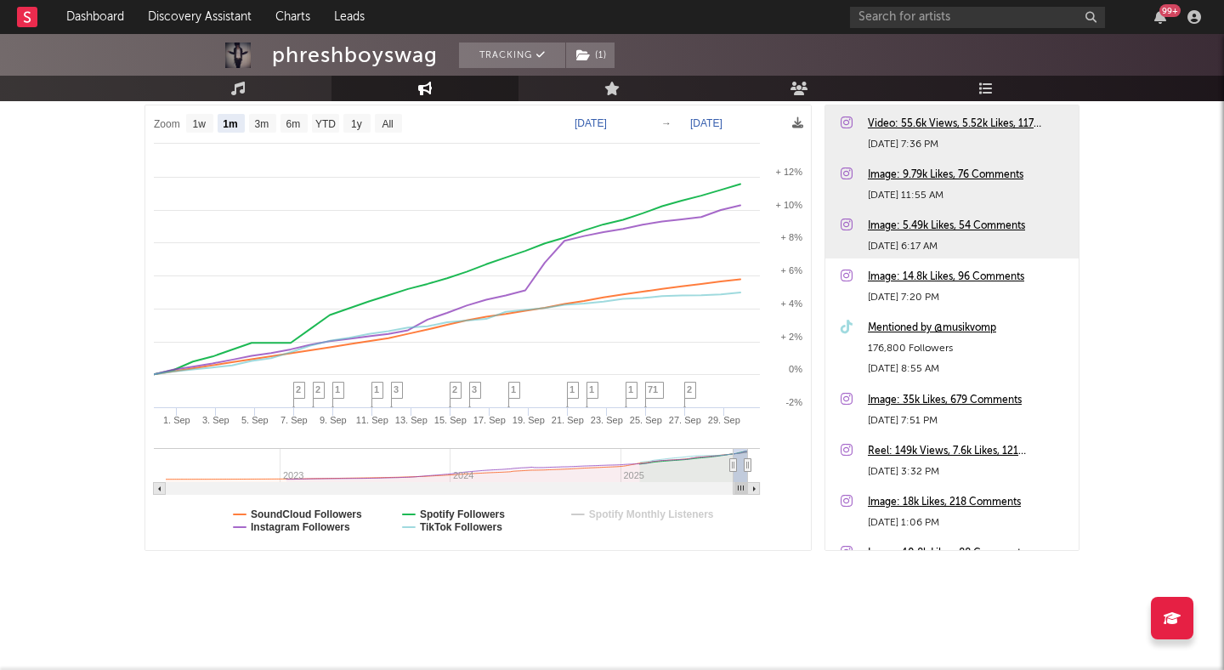
click at [972, 398] on div "Image: 35k Likes, 679 Comments" at bounding box center [969, 400] width 202 height 20
click at [212, 16] on link "Discovery Assistant" at bounding box center [199, 17] width 127 height 34
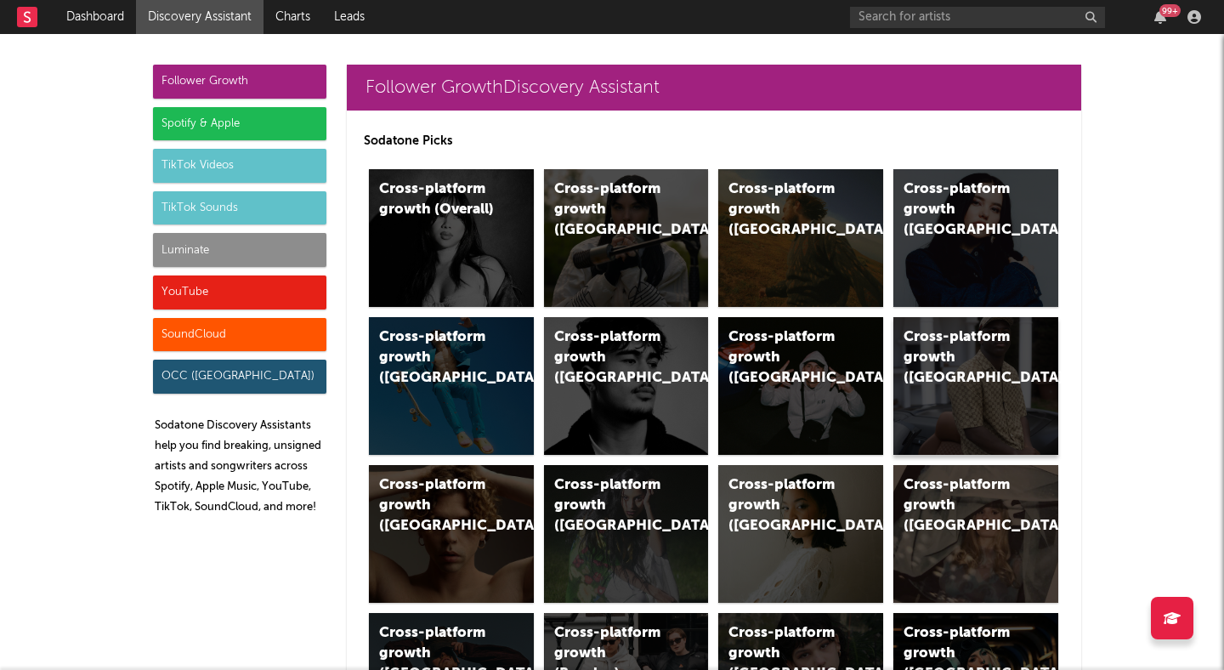
click at [951, 356] on div "Cross-platform growth (France)" at bounding box center [962, 357] width 116 height 61
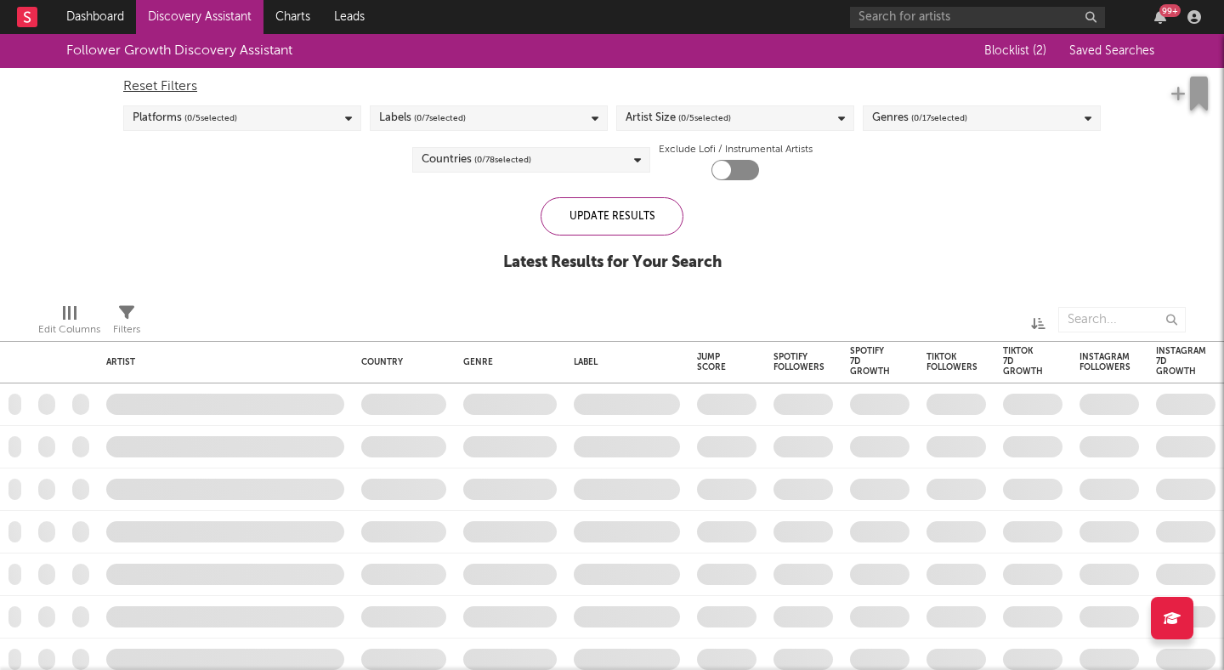
checkbox input "true"
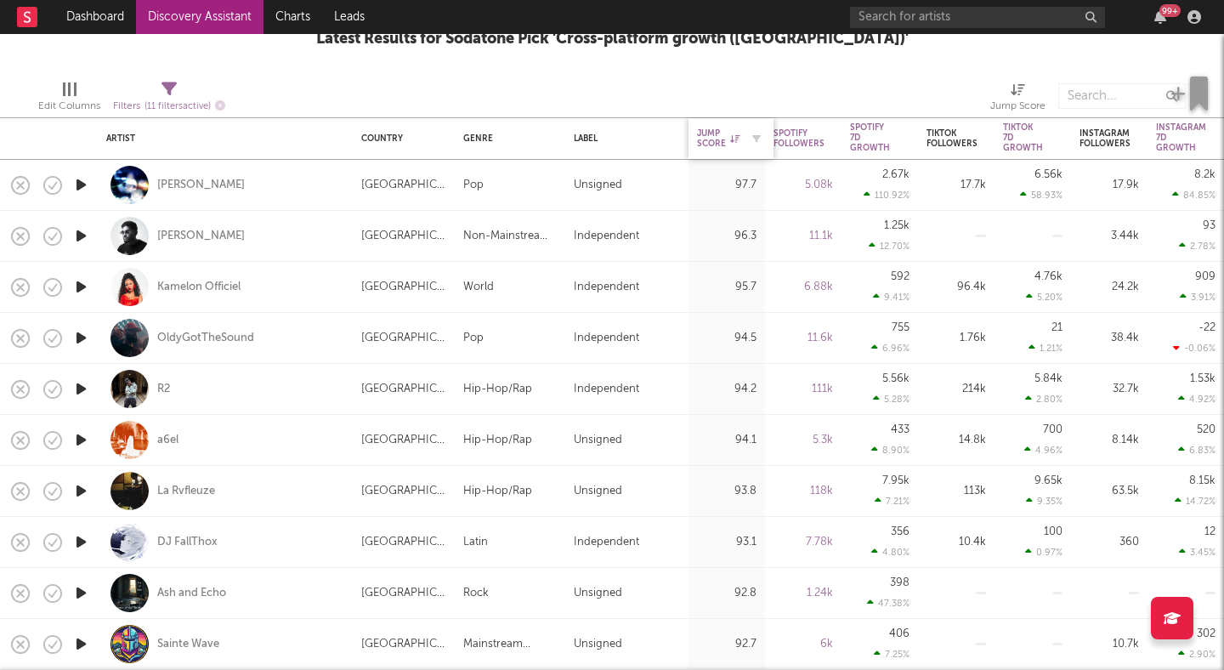
click at [724, 142] on div "Jump Score" at bounding box center [718, 138] width 42 height 20
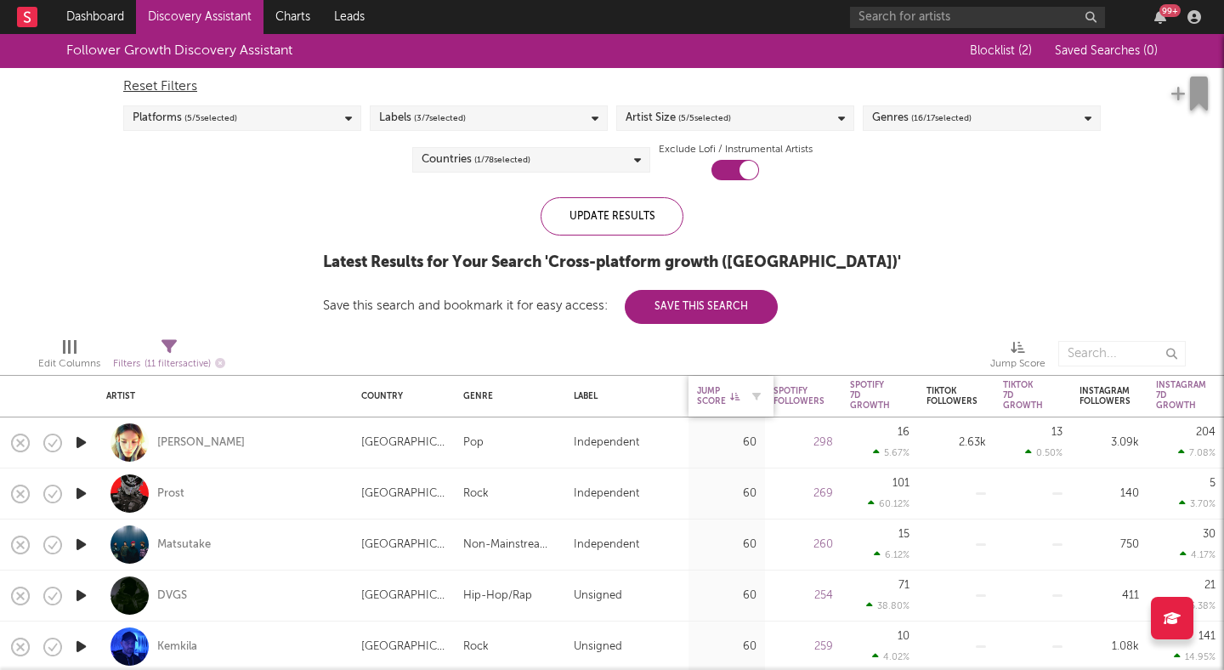
click at [728, 399] on div "Jump Score" at bounding box center [718, 396] width 42 height 20
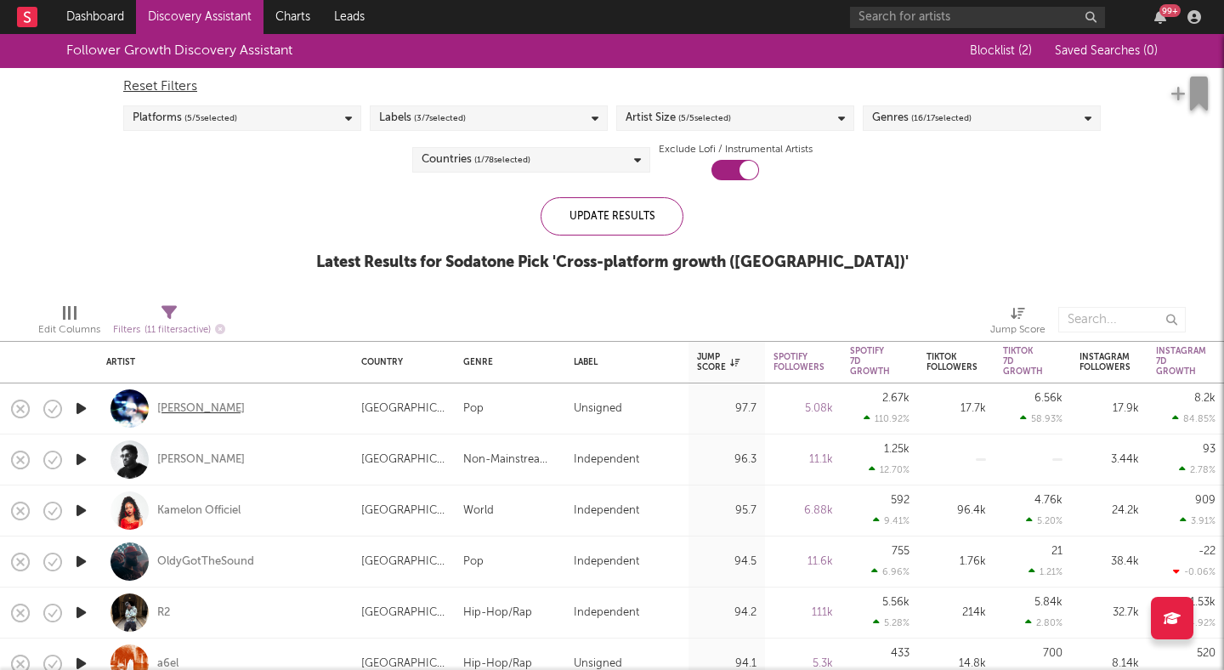
click at [210, 404] on div "Ariane Bonzini" at bounding box center [201, 408] width 88 height 15
click at [218, 407] on div "Ariane Bonzini" at bounding box center [201, 408] width 88 height 15
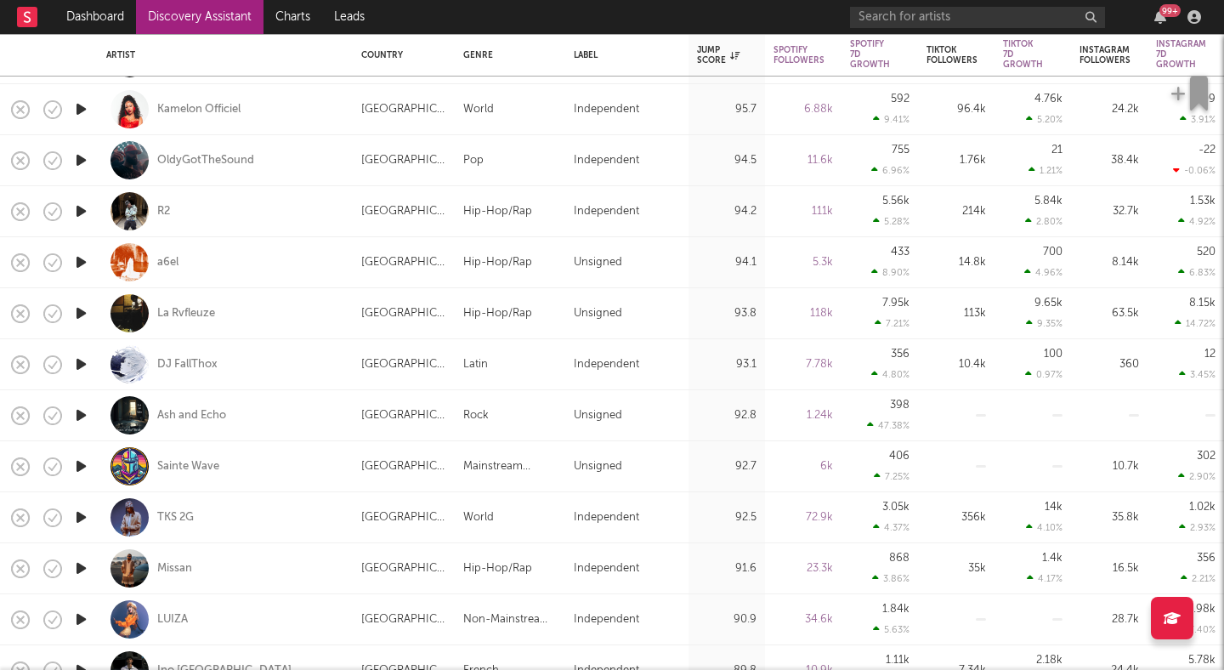
click at [628, 8] on nav "Dashboard Discovery Assistant Charts Leads 99 +" at bounding box center [612, 17] width 1224 height 34
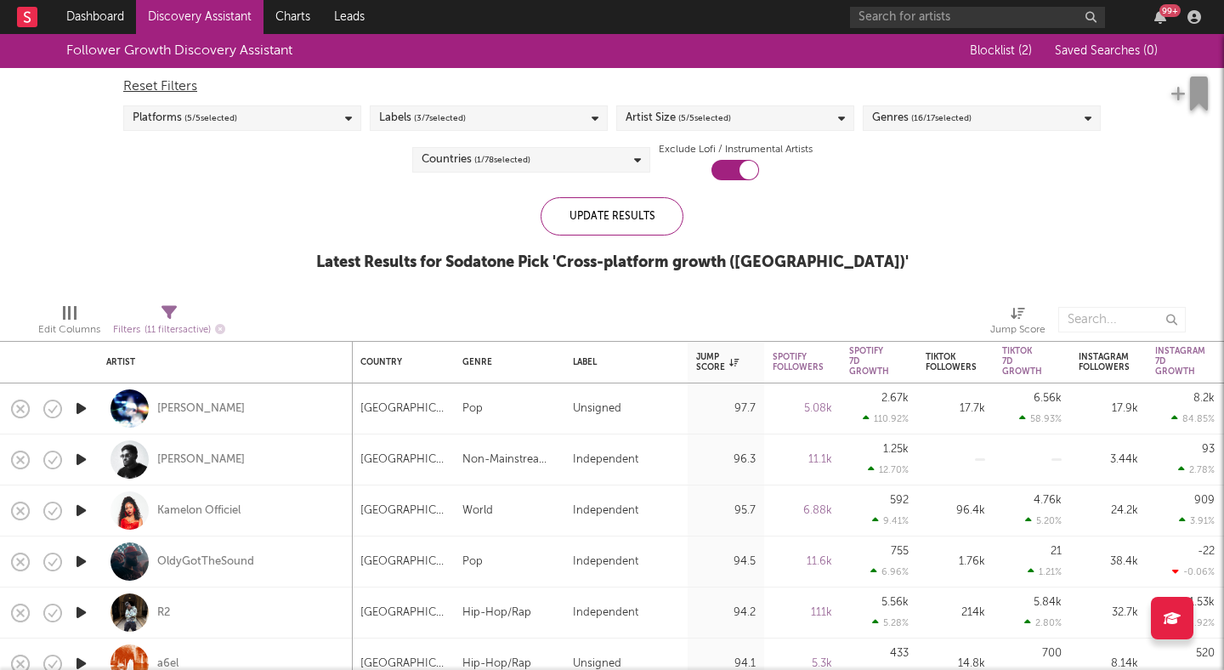
click at [477, 162] on span "( 1 / 78 selected)" at bounding box center [502, 160] width 56 height 20
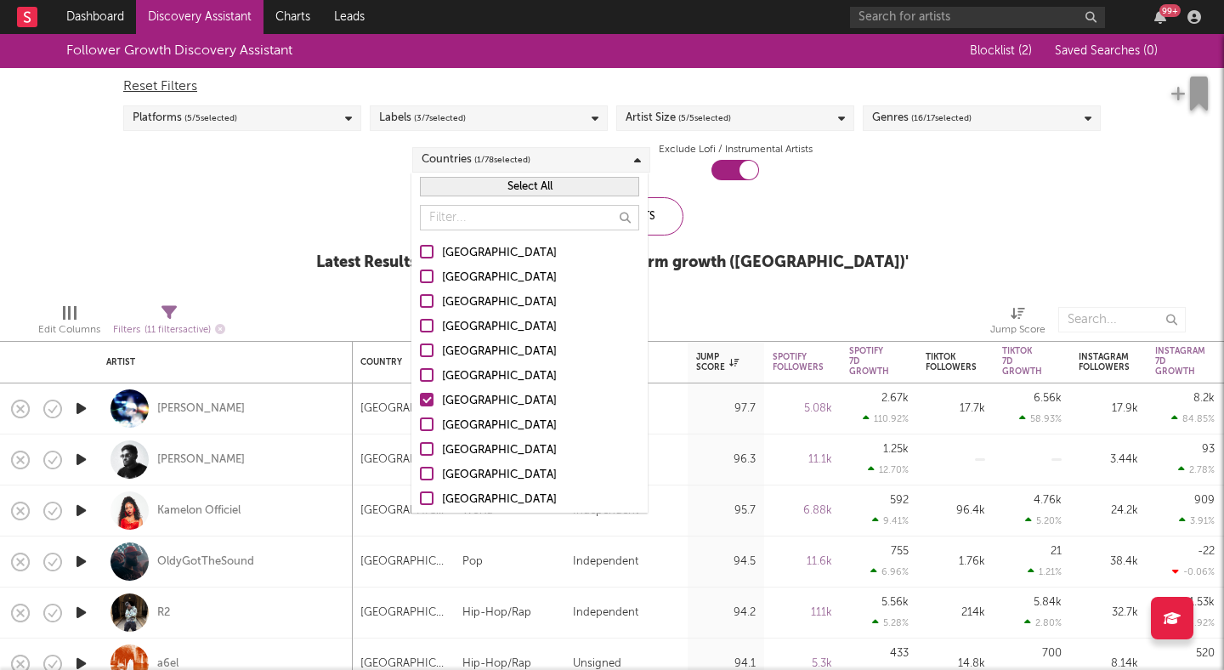
click at [431, 279] on div at bounding box center [427, 276] width 14 height 14
click at [420, 279] on input "Australia" at bounding box center [420, 278] width 0 height 20
click at [423, 402] on div at bounding box center [427, 400] width 14 height 14
click at [420, 402] on input "France" at bounding box center [420, 401] width 0 height 20
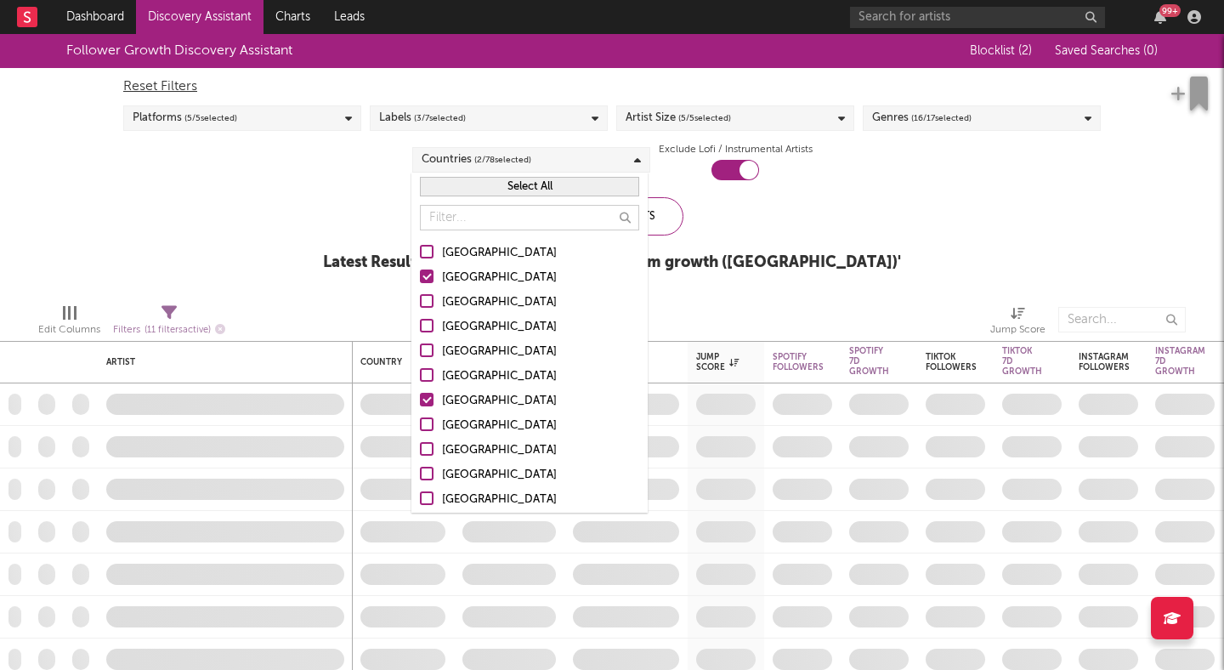
click at [279, 209] on div "Follower Growth Discovery Assistant Blocklist ( 2 ) Saved Searches ( 0 ) Reset …" at bounding box center [612, 162] width 1224 height 256
click at [336, 179] on div "Reset Filters Platforms ( 5 / 5 selected) Labels ( 3 / 7 selected) Artist Size …" at bounding box center [612, 124] width 994 height 112
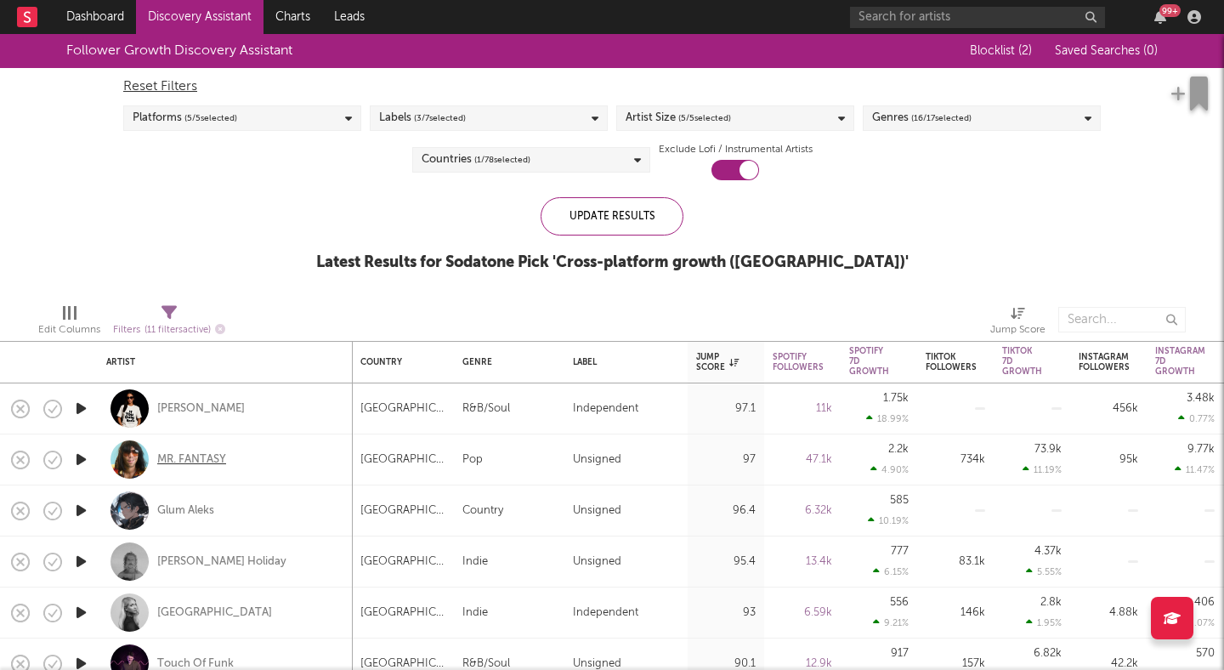
click at [194, 455] on div "MR. FANTASY" at bounding box center [191, 459] width 69 height 15
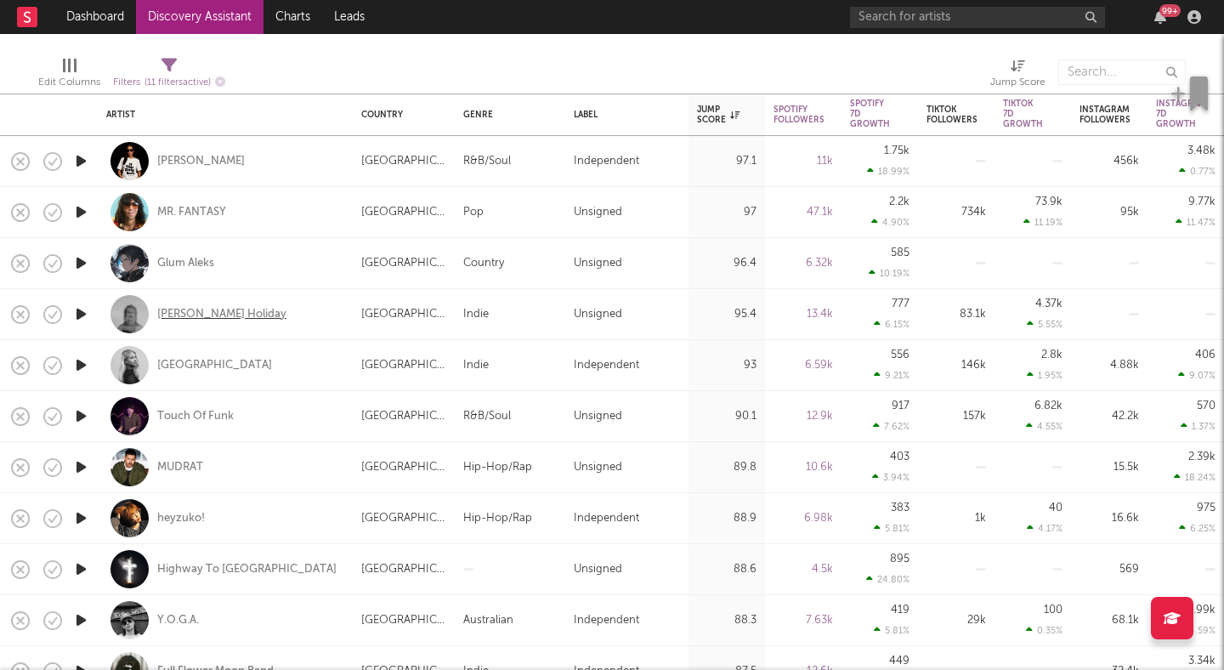
click at [185, 313] on div "Keli Holiday" at bounding box center [221, 314] width 129 height 15
click at [876, 18] on input "text" at bounding box center [977, 17] width 255 height 21
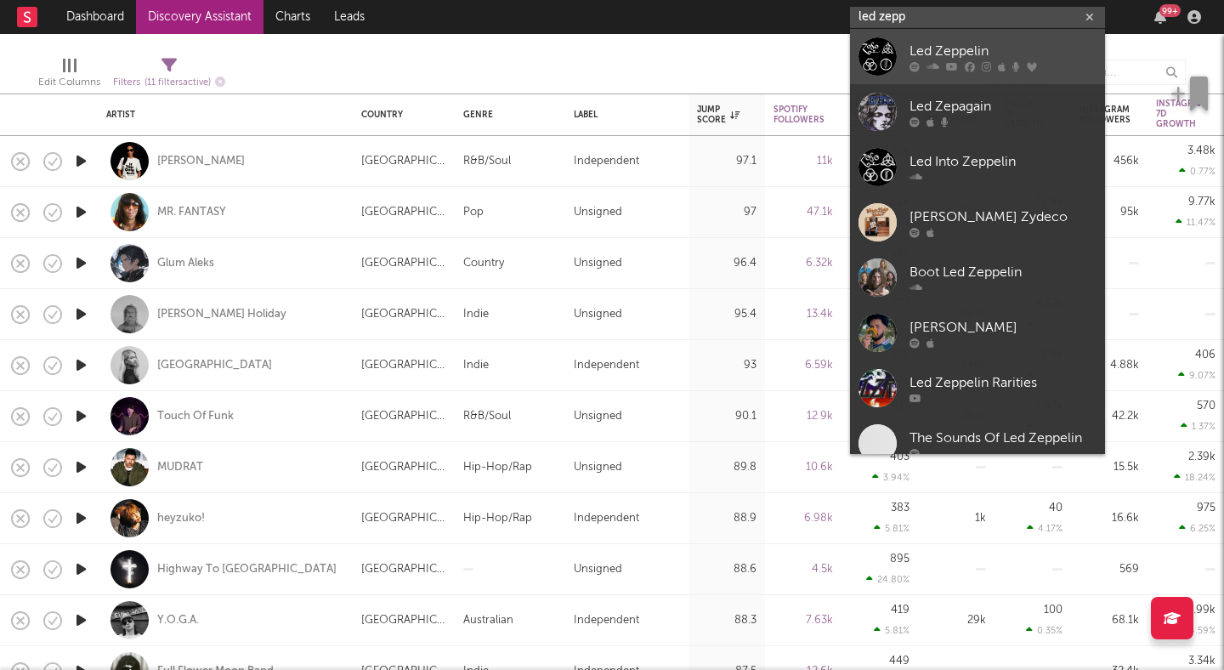
type input "led zepp"
click at [925, 42] on div "Led Zeppelin" at bounding box center [1002, 51] width 187 height 20
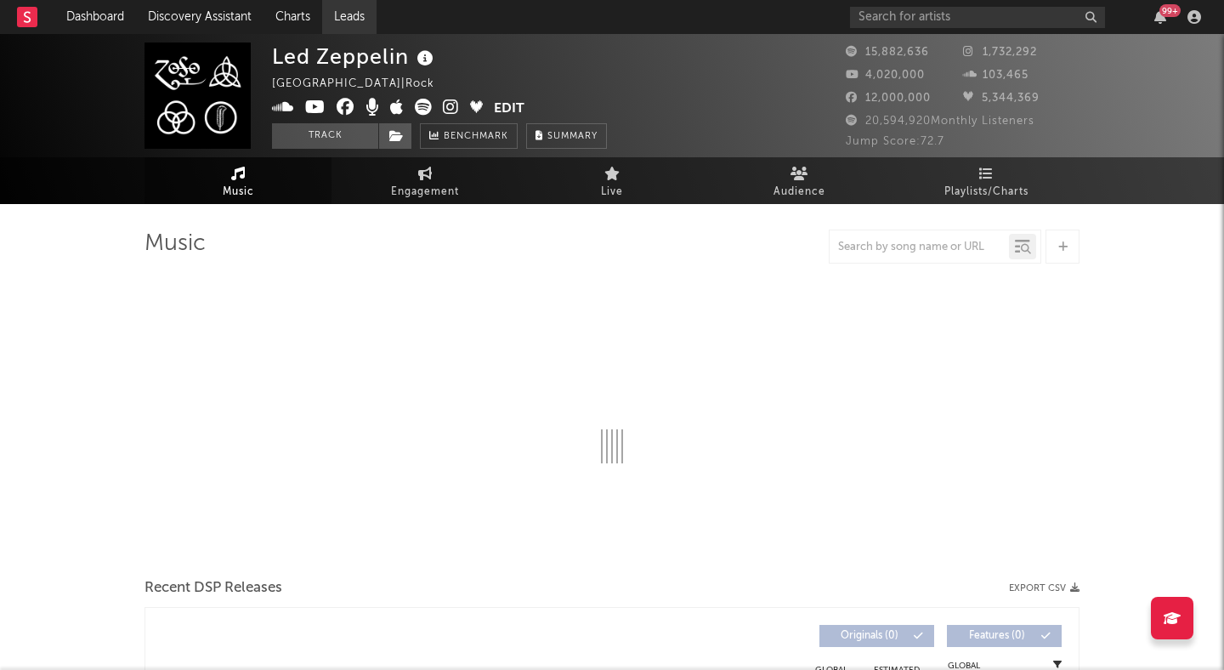
select select "6m"
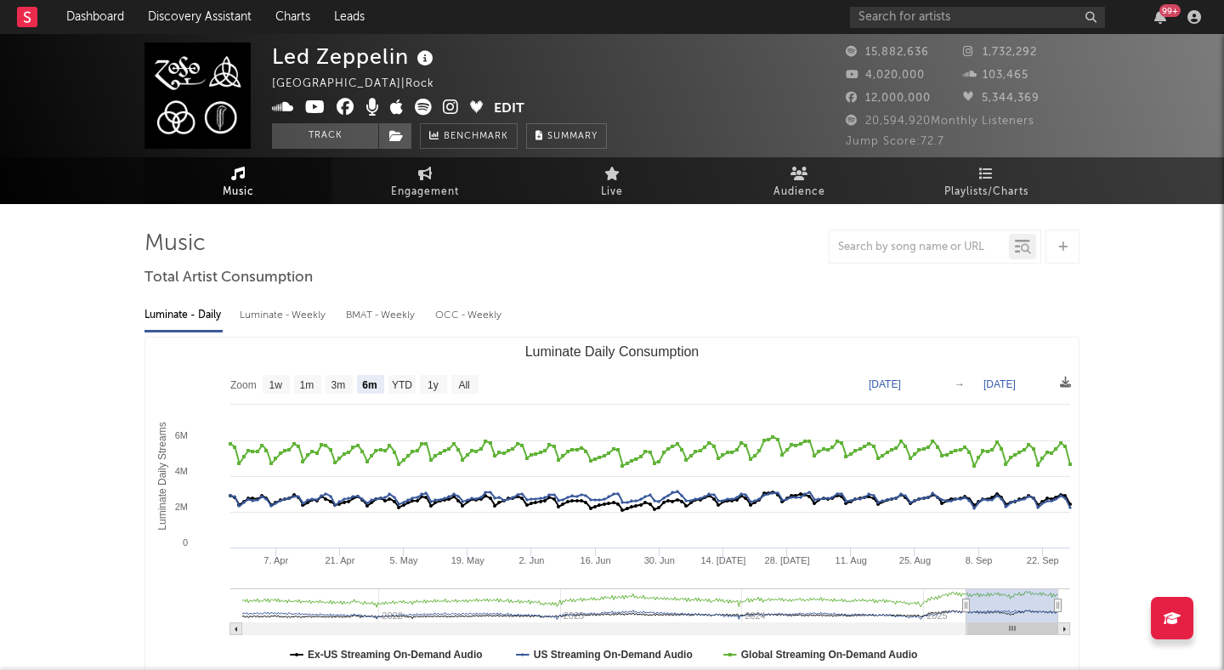
select select "6m"
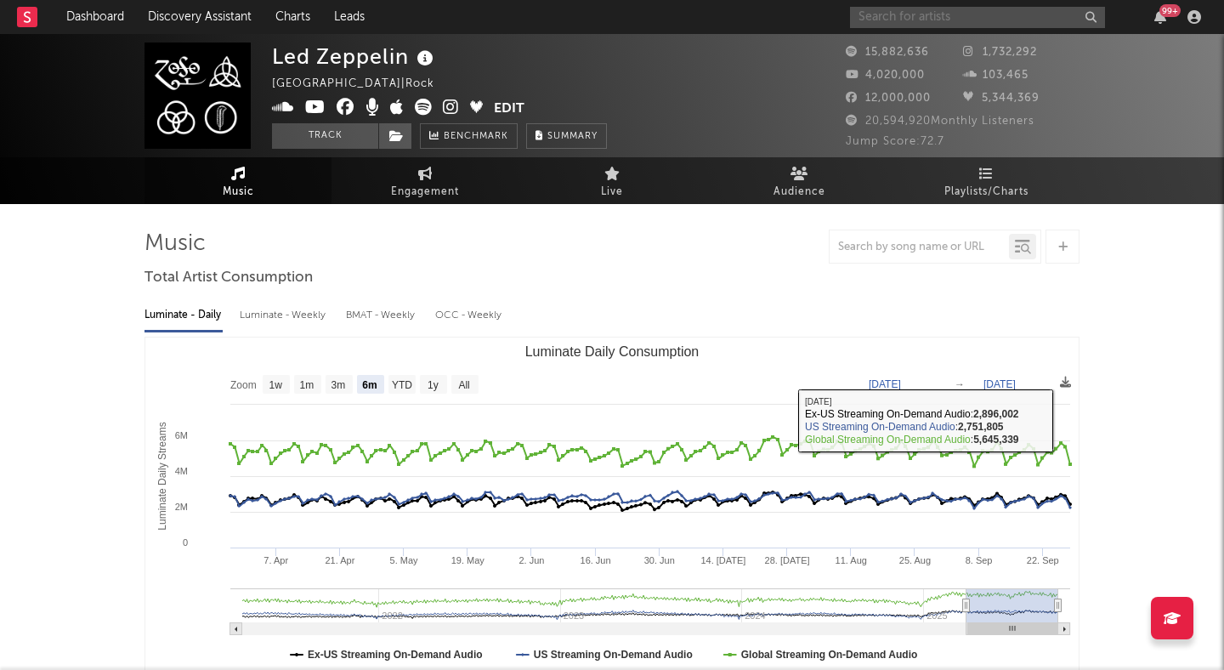
click at [906, 14] on input "text" at bounding box center [977, 17] width 255 height 21
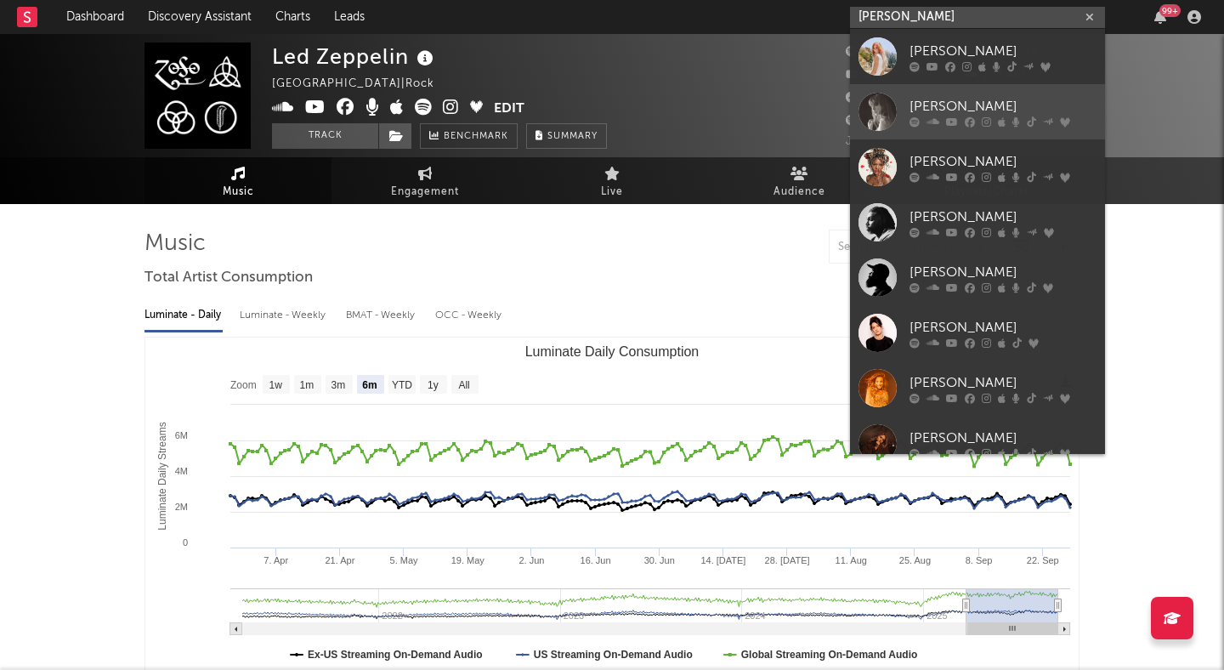
type input "taylor"
click at [960, 94] on link "Taylor Swift" at bounding box center [977, 111] width 255 height 55
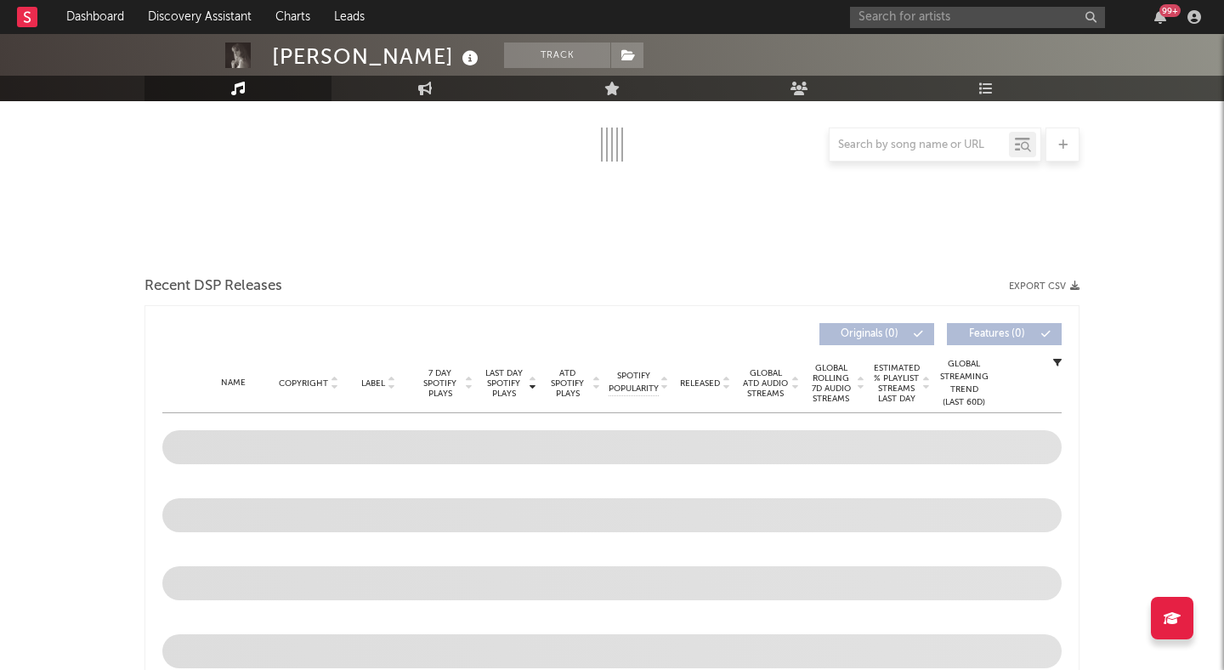
select select "6m"
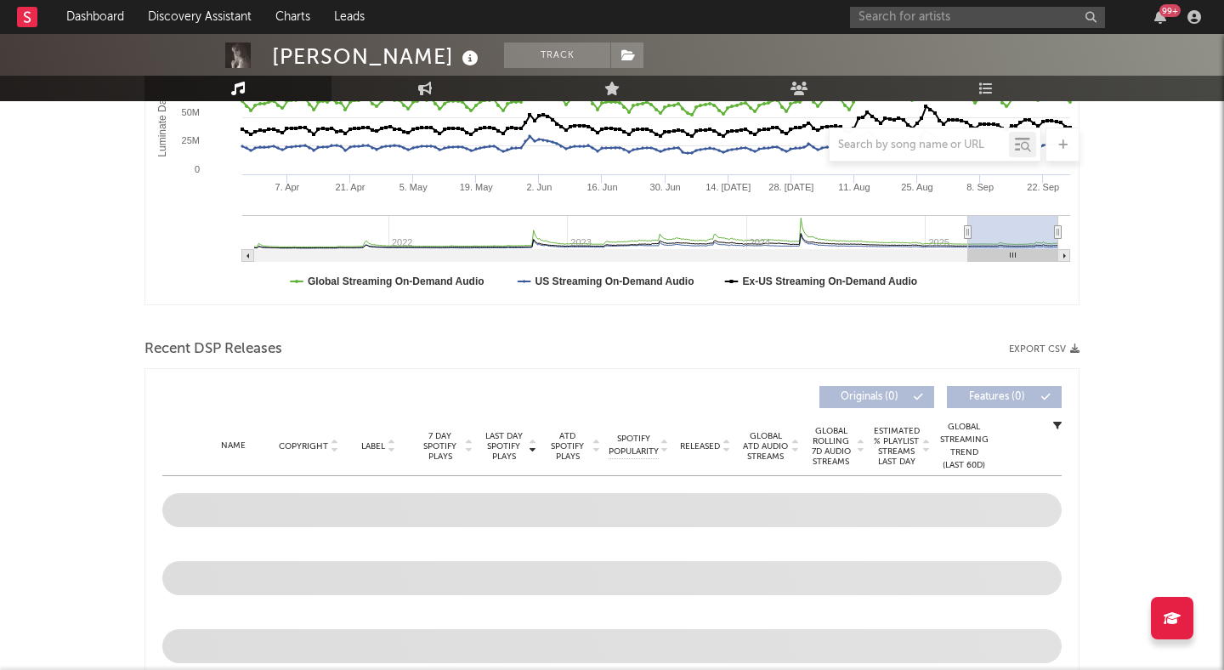
scroll to position [197, 0]
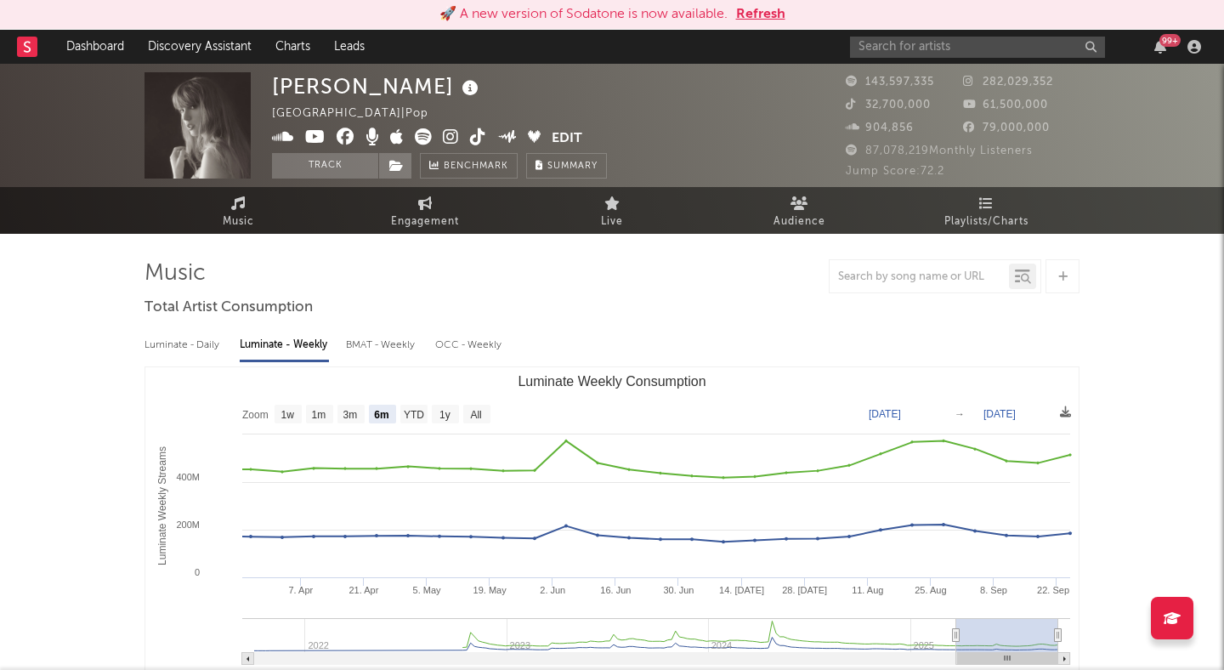
select select "6m"
click at [750, 14] on button "Refresh" at bounding box center [760, 14] width 49 height 20
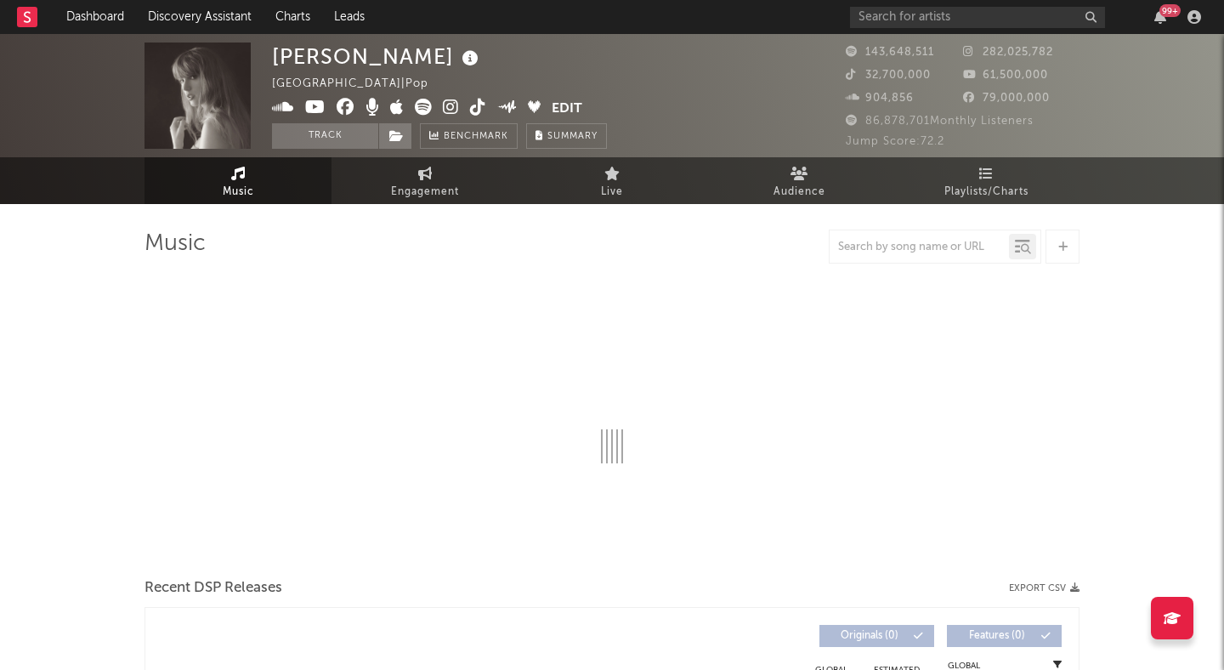
select select "6m"
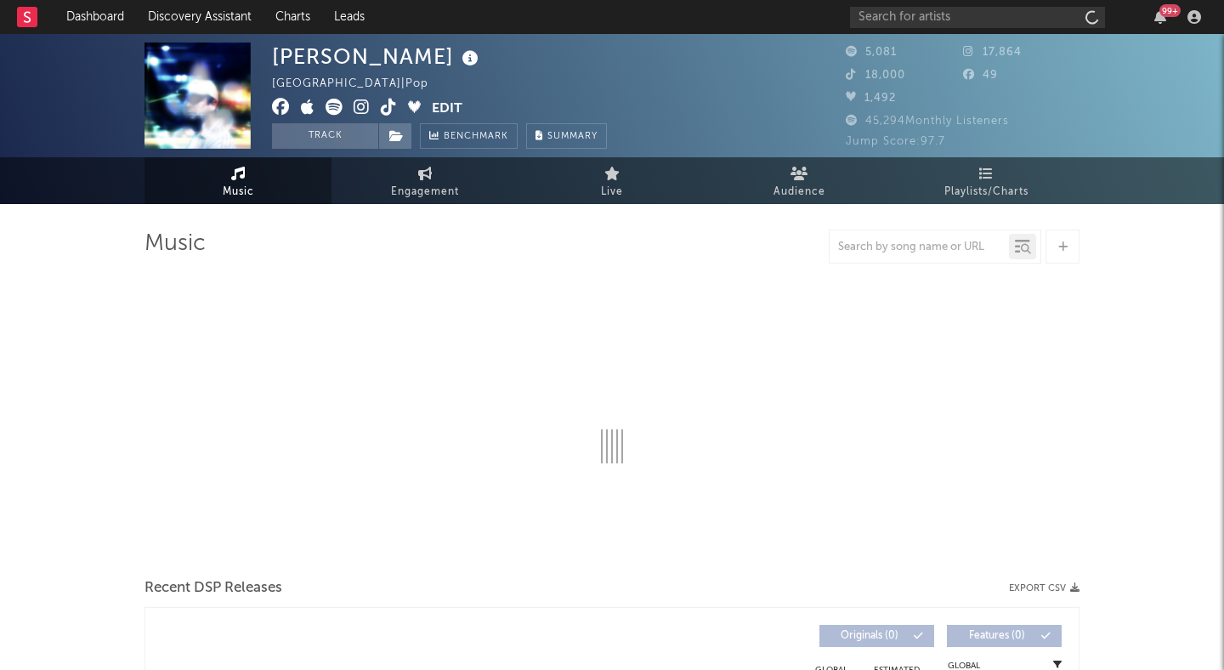
select select "1w"
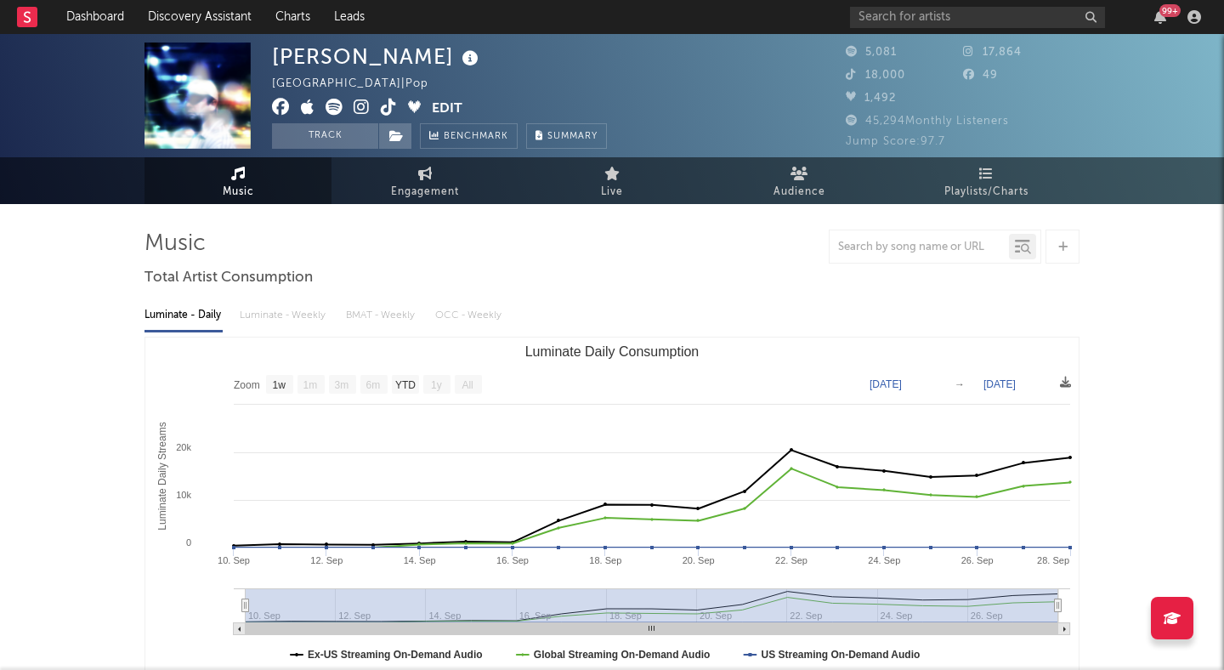
click at [361, 100] on icon at bounding box center [362, 107] width 16 height 17
click at [360, 132] on button "Track" at bounding box center [325, 135] width 106 height 25
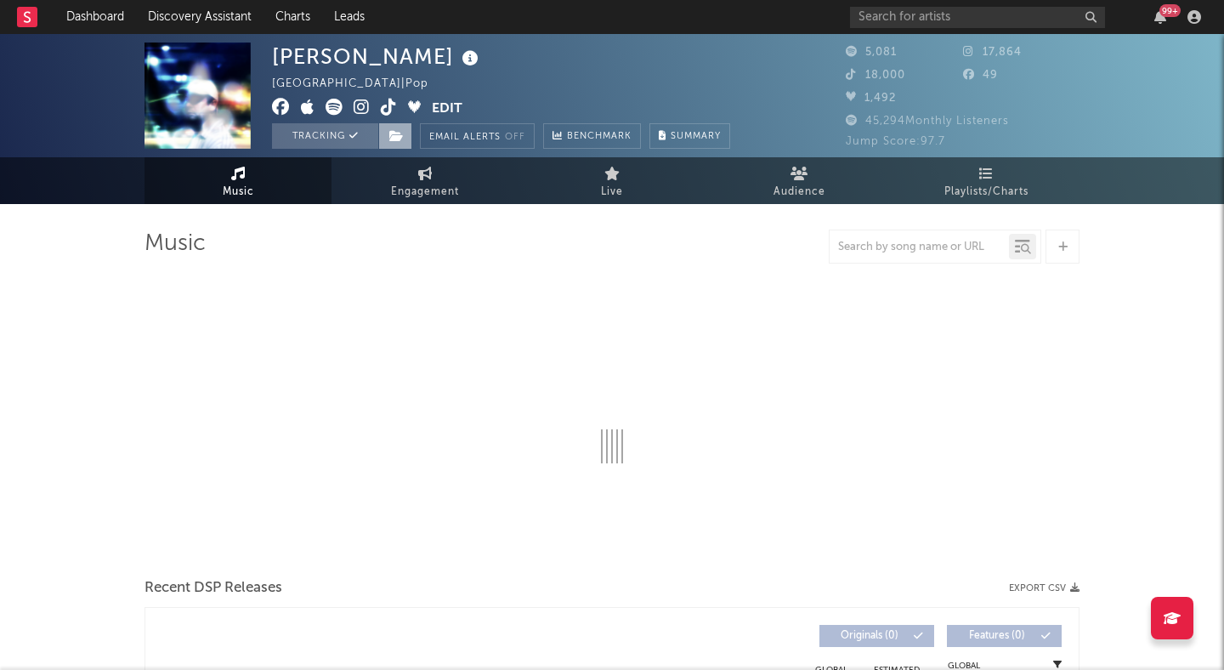
click at [399, 134] on icon at bounding box center [396, 136] width 14 height 12
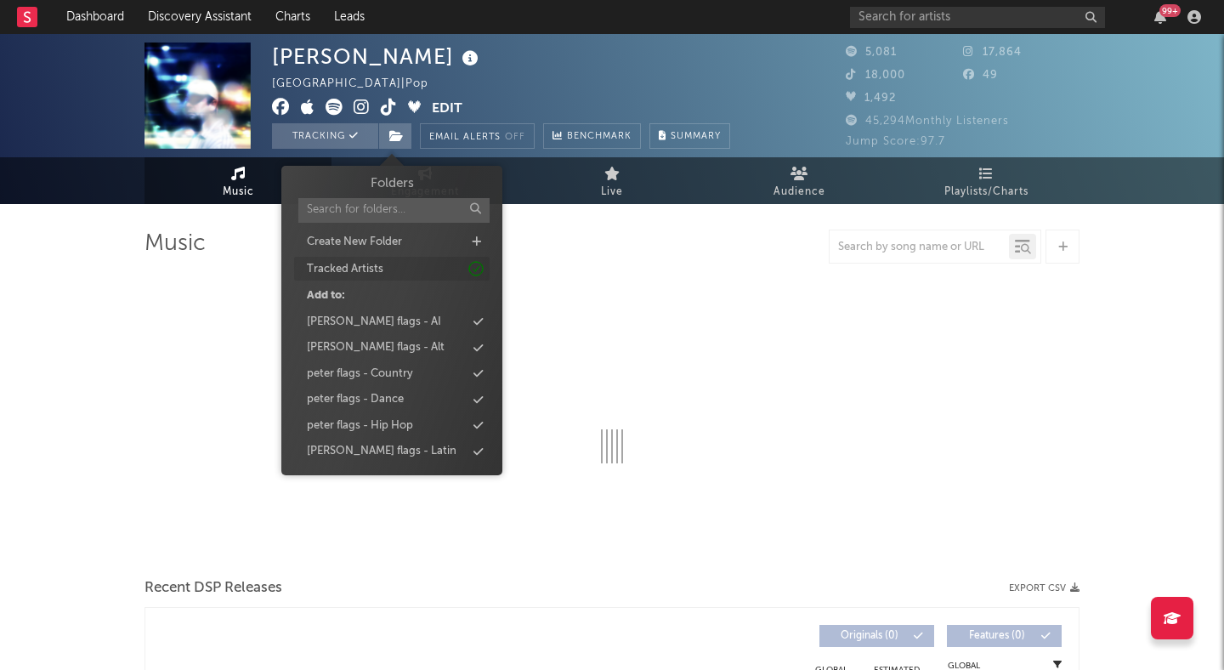
select select "1w"
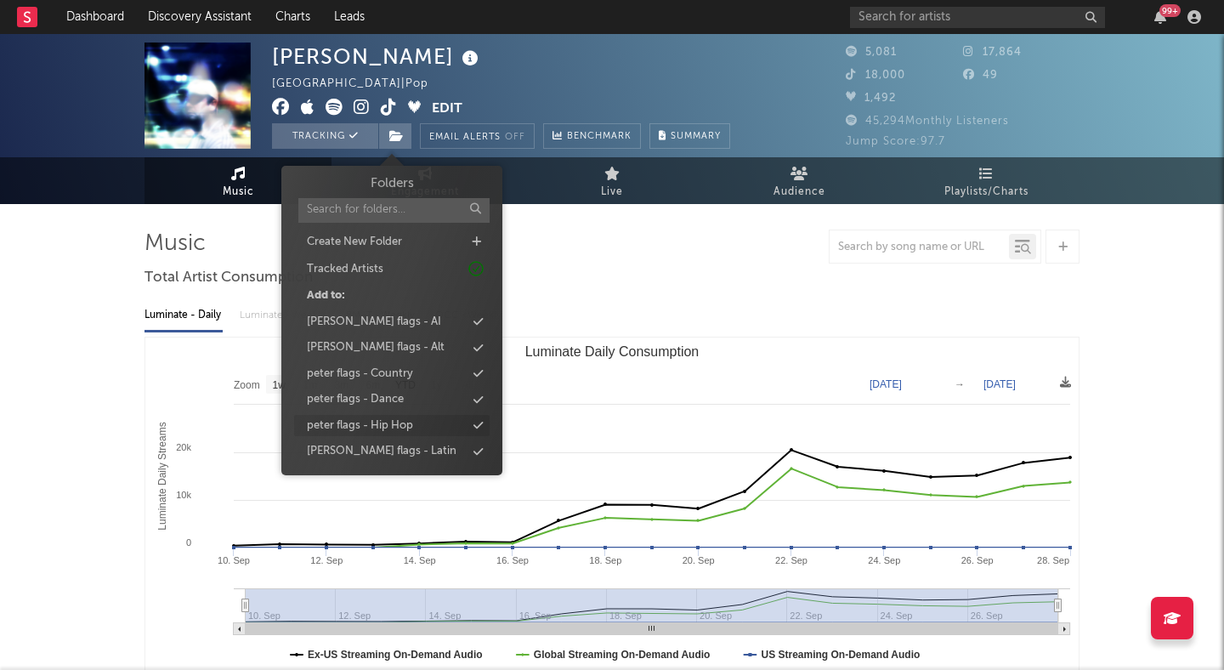
scroll to position [104, 0]
click at [407, 394] on div "peter flags - Pop" at bounding box center [391, 399] width 195 height 22
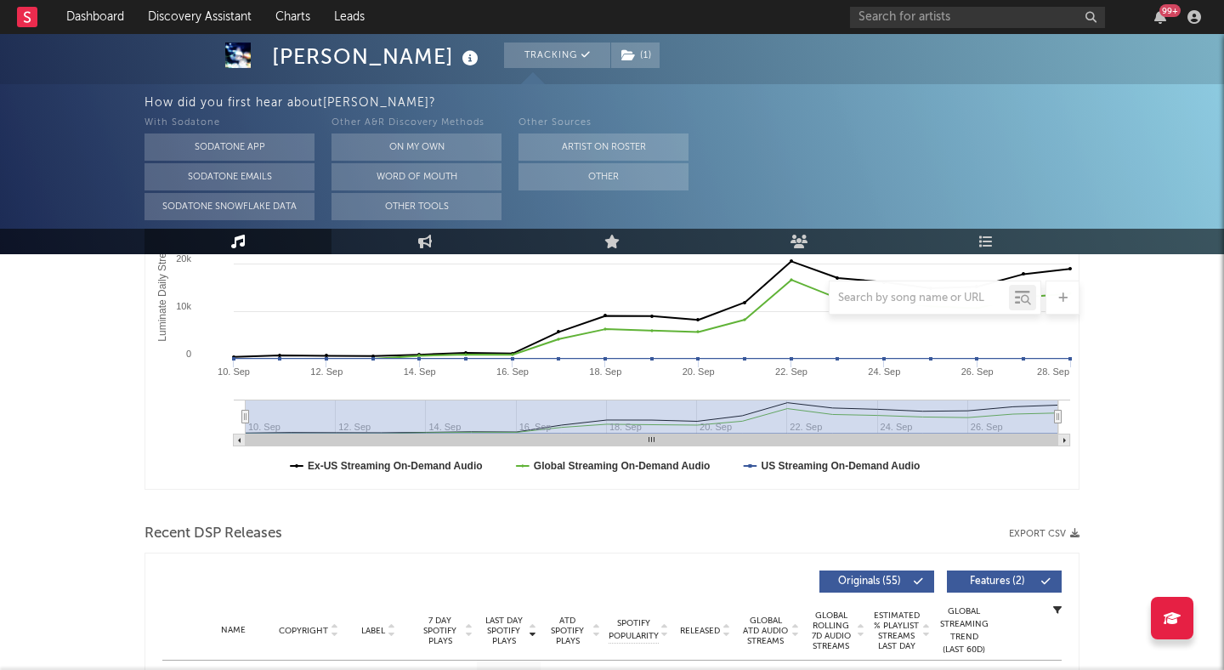
scroll to position [571, 0]
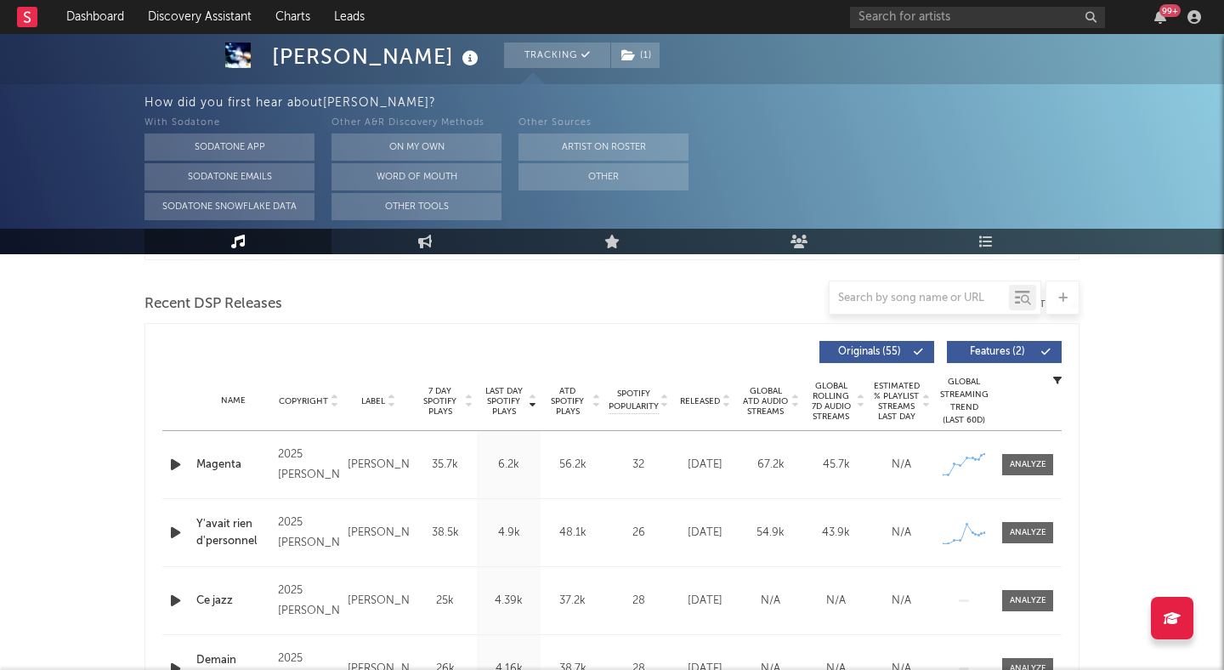
click at [724, 403] on icon at bounding box center [726, 404] width 8 height 7
click at [957, 350] on button "Features ( 2 )" at bounding box center [1004, 352] width 115 height 22
click at [174, 465] on icon "button" at bounding box center [176, 464] width 18 height 21
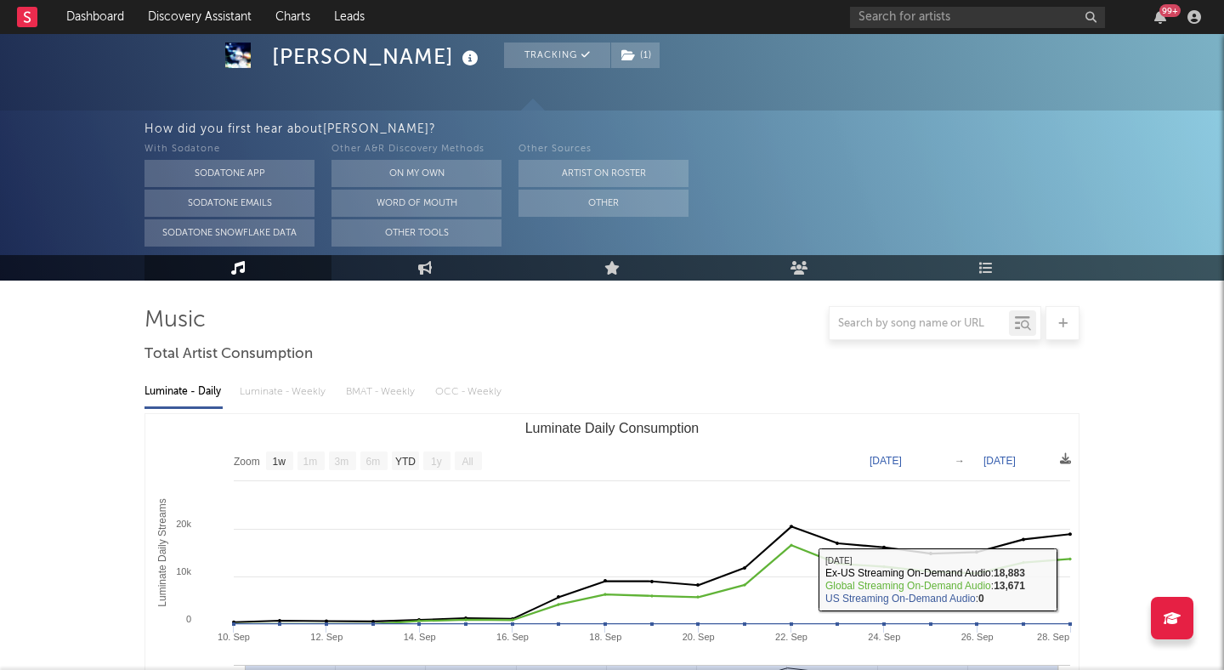
scroll to position [0, 0]
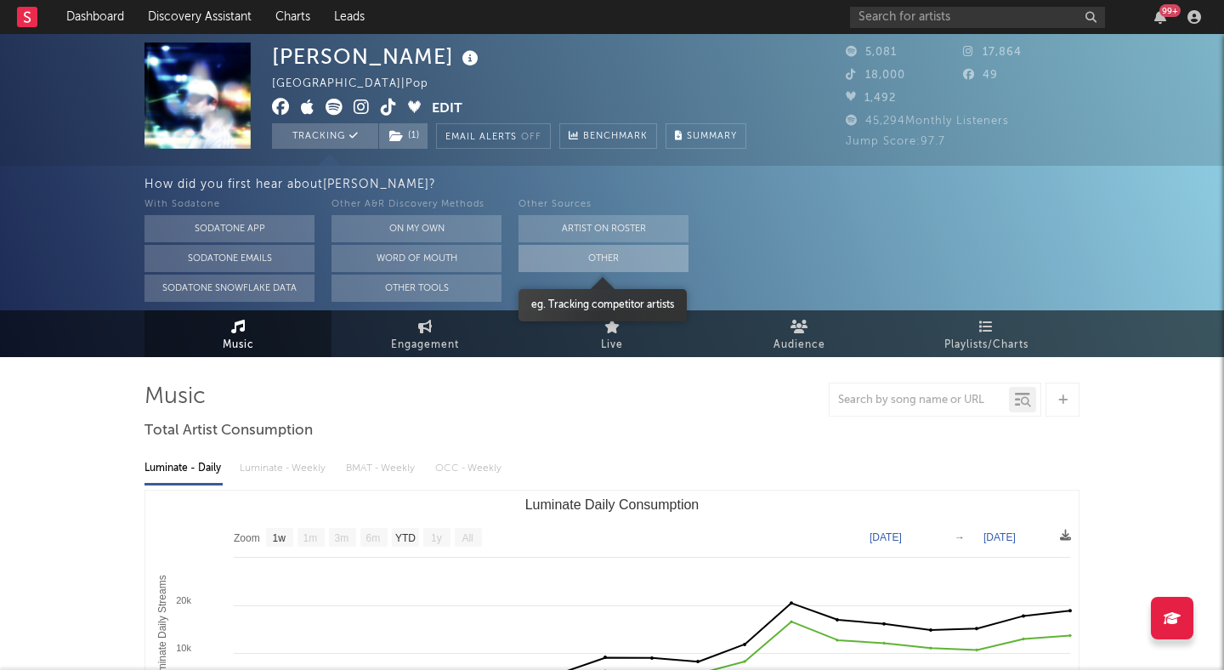
click at [632, 256] on button "Other" at bounding box center [603, 258] width 170 height 27
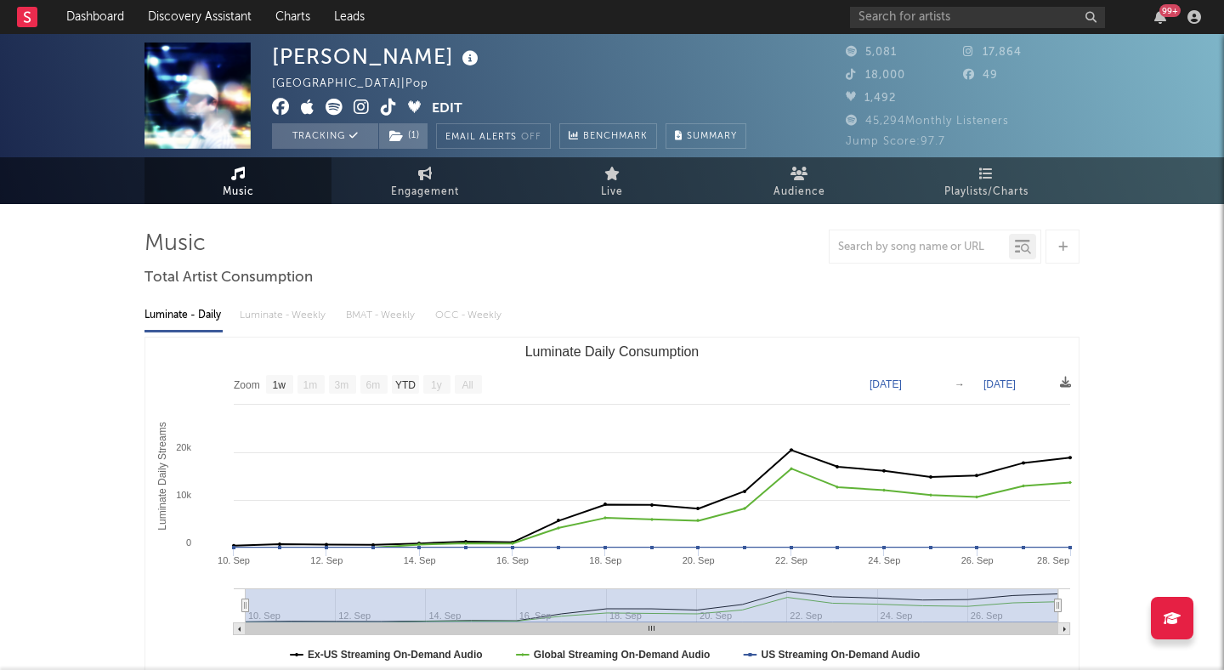
click at [390, 110] on icon at bounding box center [389, 107] width 16 height 17
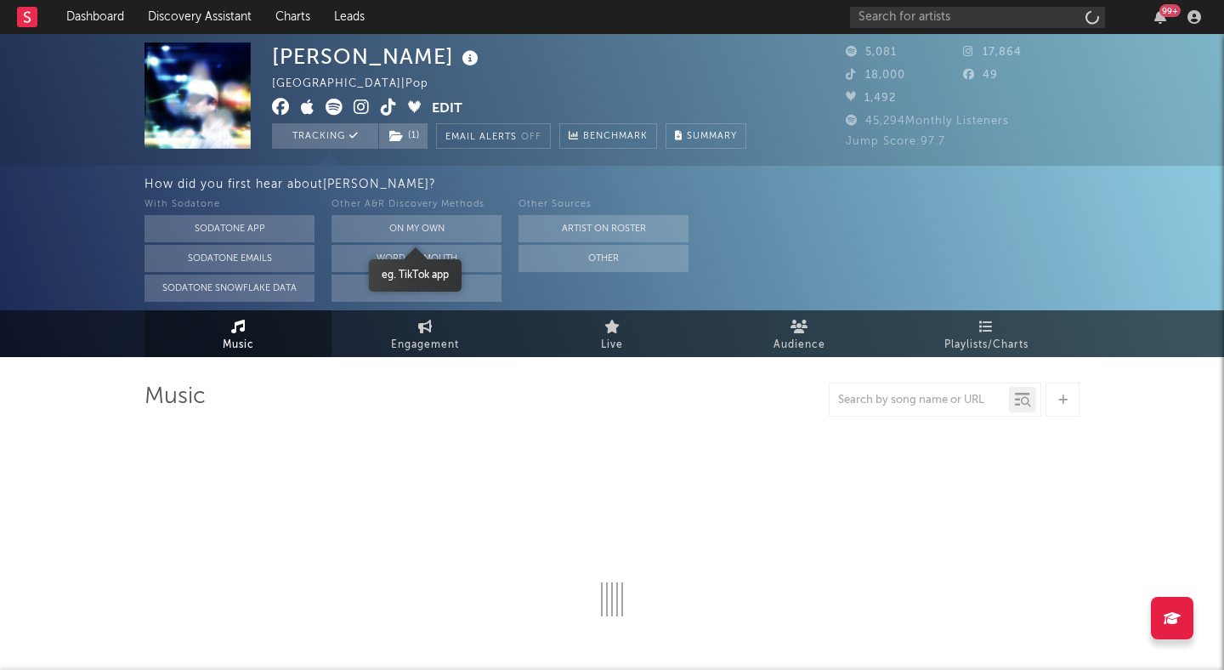
select select "1w"
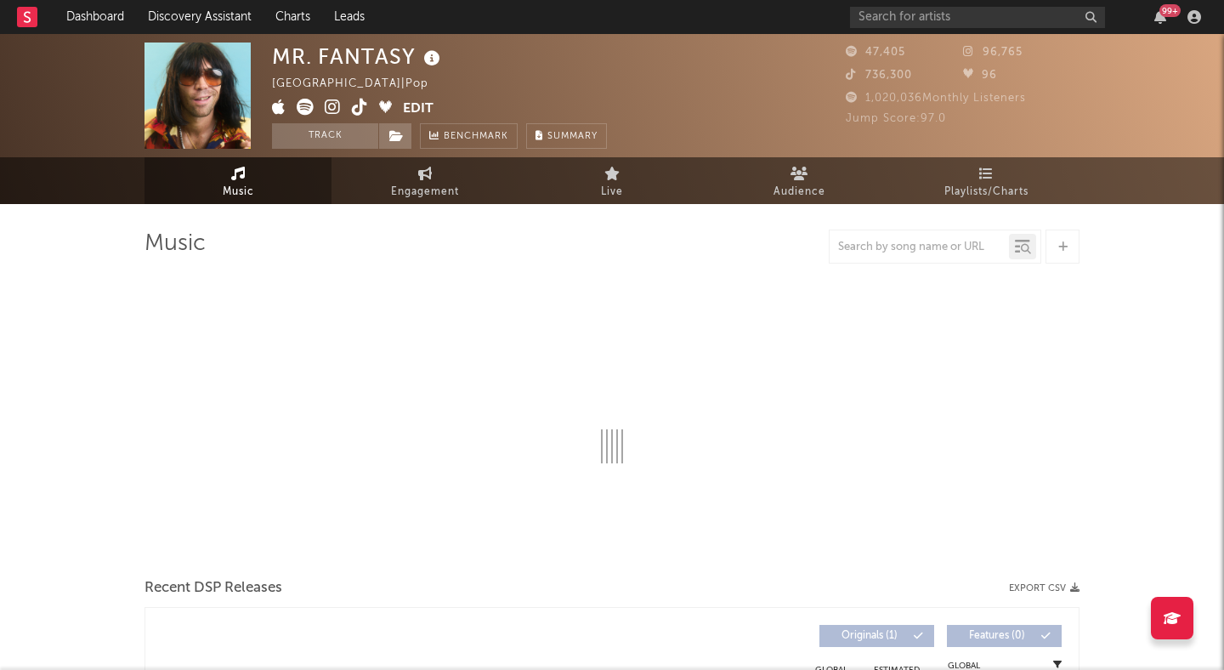
click at [356, 105] on icon at bounding box center [360, 107] width 16 height 17
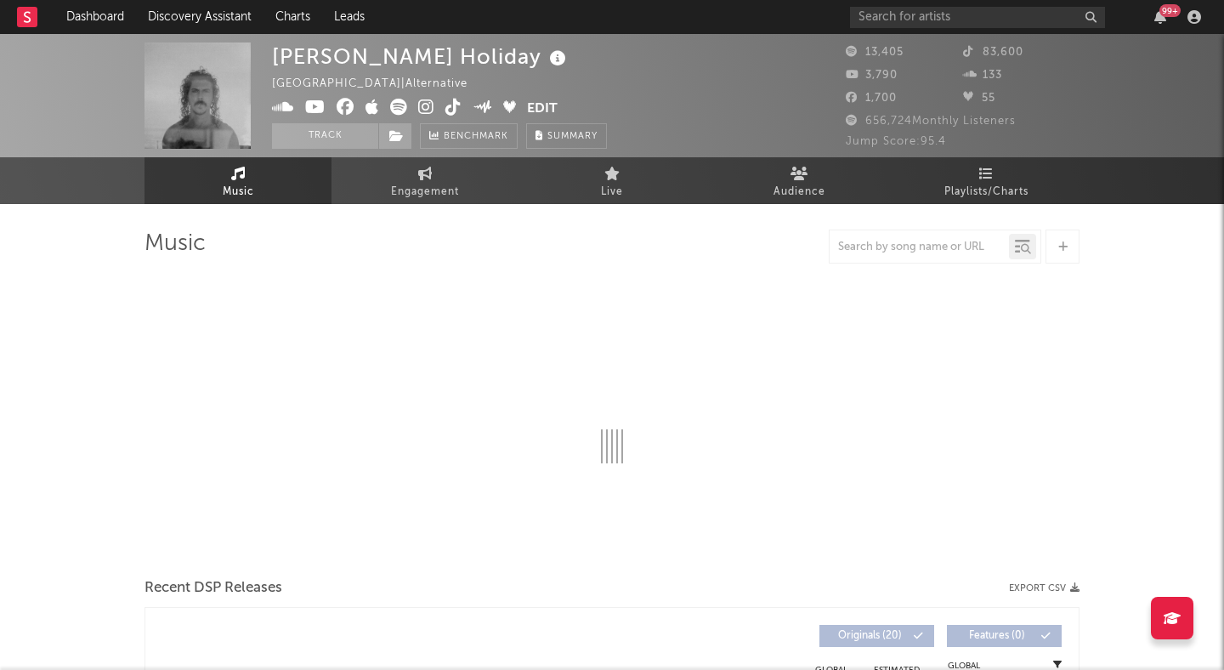
select select "6m"
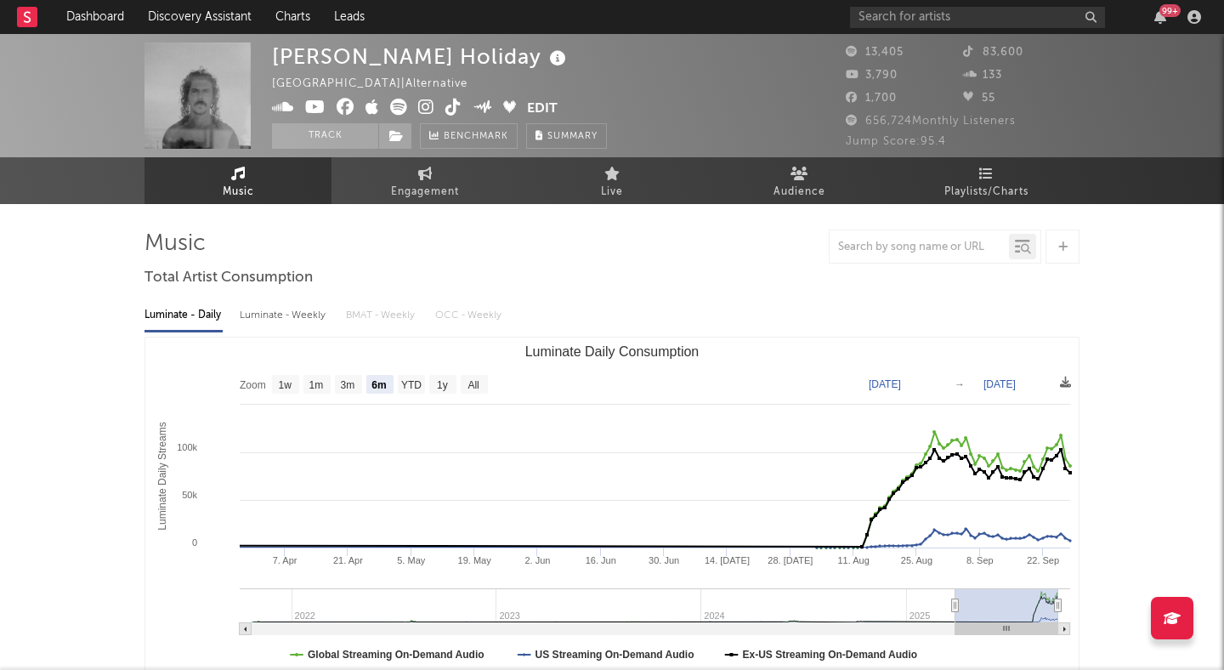
click at [451, 100] on icon at bounding box center [453, 107] width 16 height 17
click at [414, 108] on span at bounding box center [399, 109] width 255 height 21
click at [424, 107] on icon at bounding box center [426, 107] width 16 height 17
click at [331, 130] on button "Track" at bounding box center [325, 135] width 106 height 25
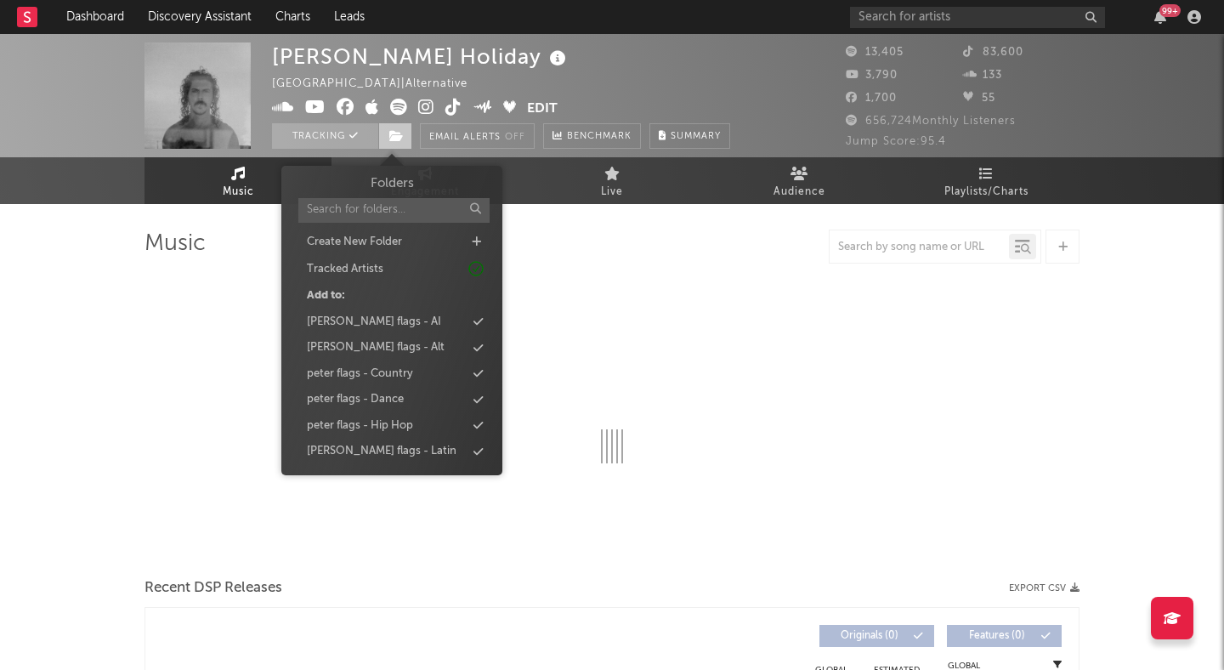
click at [394, 133] on icon at bounding box center [396, 136] width 14 height 12
select select "6m"
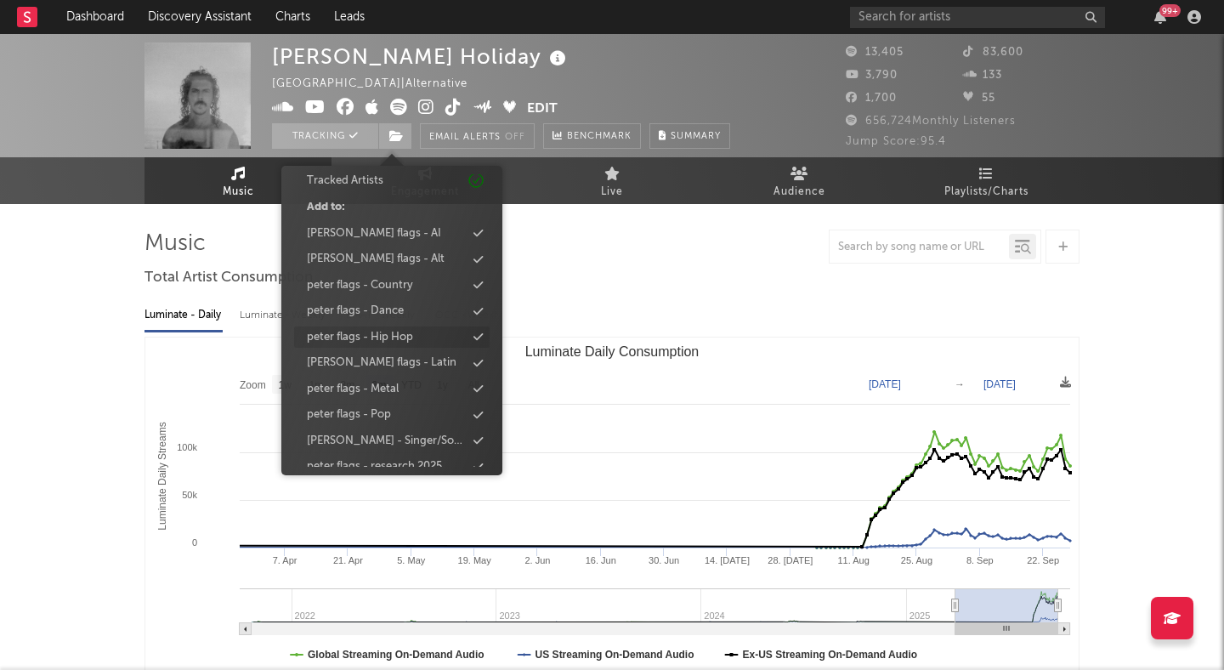
scroll to position [104, 0]
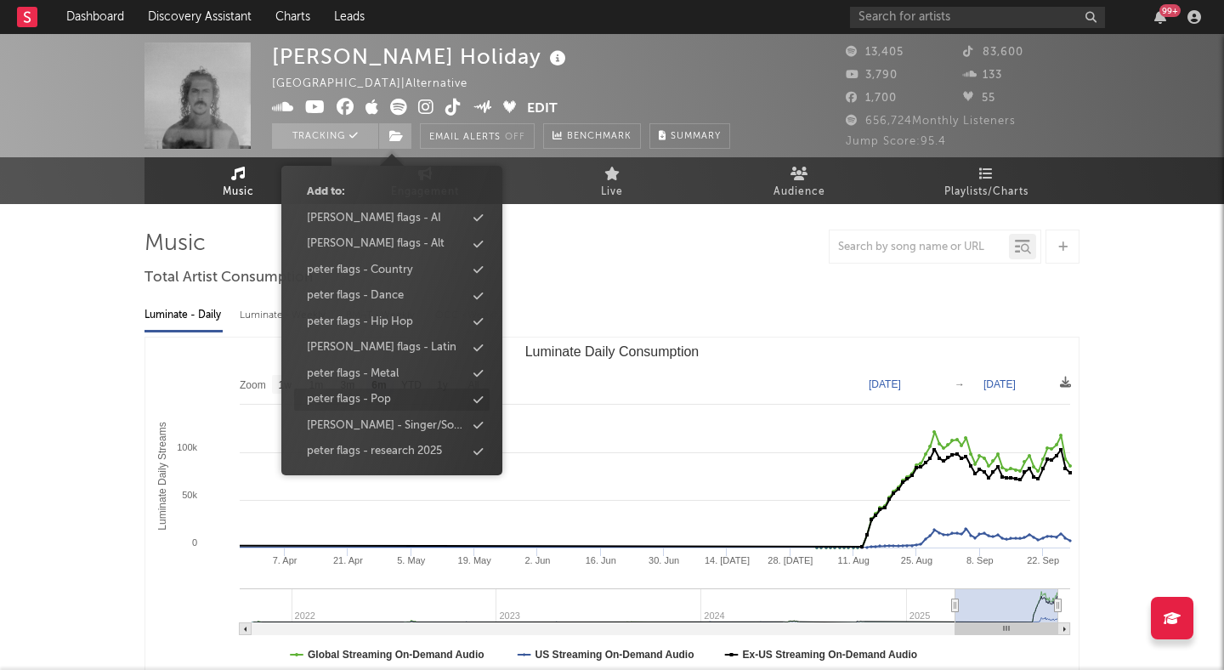
click at [398, 401] on div "peter flags - Pop" at bounding box center [391, 399] width 195 height 22
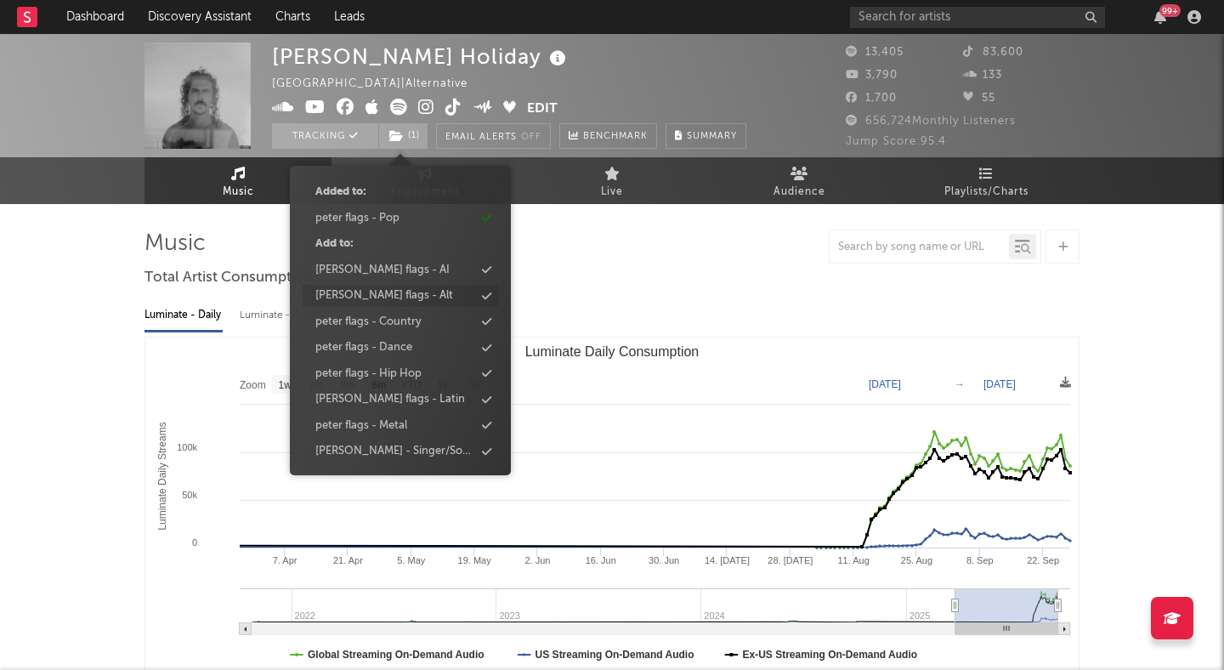
click at [389, 292] on div "[PERSON_NAME] flags - Alt" at bounding box center [384, 295] width 138 height 17
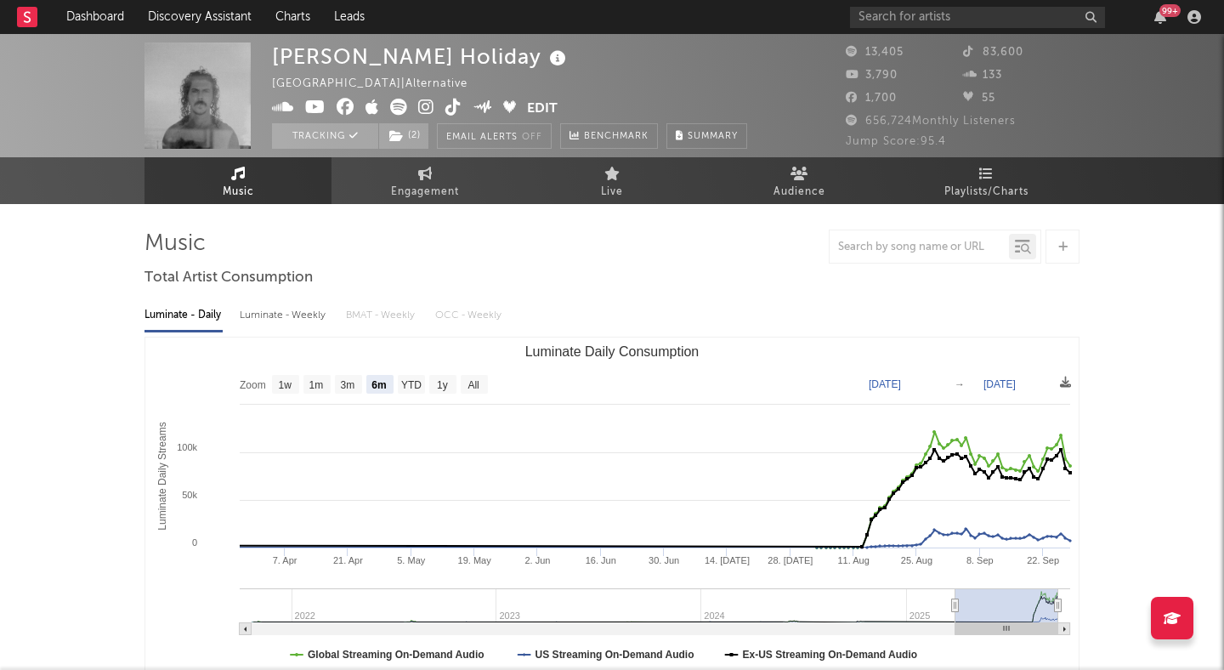
click at [616, 246] on div at bounding box center [611, 246] width 935 height 34
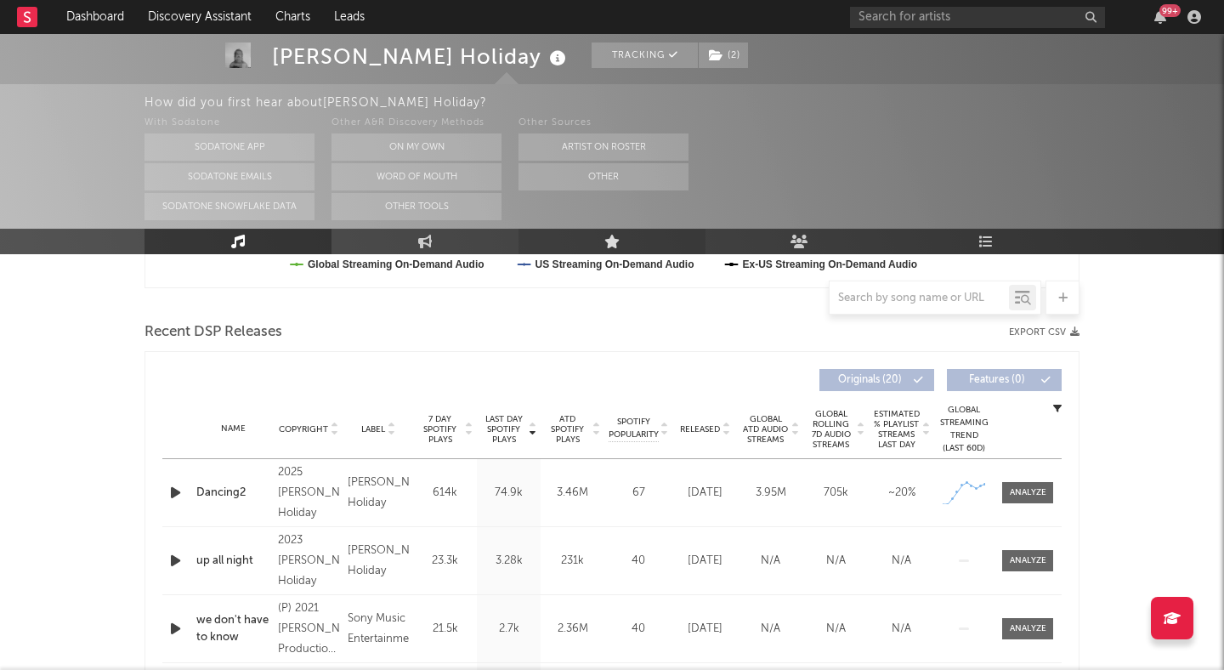
scroll to position [547, 0]
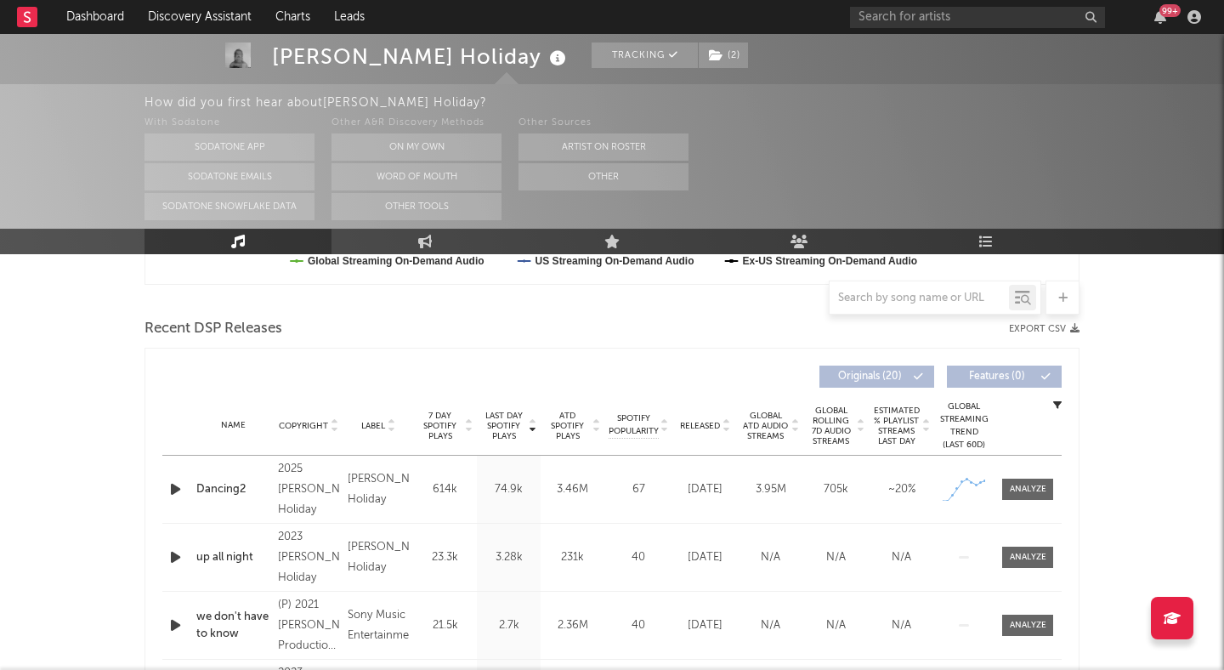
click at [179, 558] on icon "button" at bounding box center [176, 557] width 18 height 21
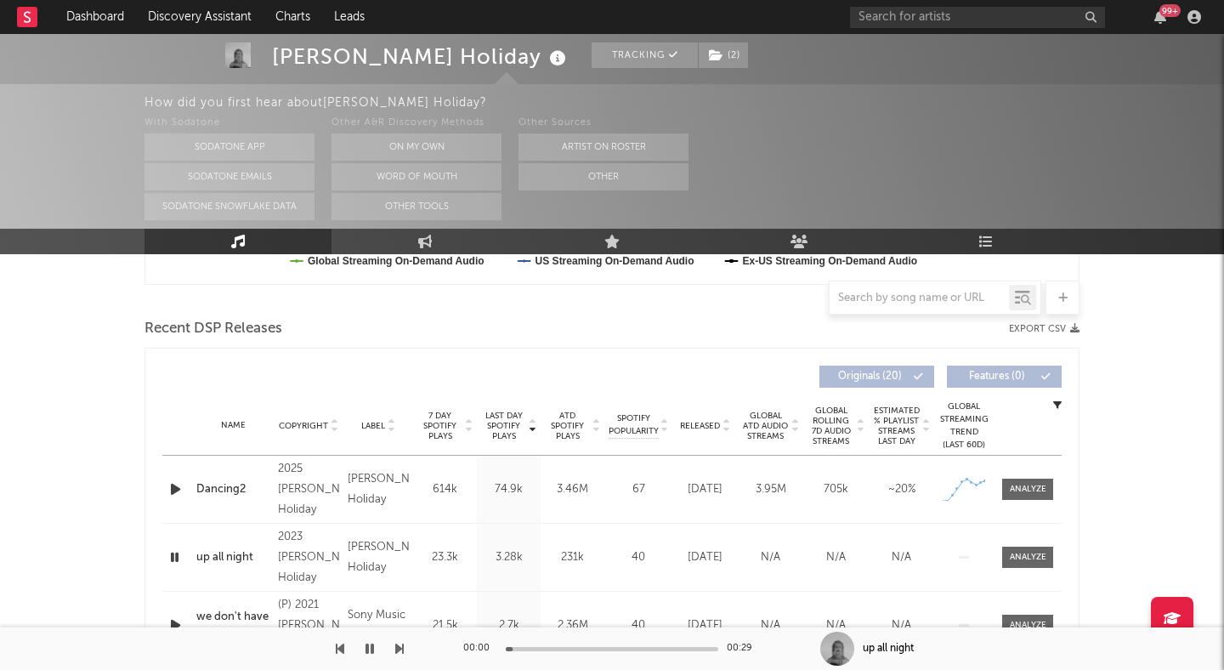
scroll to position [634, 0]
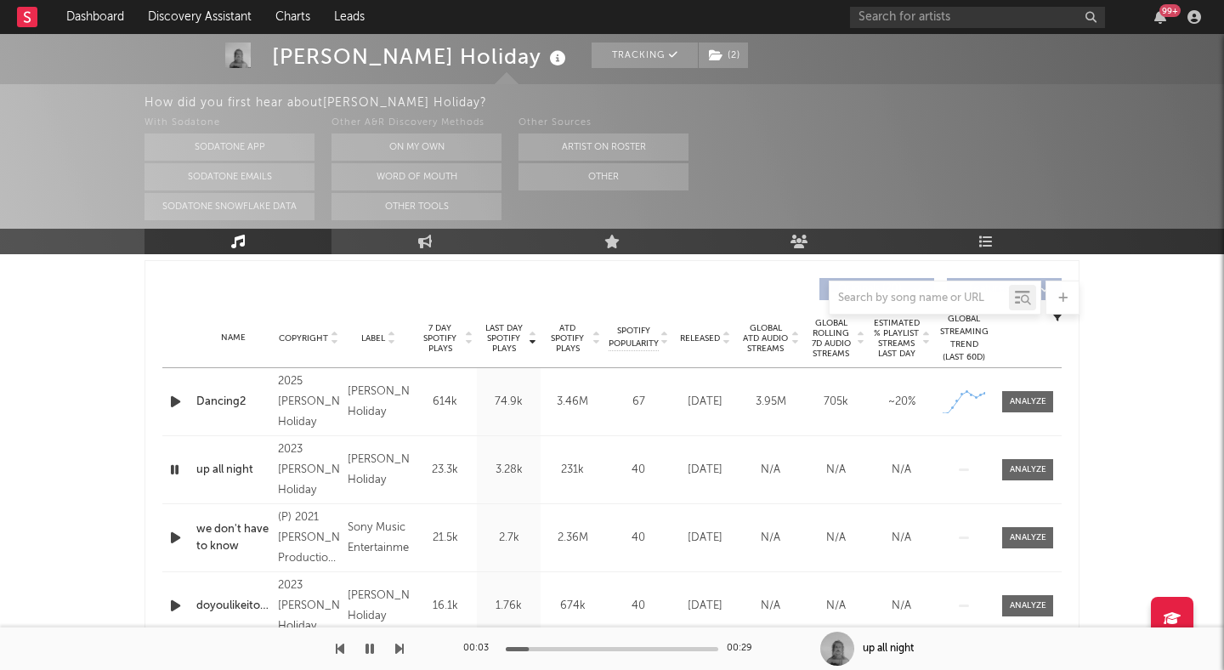
click at [592, 648] on div at bounding box center [612, 649] width 212 height 4
click at [372, 643] on icon "button" at bounding box center [369, 649] width 8 height 14
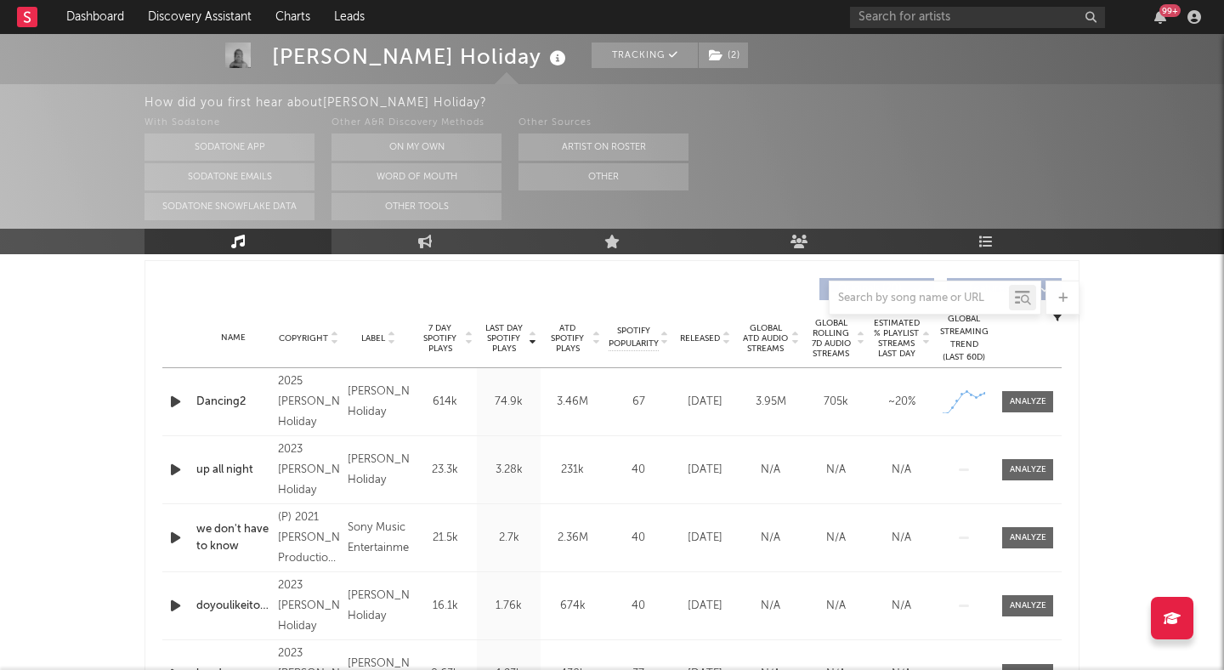
scroll to position [0, 0]
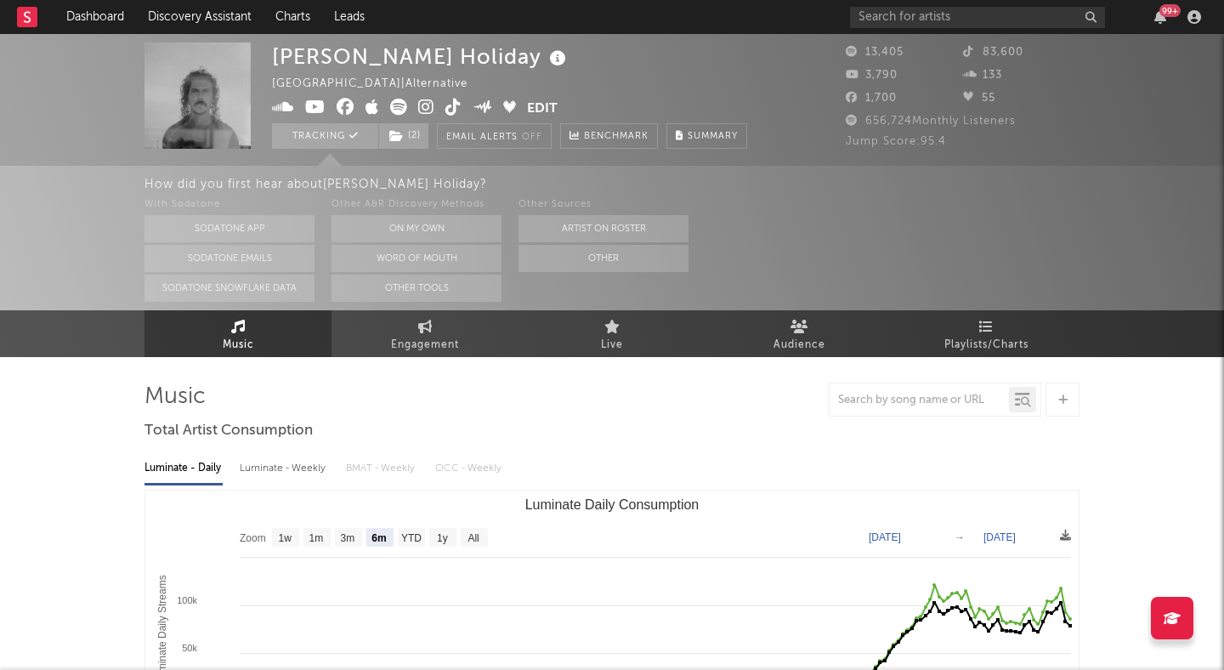
click at [394, 105] on icon at bounding box center [398, 107] width 17 height 17
click at [785, 335] on span "Audience" at bounding box center [799, 345] width 52 height 20
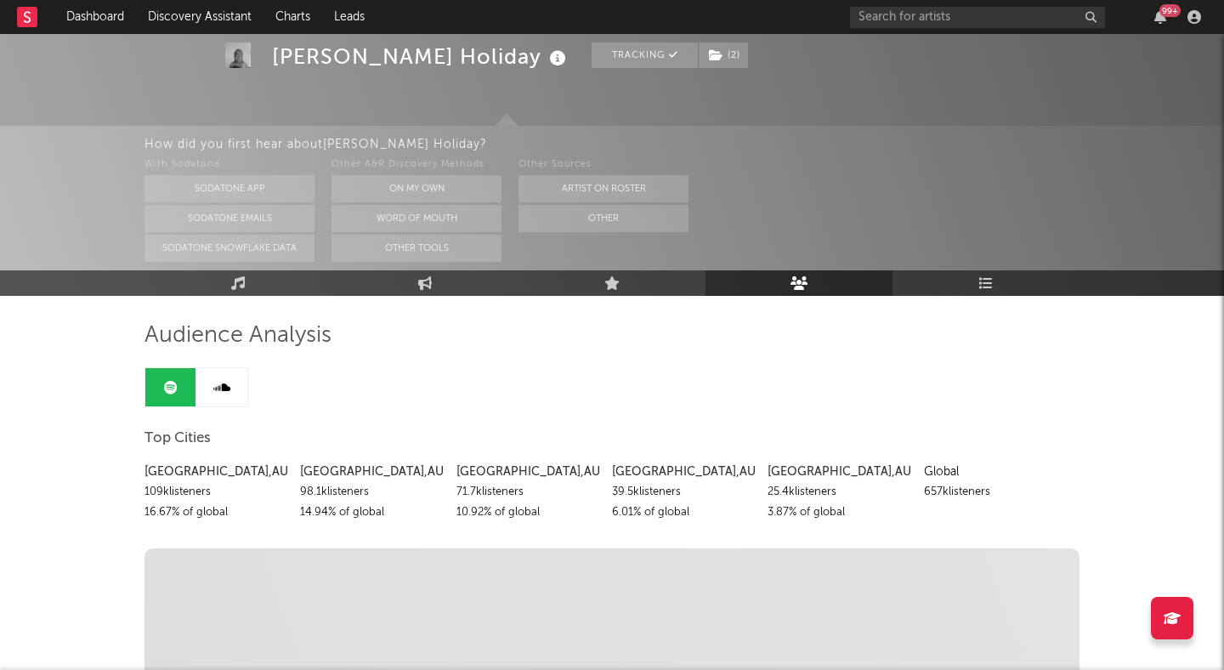
scroll to position [70, 0]
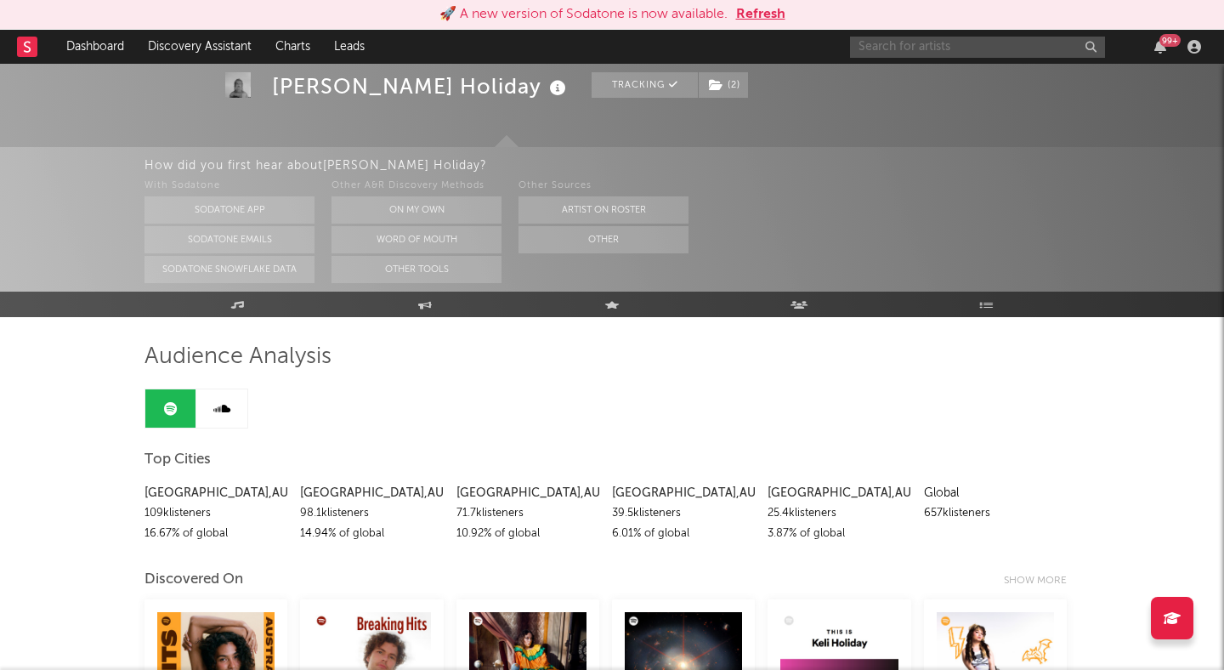
click at [931, 39] on input "text" at bounding box center [977, 47] width 255 height 21
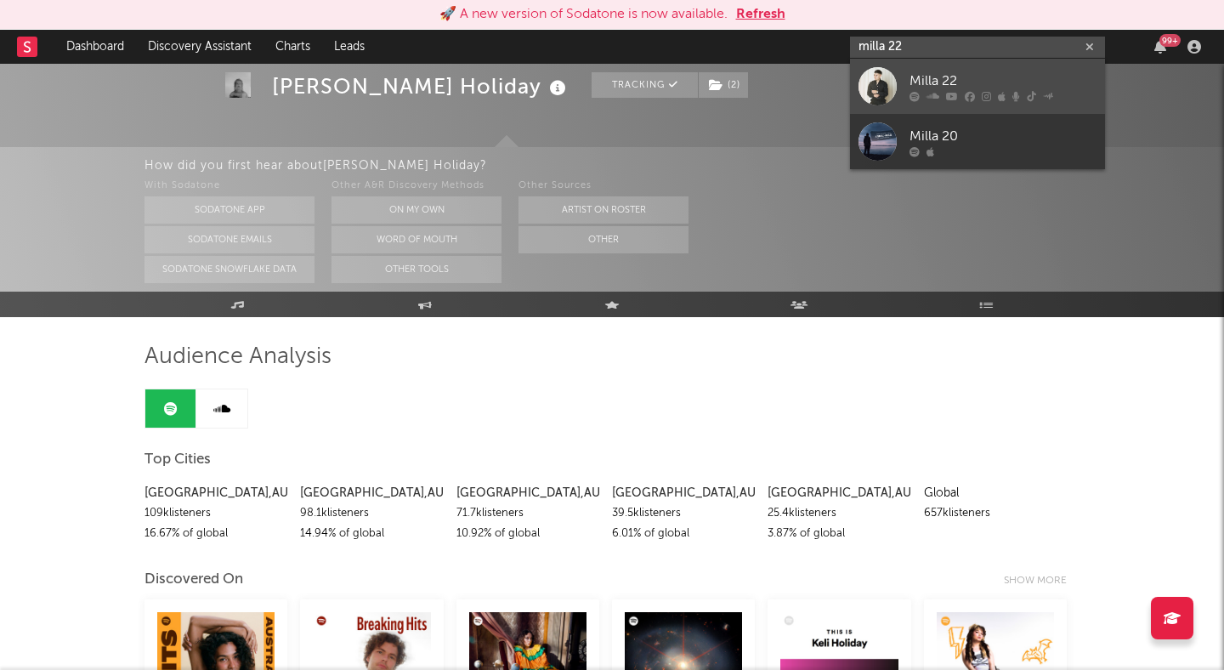
type input "milla 22"
click at [977, 65] on link "Milla 22" at bounding box center [977, 86] width 255 height 55
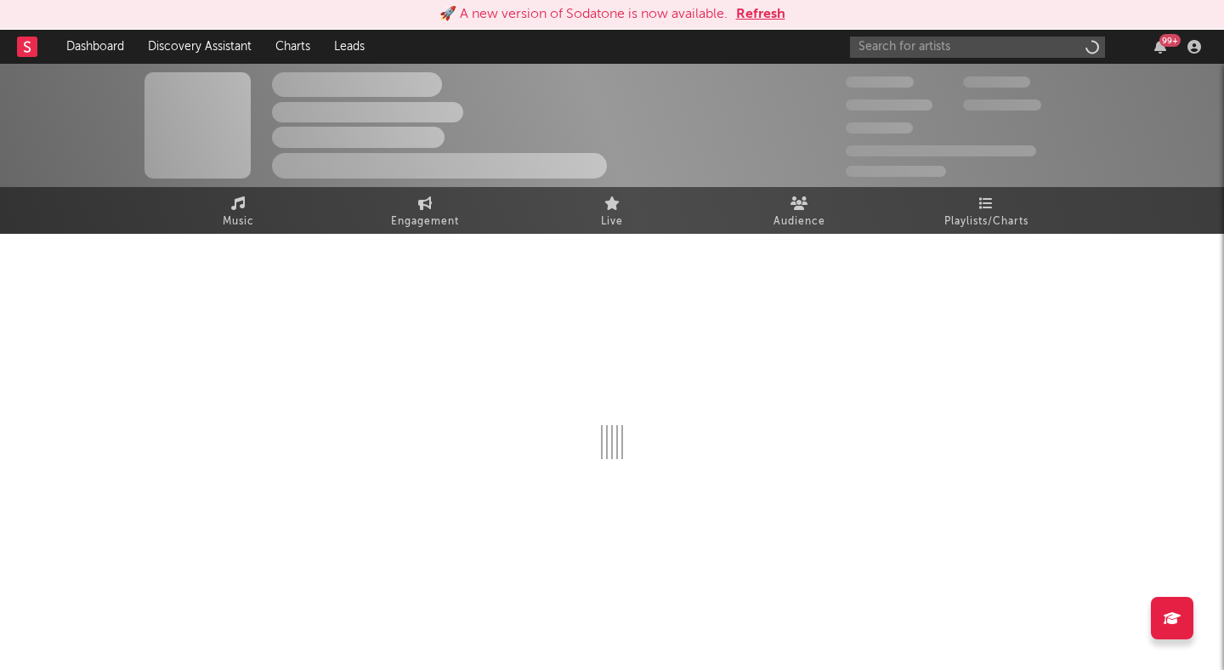
click at [753, 12] on button "Refresh" at bounding box center [760, 14] width 49 height 20
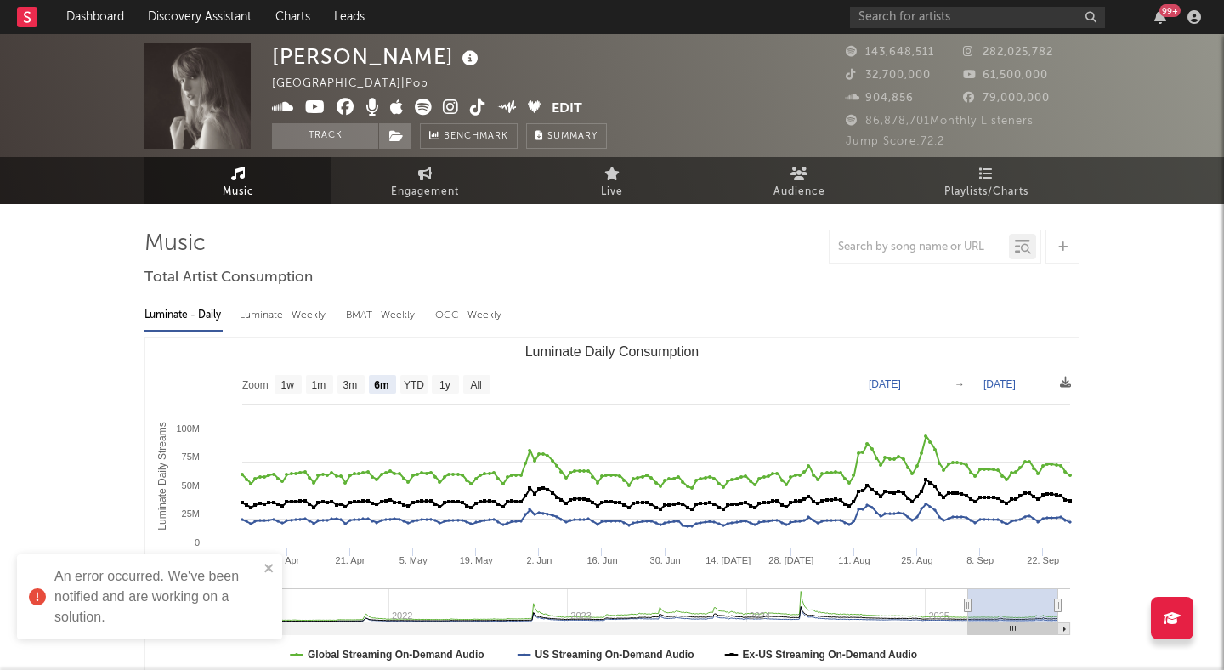
select select "6m"
click at [986, 19] on input "text" at bounding box center [977, 17] width 255 height 21
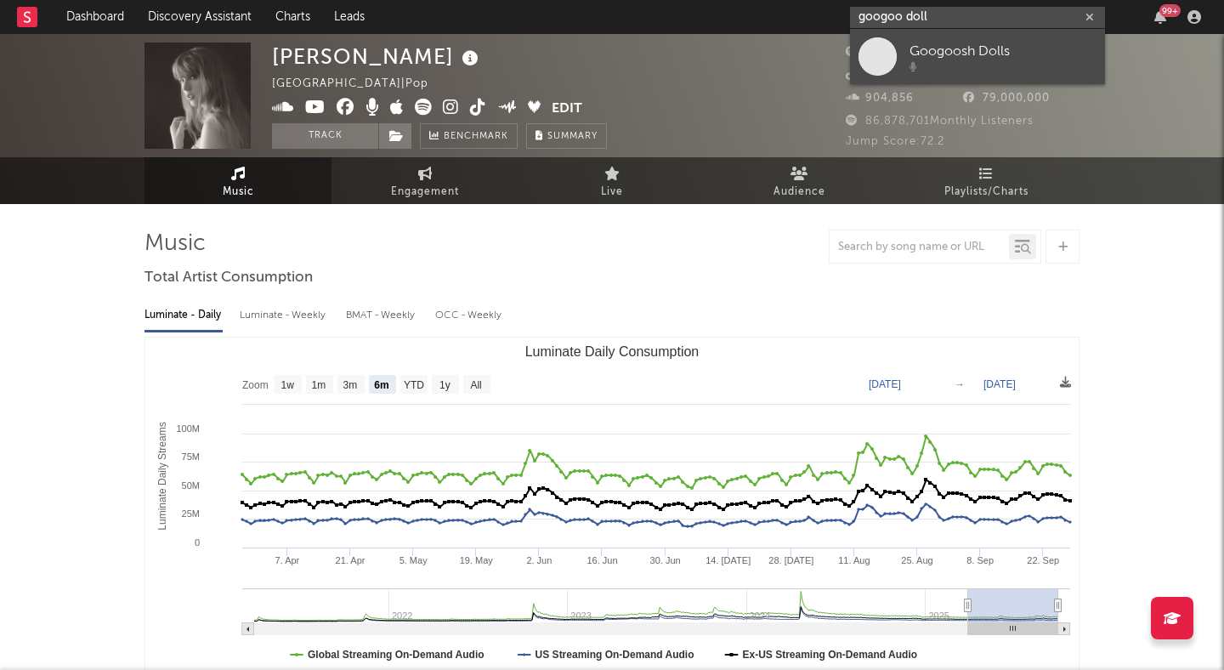
type input "googoo doll"
click at [1011, 48] on div "Googoosh Dolls" at bounding box center [1002, 51] width 187 height 20
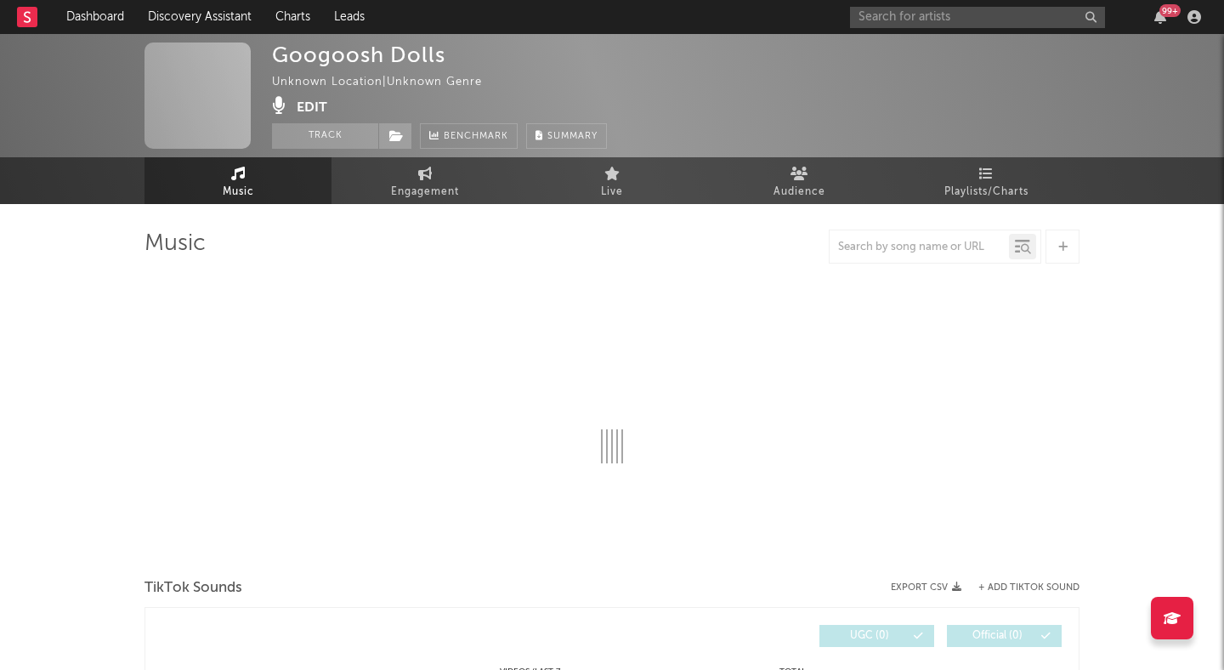
select select "1w"
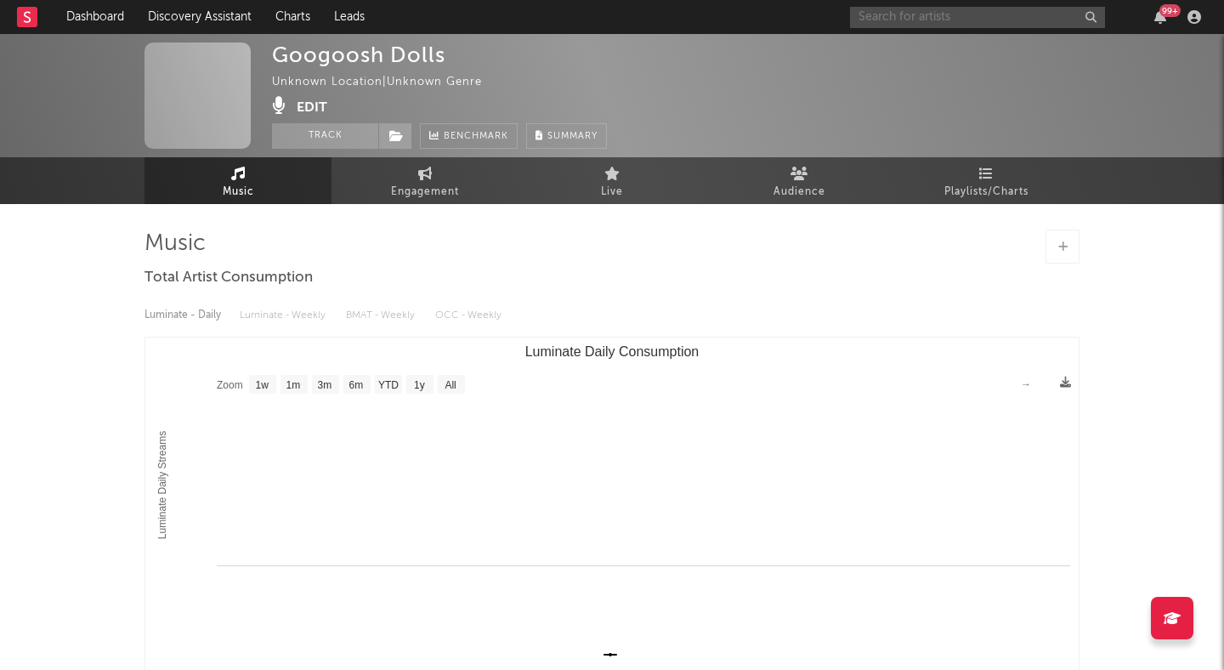
click at [977, 14] on input "text" at bounding box center [977, 17] width 255 height 21
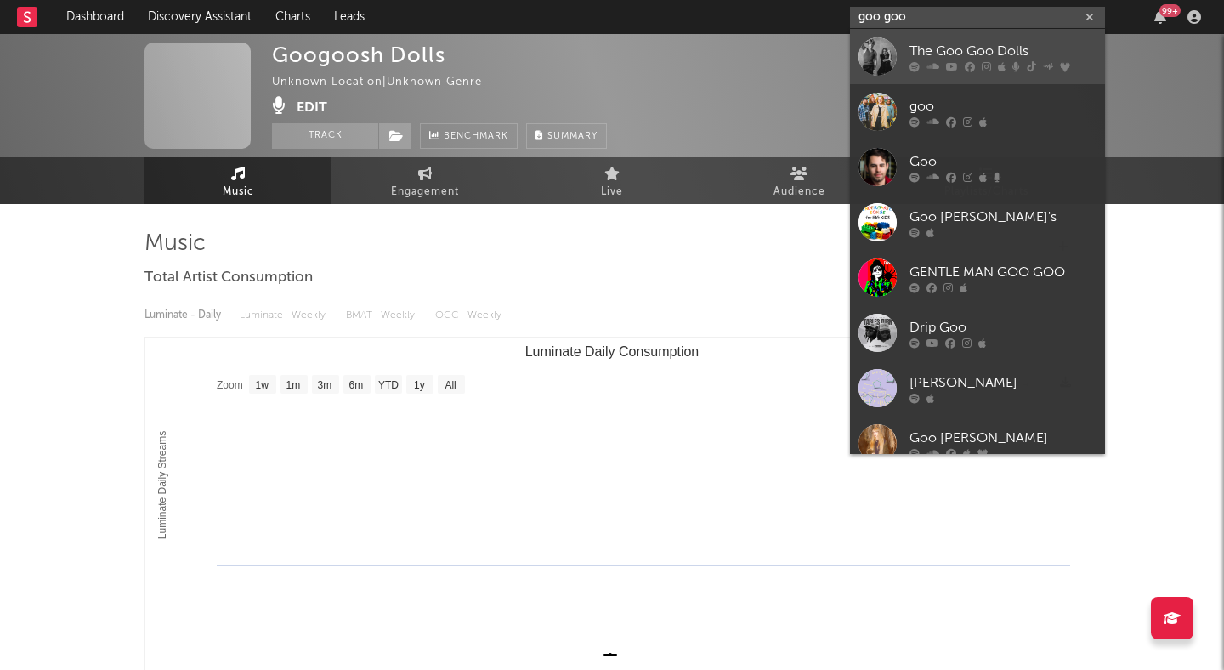
type input "goo goo"
click at [988, 54] on div "The Goo Goo Dolls" at bounding box center [1002, 51] width 187 height 20
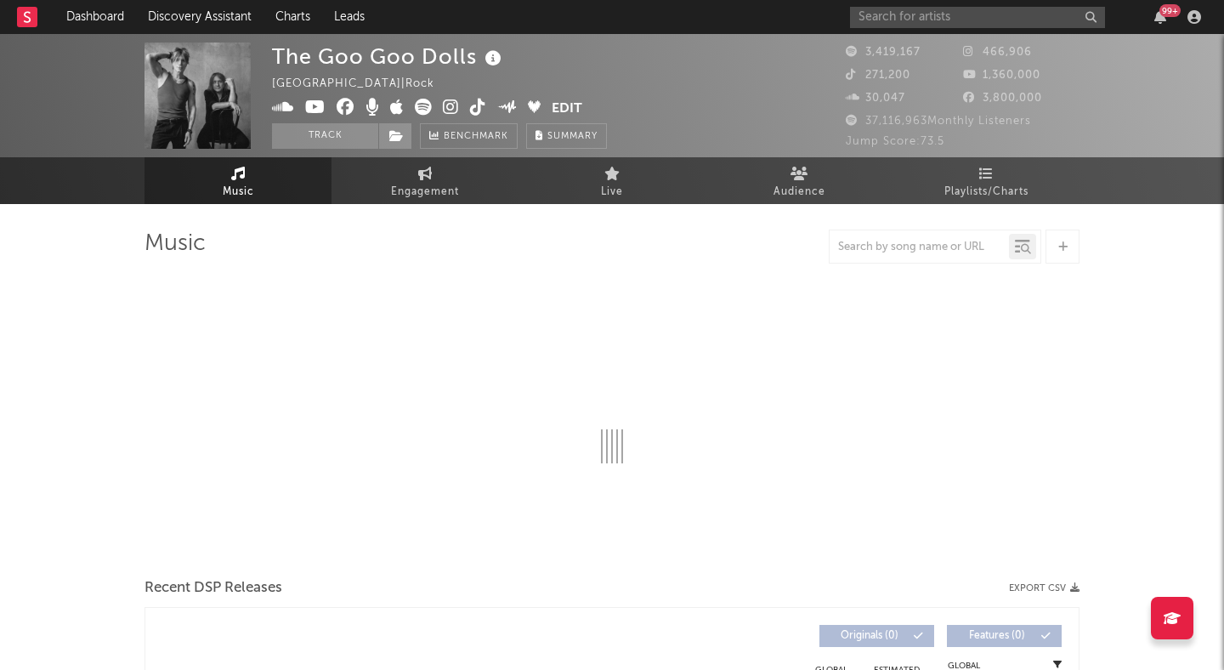
select select "6m"
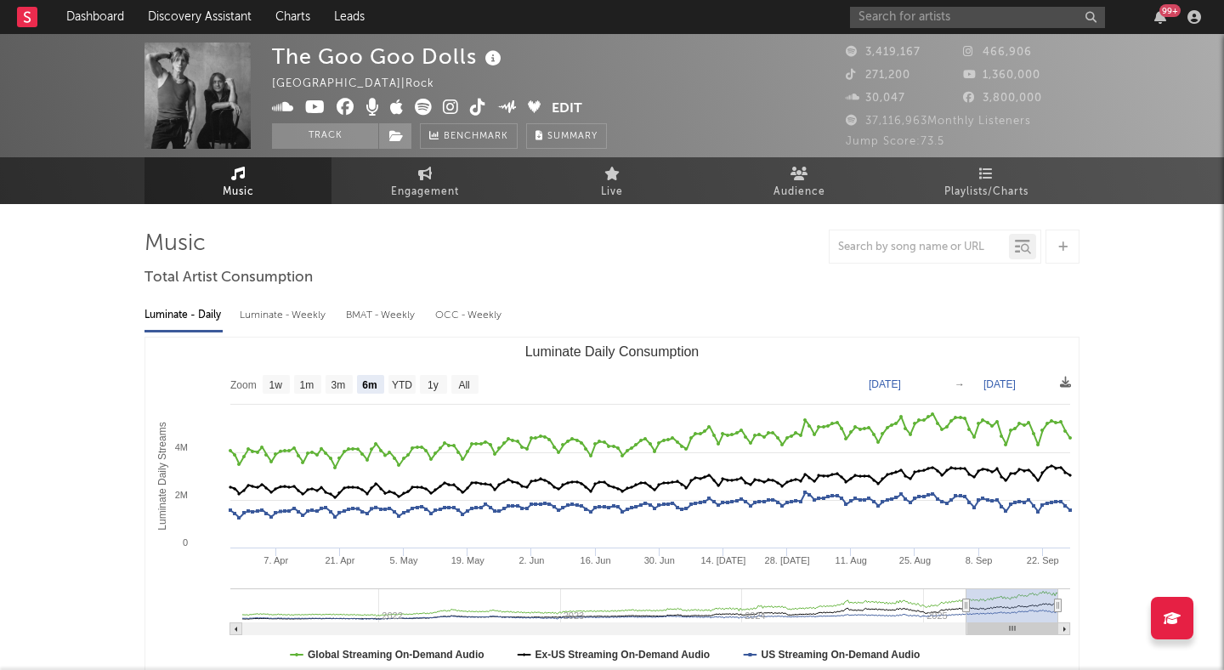
click at [446, 104] on icon at bounding box center [451, 107] width 16 height 17
click at [88, 11] on link "Dashboard" at bounding box center [95, 17] width 82 height 34
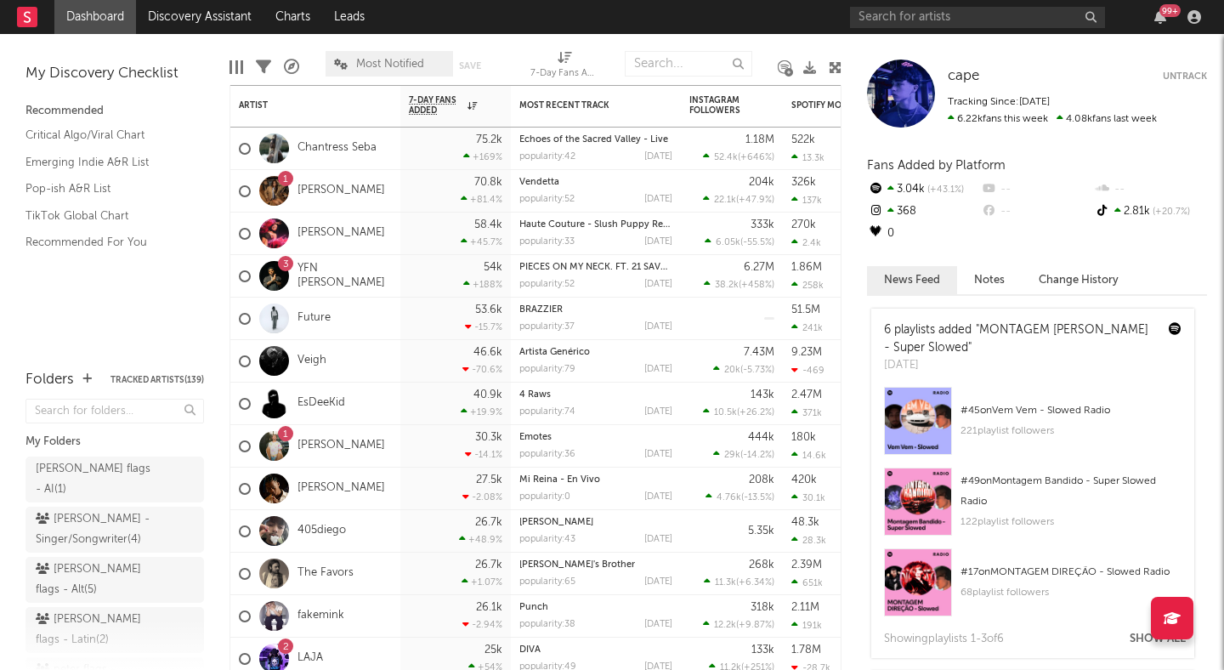
click at [838, 64] on icon at bounding box center [835, 67] width 13 height 13
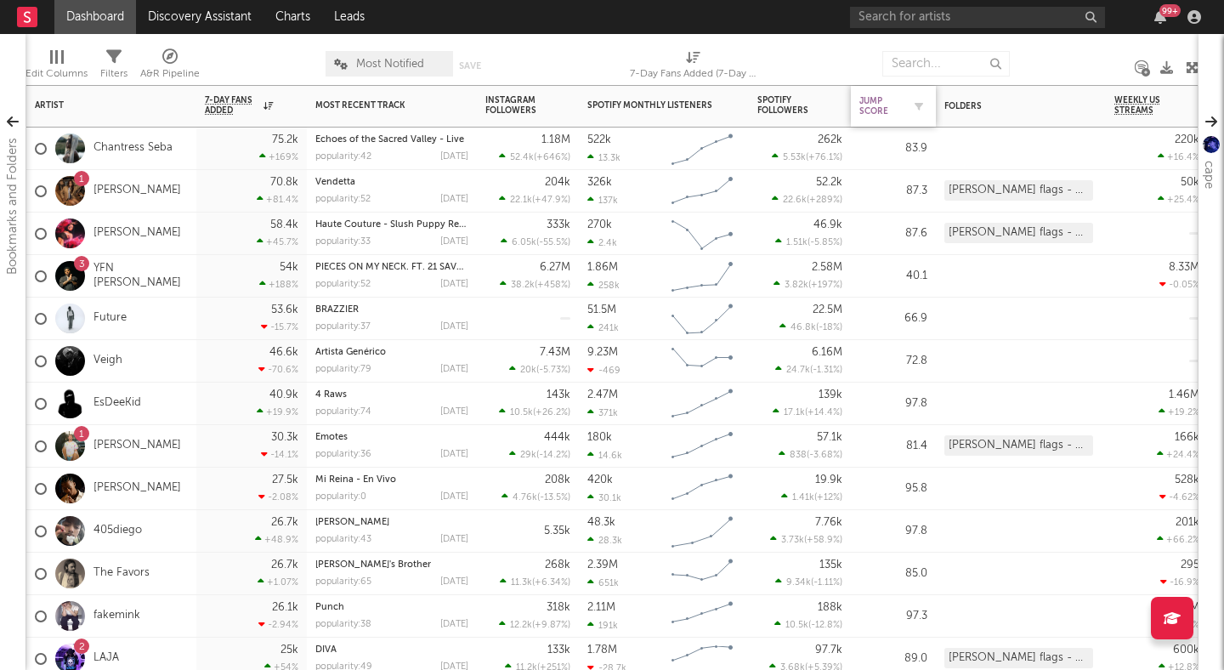
click at [888, 106] on div "Jump Score" at bounding box center [880, 106] width 42 height 20
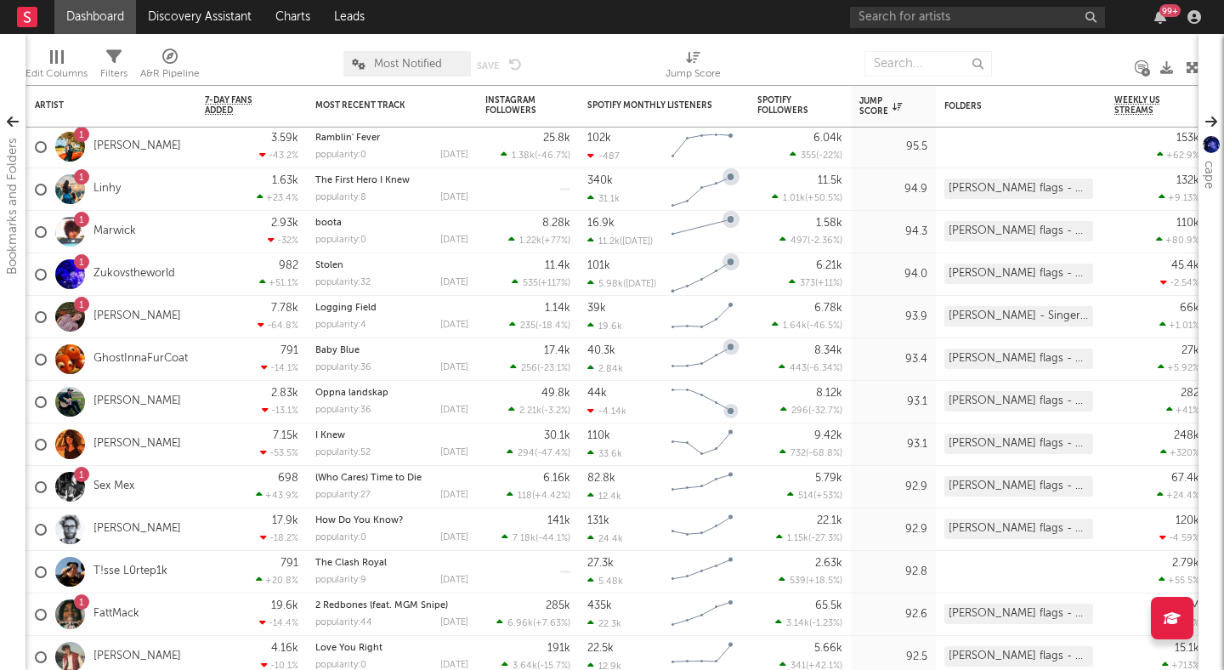
click at [608, 49] on div at bounding box center [594, 63] width 118 height 42
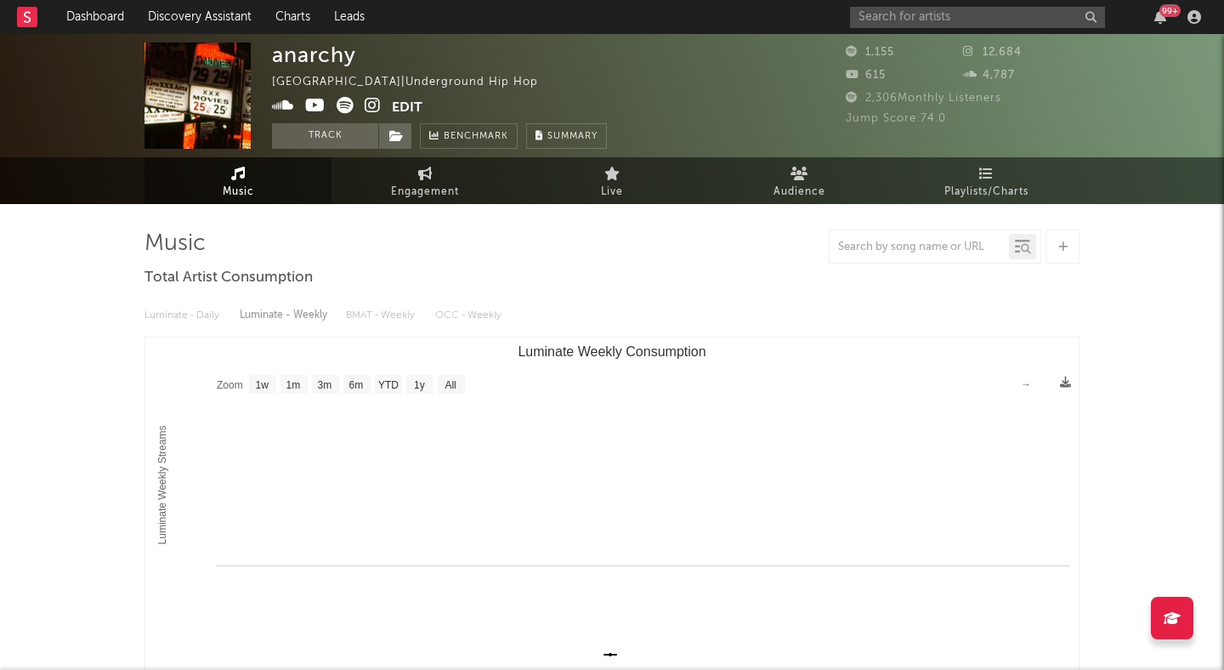
select select "1w"
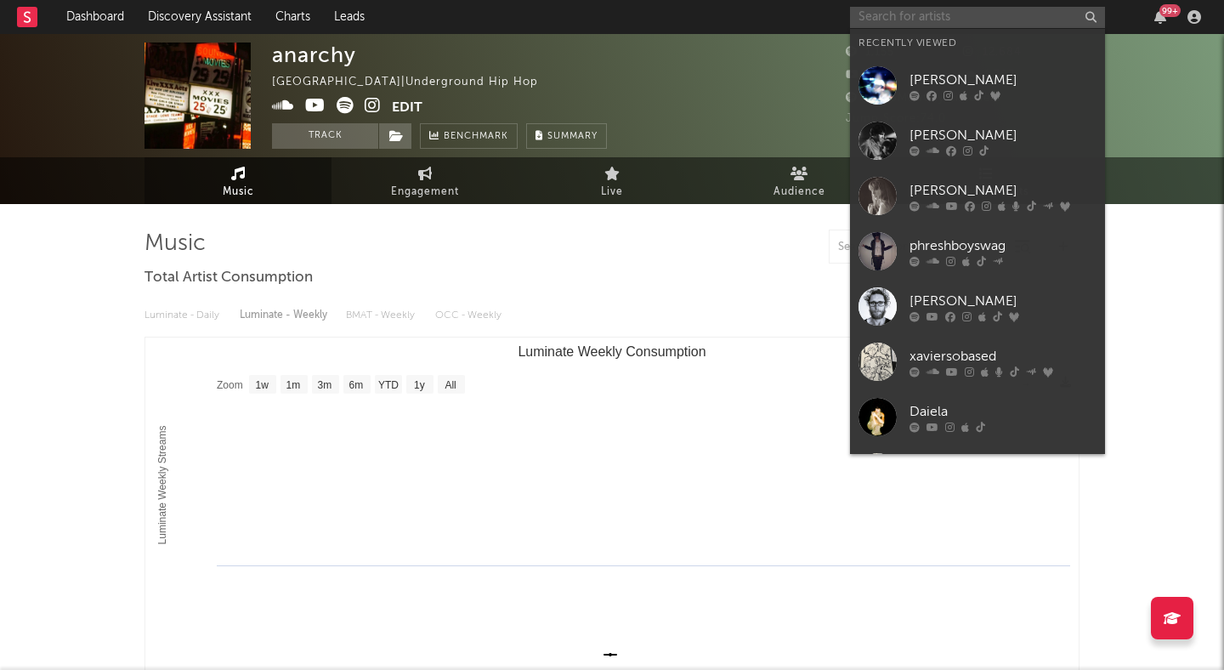
click at [881, 14] on input "text" at bounding box center [977, 17] width 255 height 21
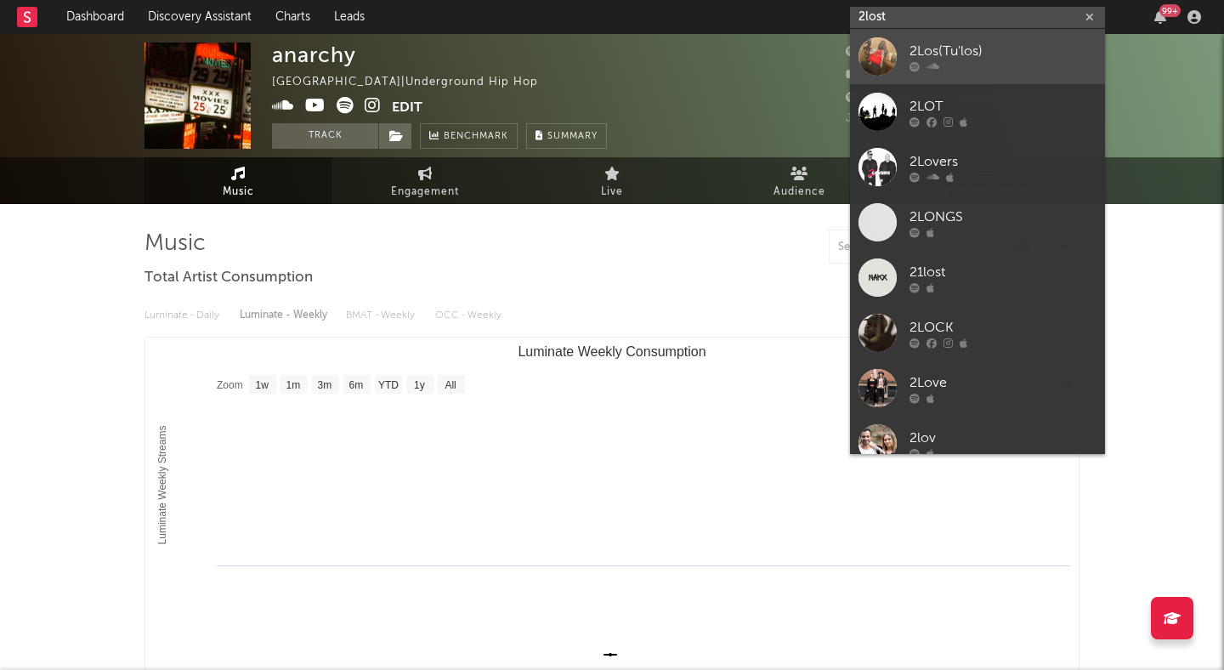
type input "2lost"
click at [929, 45] on div "2Los(Tu'los)" at bounding box center [1002, 51] width 187 height 20
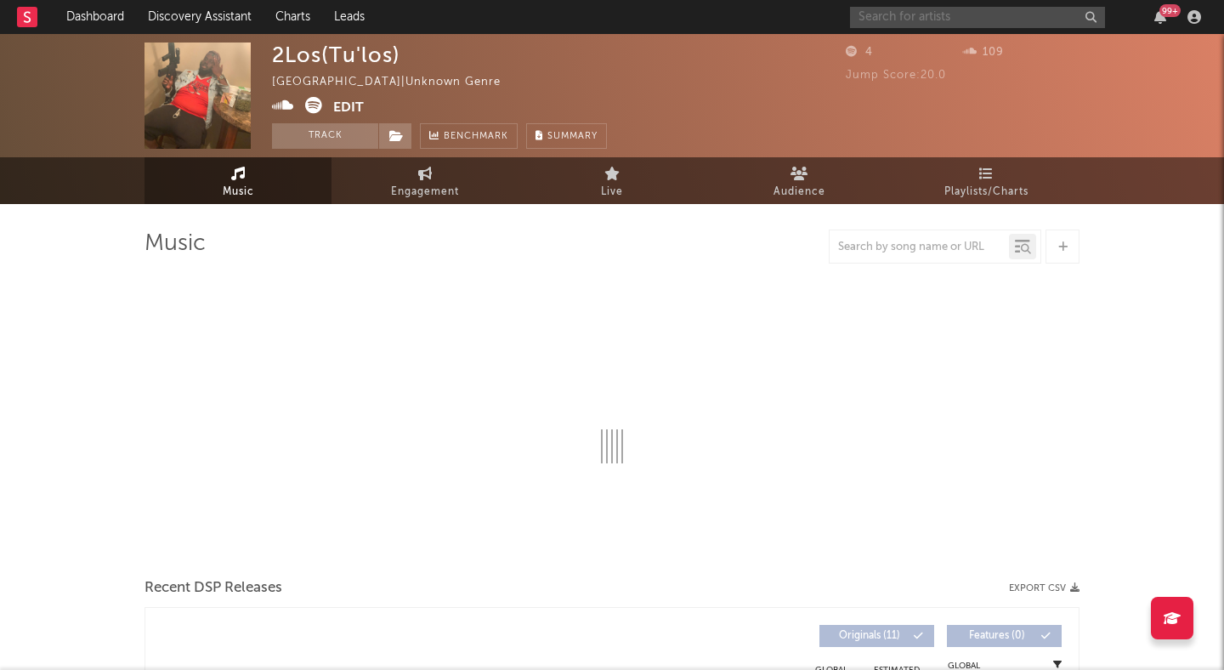
click at [905, 14] on input "text" at bounding box center [977, 17] width 255 height 21
select select "1w"
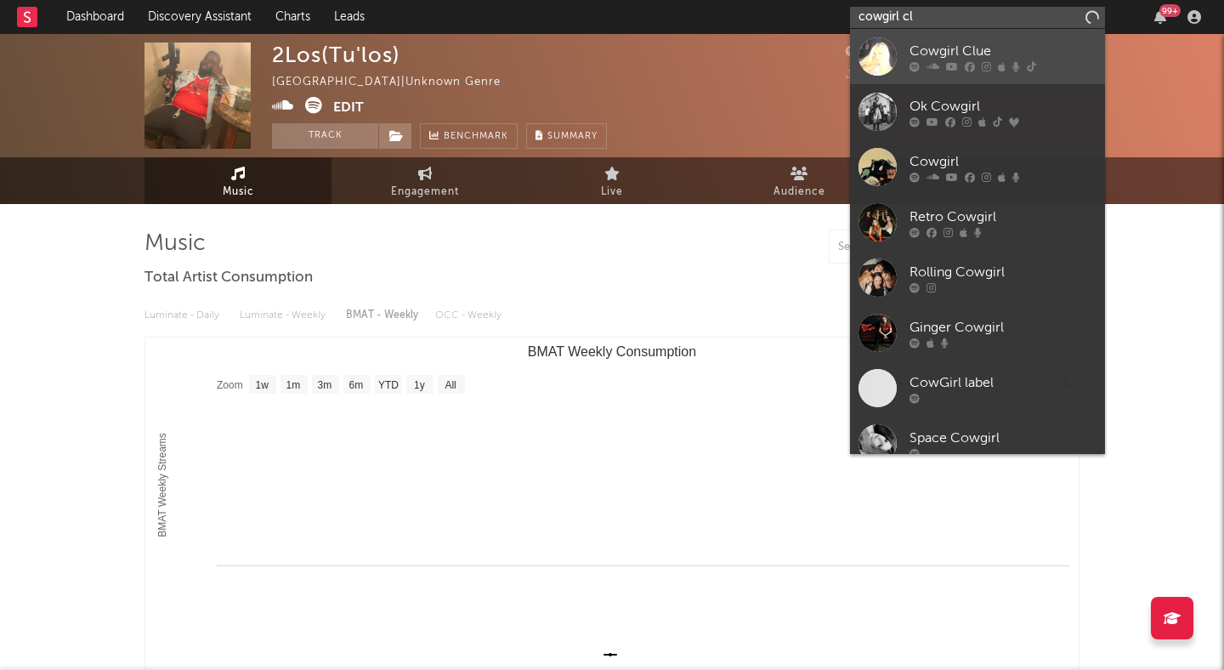
type input "cowgirl cl"
click at [959, 37] on link "Cowgirl Clue" at bounding box center [977, 56] width 255 height 55
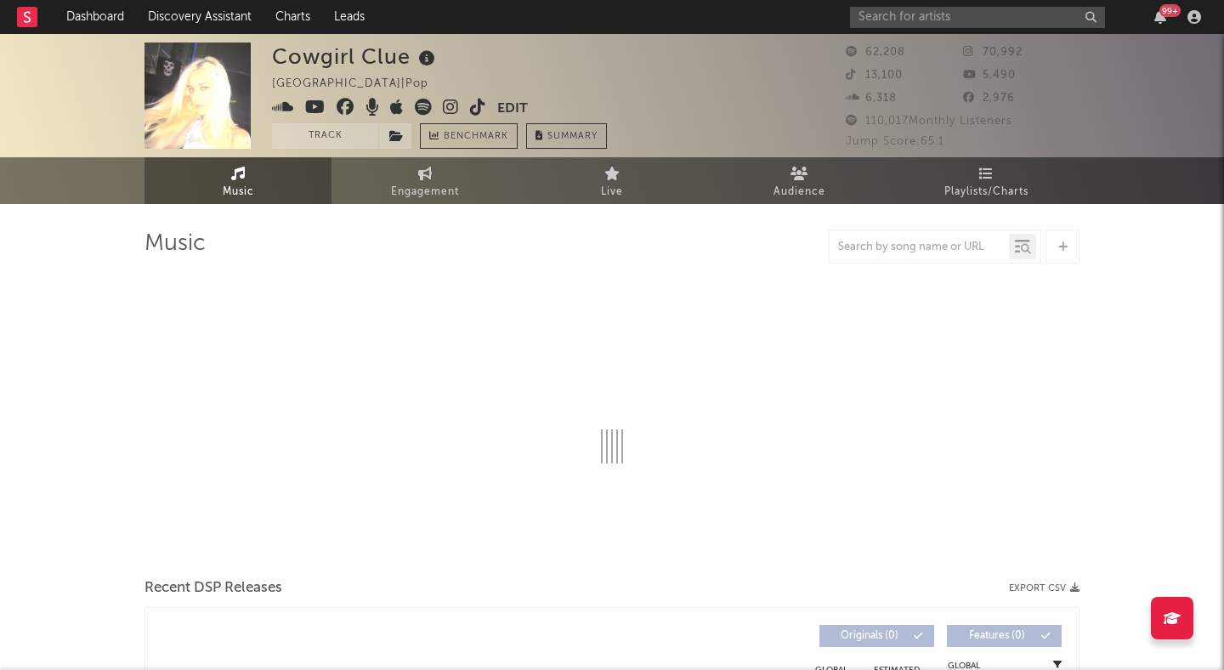
select select "6m"
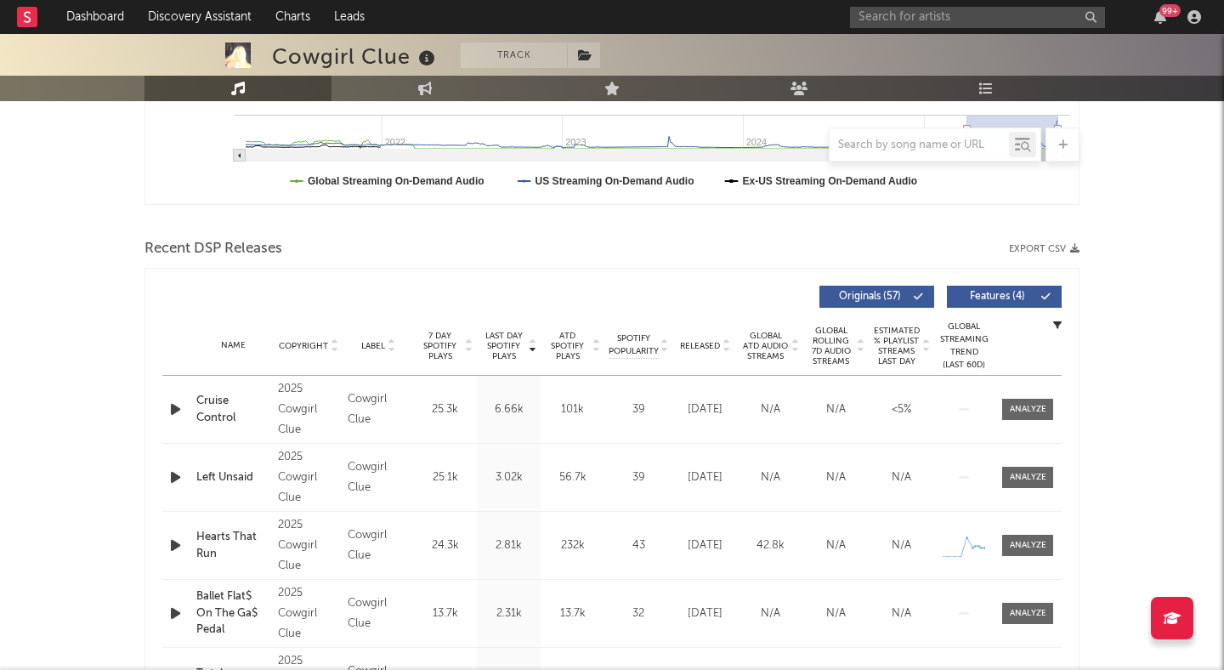
scroll to position [515, 0]
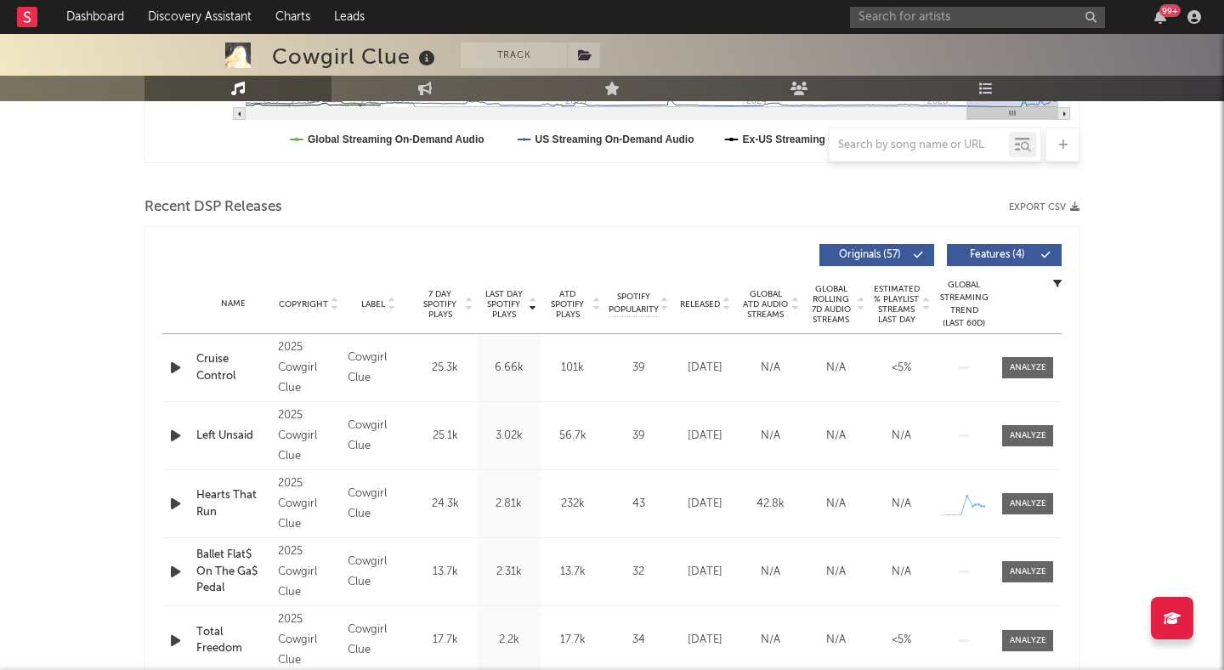
click at [722, 304] on icon at bounding box center [726, 307] width 8 height 7
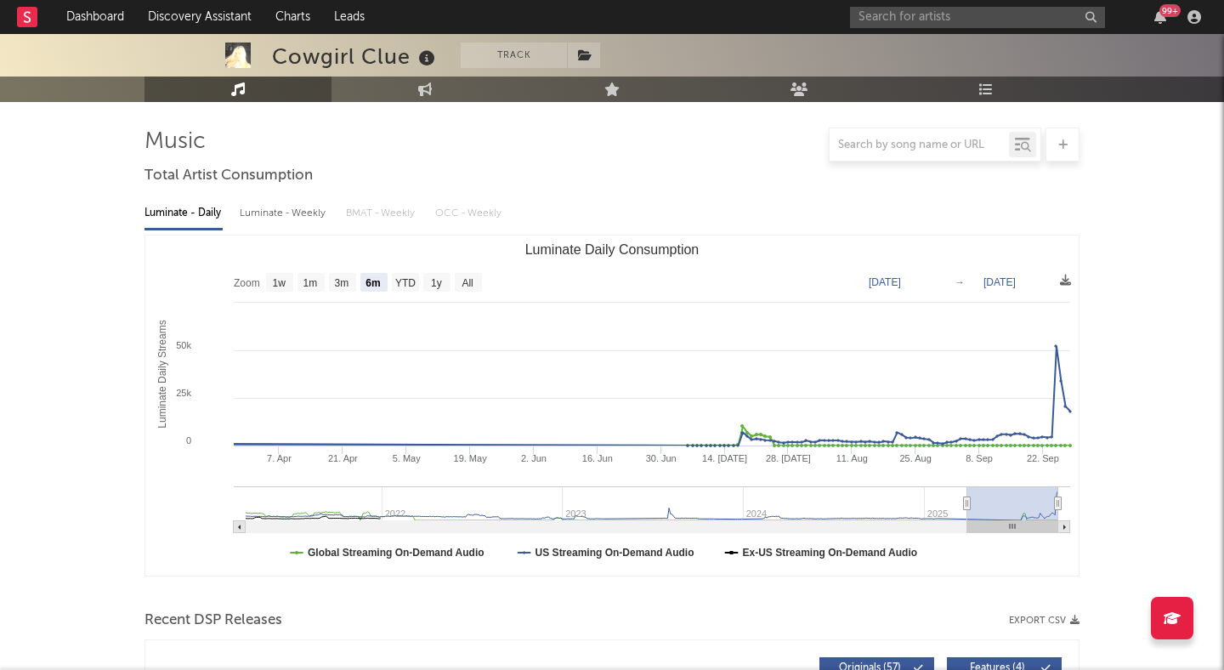
scroll to position [0, 0]
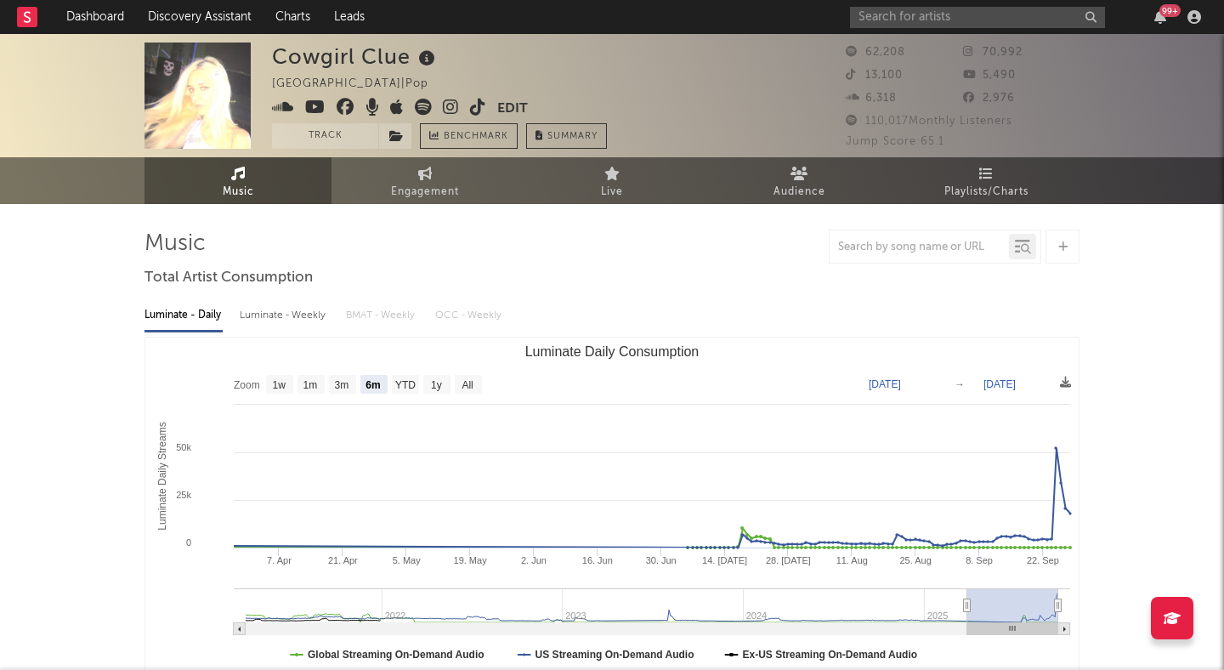
click at [452, 108] on icon at bounding box center [451, 107] width 16 height 17
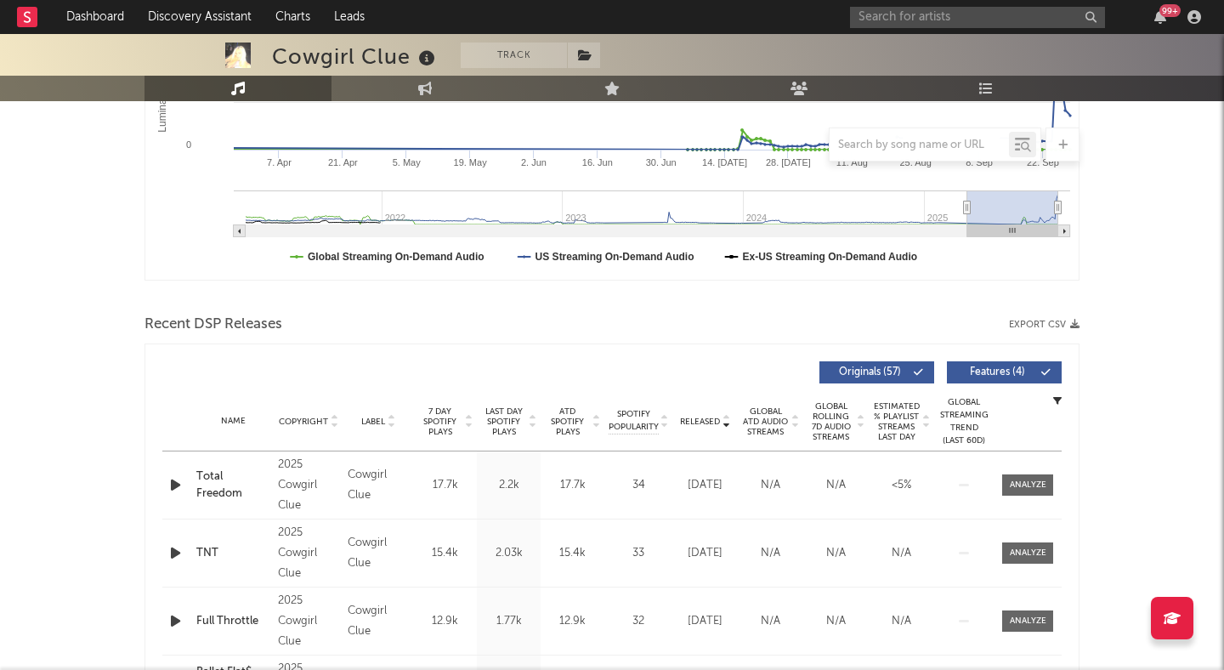
scroll to position [405, 0]
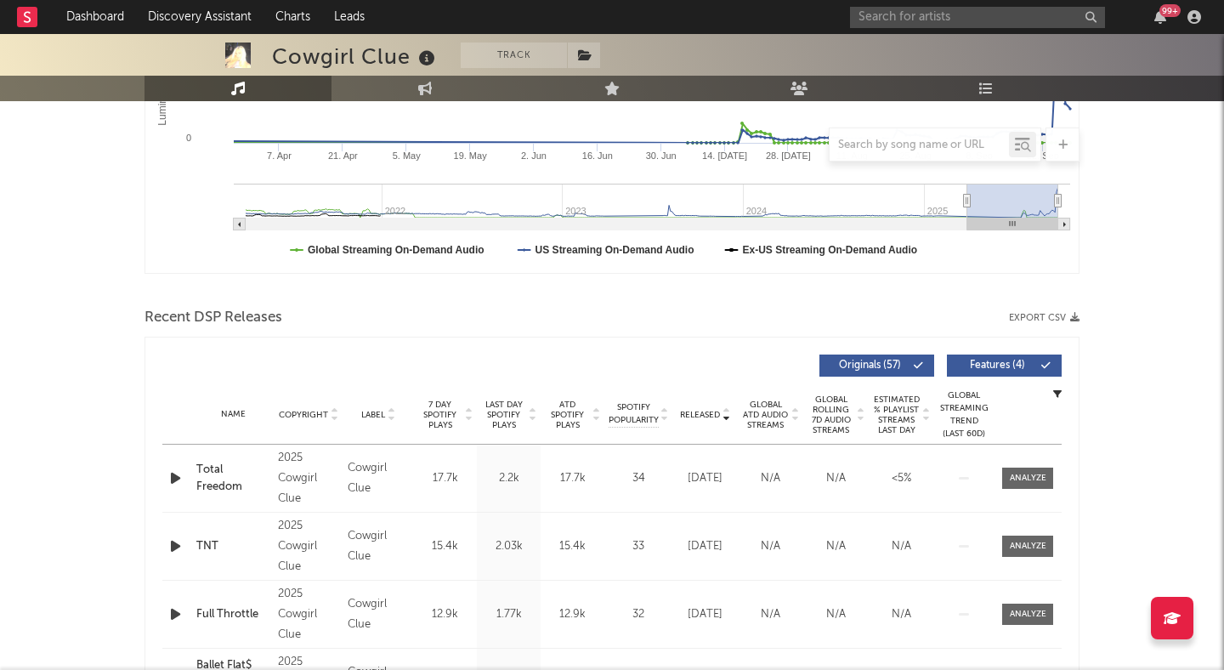
click at [1016, 364] on span "Features ( 4 )" at bounding box center [997, 365] width 78 height 10
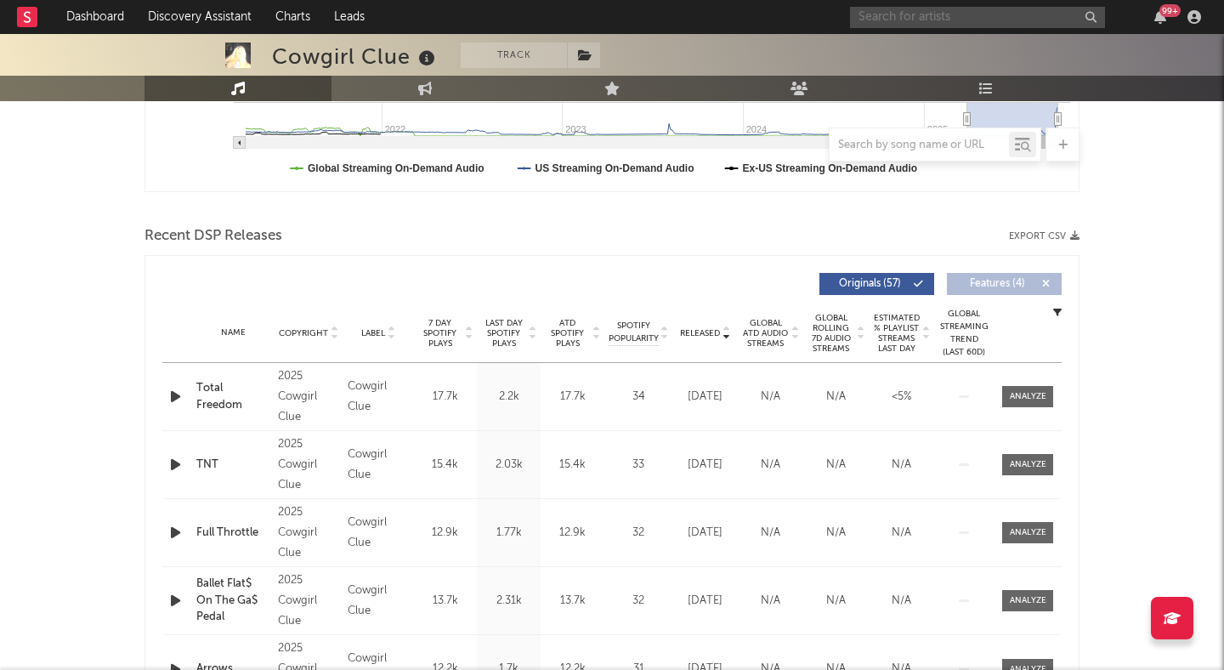
click at [866, 18] on input "text" at bounding box center [977, 17] width 255 height 21
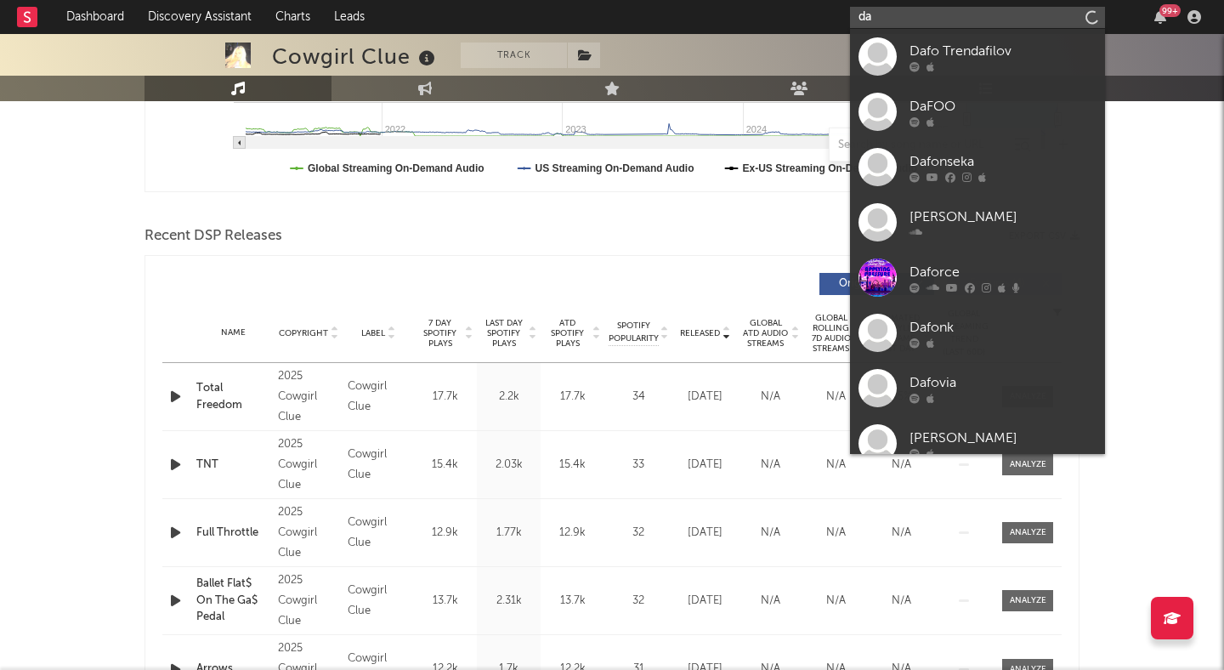
type input "d"
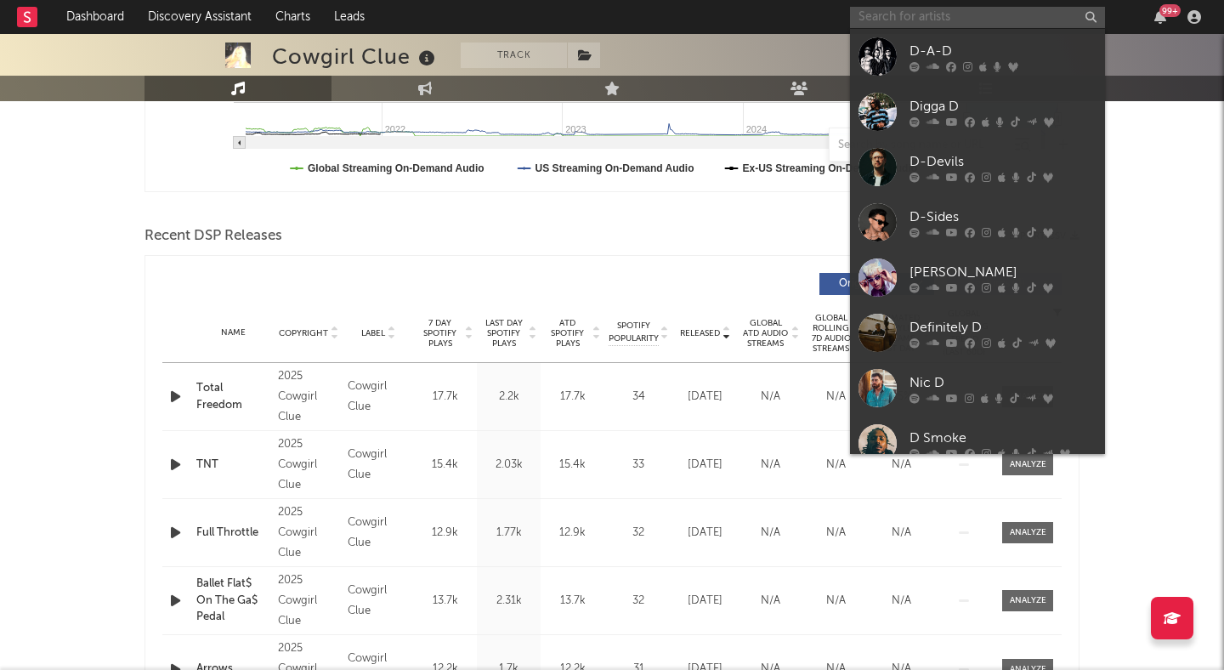
click at [898, 19] on input "text" at bounding box center [977, 17] width 255 height 21
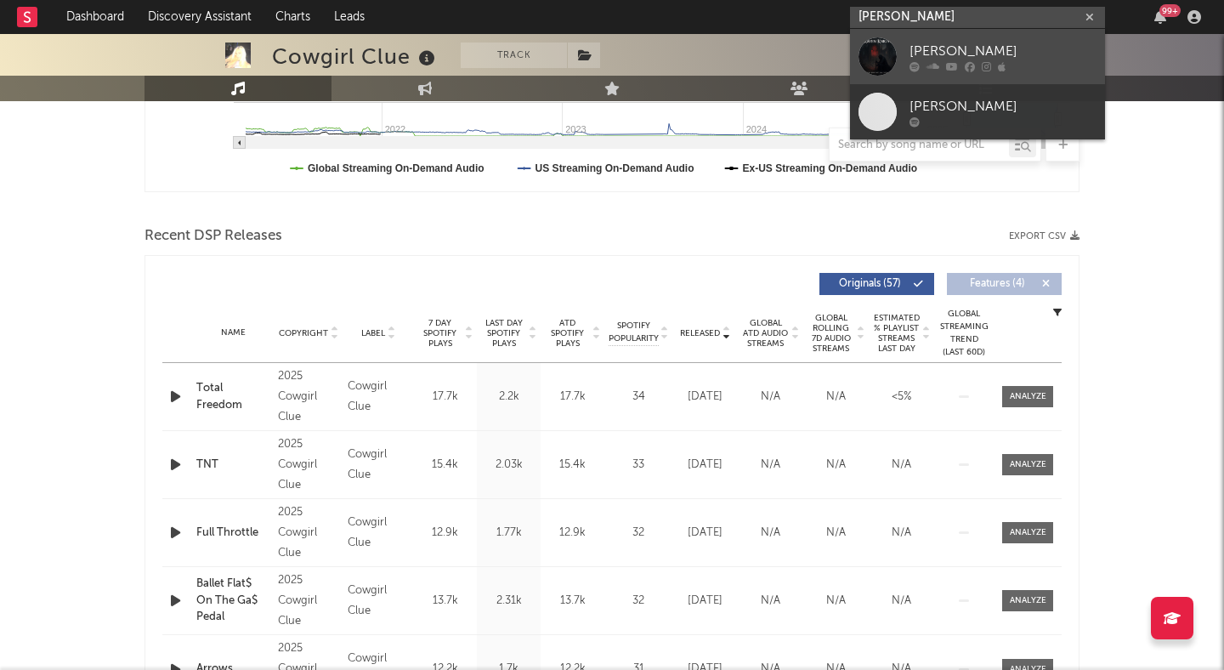
type input "raven knight"
click at [961, 37] on link "[PERSON_NAME]" at bounding box center [977, 56] width 255 height 55
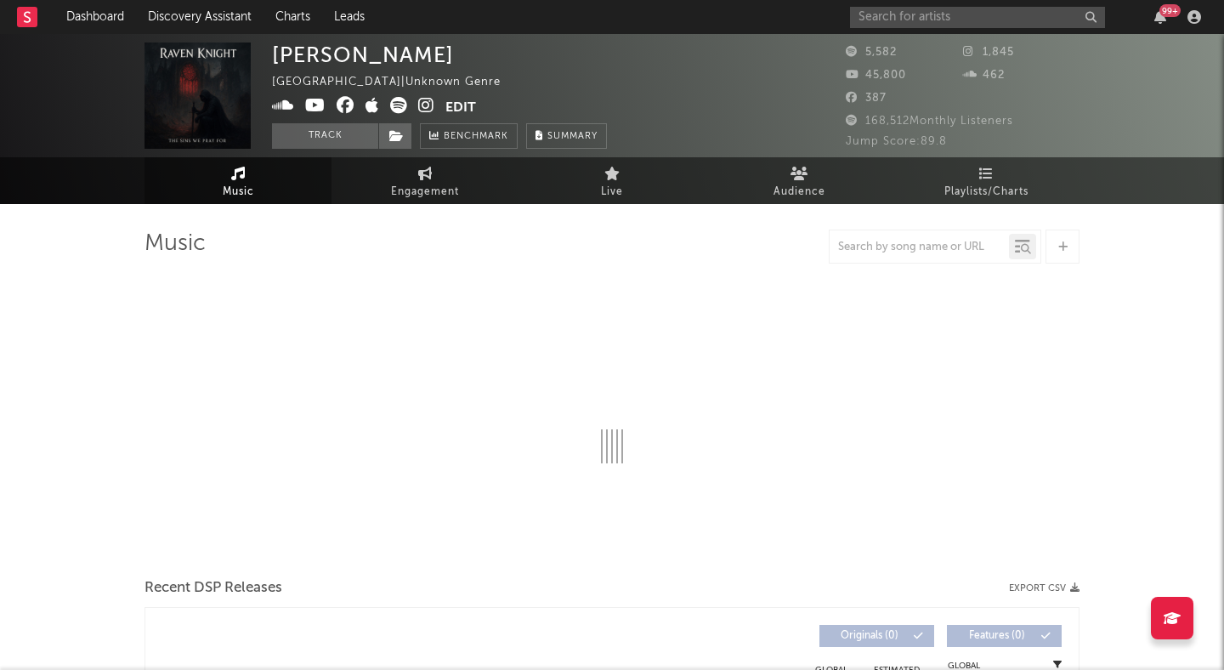
select select "1w"
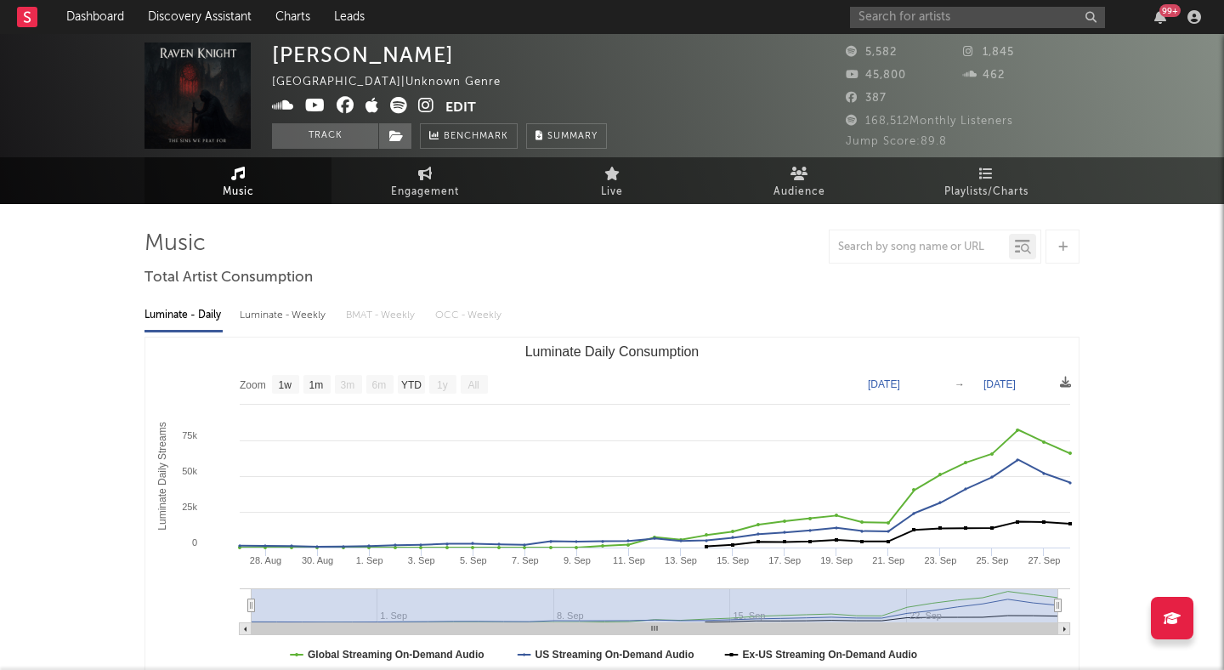
click at [419, 98] on icon at bounding box center [426, 105] width 16 height 17
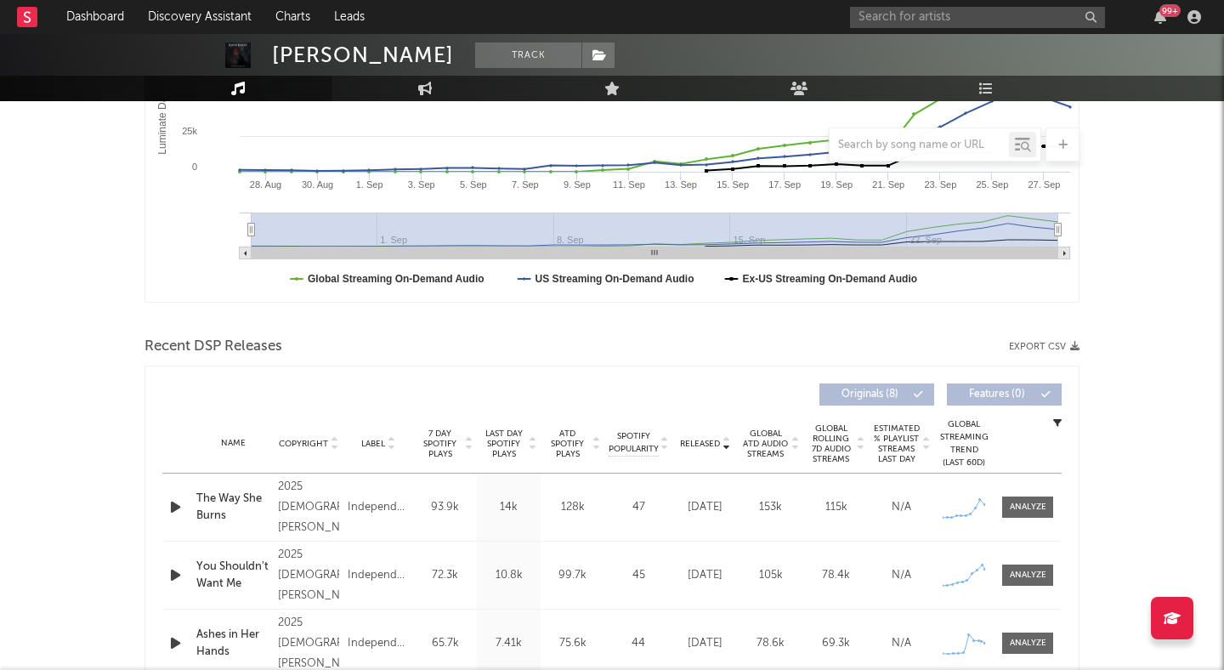
scroll to position [377, 0]
click at [171, 508] on icon "button" at bounding box center [176, 506] width 18 height 21
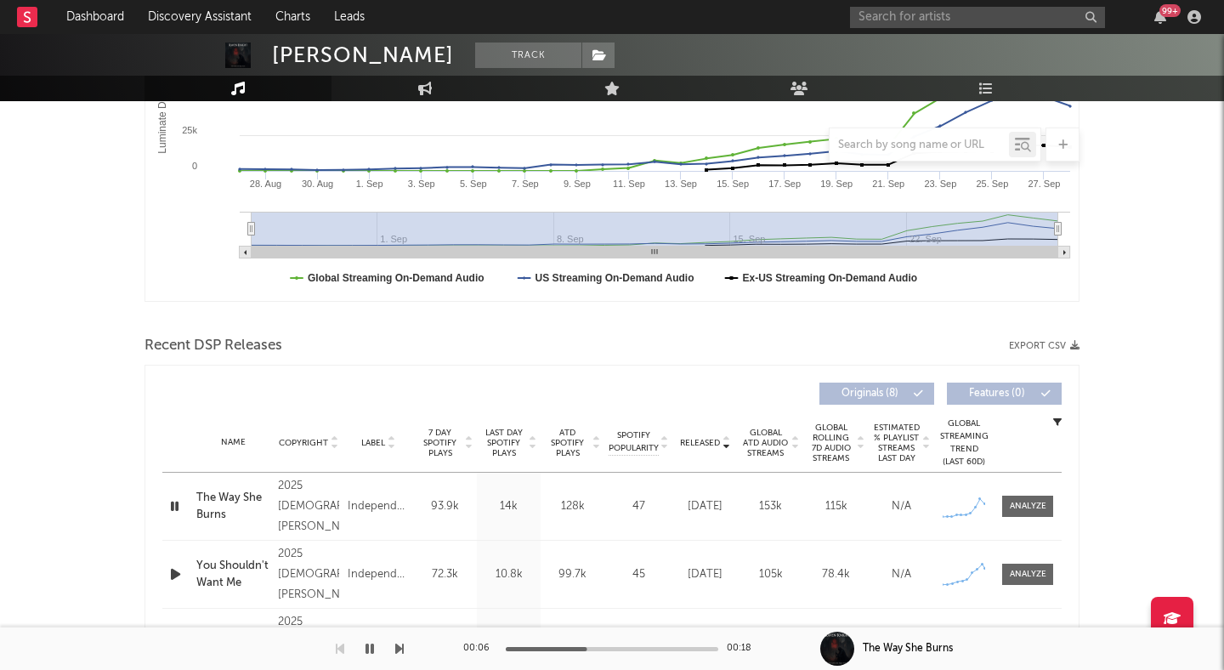
click at [625, 647] on div at bounding box center [612, 649] width 212 height 4
click at [366, 639] on button "button" at bounding box center [369, 648] width 17 height 42
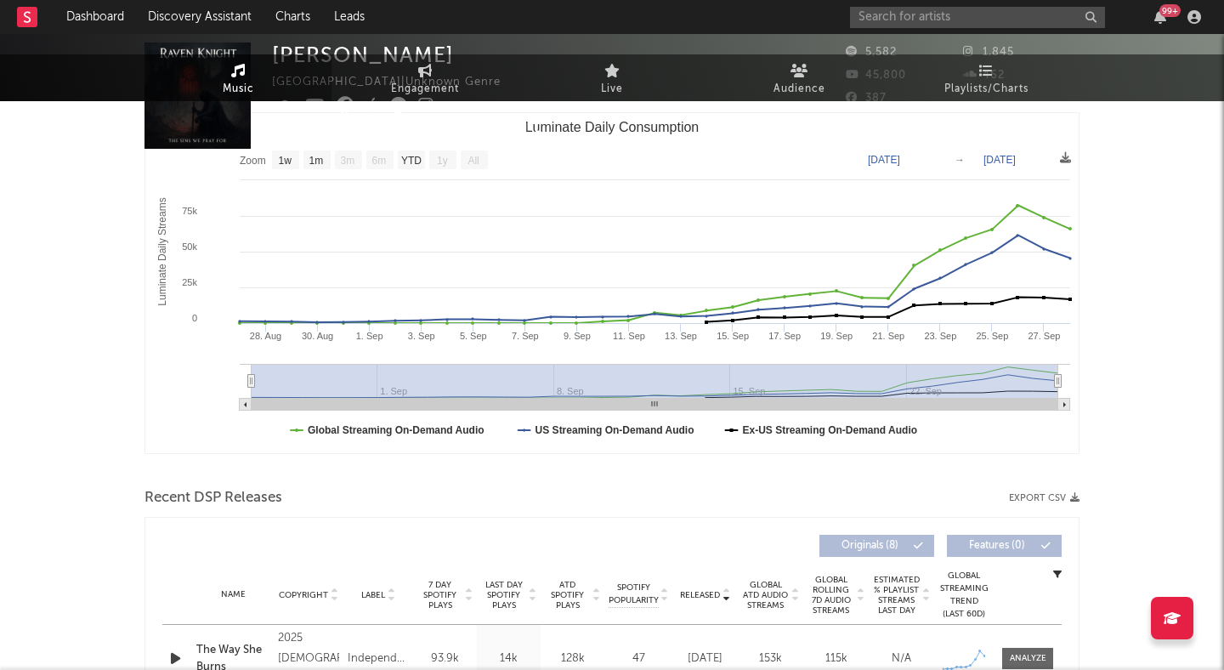
scroll to position [0, 0]
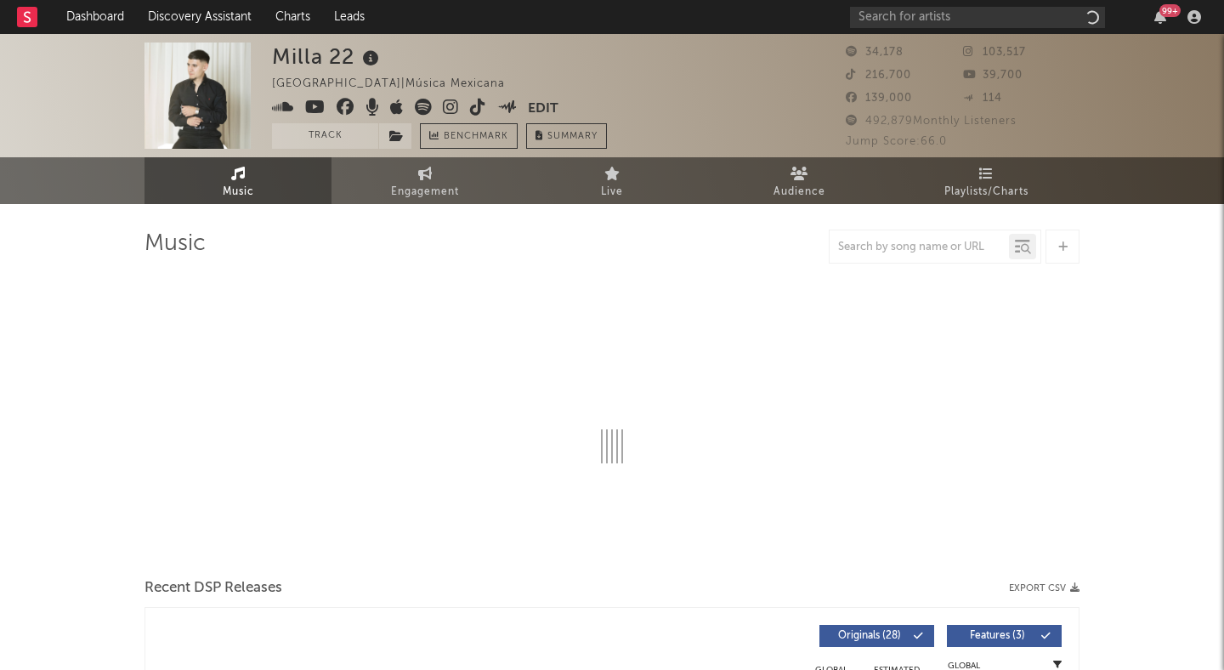
select select "6m"
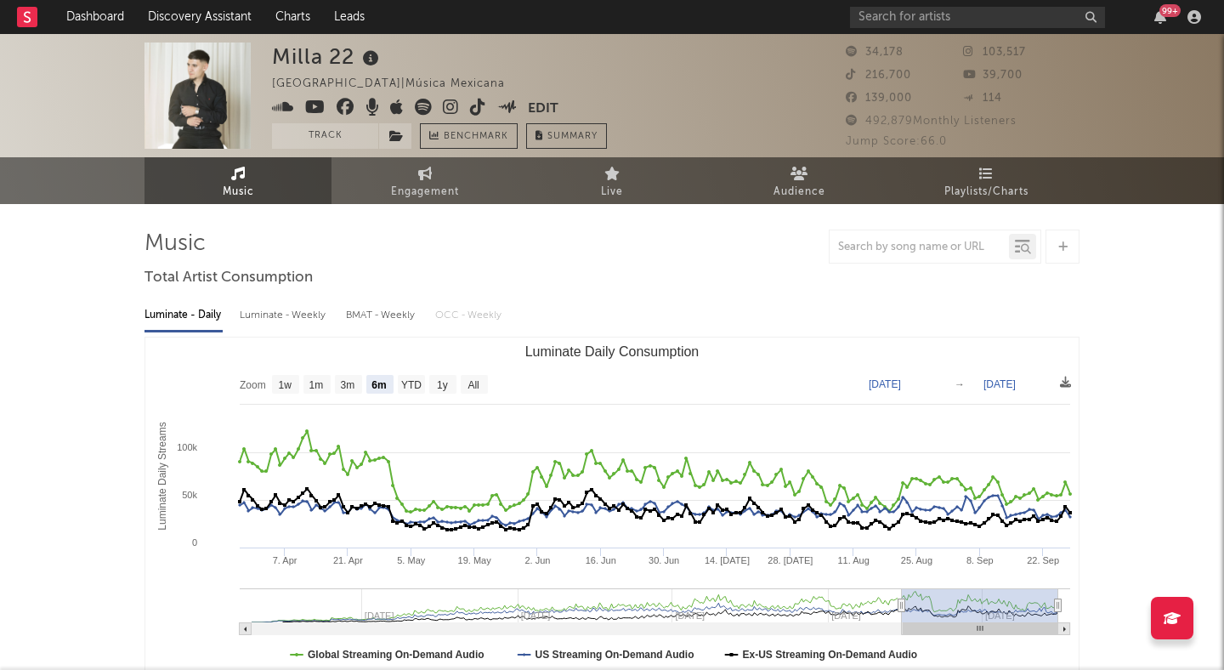
click at [478, 100] on icon at bounding box center [478, 107] width 16 height 17
click at [968, 18] on input "text" at bounding box center [977, 17] width 255 height 21
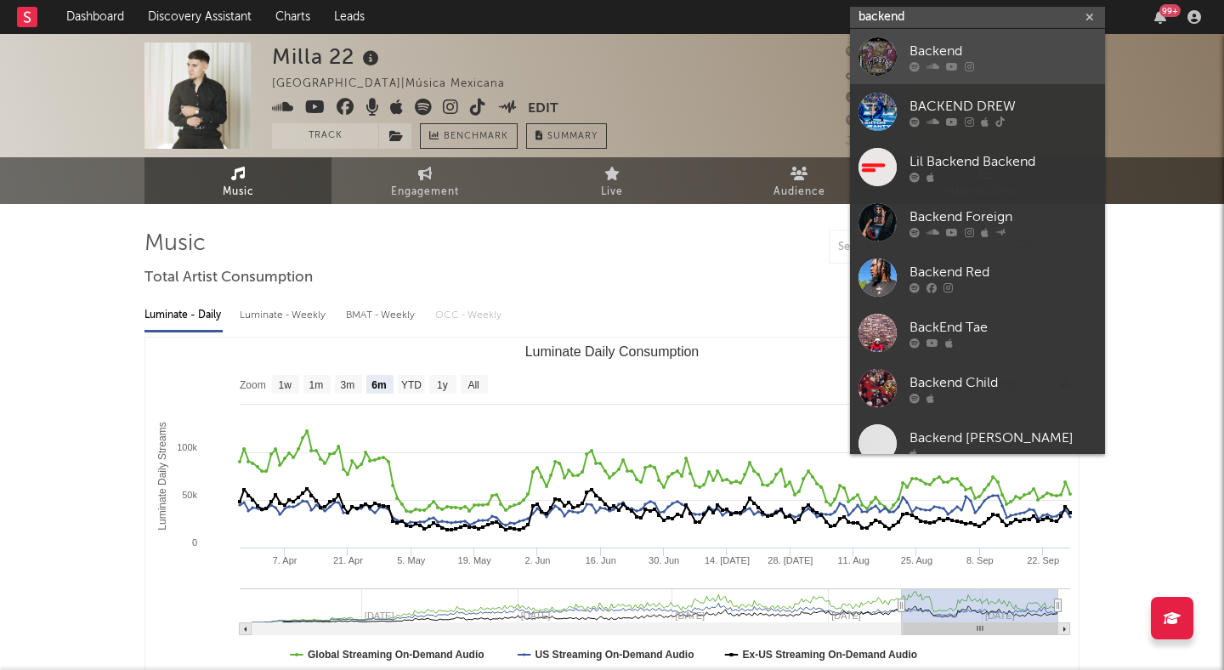
type input "backend"
click at [970, 39] on link "Backend" at bounding box center [977, 56] width 255 height 55
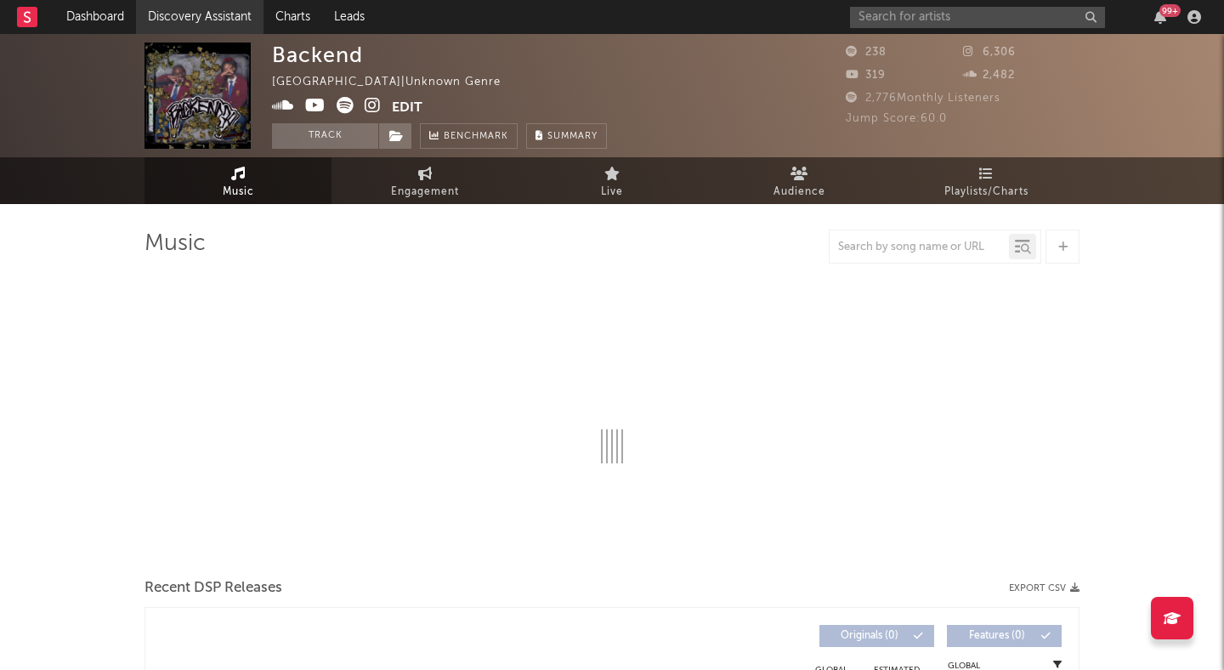
select select "1w"
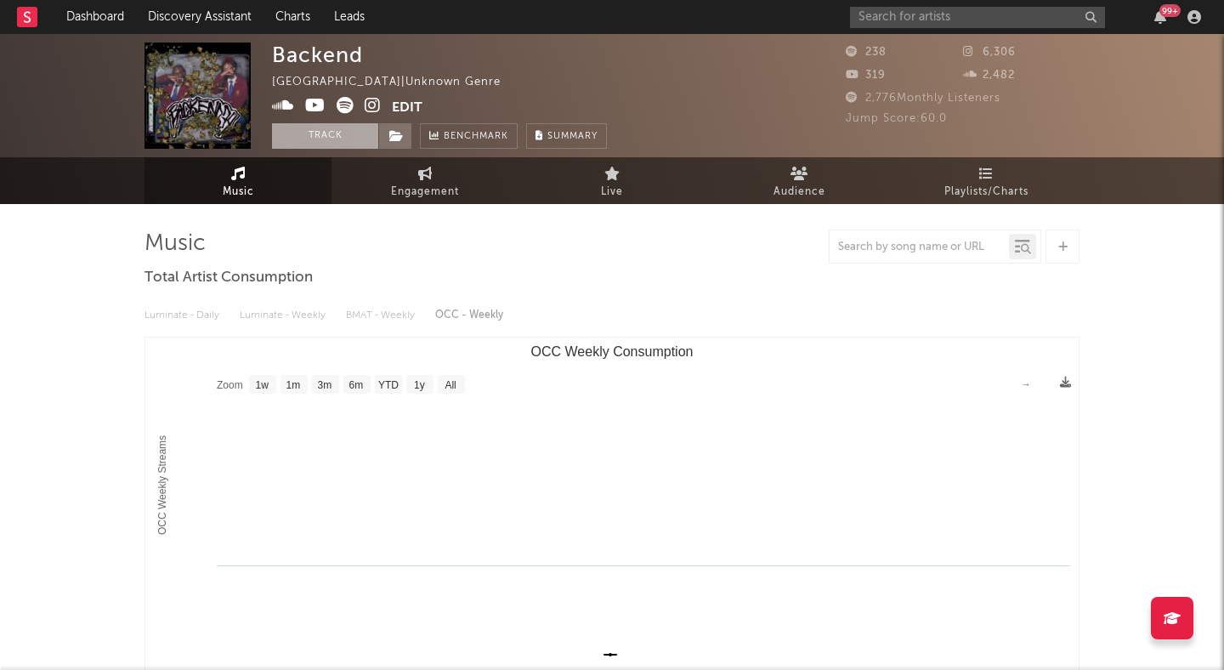
click at [336, 126] on button "Track" at bounding box center [325, 135] width 106 height 25
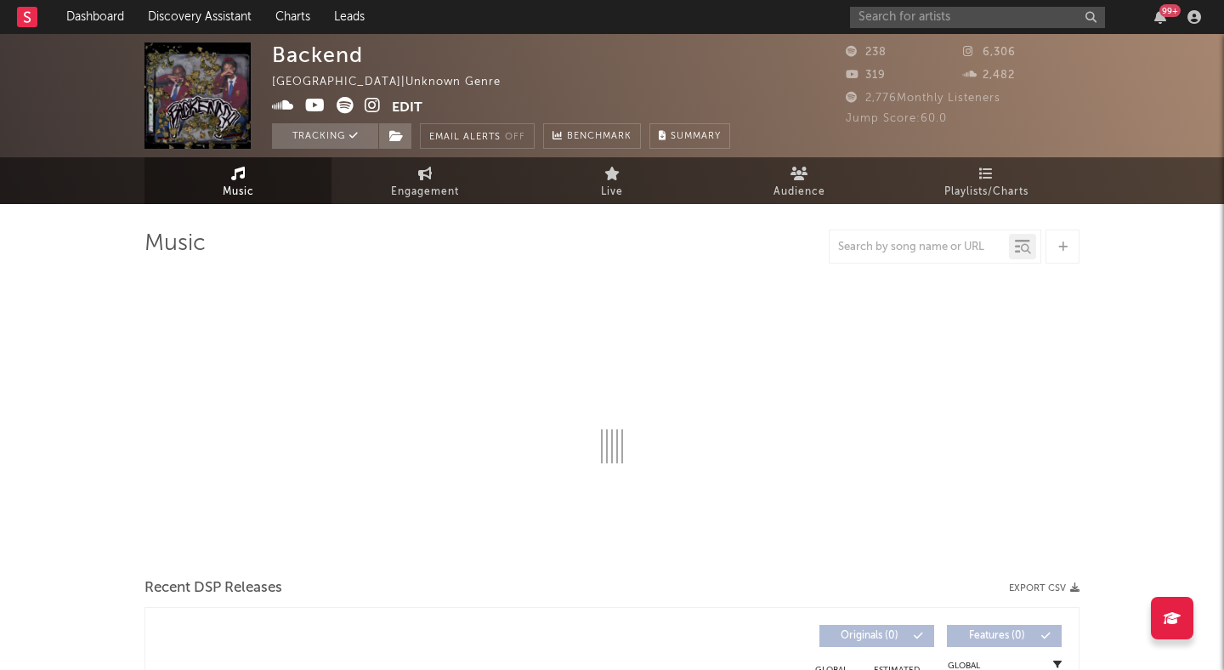
click at [368, 104] on icon at bounding box center [373, 105] width 16 height 17
select select "1w"
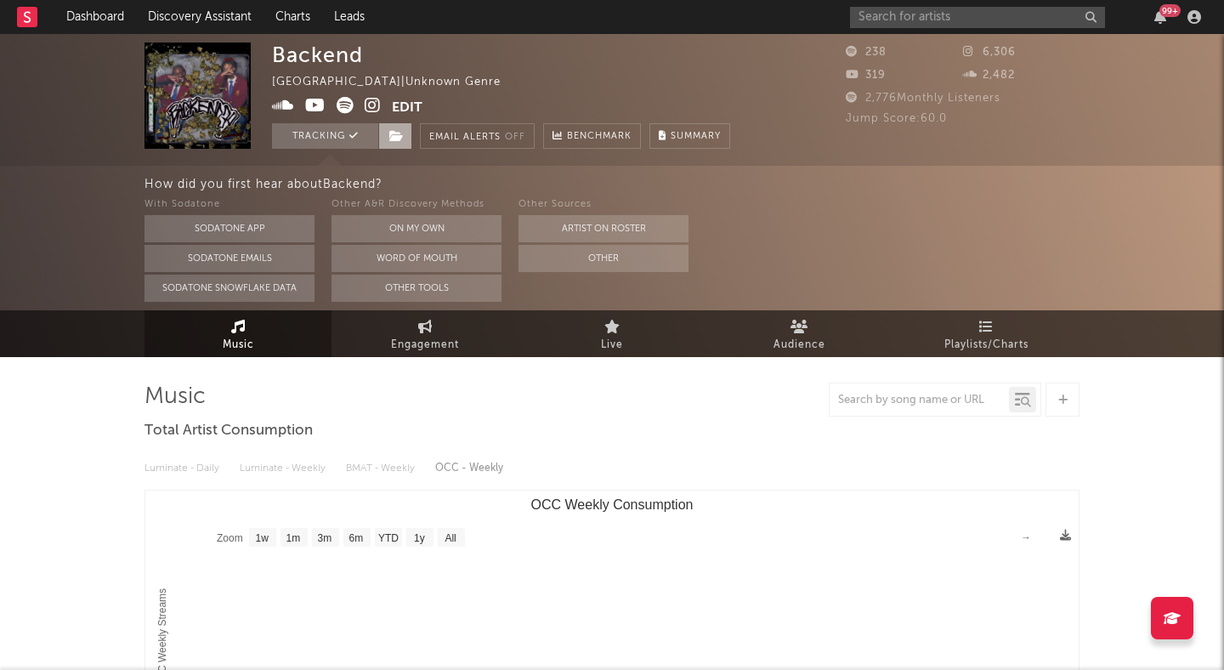
click at [396, 133] on icon at bounding box center [396, 136] width 14 height 12
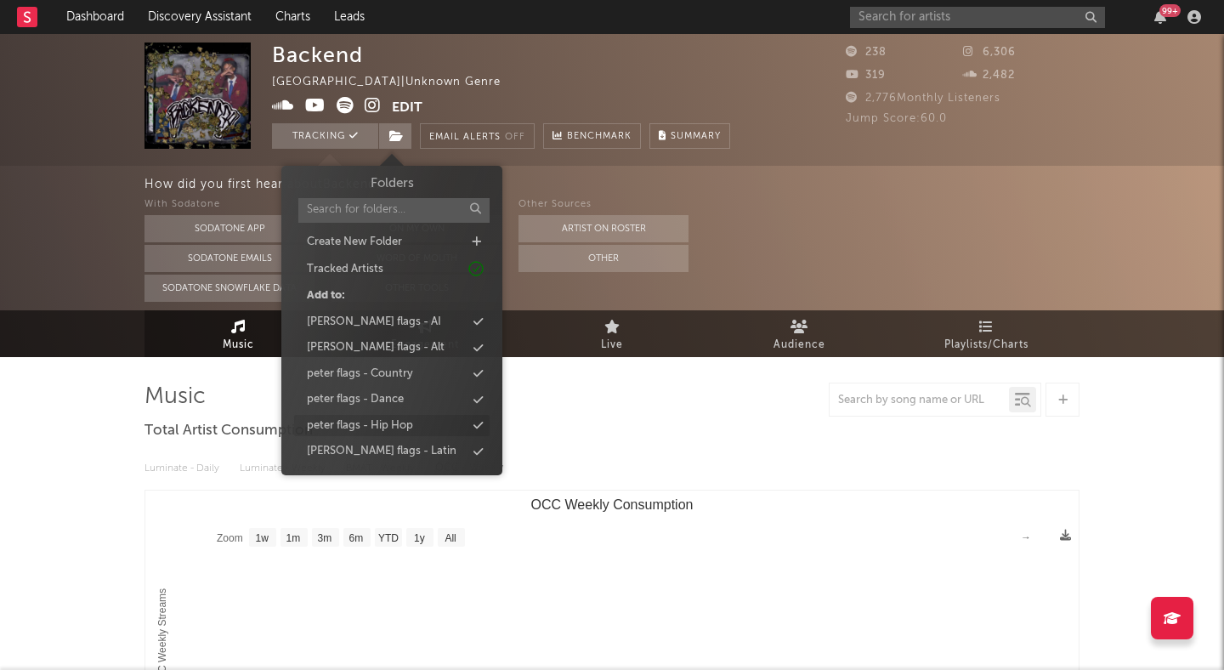
click at [409, 420] on div "peter flags - Hip Hop" at bounding box center [360, 425] width 106 height 17
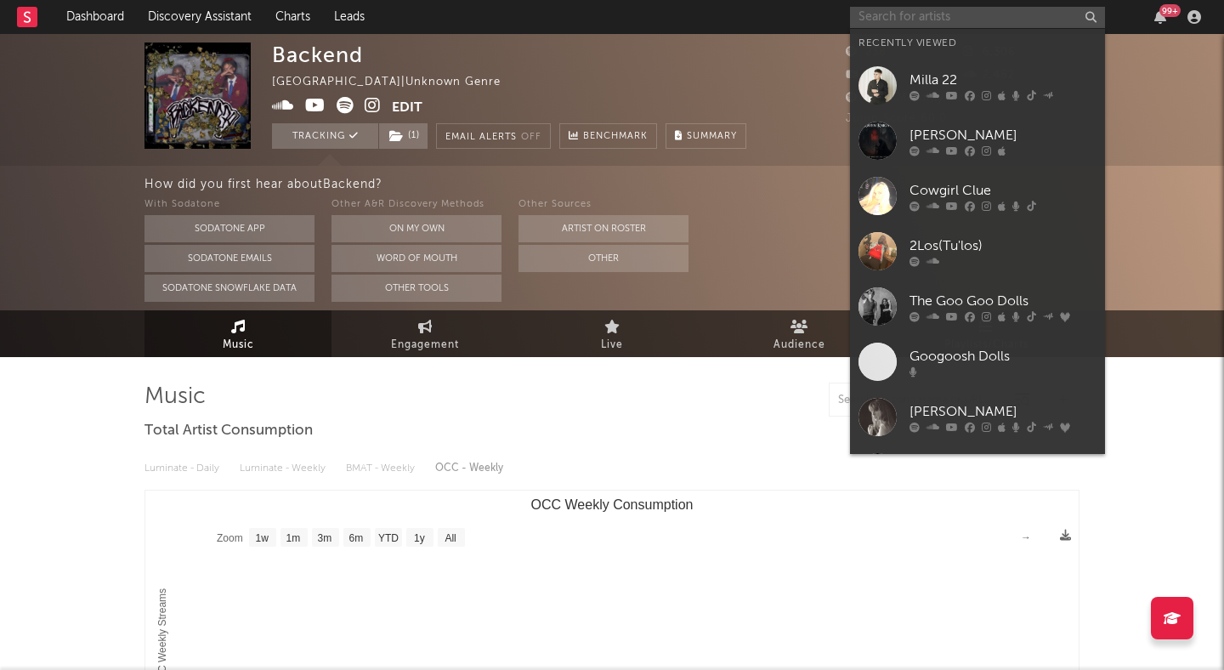
click at [1025, 18] on input "text" at bounding box center [977, 17] width 255 height 21
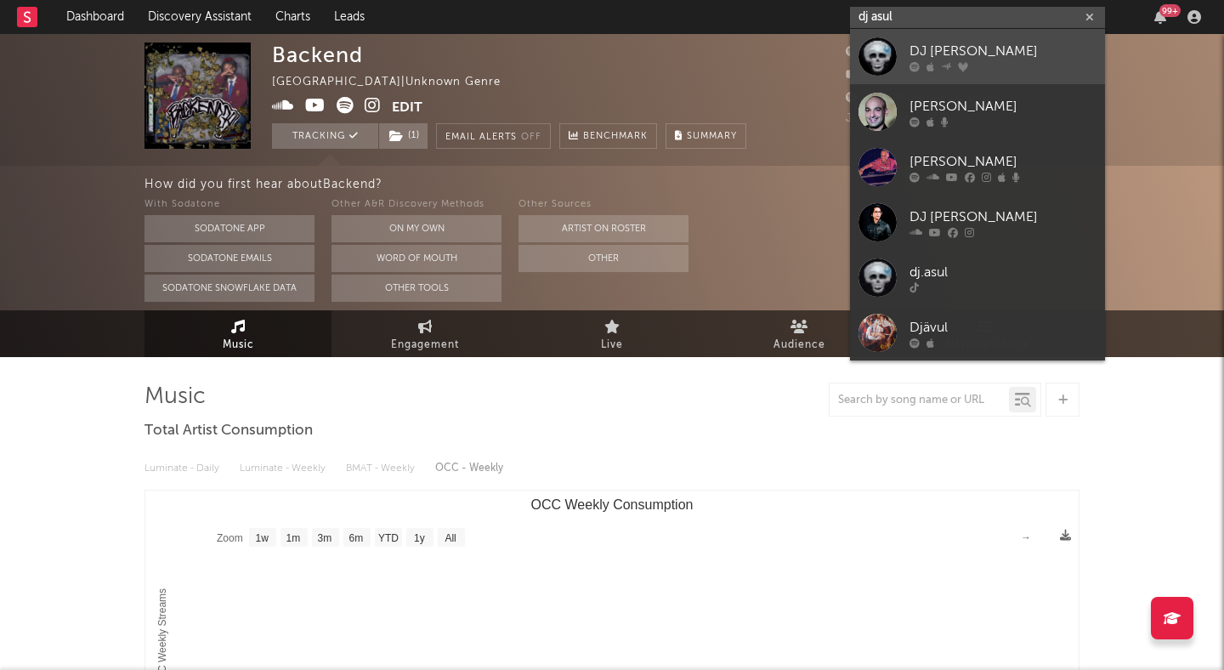
type input "dj asul"
click at [1041, 38] on link "DJ Asul" at bounding box center [977, 56] width 255 height 55
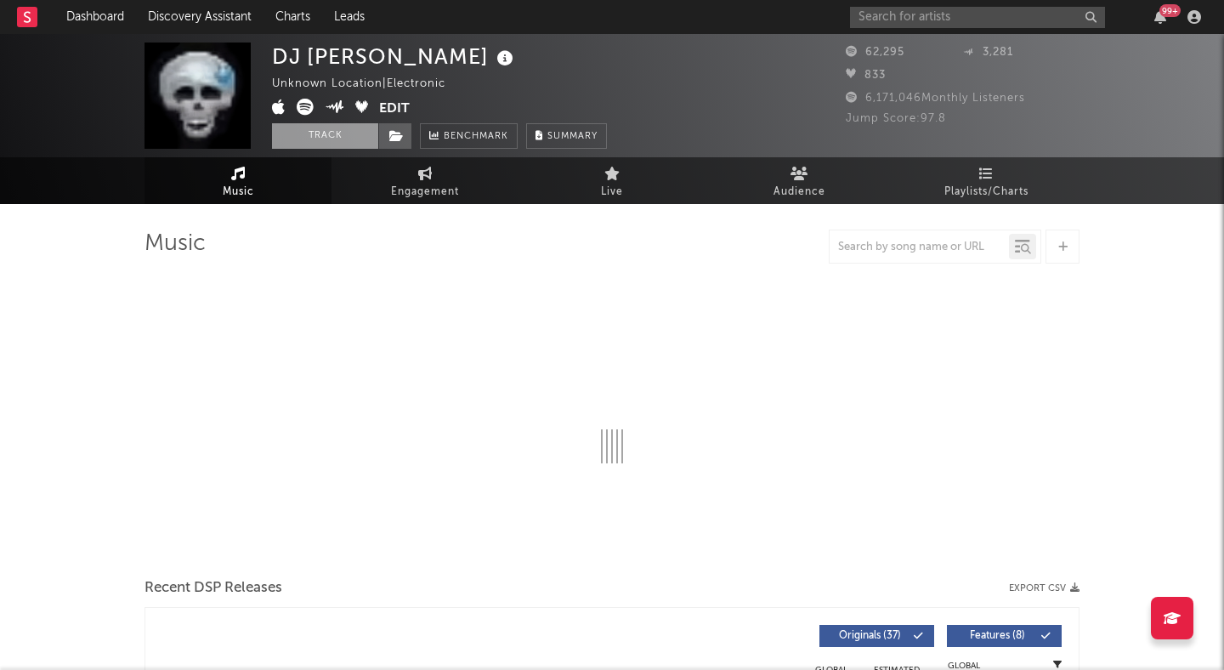
select select "6m"
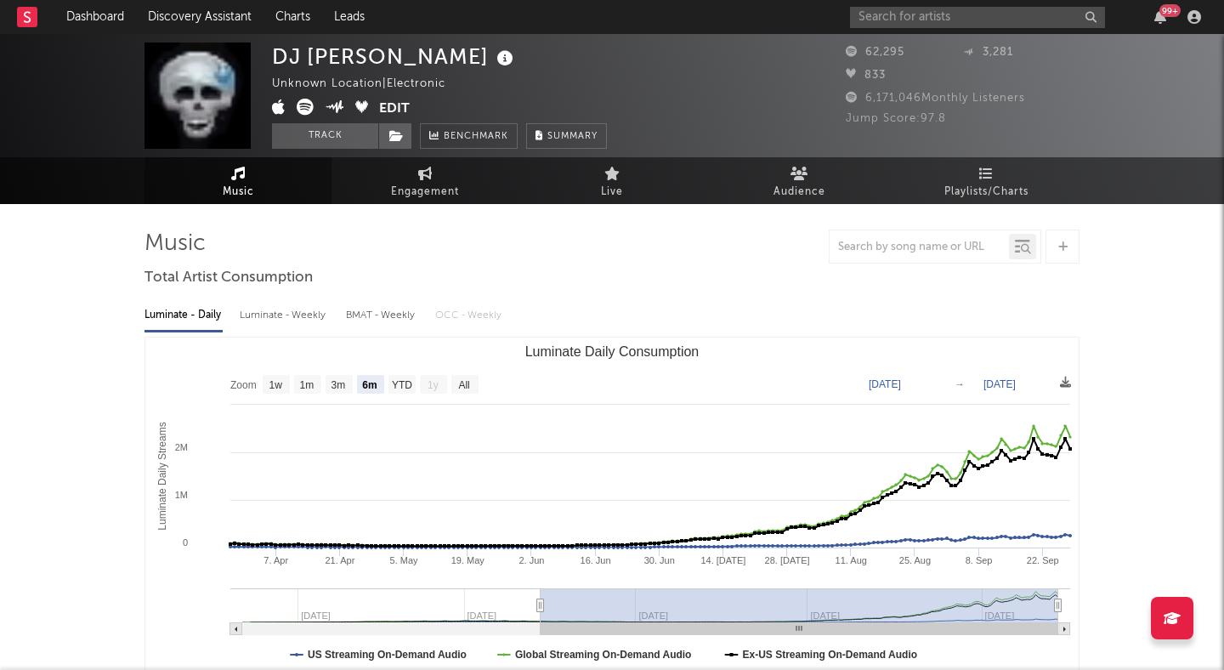
click at [392, 104] on button "Edit" at bounding box center [394, 109] width 31 height 21
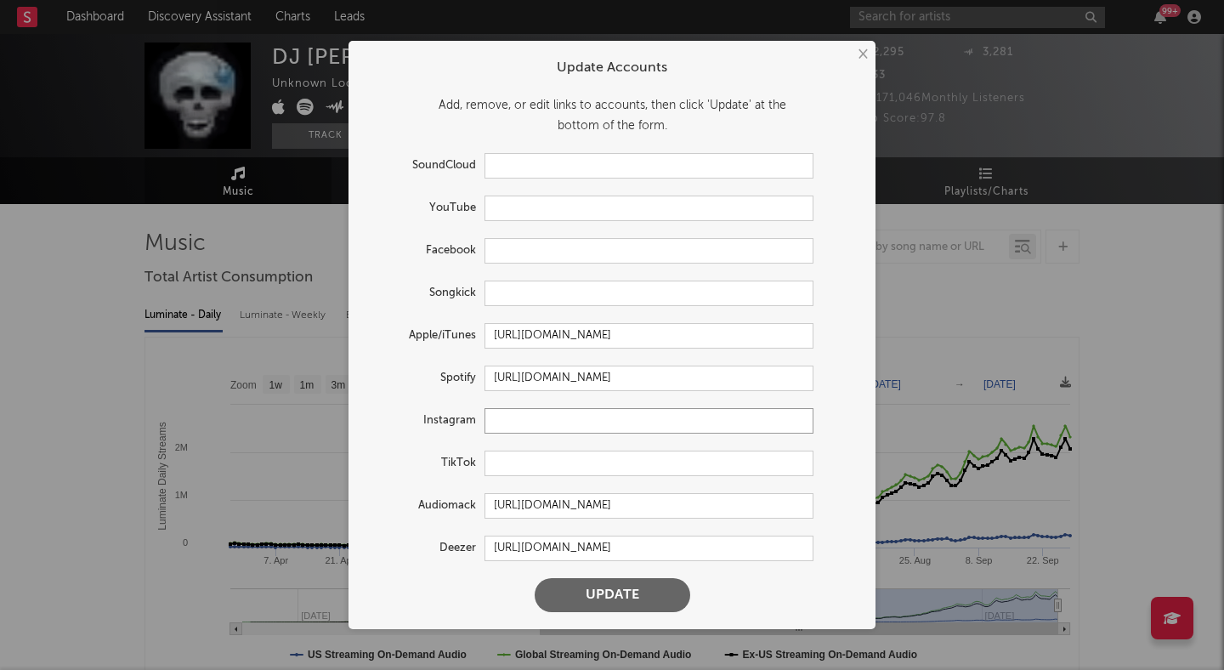
click at [507, 416] on input "text" at bounding box center [648, 420] width 329 height 25
paste input "https://www.instagram.com/dj.asul/?__d=1%2F%3Fhidemenu%3Dtrue"
type input "https://www.instagram.com/dj.asul/?__d=1%2F%3Fhidemenu%3Dtrue"
click at [599, 600] on button "Update" at bounding box center [613, 595] width 156 height 34
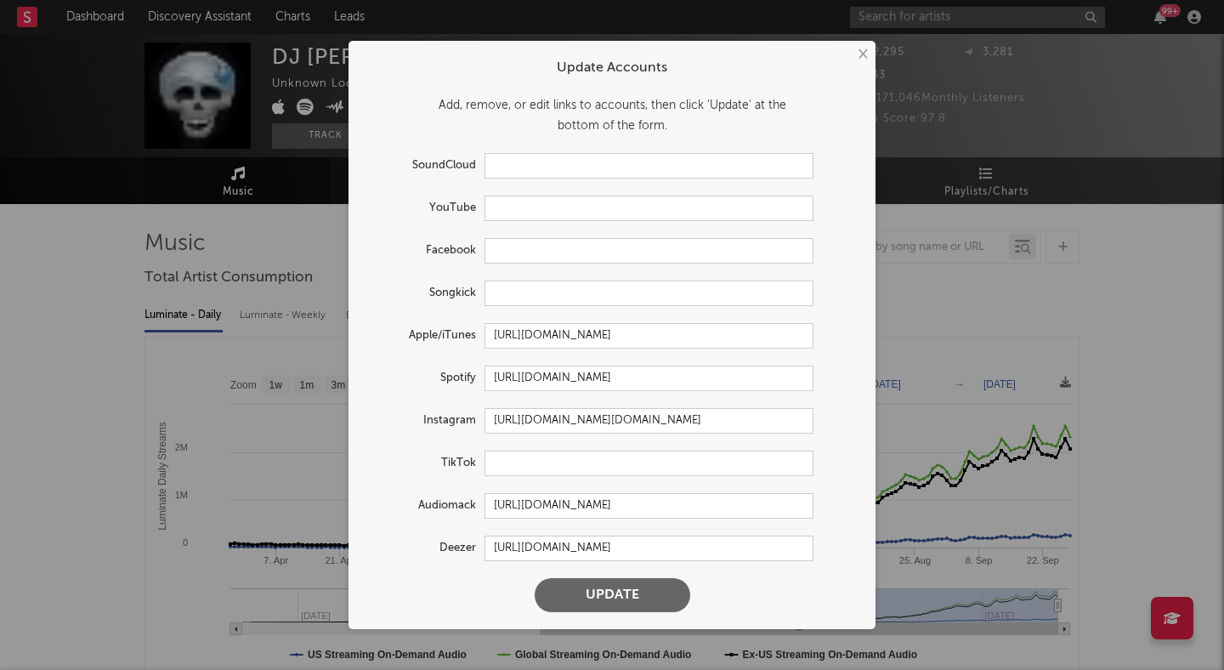
scroll to position [0, 0]
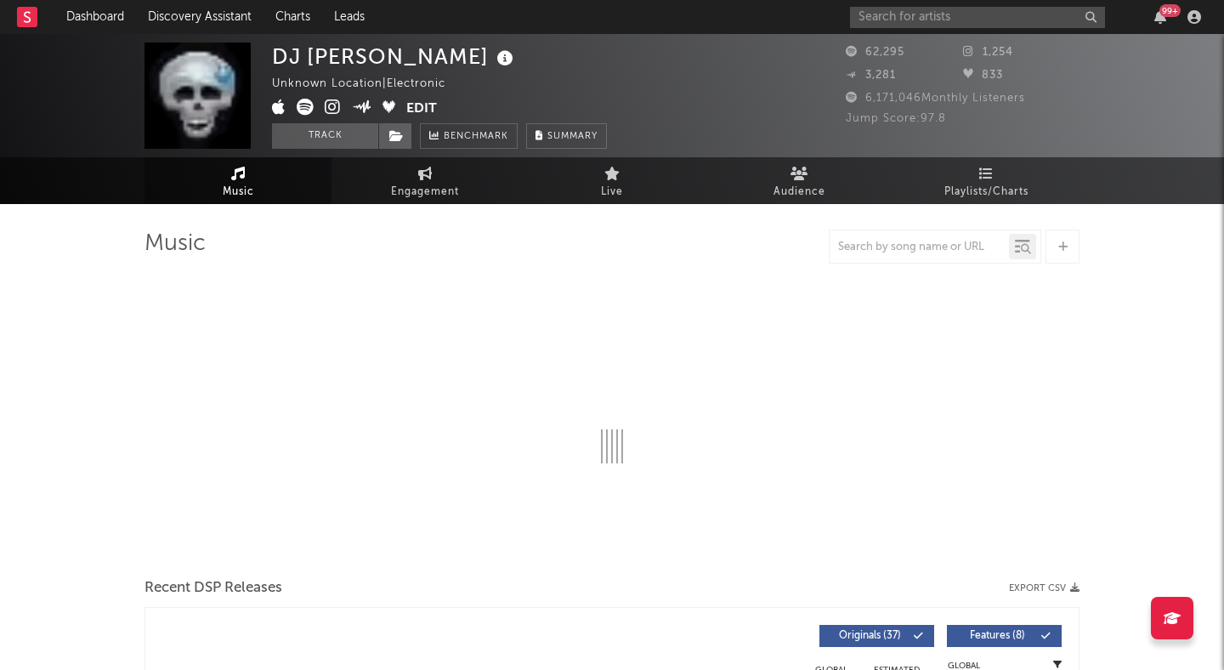
select select "6m"
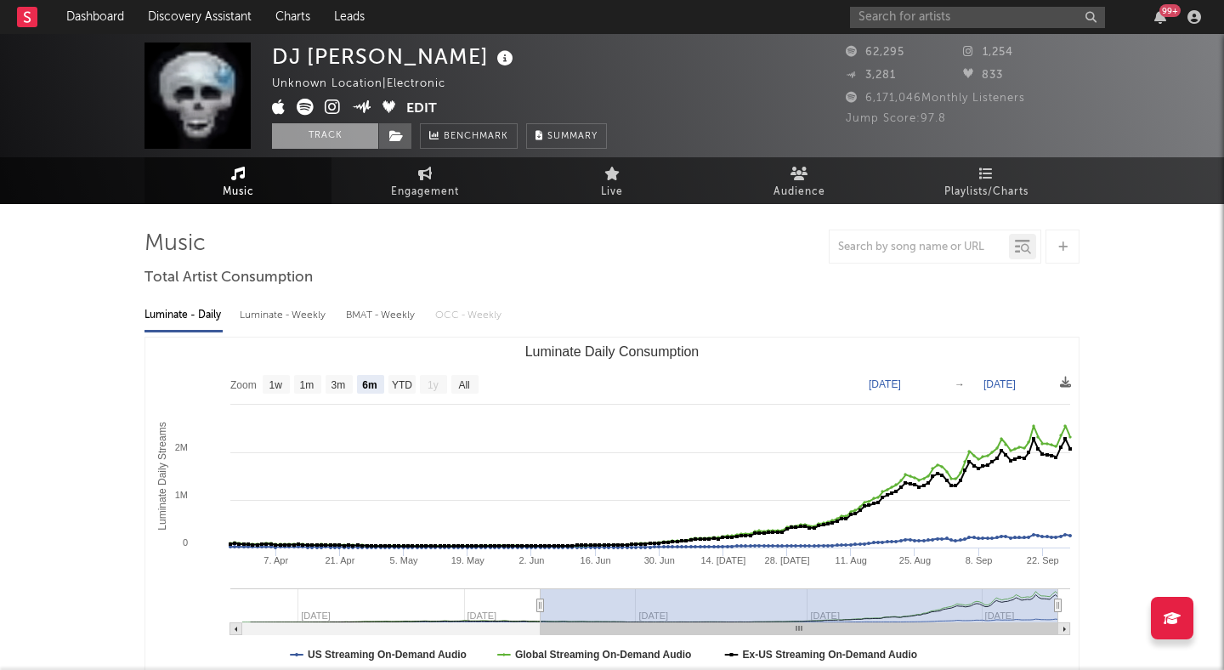
click at [309, 142] on button "Track" at bounding box center [325, 135] width 106 height 25
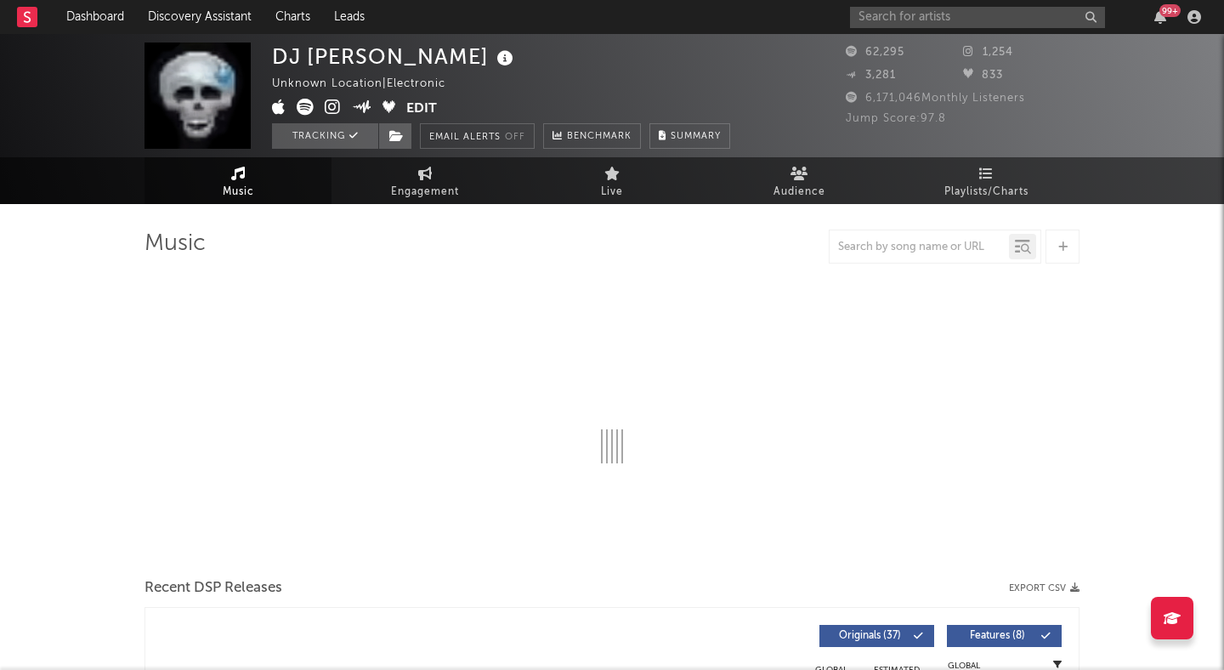
select select "6m"
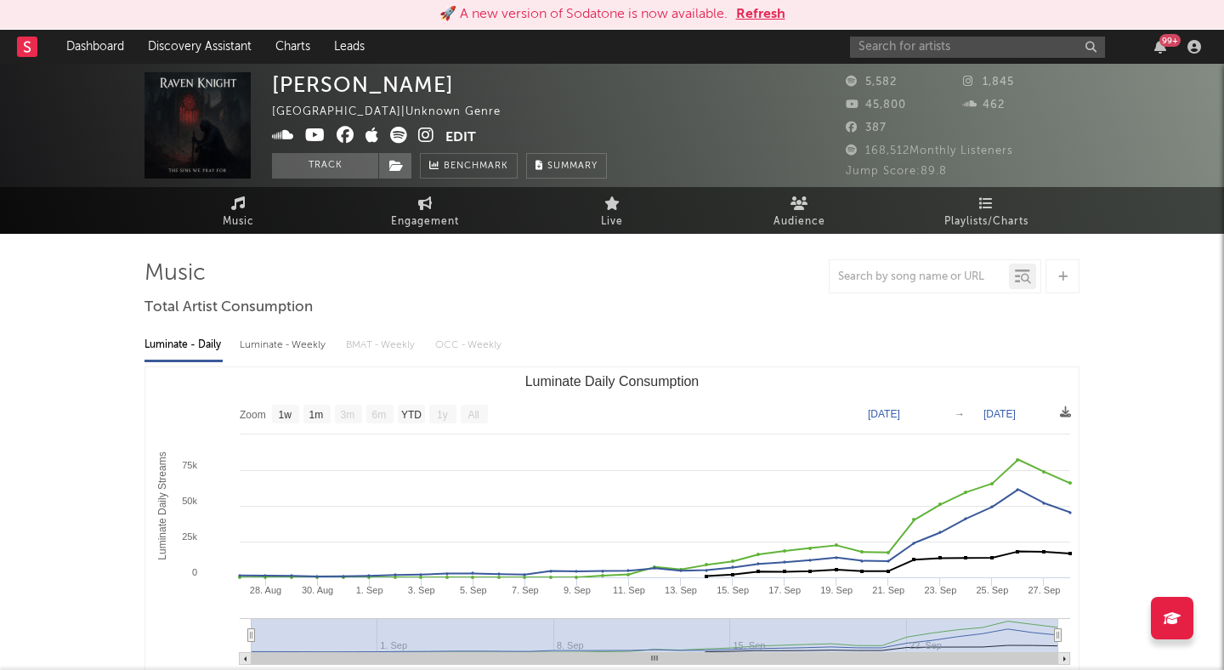
select select "1w"
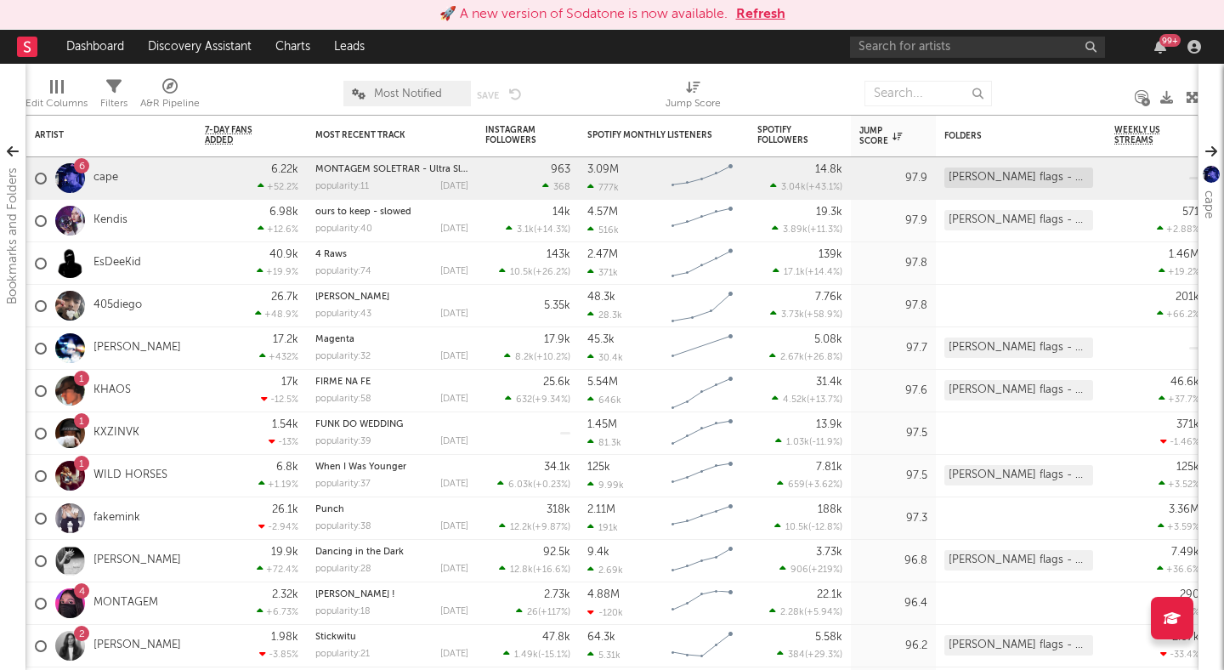
click at [901, 32] on div "99 +" at bounding box center [1028, 47] width 357 height 34
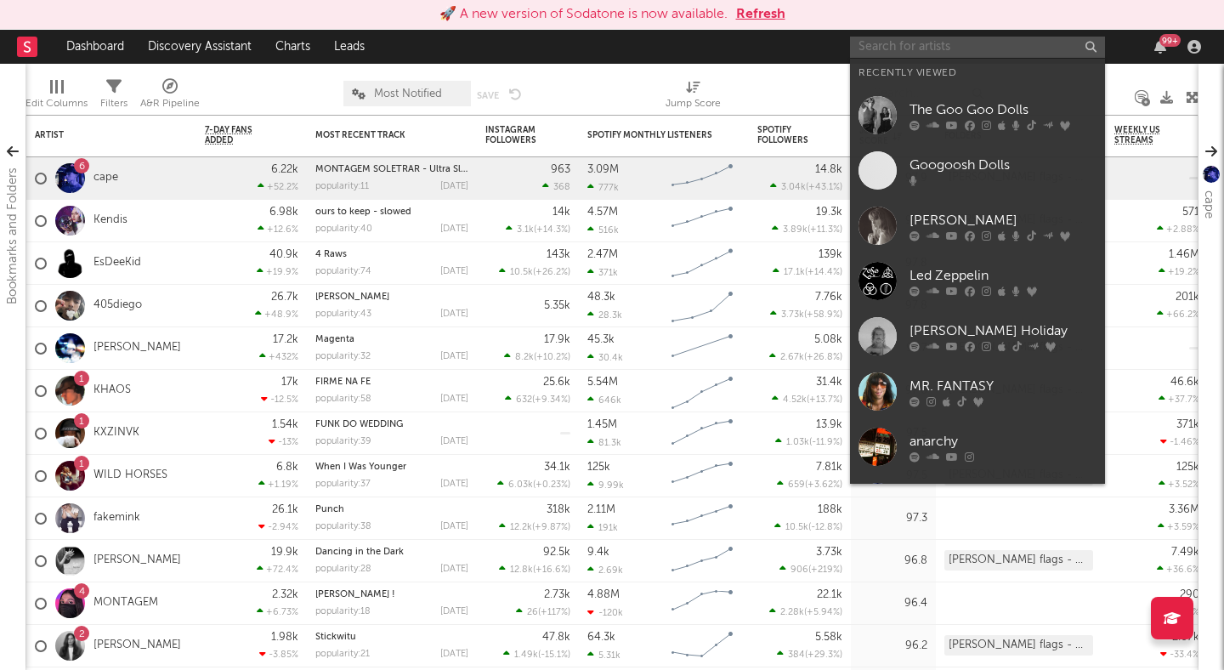
click at [904, 42] on input "text" at bounding box center [977, 47] width 255 height 21
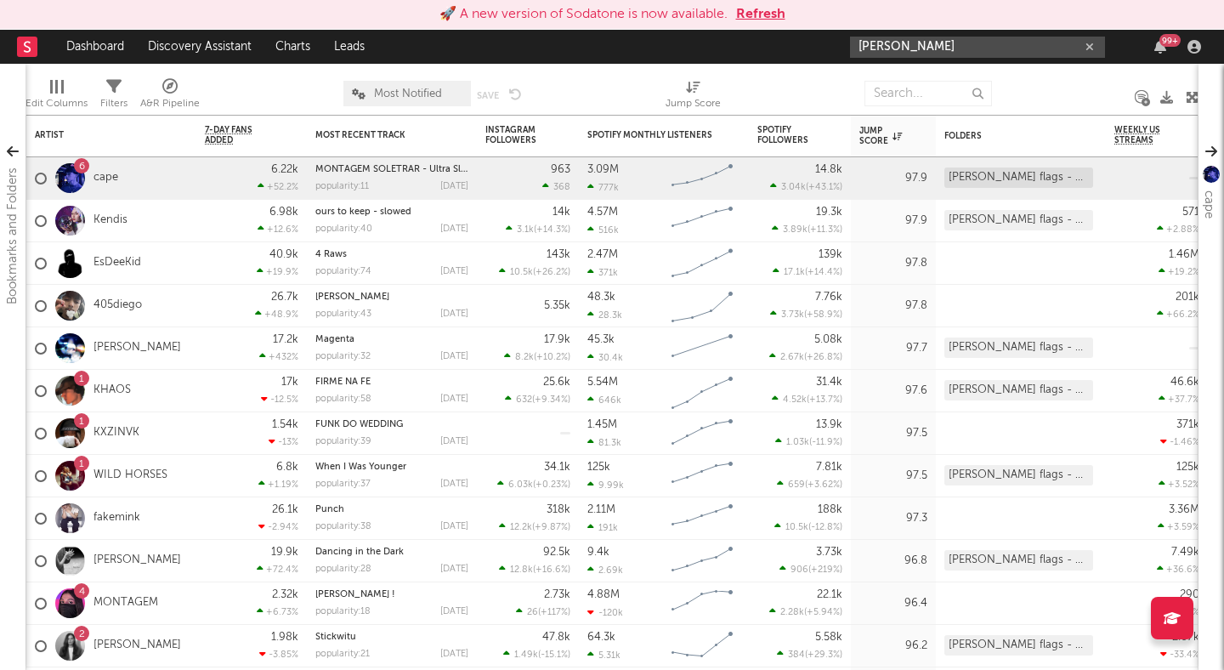
type input "[PERSON_NAME]"
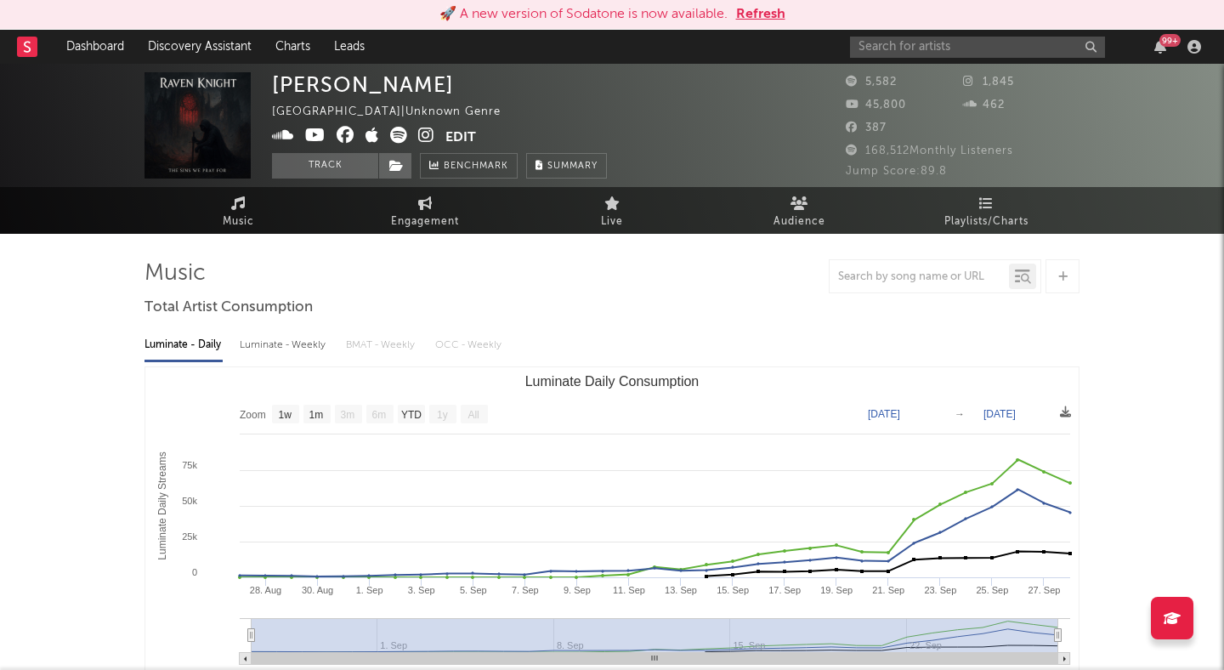
select select "1w"
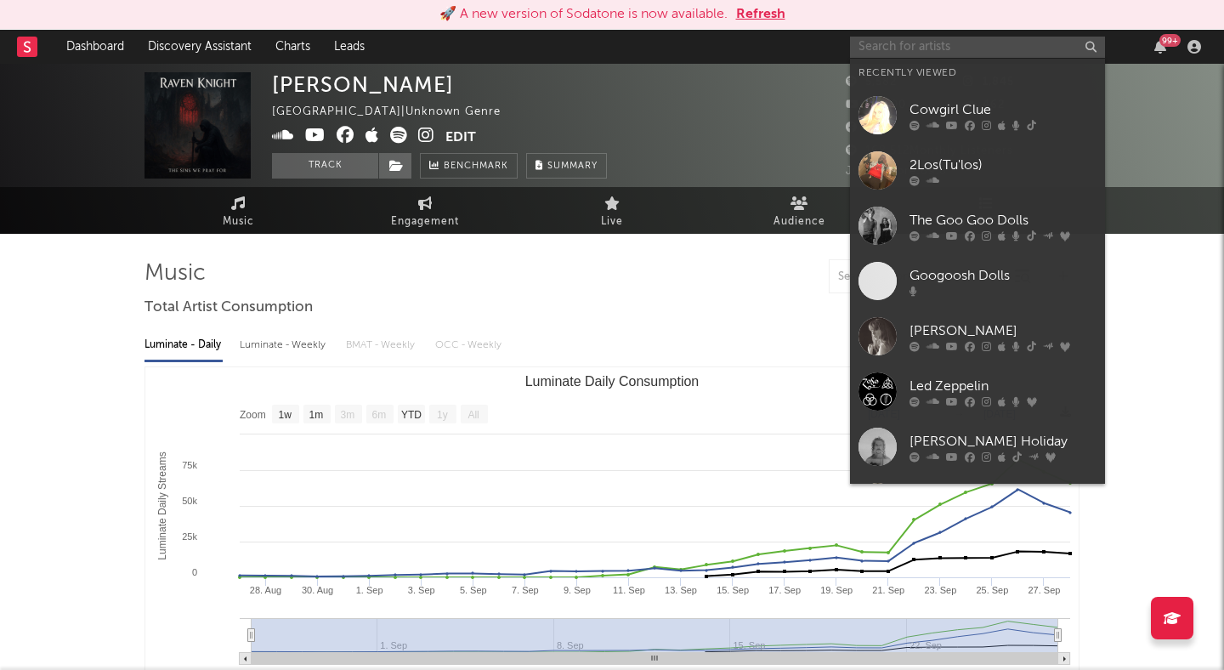
click at [901, 50] on input "text" at bounding box center [977, 47] width 255 height 21
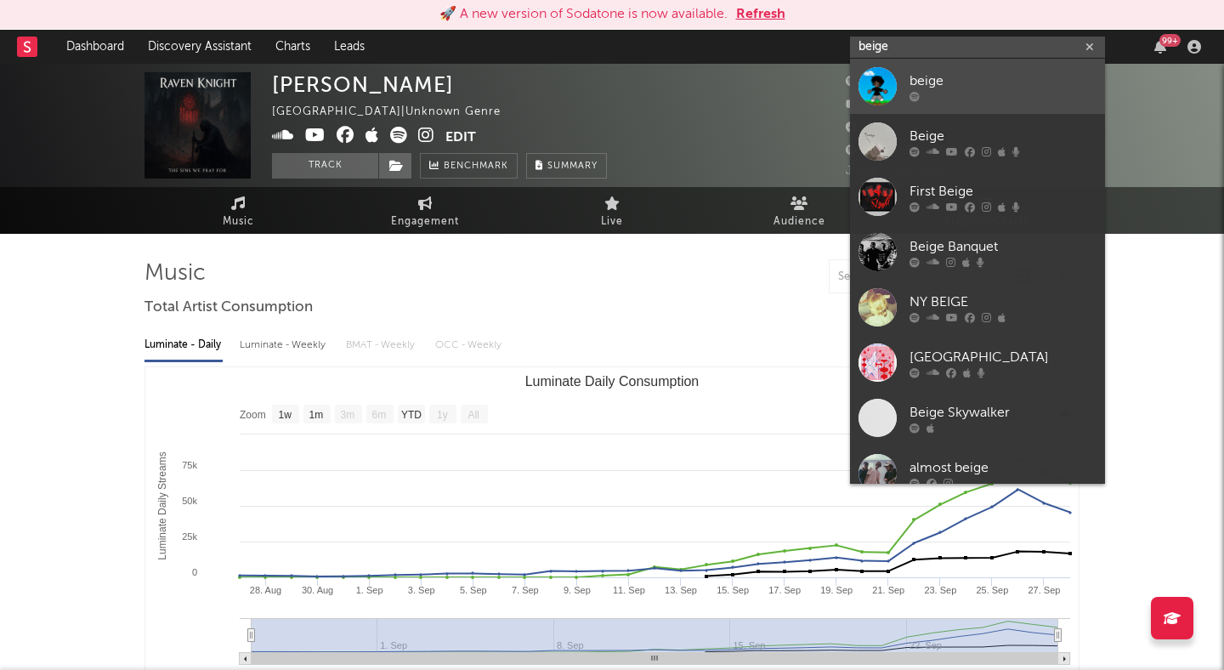
type input "beige"
click at [949, 69] on link "beige" at bounding box center [977, 86] width 255 height 55
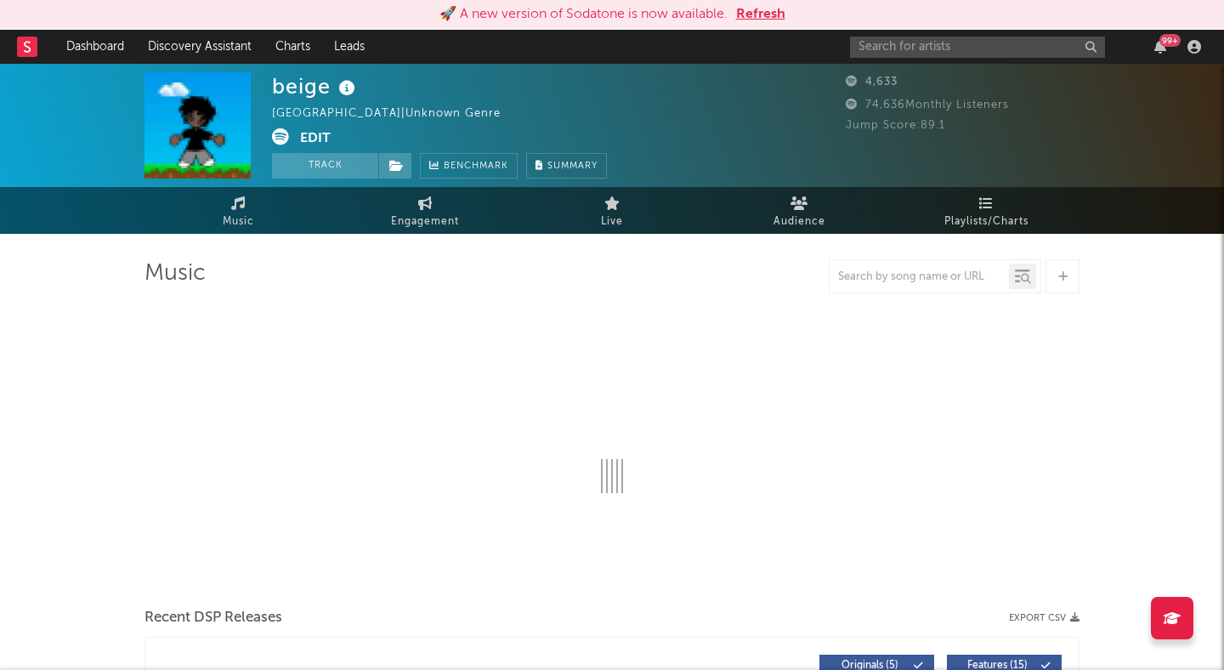
select select "1w"
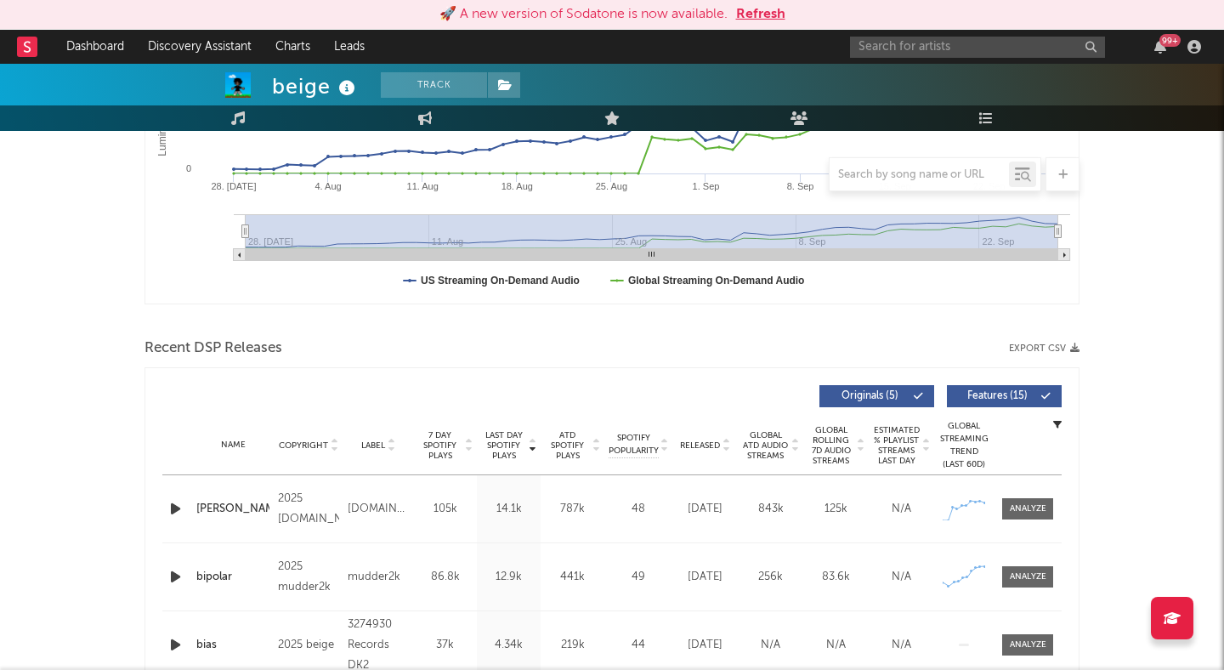
scroll to position [511, 0]
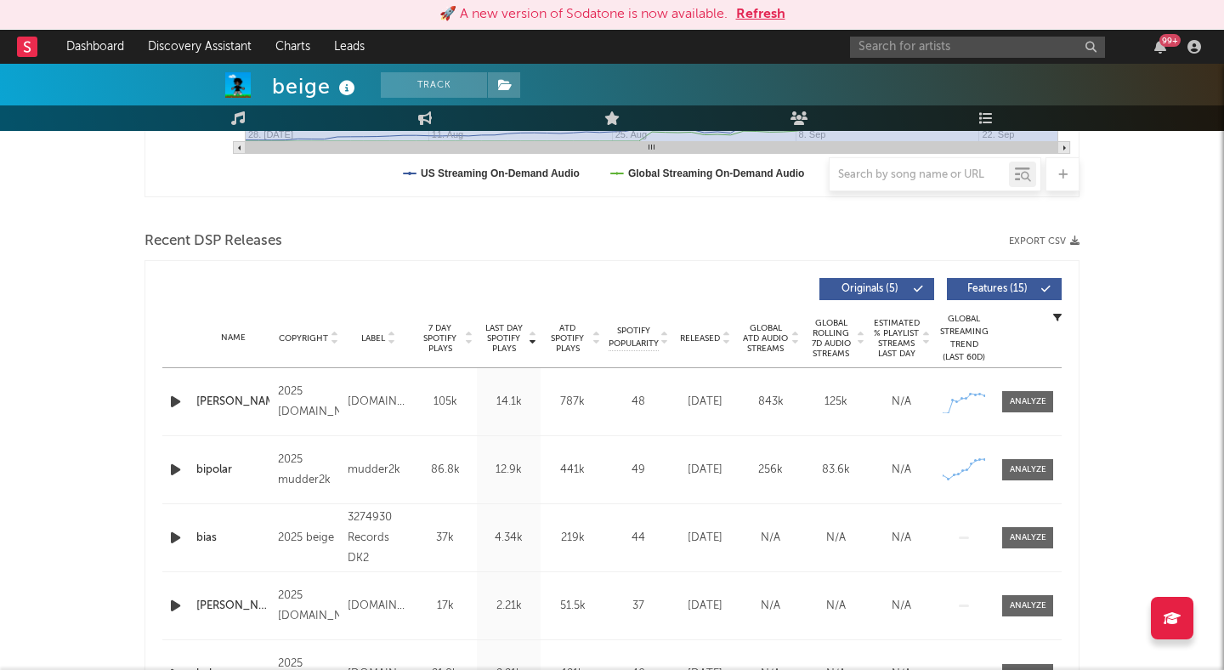
click at [169, 401] on icon "button" at bounding box center [176, 401] width 18 height 21
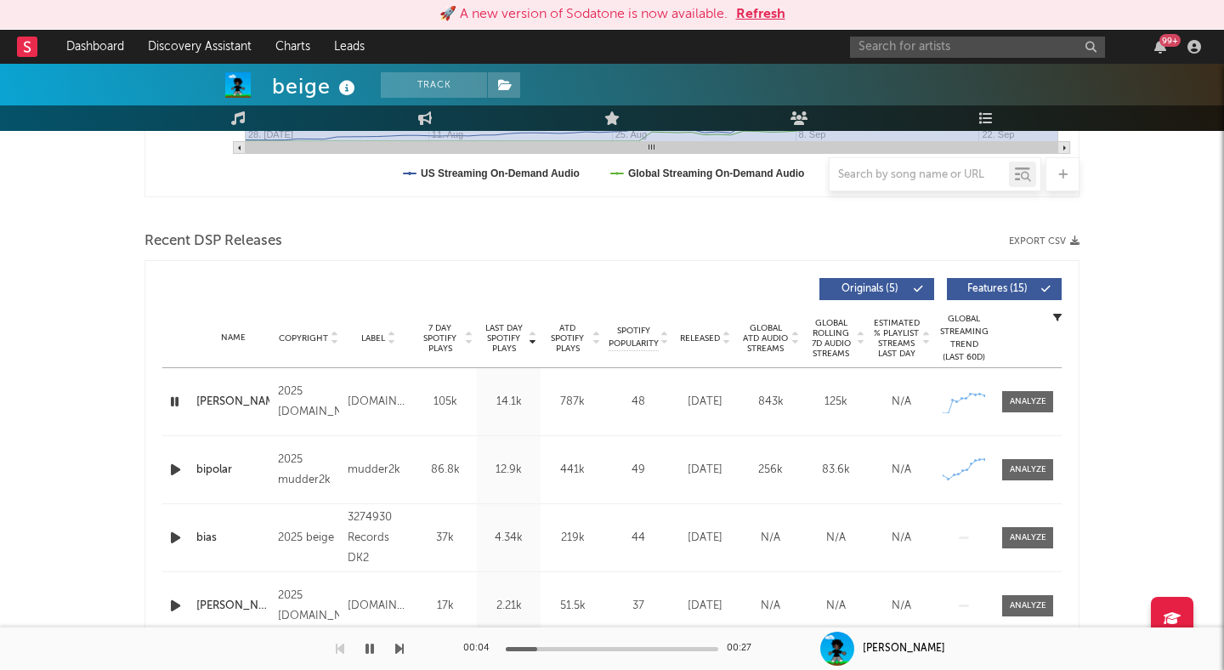
click at [174, 532] on icon "button" at bounding box center [176, 537] width 18 height 21
click at [577, 647] on div at bounding box center [612, 649] width 212 height 4
click at [370, 645] on icon "button" at bounding box center [369, 649] width 8 height 14
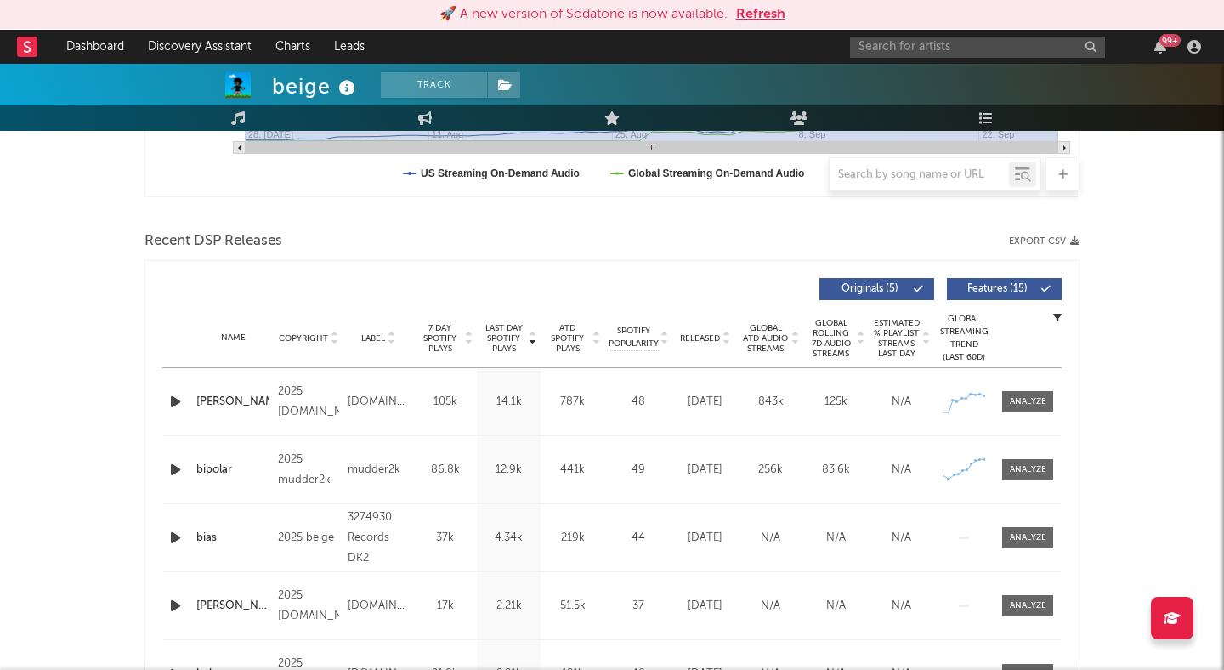
scroll to position [0, 0]
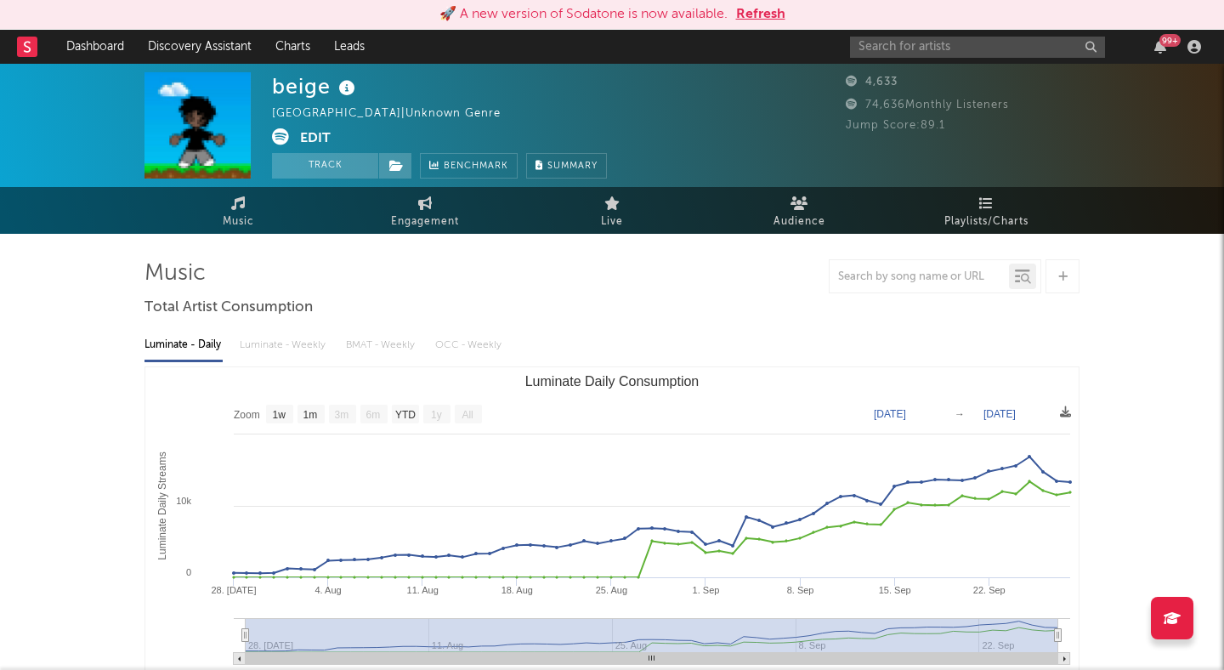
click at [764, 9] on button "Refresh" at bounding box center [760, 14] width 49 height 20
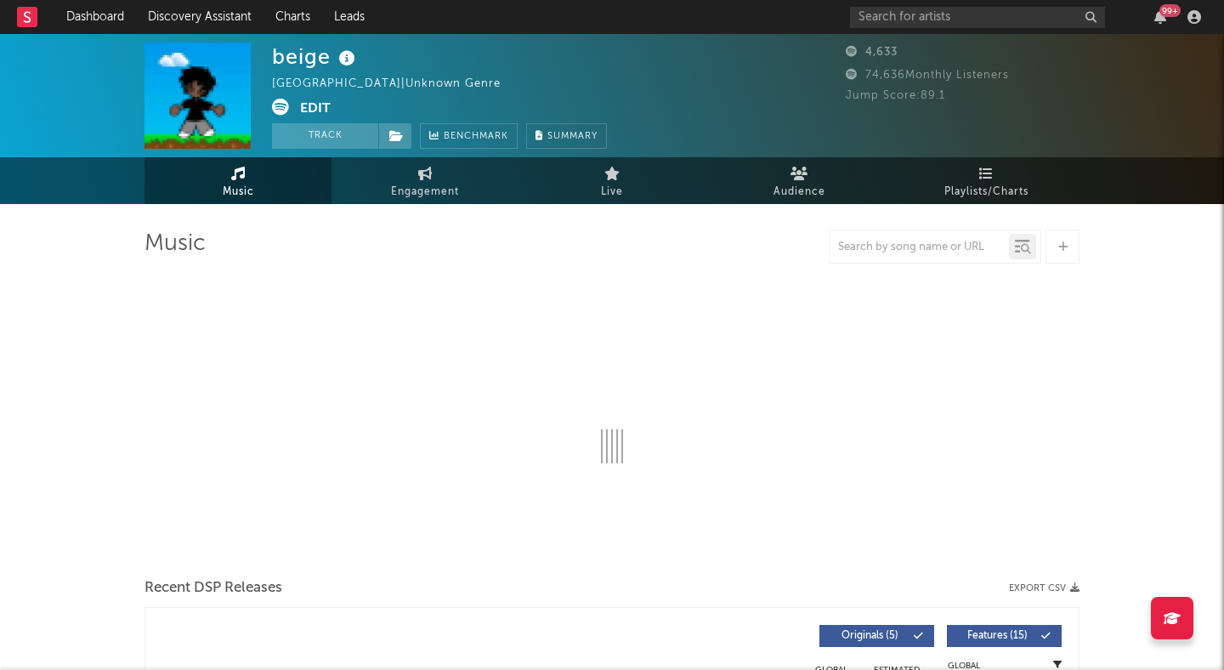
select select "1w"
